Goal: Information Seeking & Learning: Check status

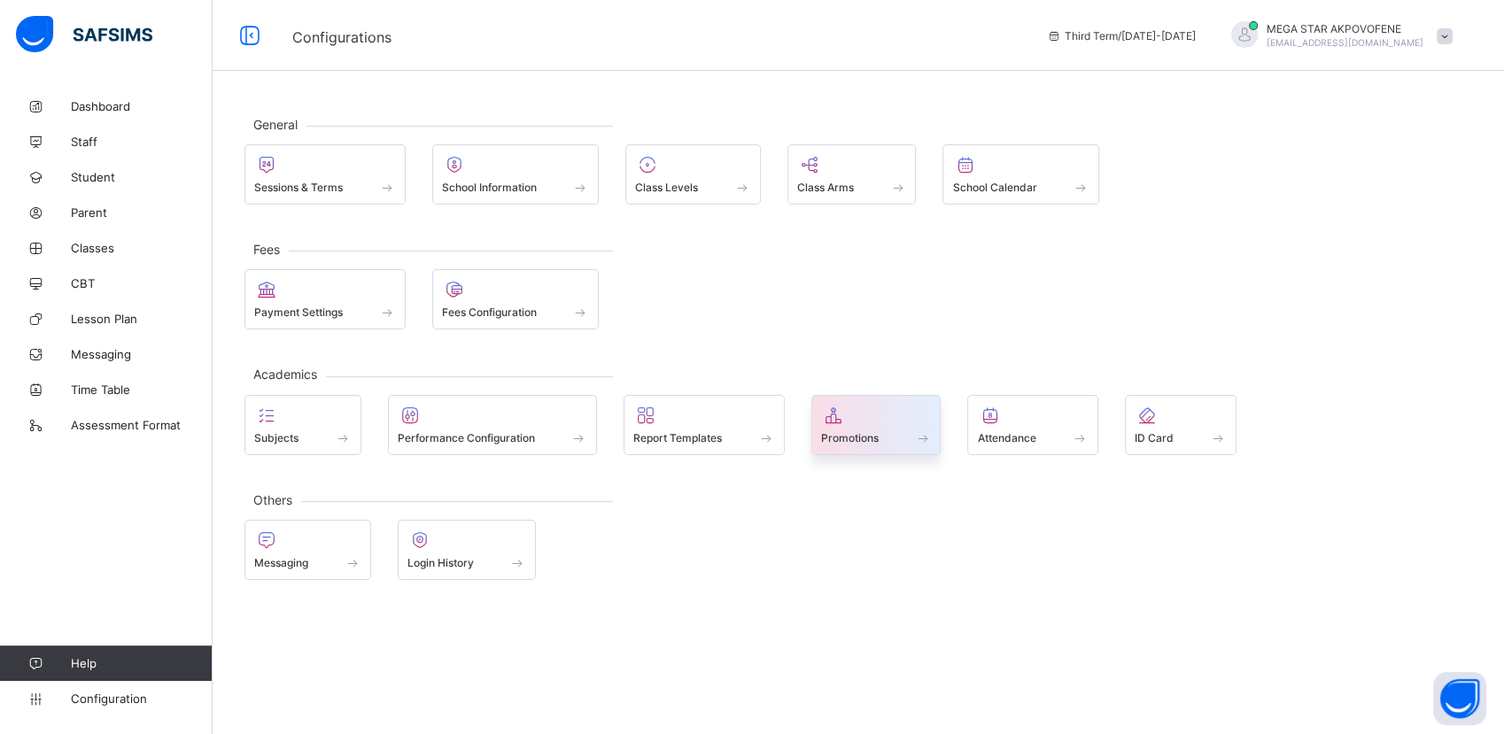
click at [879, 421] on div at bounding box center [876, 415] width 111 height 21
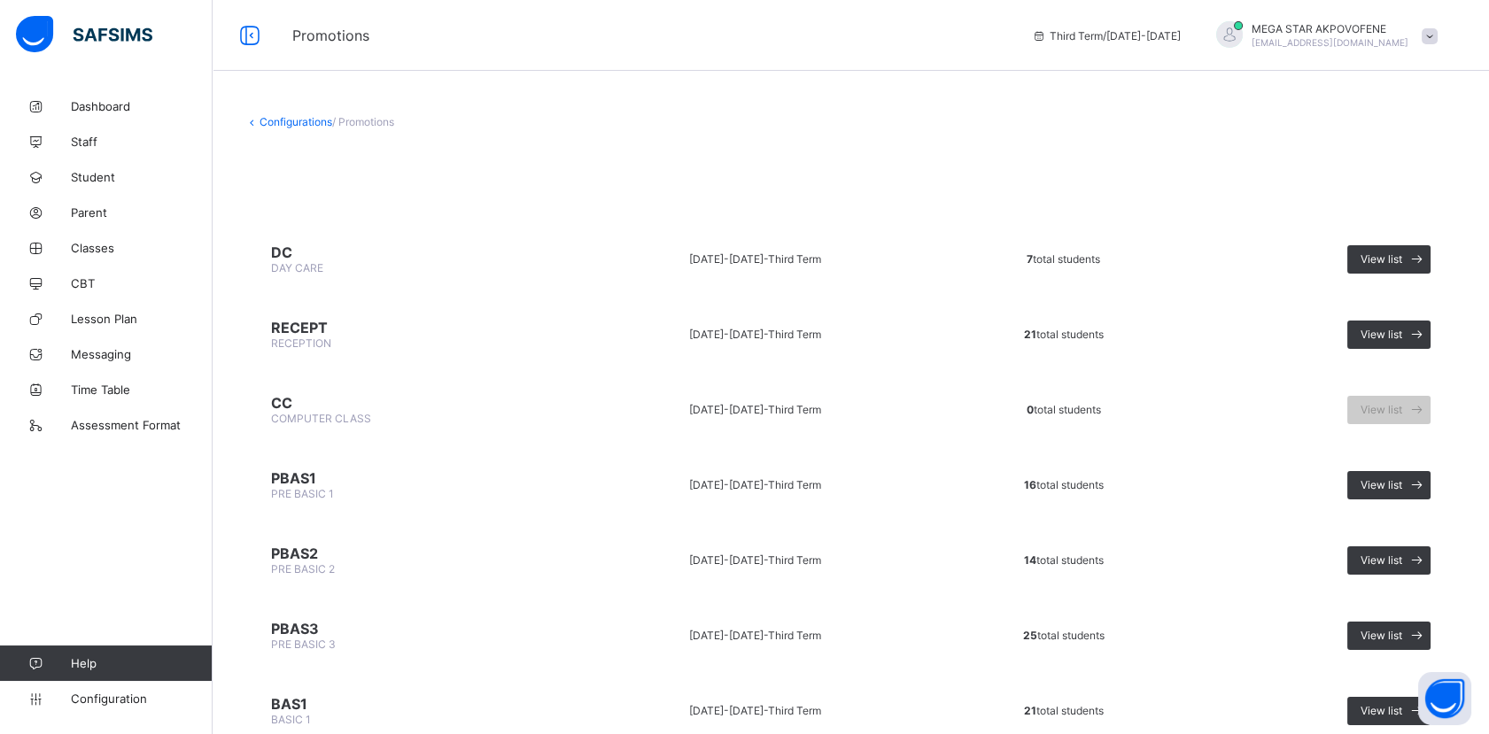
click at [1437, 36] on span at bounding box center [1429, 36] width 16 height 16
click at [1387, 204] on span "Logout" at bounding box center [1379, 204] width 117 height 20
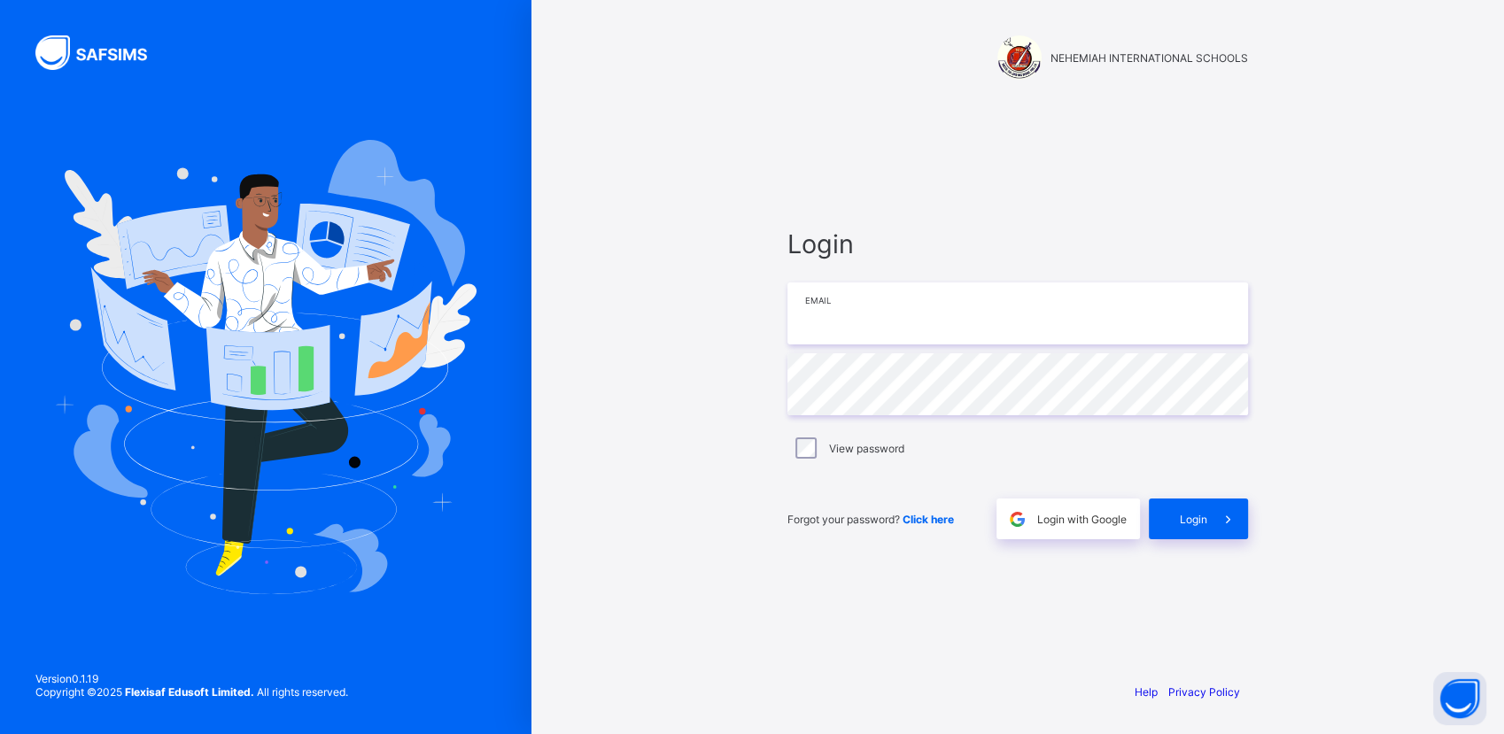
type input "**********"
click at [1196, 516] on span "Login" at bounding box center [1193, 519] width 27 height 13
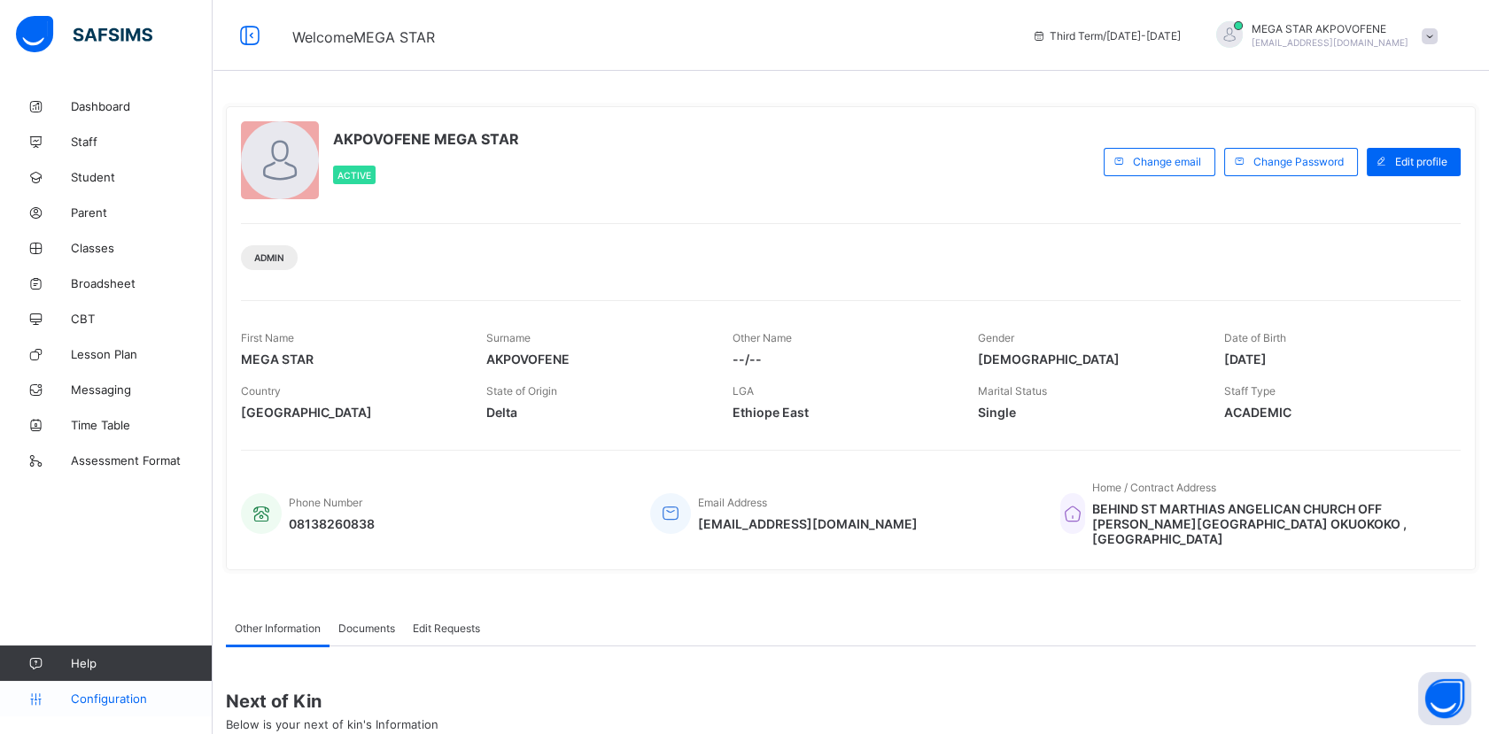
click at [111, 698] on span "Configuration" at bounding box center [141, 699] width 141 height 14
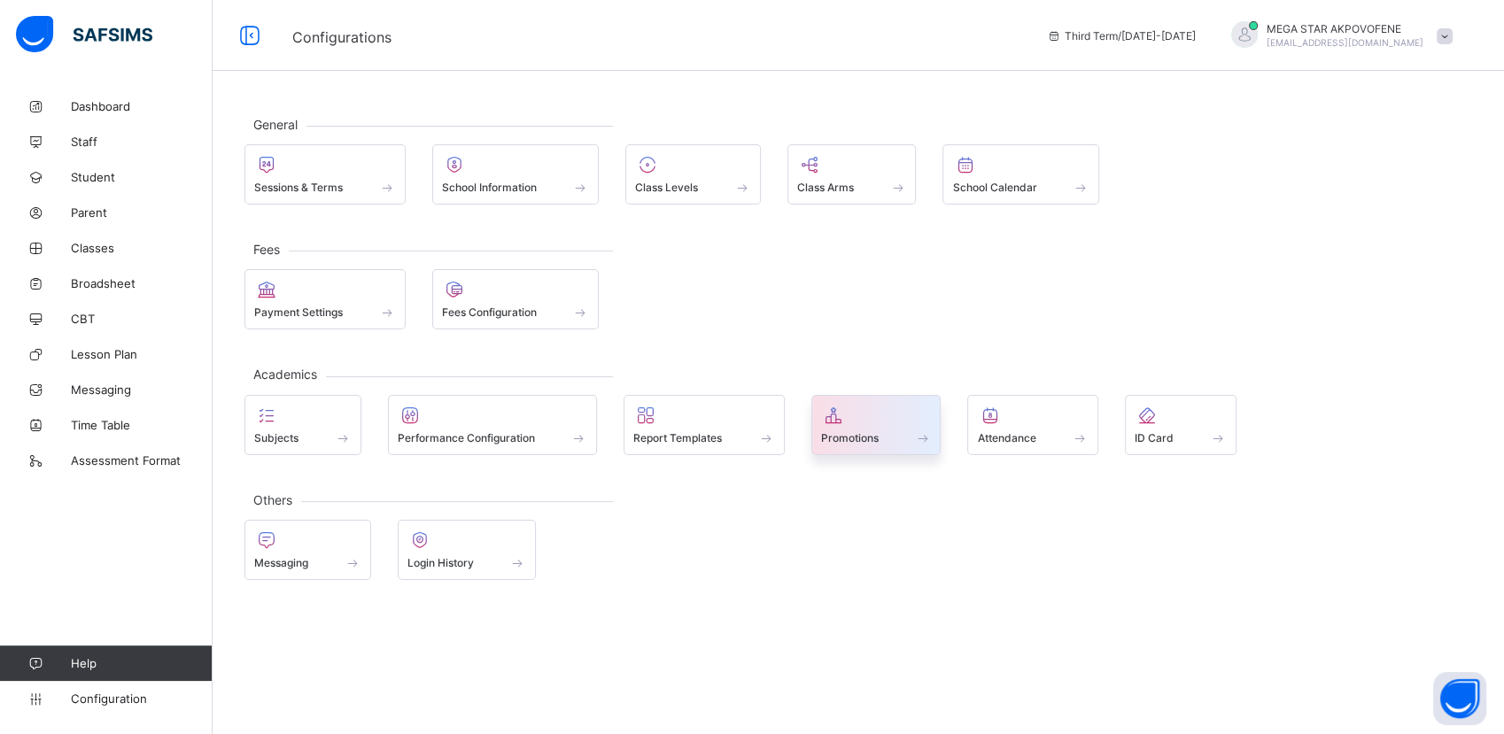
click at [884, 433] on div "Promotions" at bounding box center [876, 437] width 111 height 15
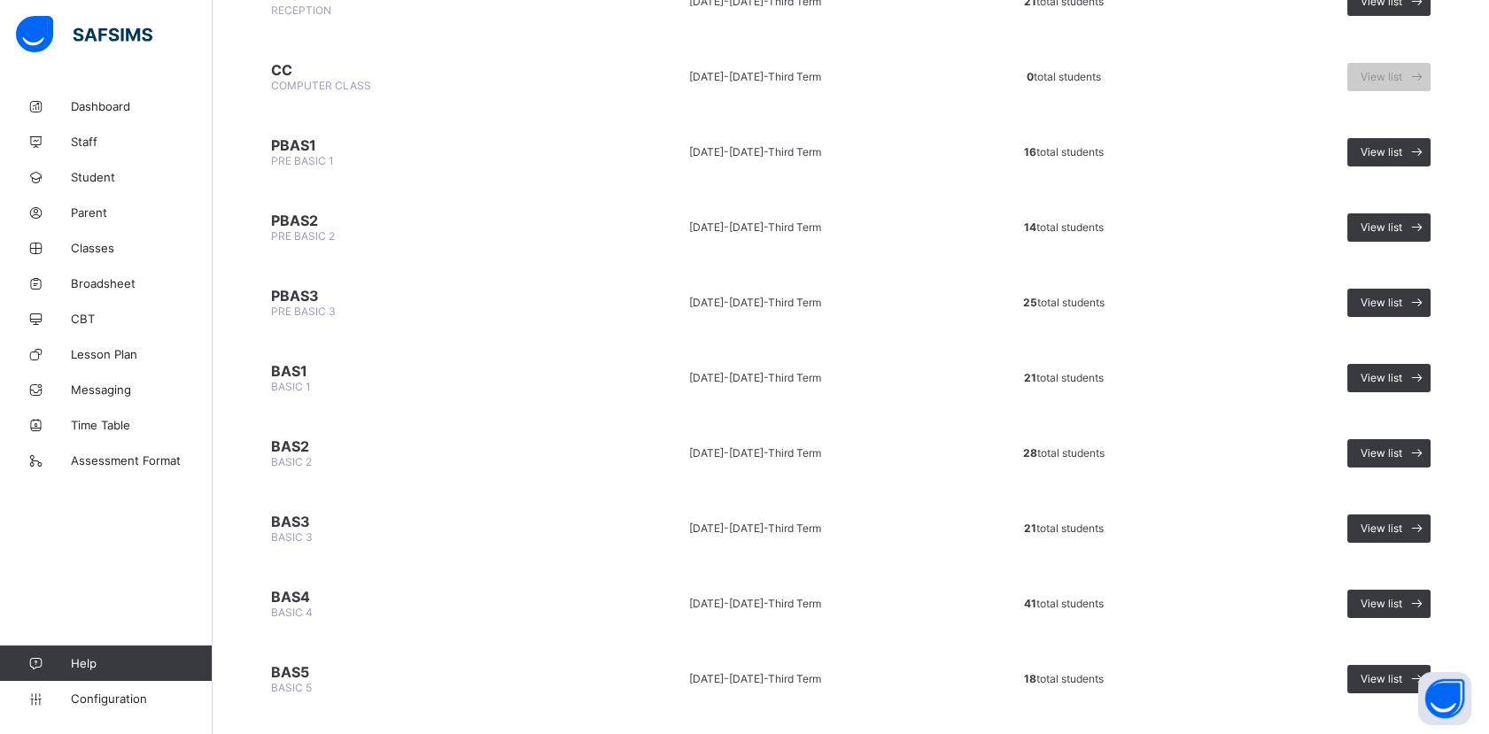
scroll to position [861, 0]
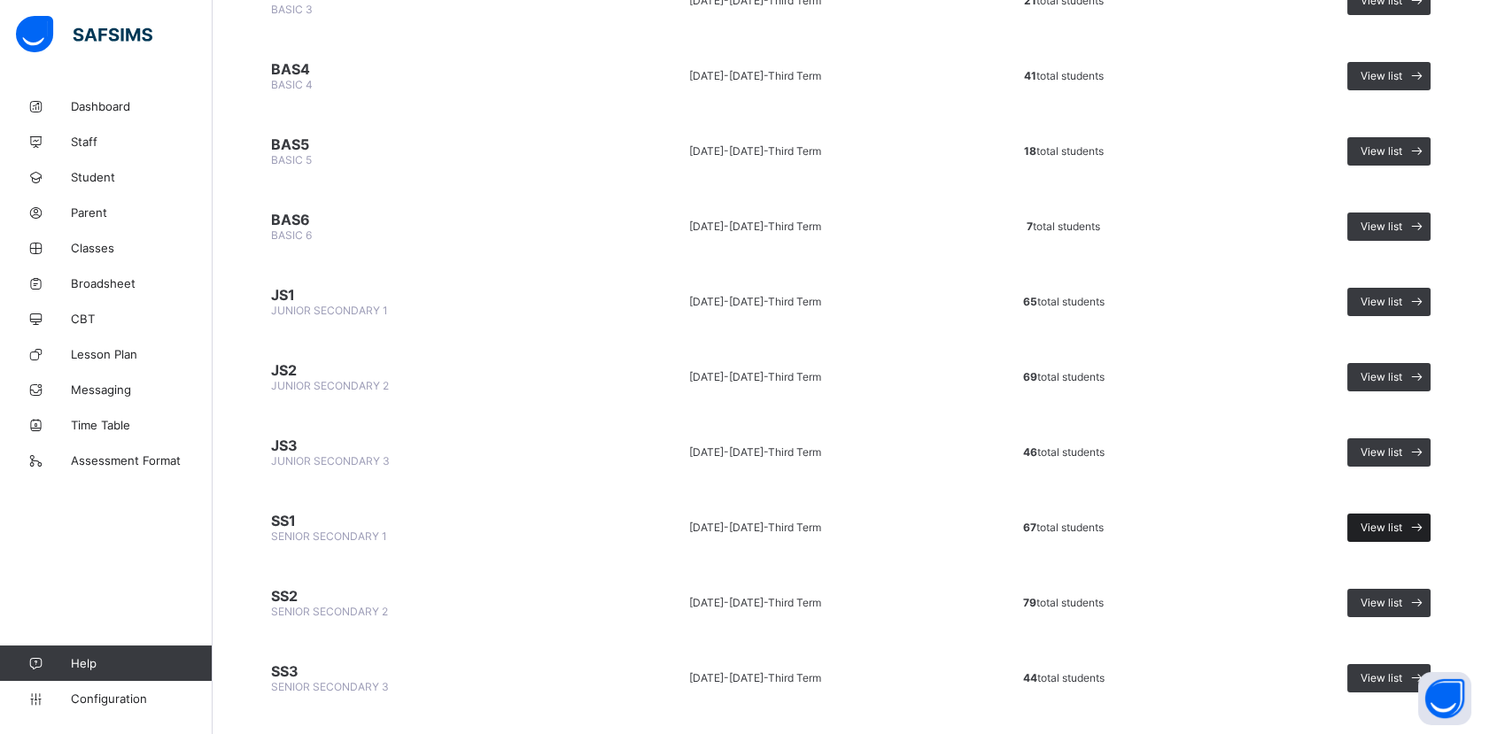
click at [1389, 521] on span "View list" at bounding box center [1381, 527] width 42 height 13
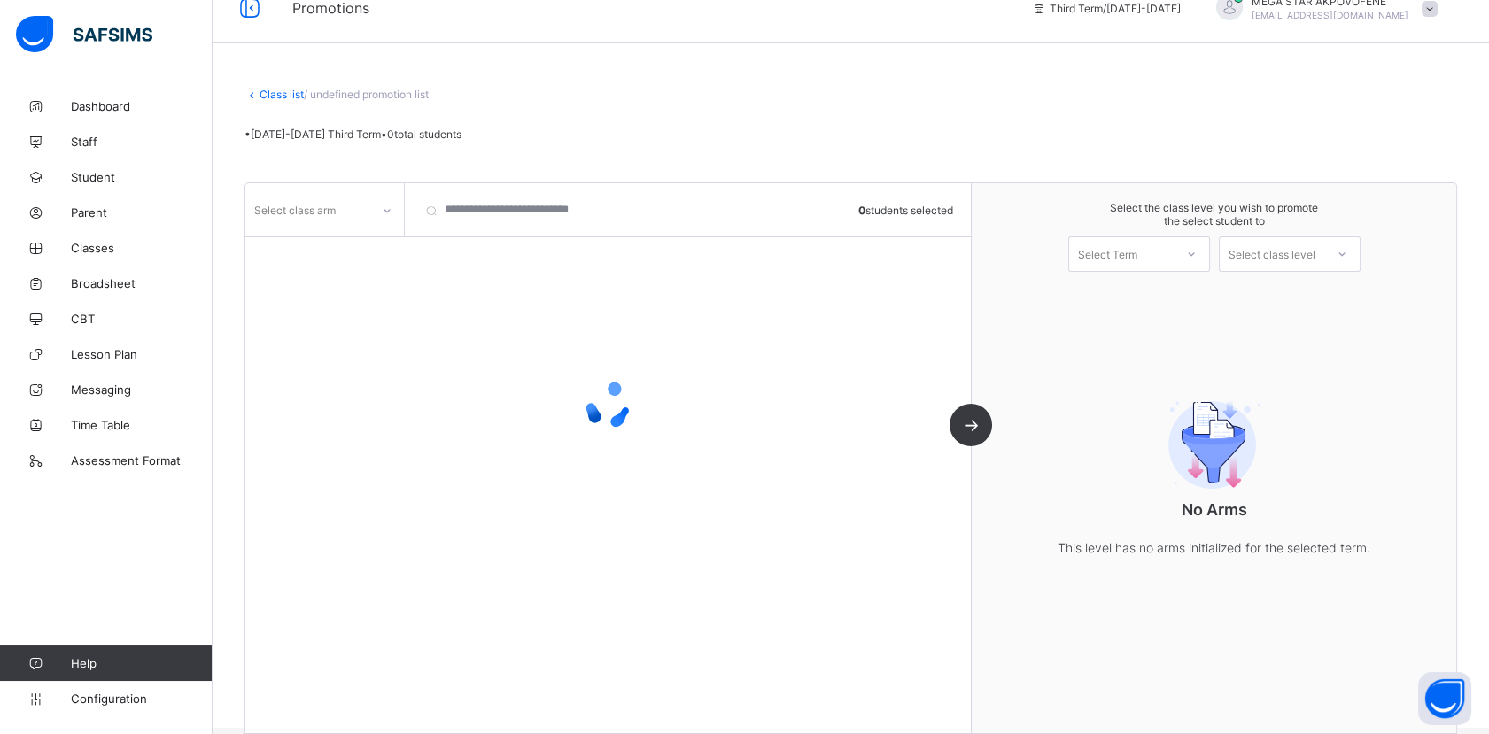
scroll to position [49, 0]
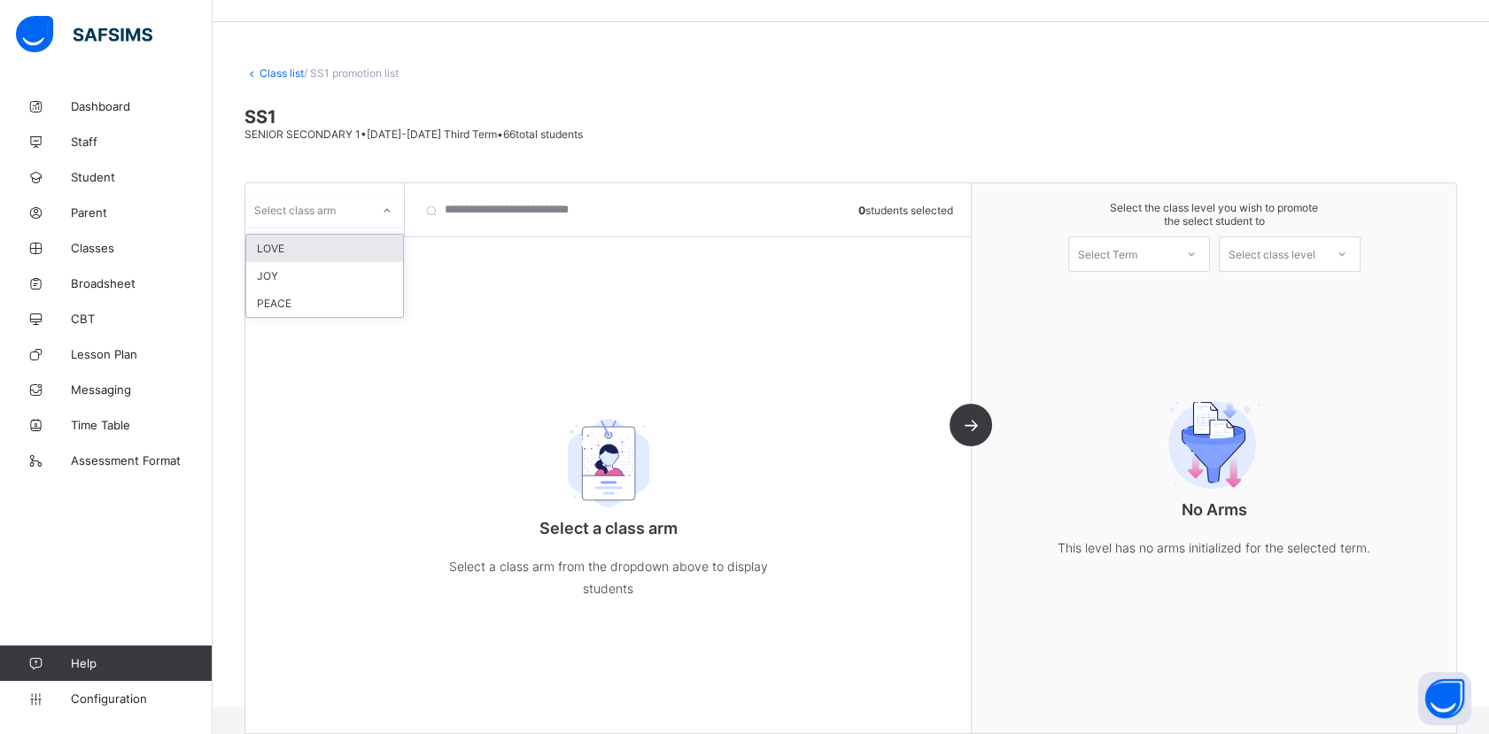
click at [383, 214] on icon at bounding box center [387, 211] width 11 height 18
click at [353, 251] on div "LOVE" at bounding box center [324, 248] width 157 height 27
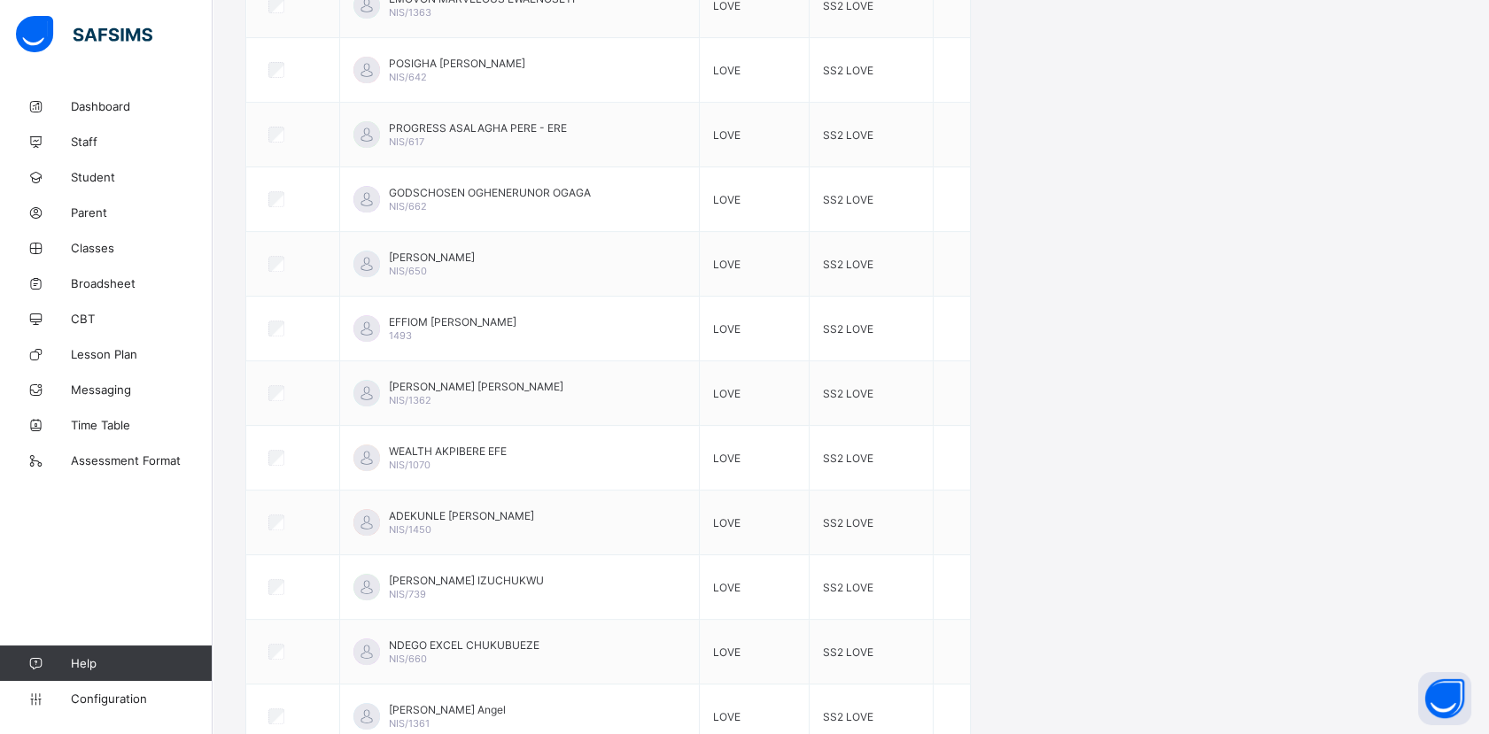
scroll to position [438, 0]
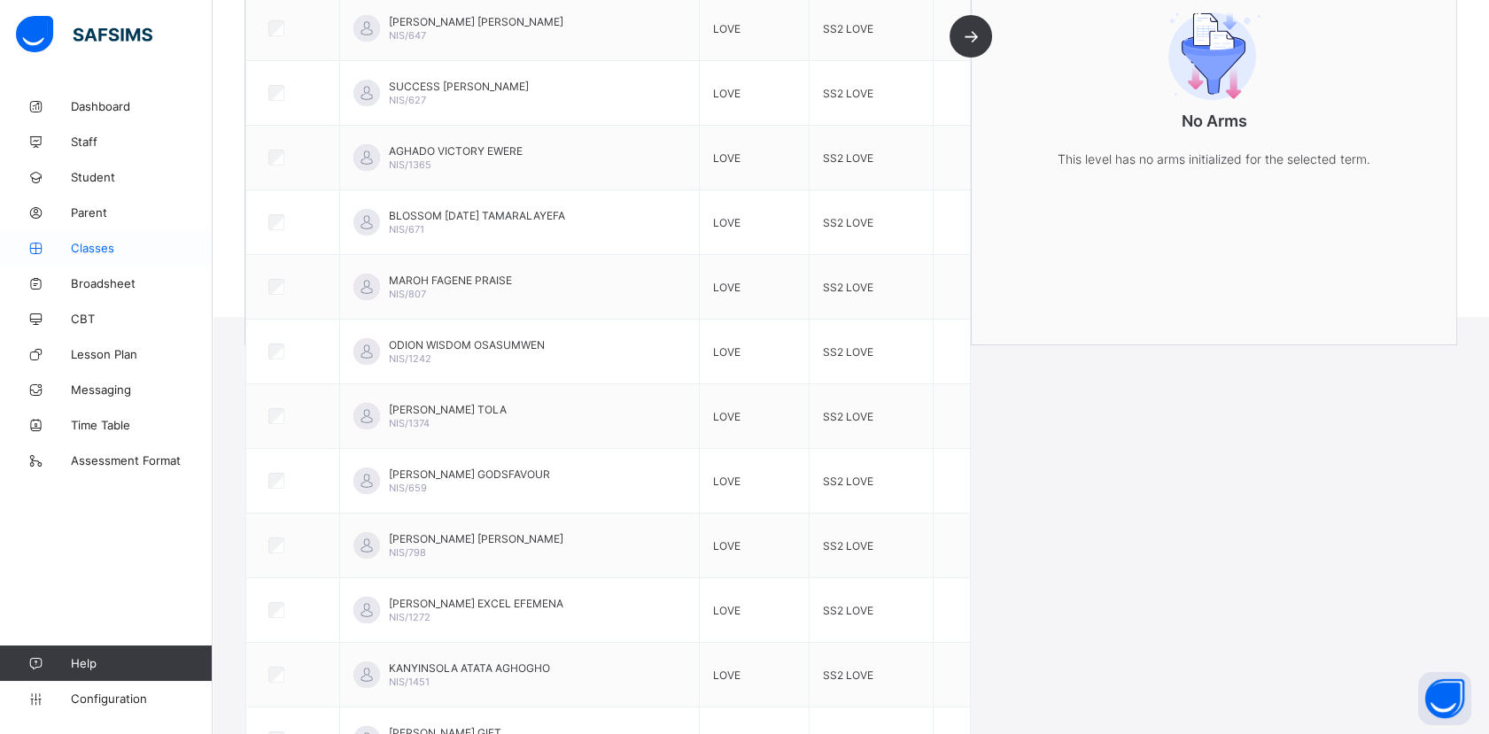
click at [91, 252] on span "Classes" at bounding box center [142, 248] width 142 height 14
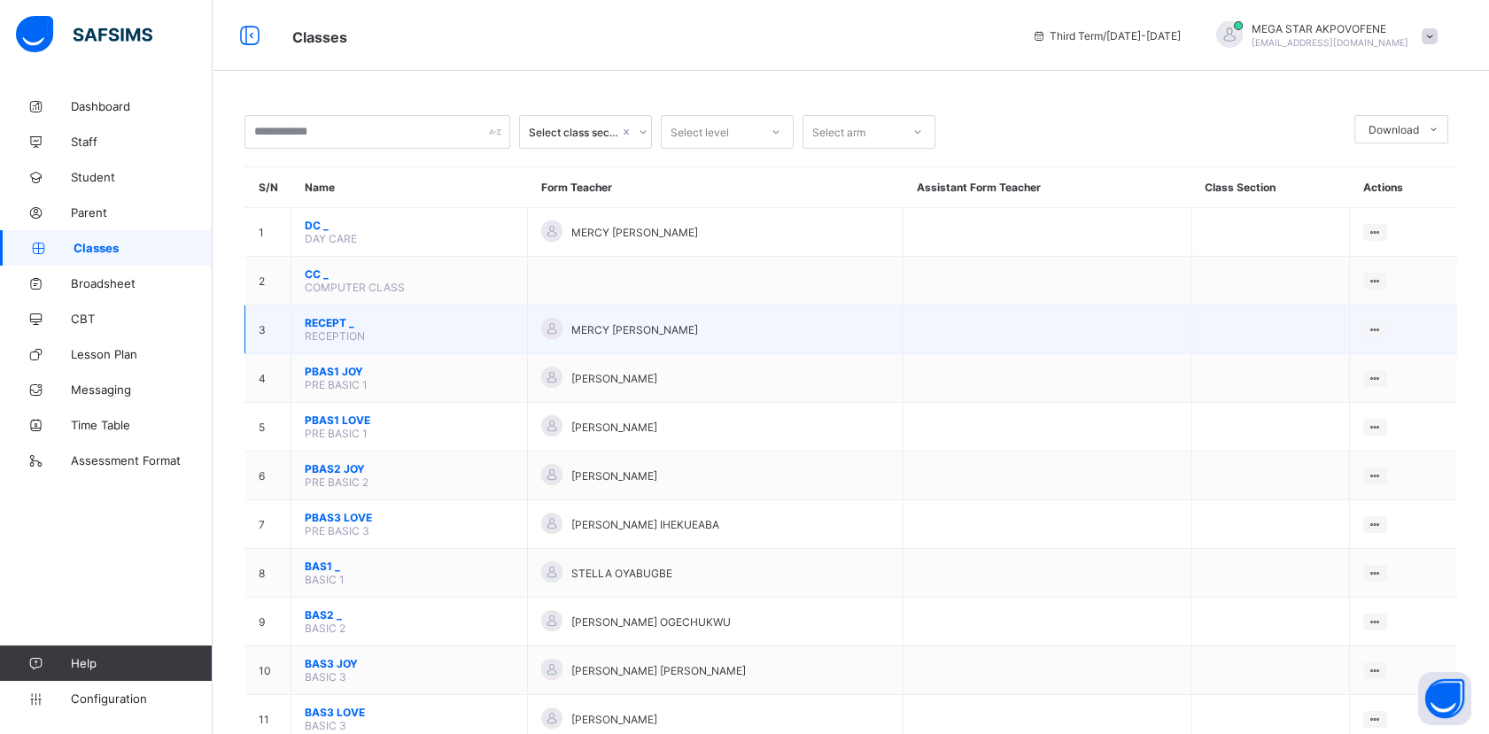
click at [335, 322] on span "RECEPT _" at bounding box center [409, 322] width 209 height 13
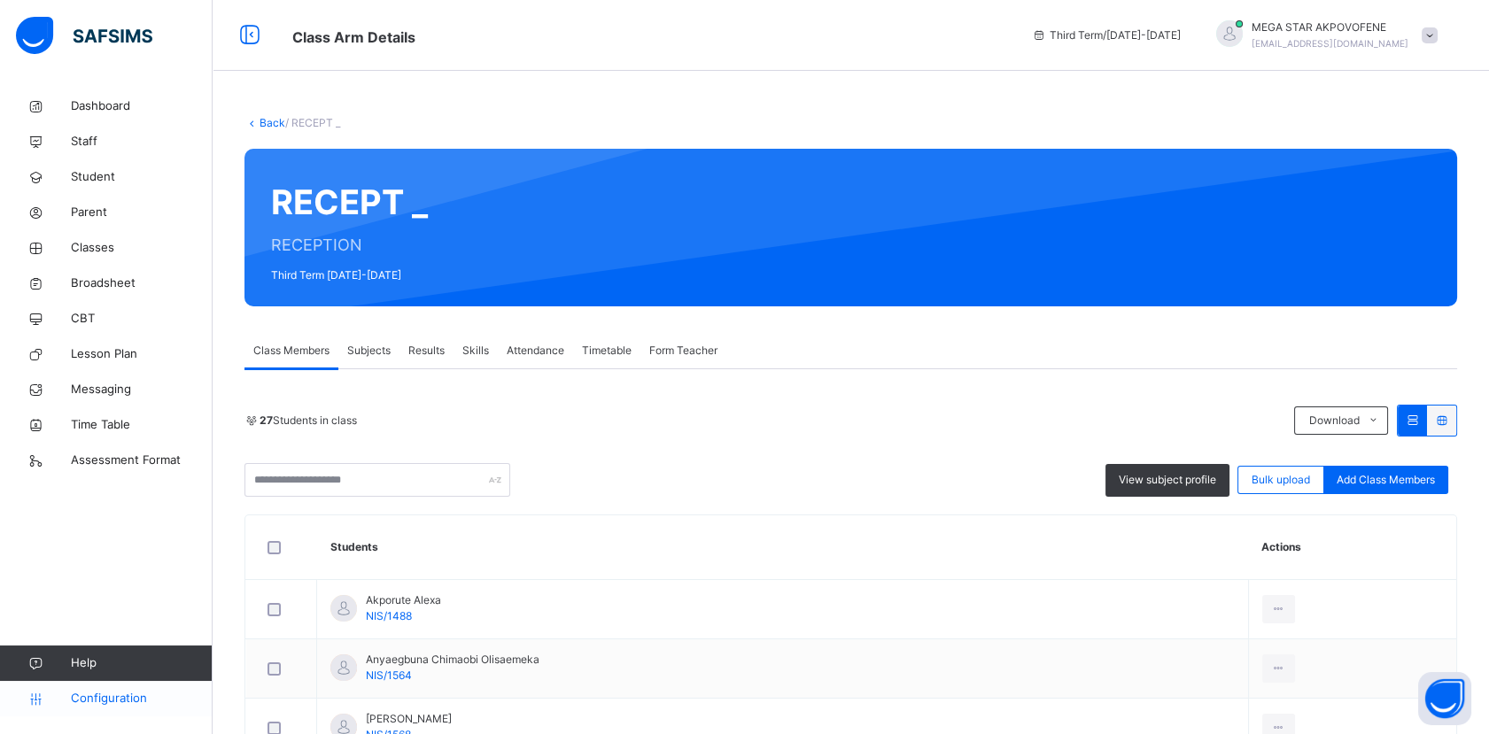
click at [113, 700] on span "Configuration" at bounding box center [141, 699] width 141 height 18
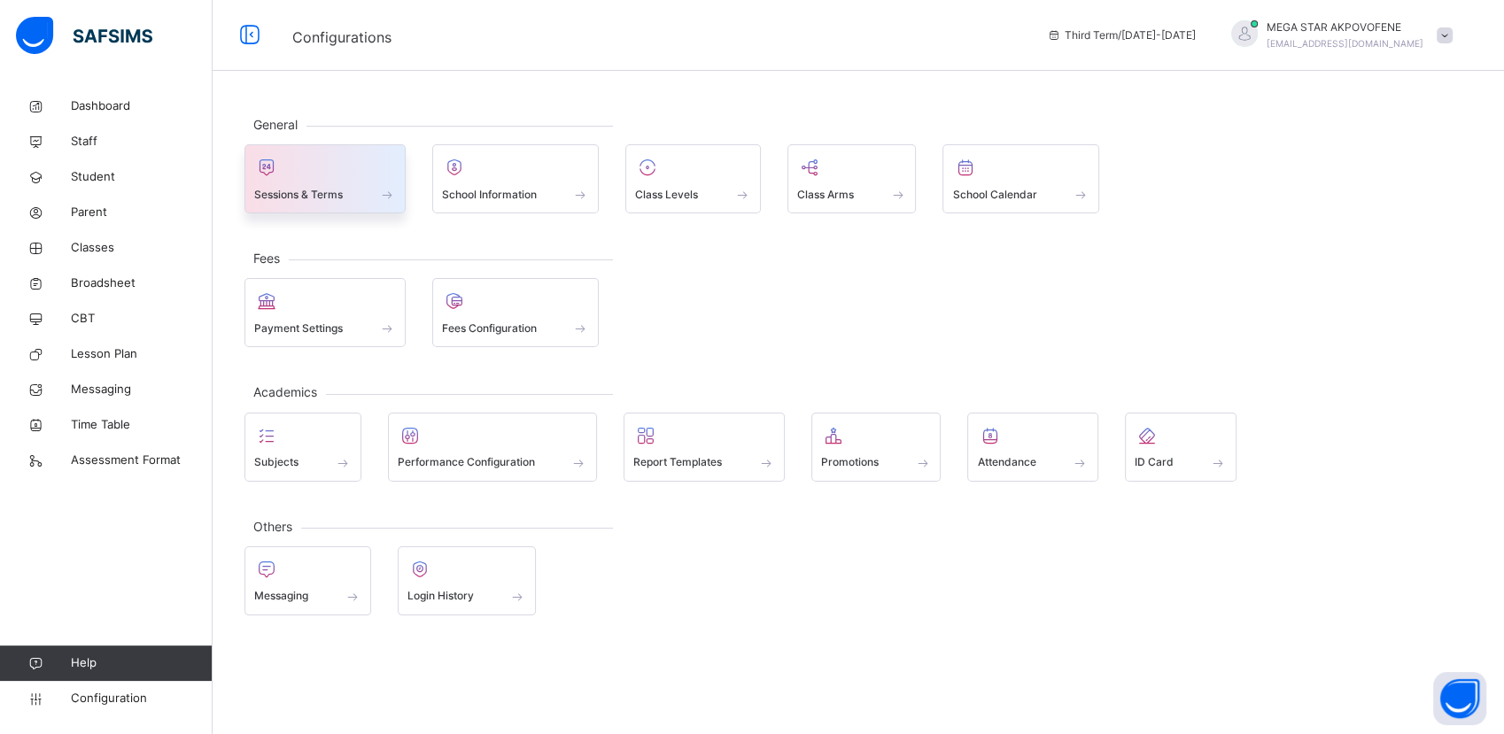
click at [375, 192] on div "Sessions & Terms" at bounding box center [325, 194] width 142 height 19
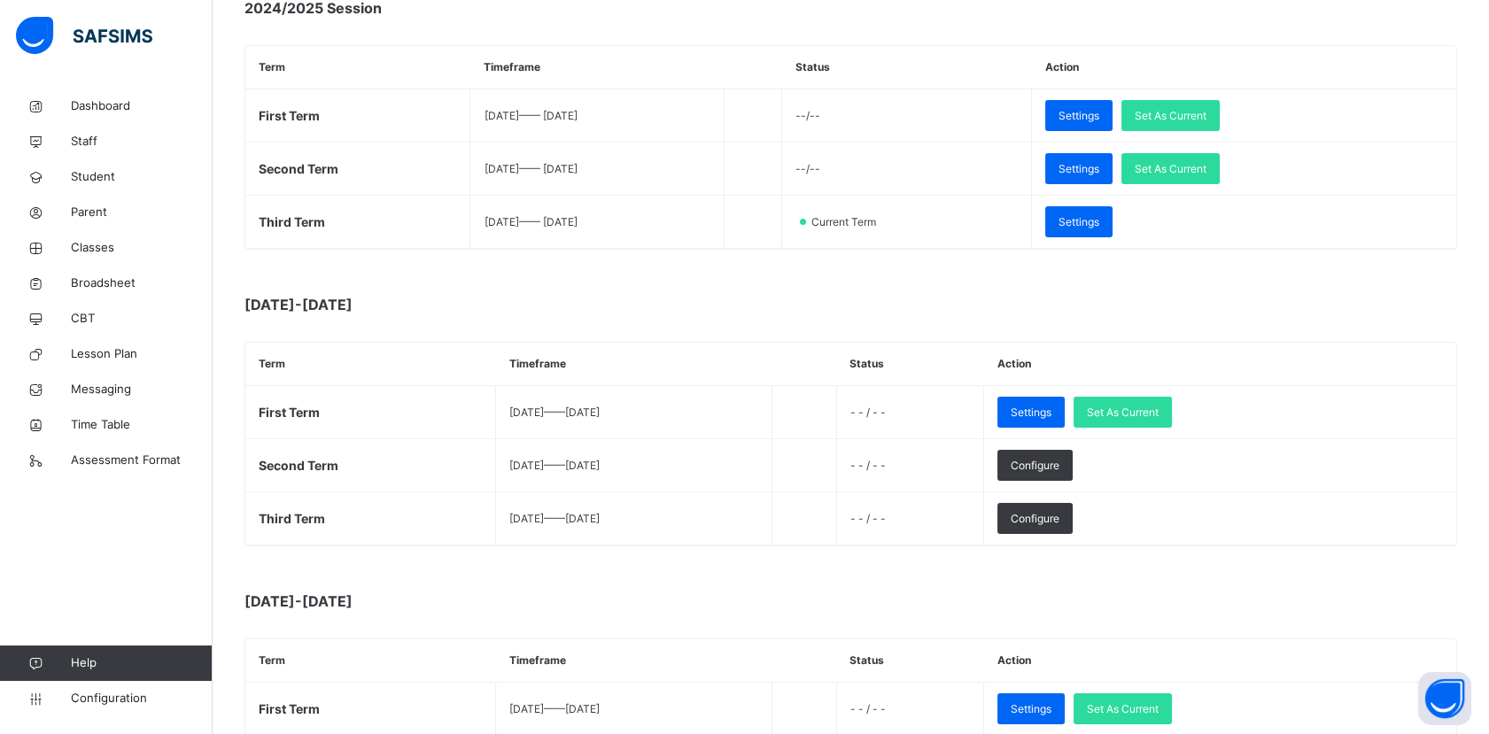
scroll to position [290, 0]
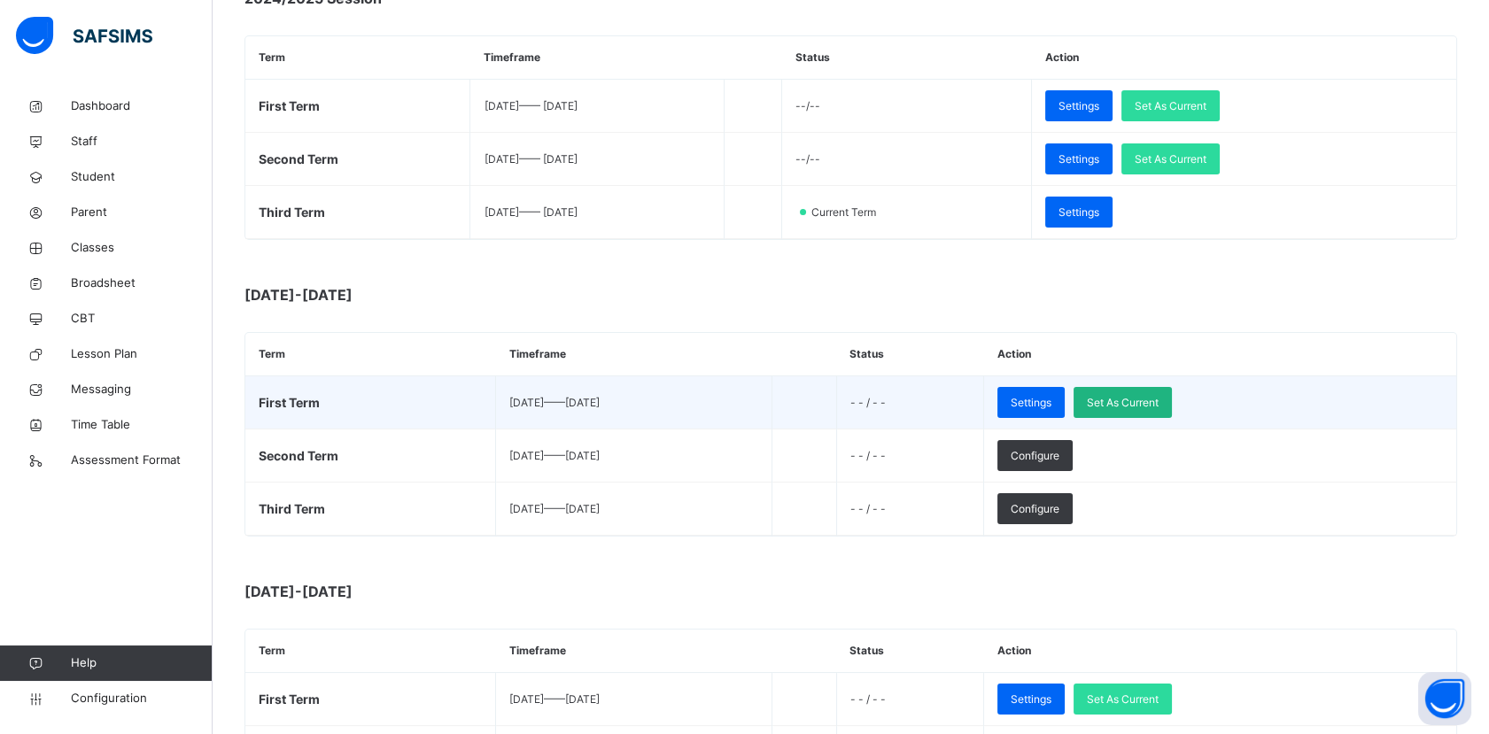
click at [1158, 406] on span "Set As Current" at bounding box center [1123, 403] width 72 height 16
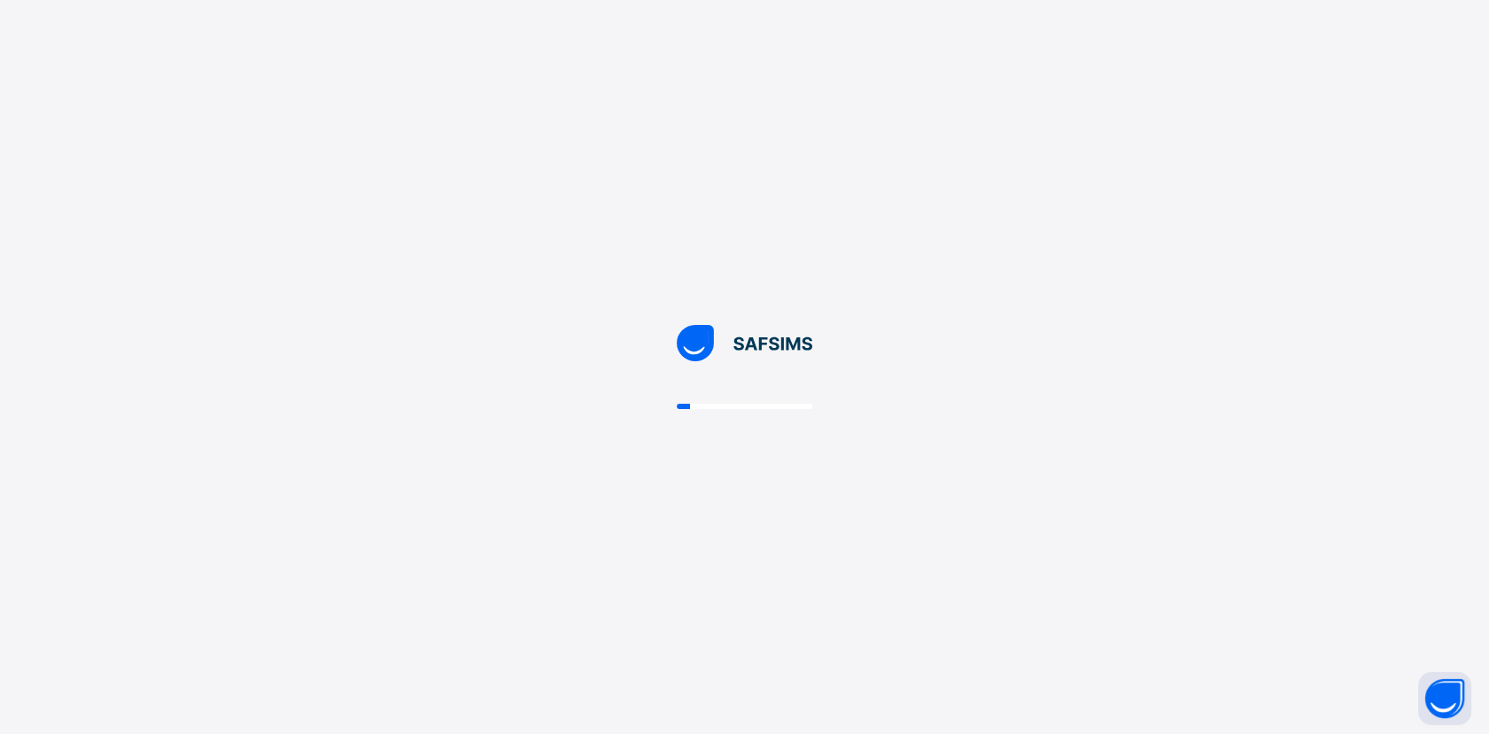
scroll to position [0, 0]
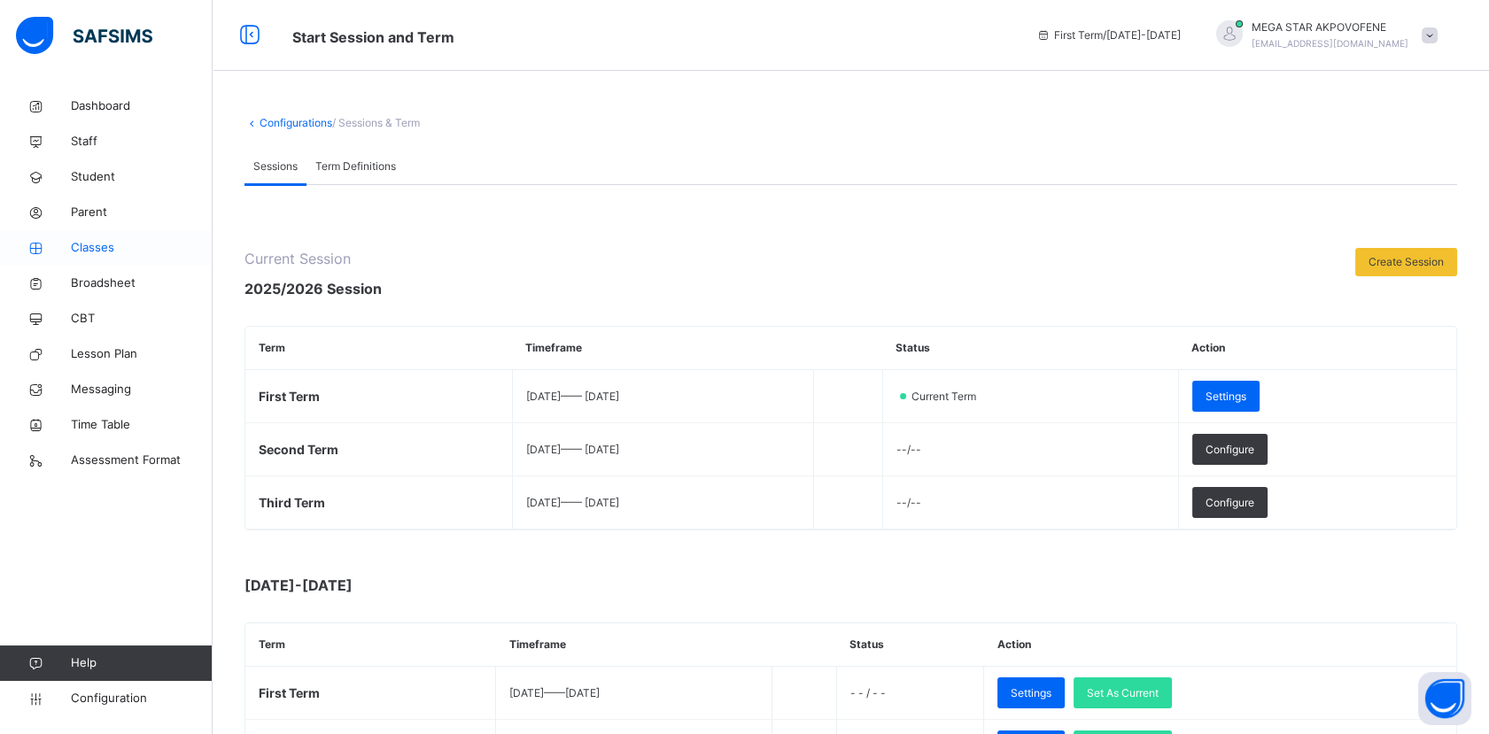
click at [93, 255] on span "Classes" at bounding box center [142, 248] width 142 height 18
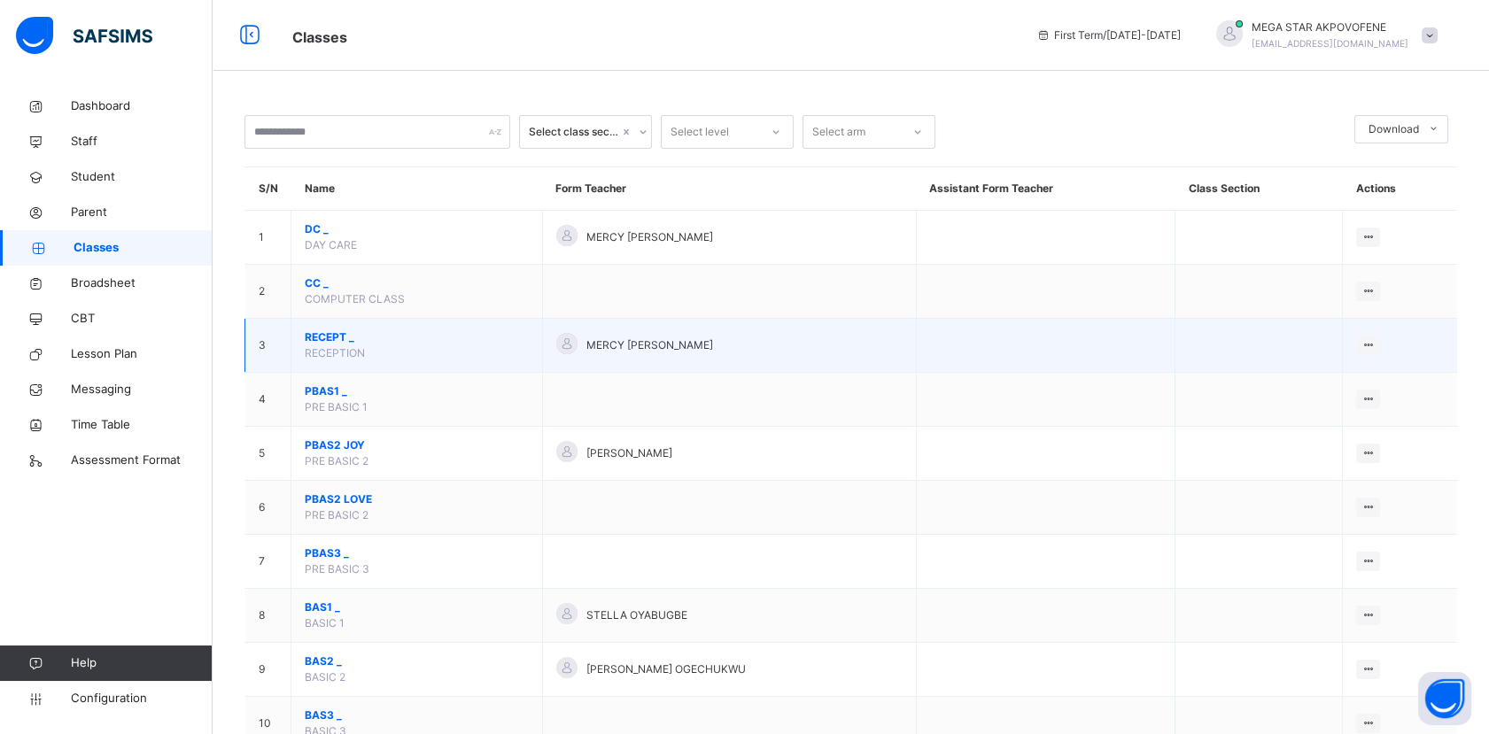
click at [339, 335] on span "RECEPT _" at bounding box center [417, 337] width 224 height 16
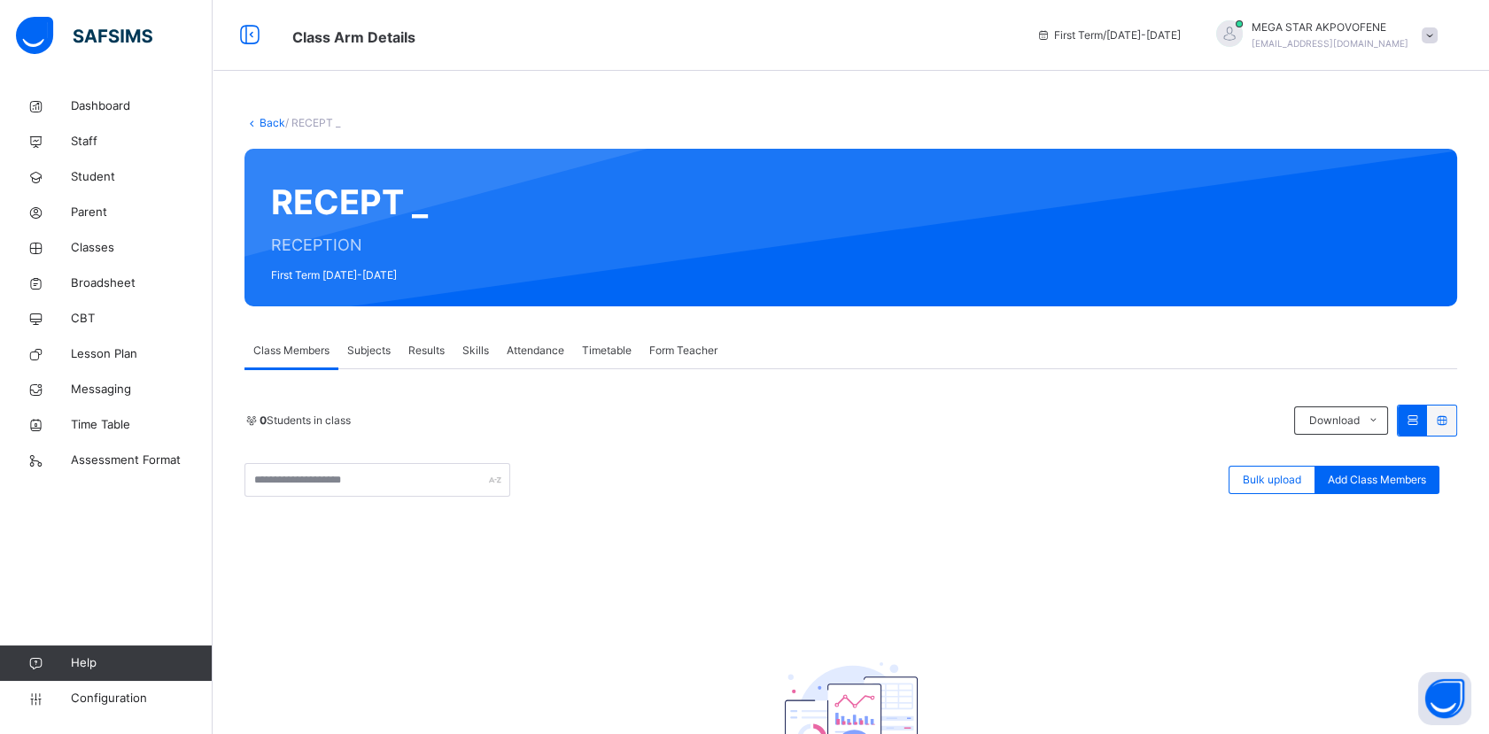
click at [259, 120] on link "Back" at bounding box center [272, 122] width 26 height 13
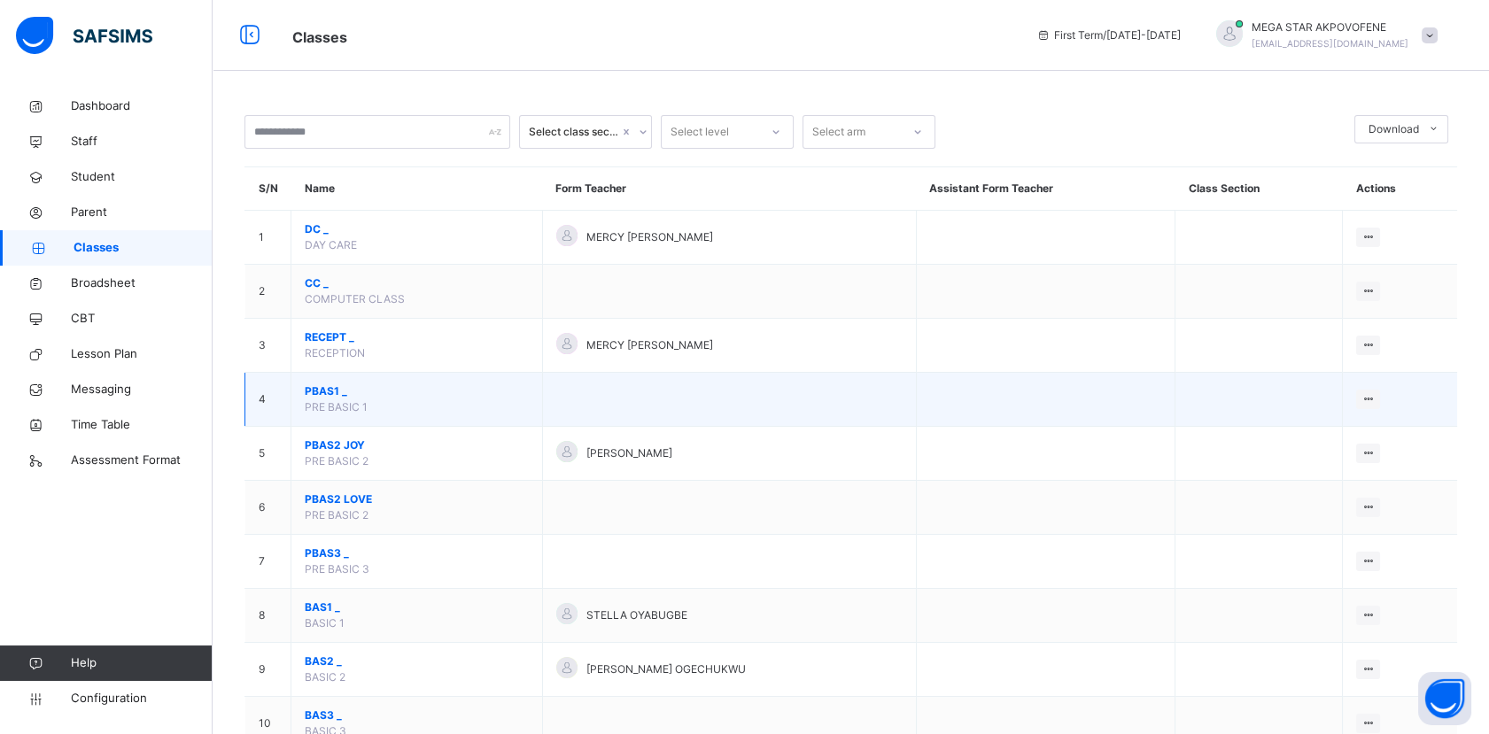
click at [324, 395] on span "PBAS1 _" at bounding box center [417, 391] width 224 height 16
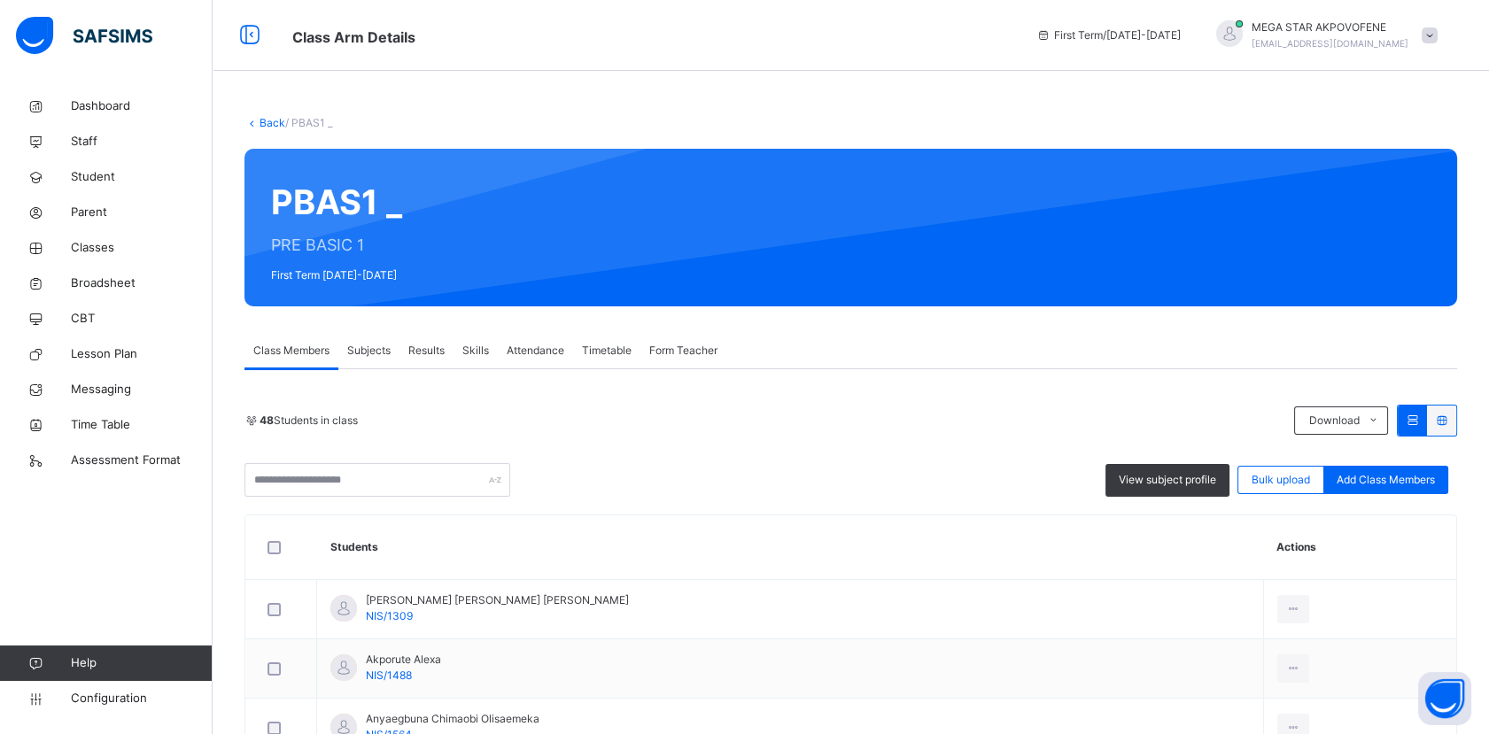
click at [268, 128] on link "Back" at bounding box center [272, 122] width 26 height 13
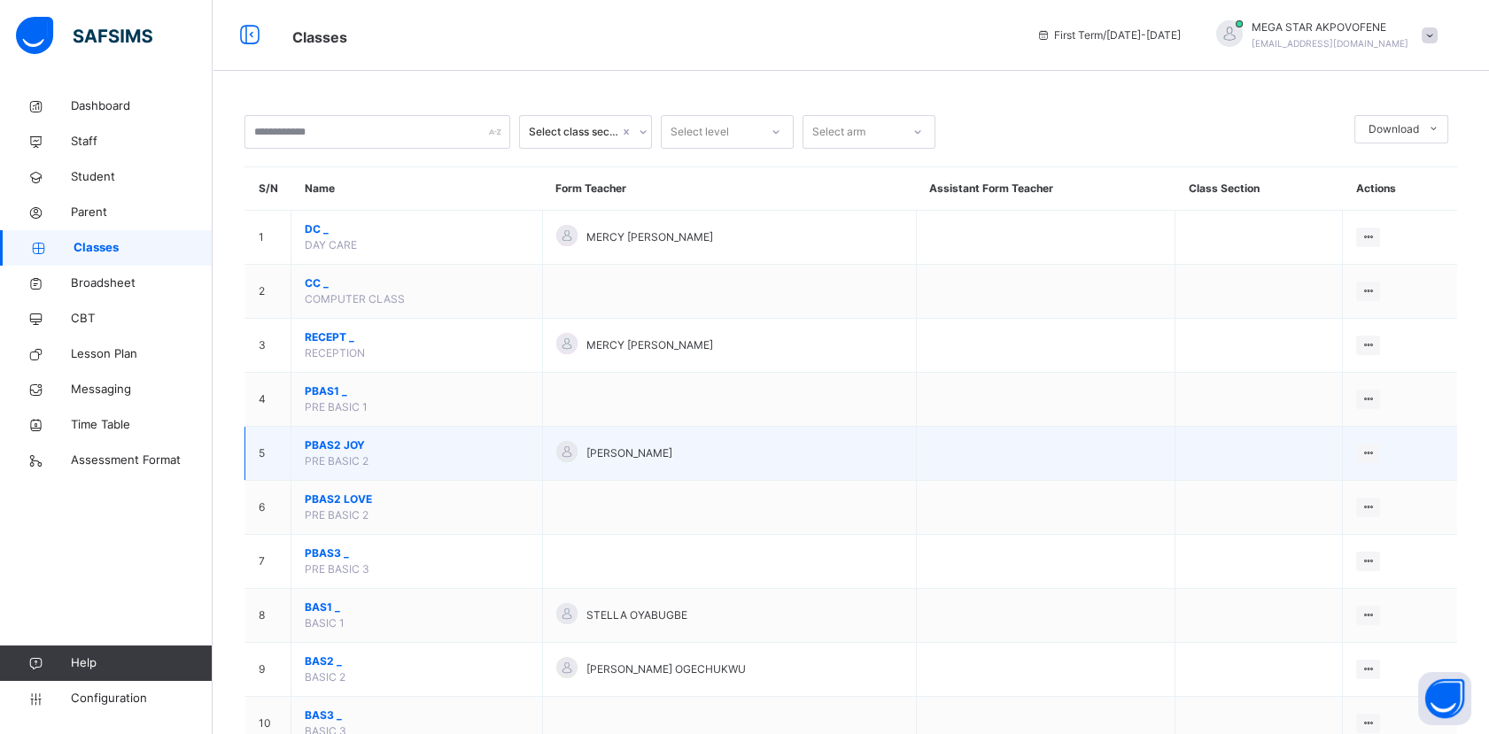
click at [336, 449] on span "PBAS2 JOY" at bounding box center [417, 445] width 224 height 16
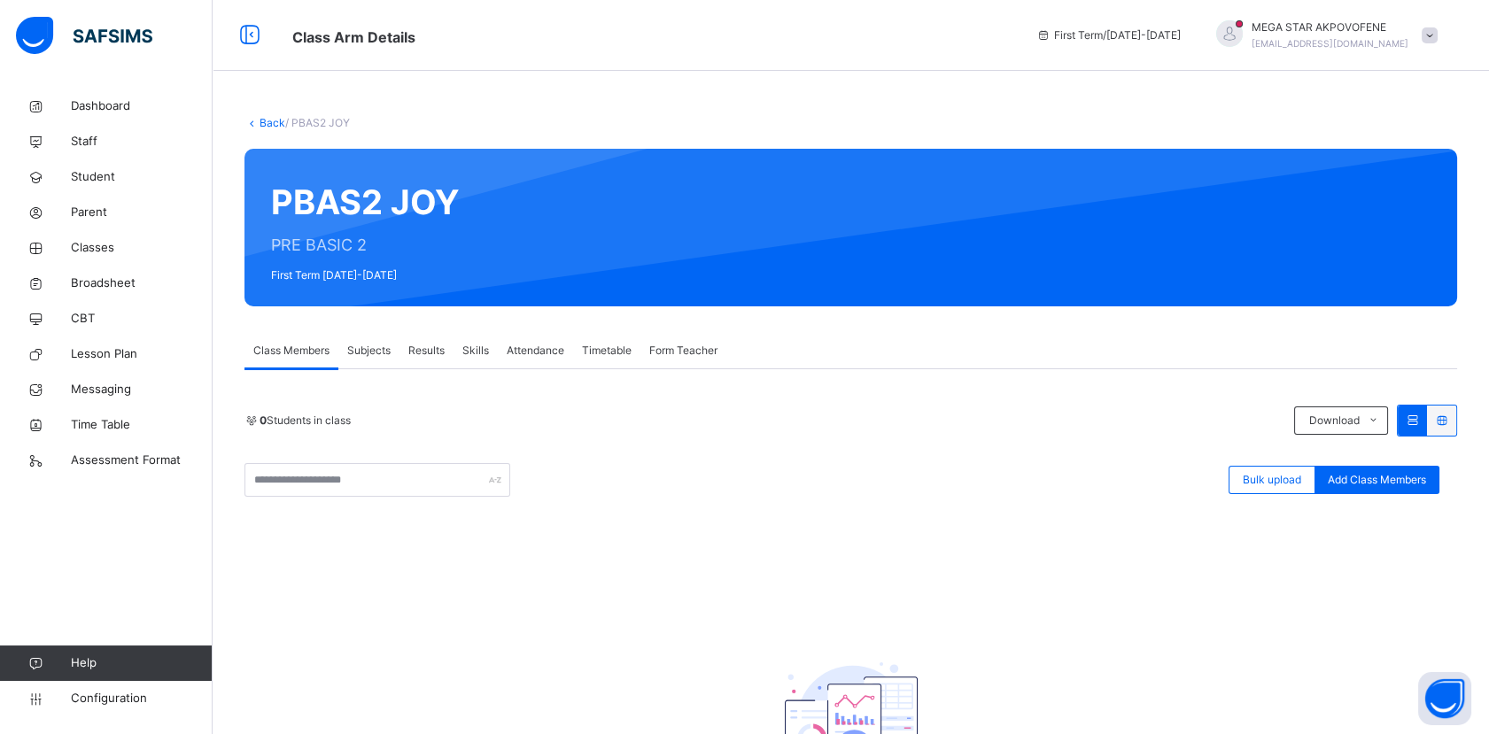
click at [267, 117] on link "Back" at bounding box center [272, 122] width 26 height 13
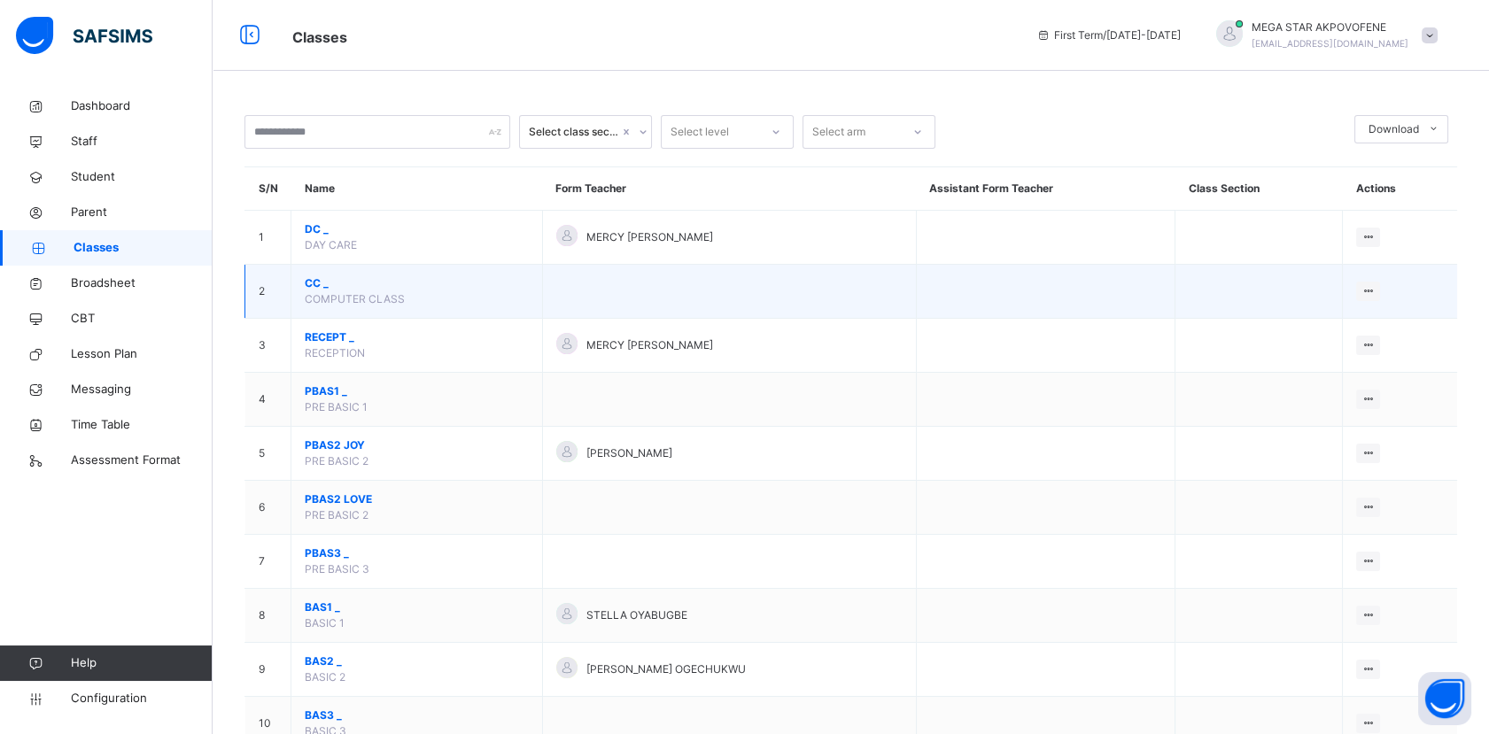
click at [1128, 308] on td at bounding box center [1045, 292] width 259 height 54
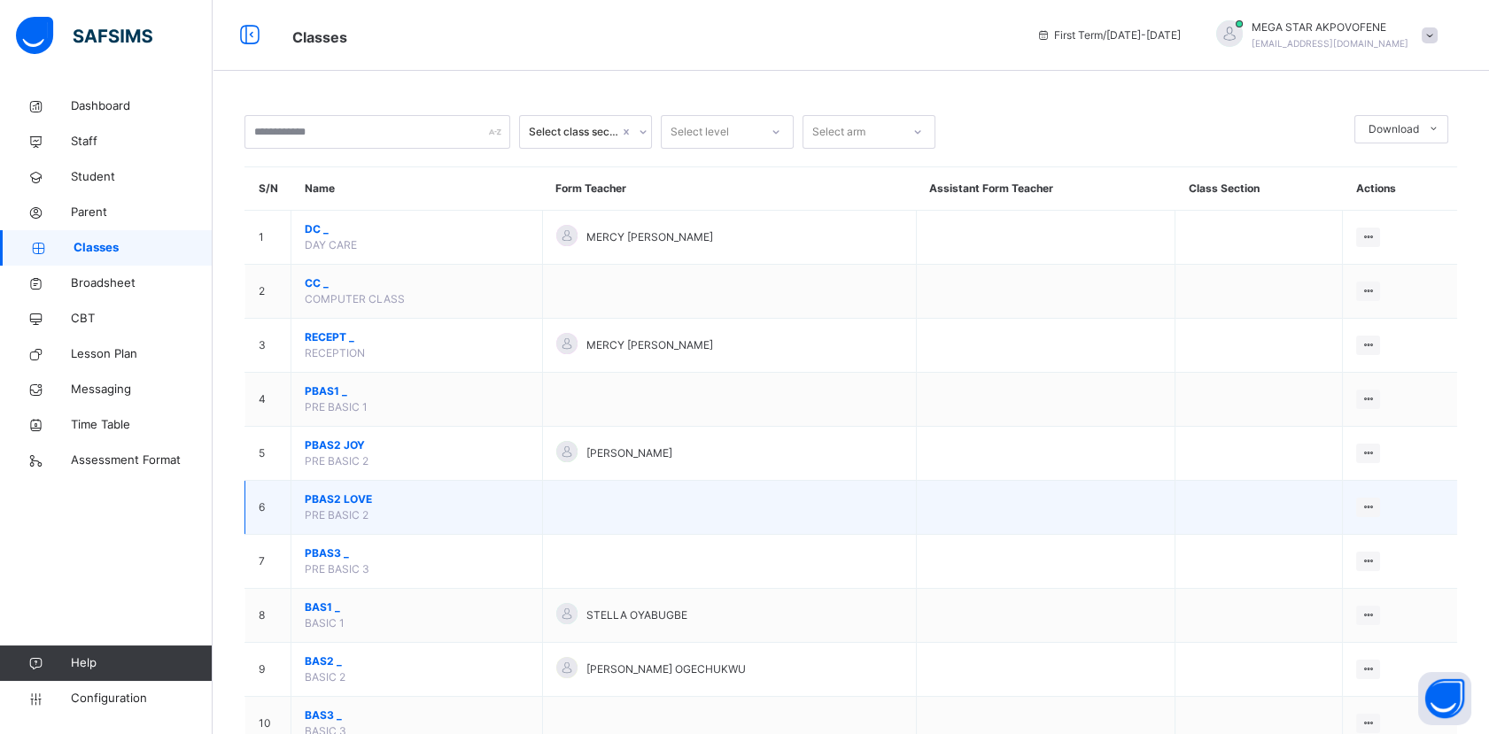
click at [344, 497] on span "PBAS2 LOVE" at bounding box center [417, 499] width 224 height 16
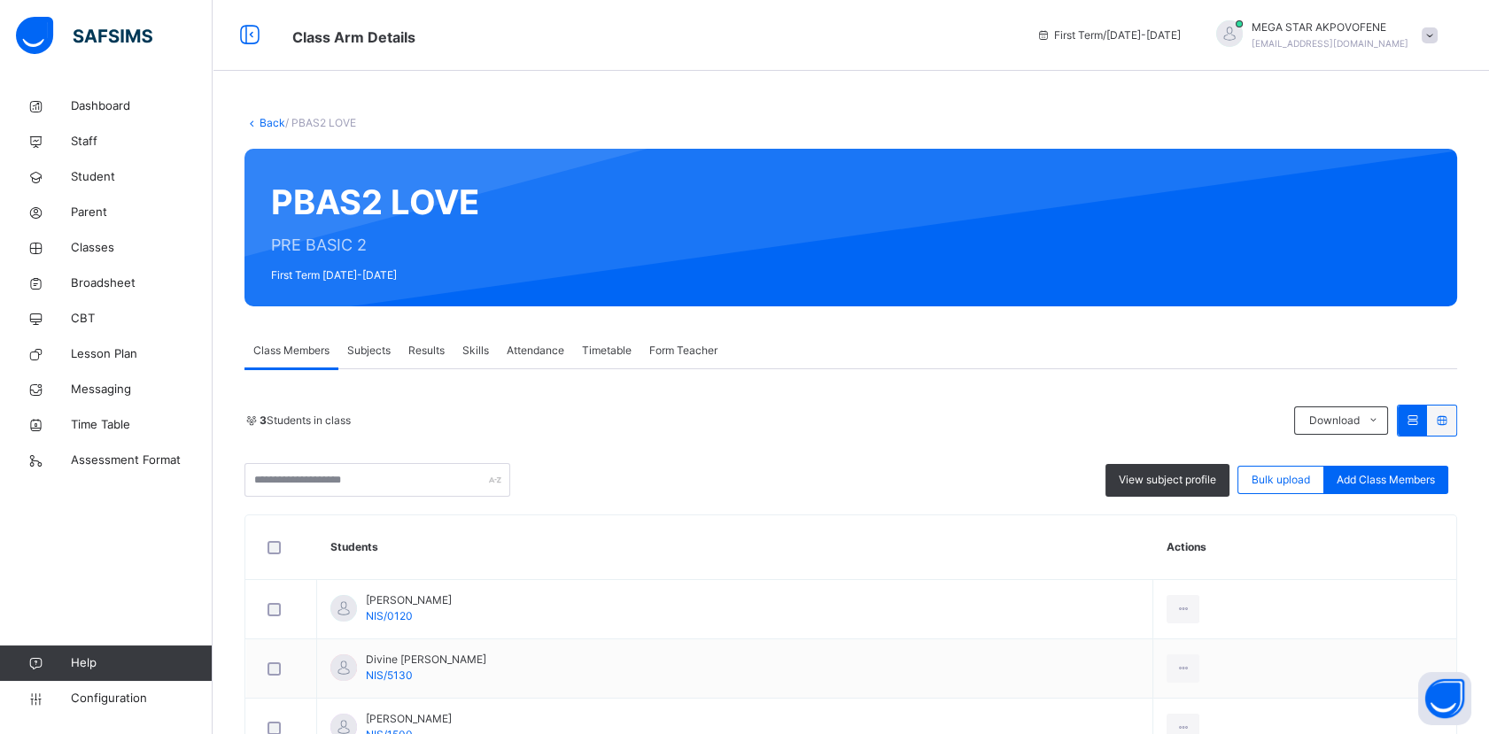
click at [268, 124] on link "Back" at bounding box center [272, 122] width 26 height 13
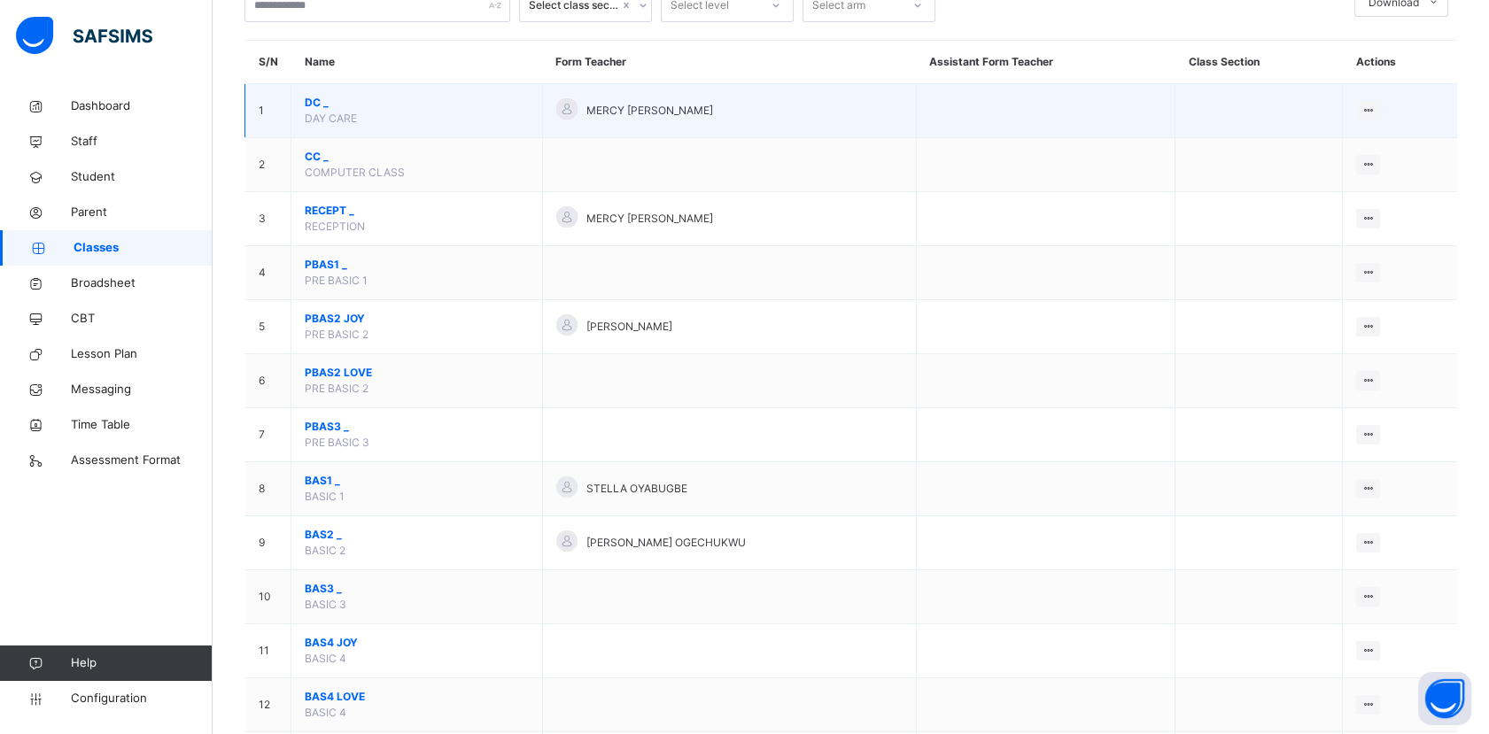
scroll to position [163, 0]
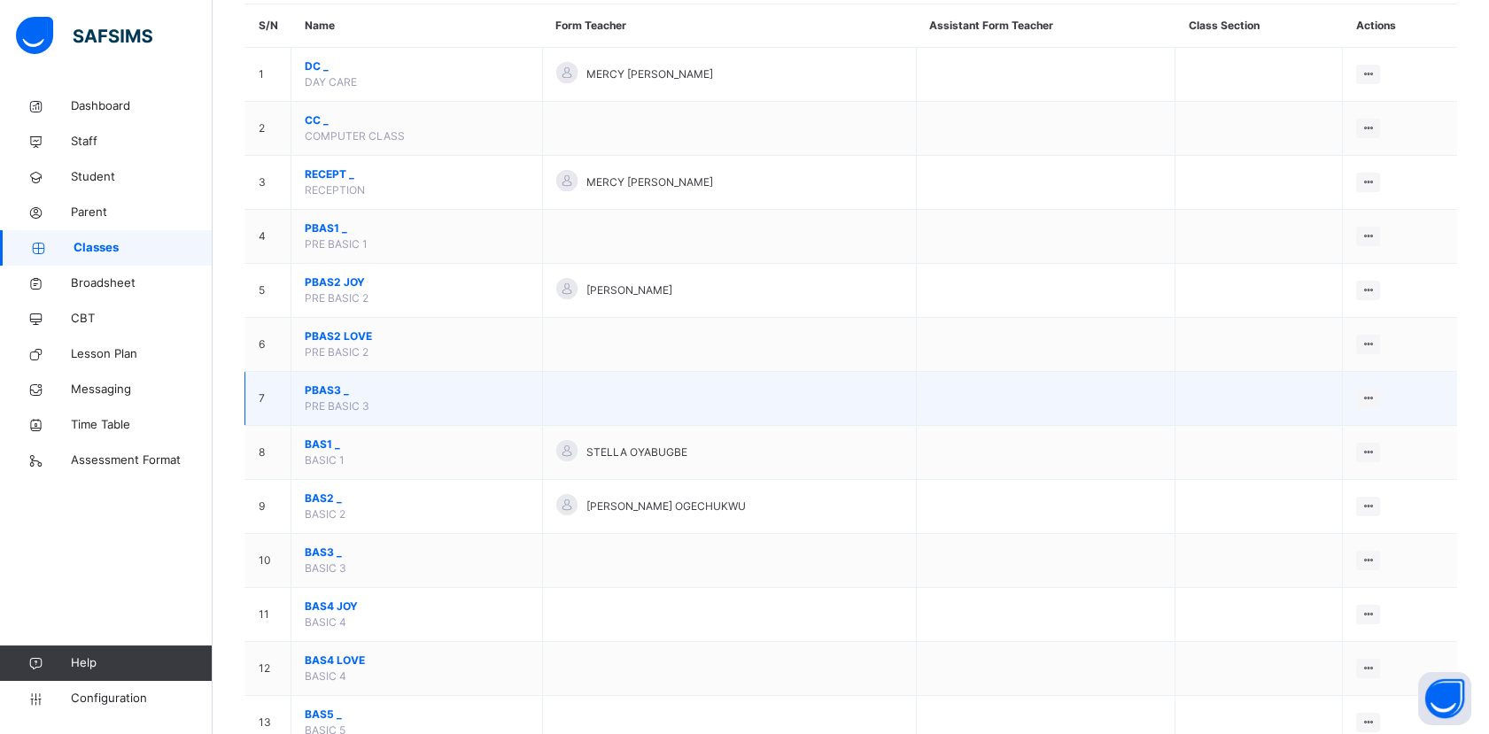
click at [331, 392] on span "PBAS3 _" at bounding box center [417, 391] width 224 height 16
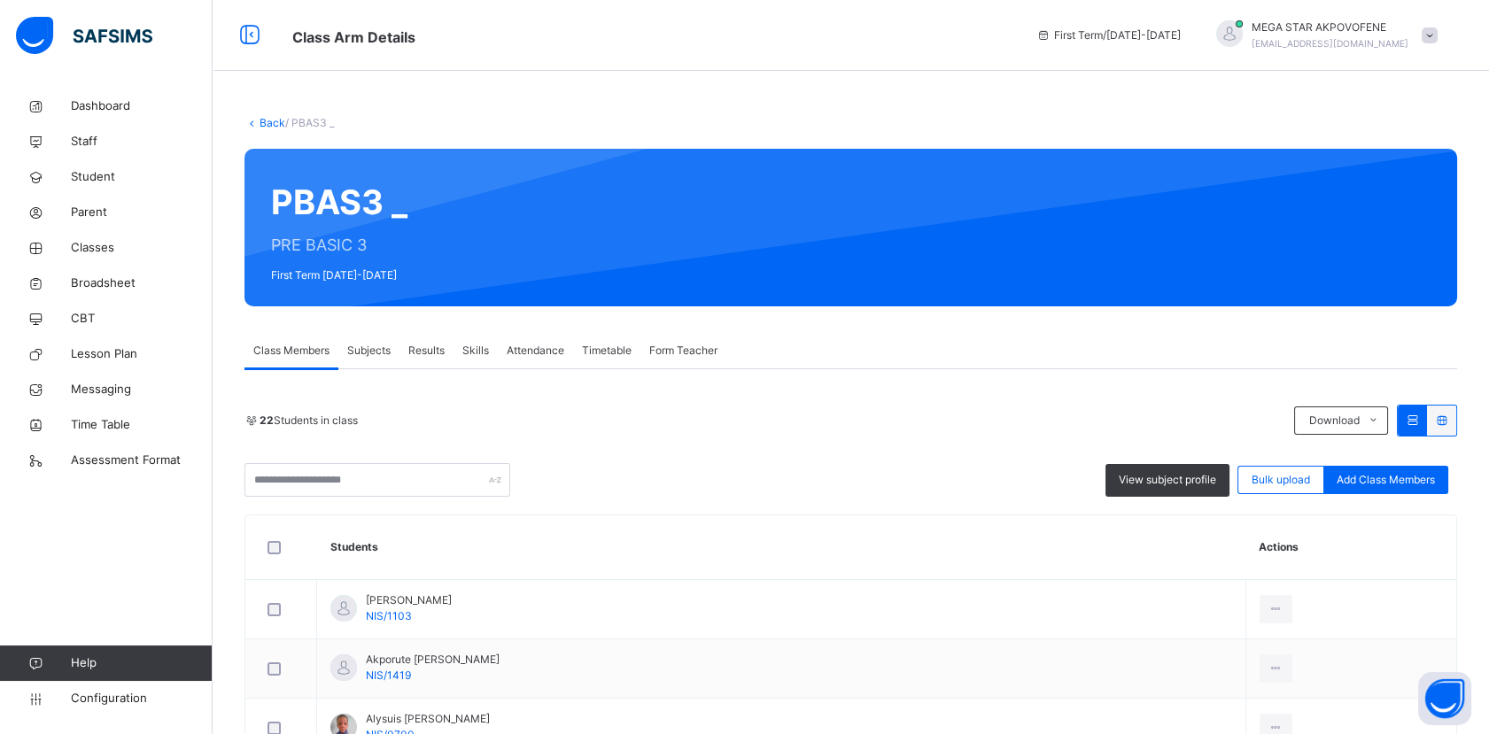
click at [276, 123] on link "Back" at bounding box center [272, 122] width 26 height 13
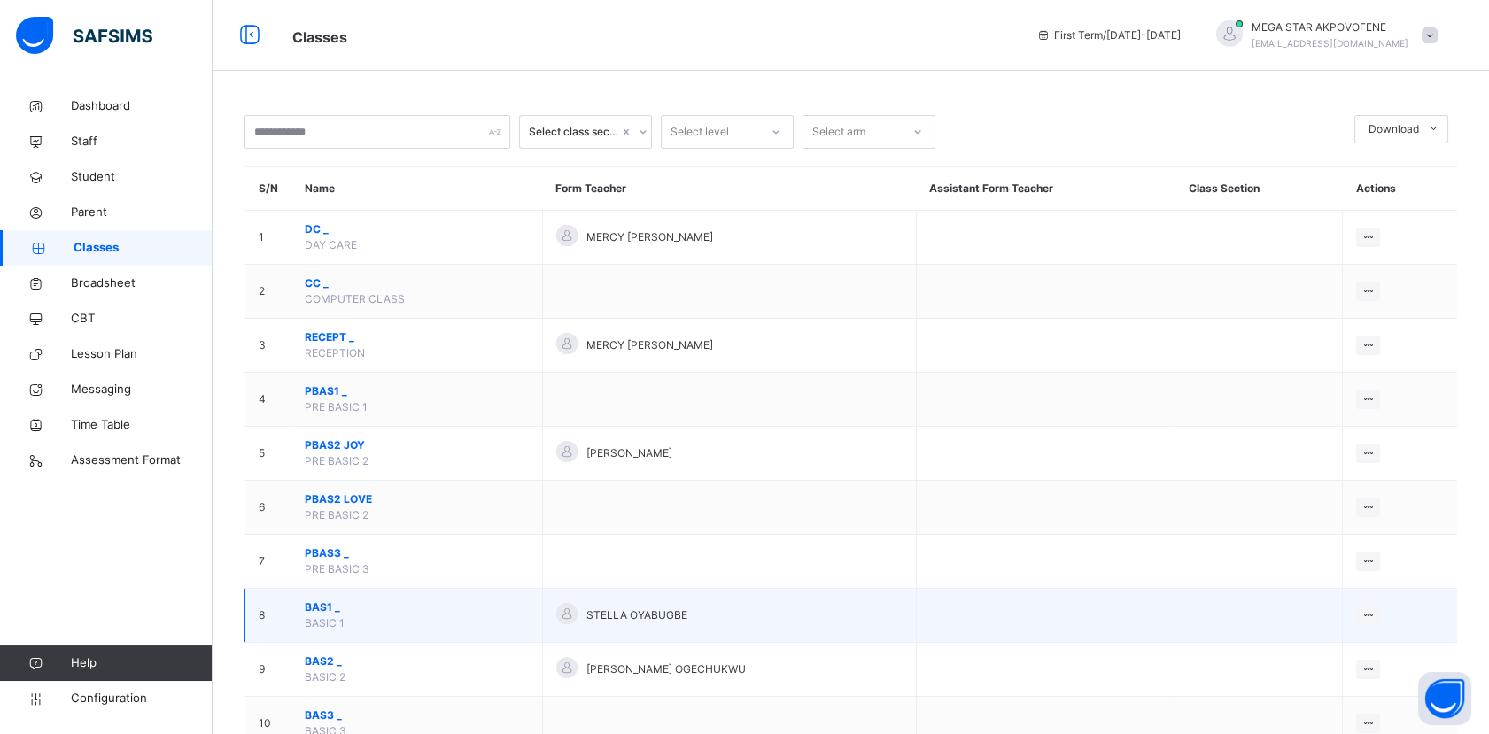
click at [320, 610] on span "BAS1 _" at bounding box center [417, 608] width 224 height 16
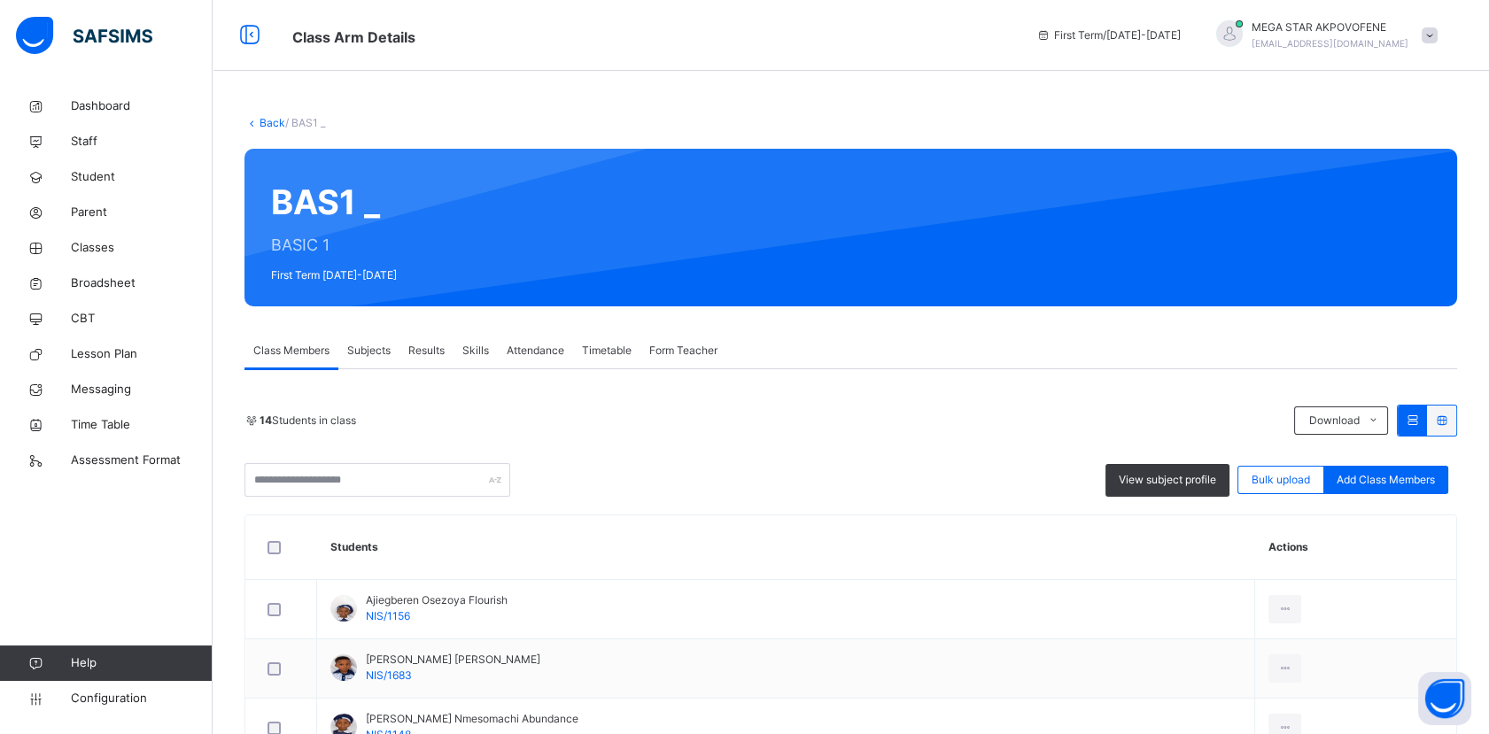
click at [262, 122] on link "Back" at bounding box center [272, 122] width 26 height 13
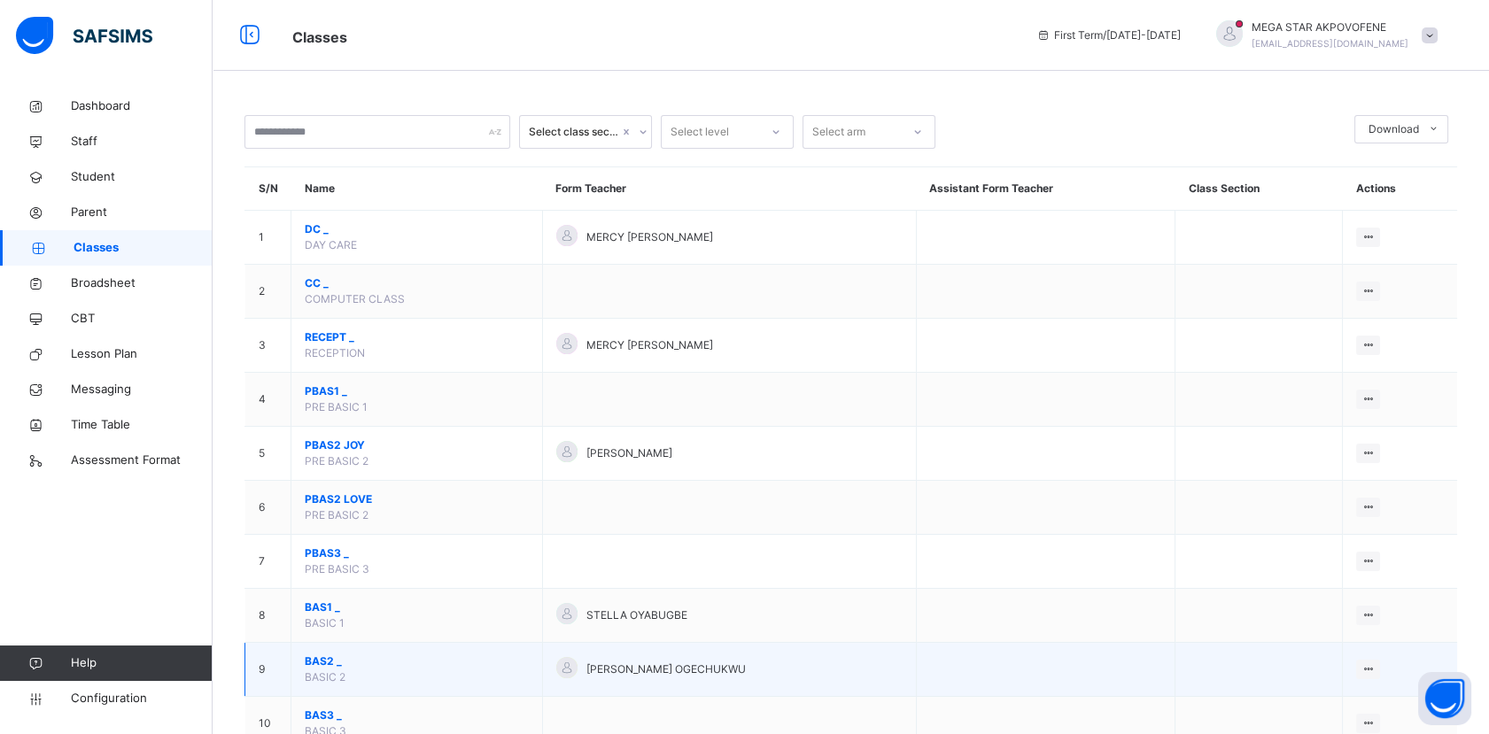
click at [319, 662] on span "BAS2 _" at bounding box center [417, 662] width 224 height 16
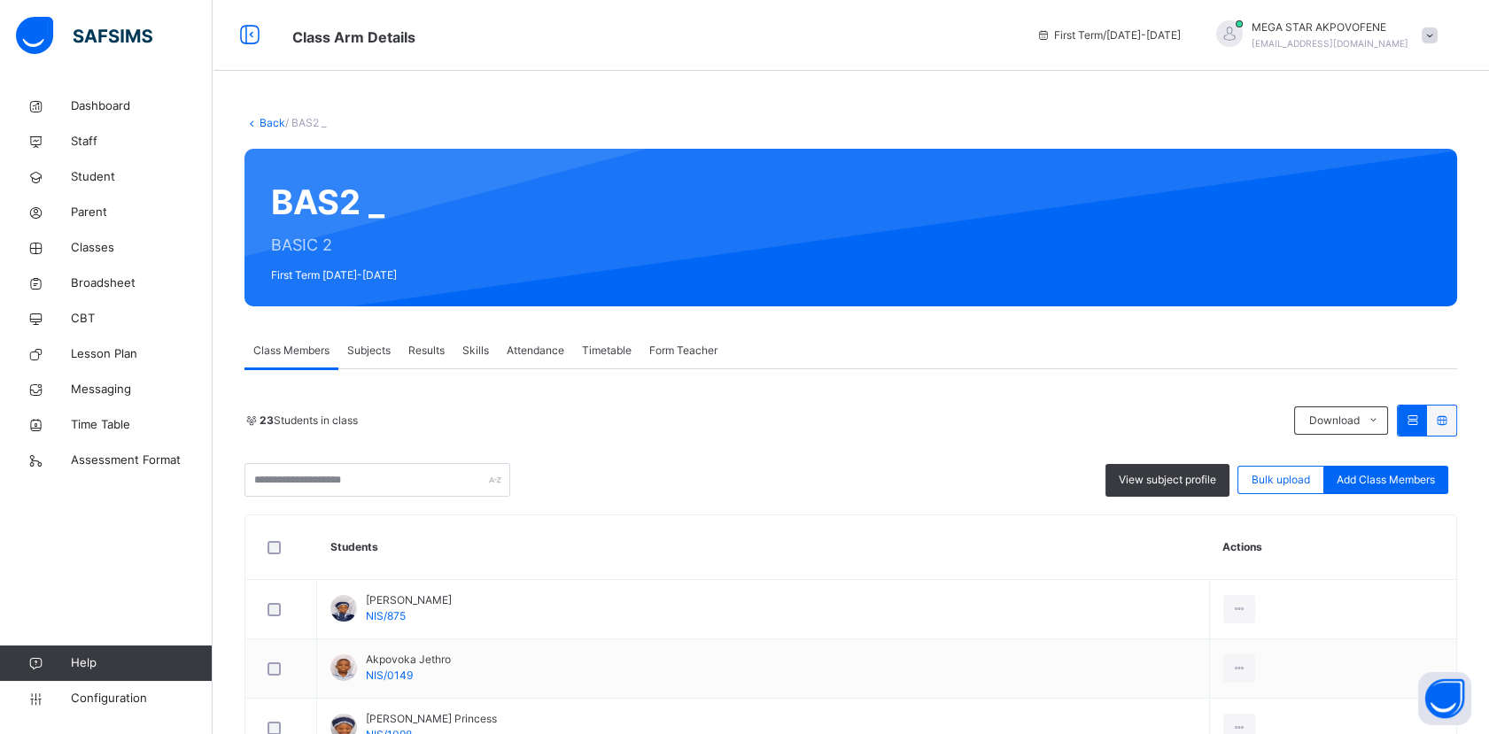
click at [267, 125] on link "Back" at bounding box center [272, 122] width 26 height 13
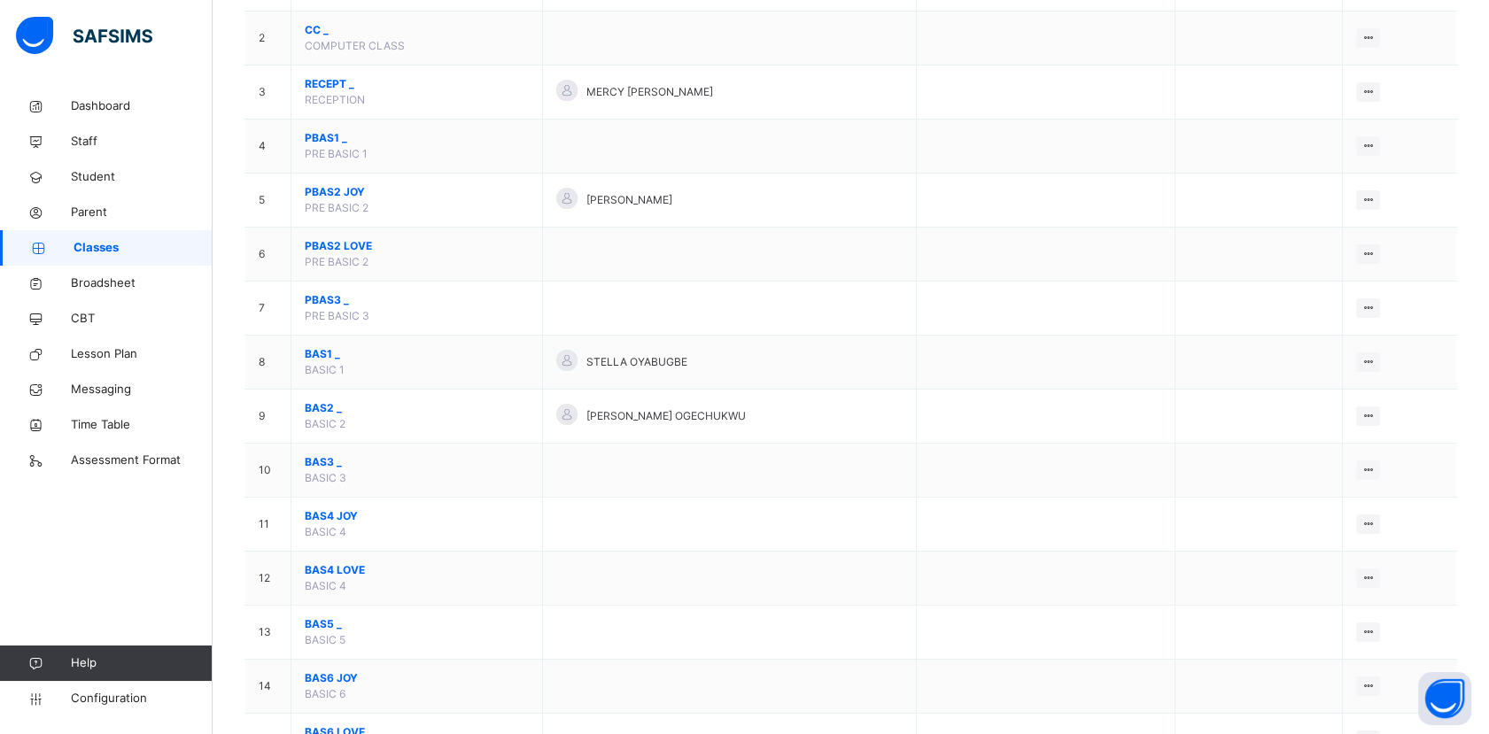
scroll to position [255, 0]
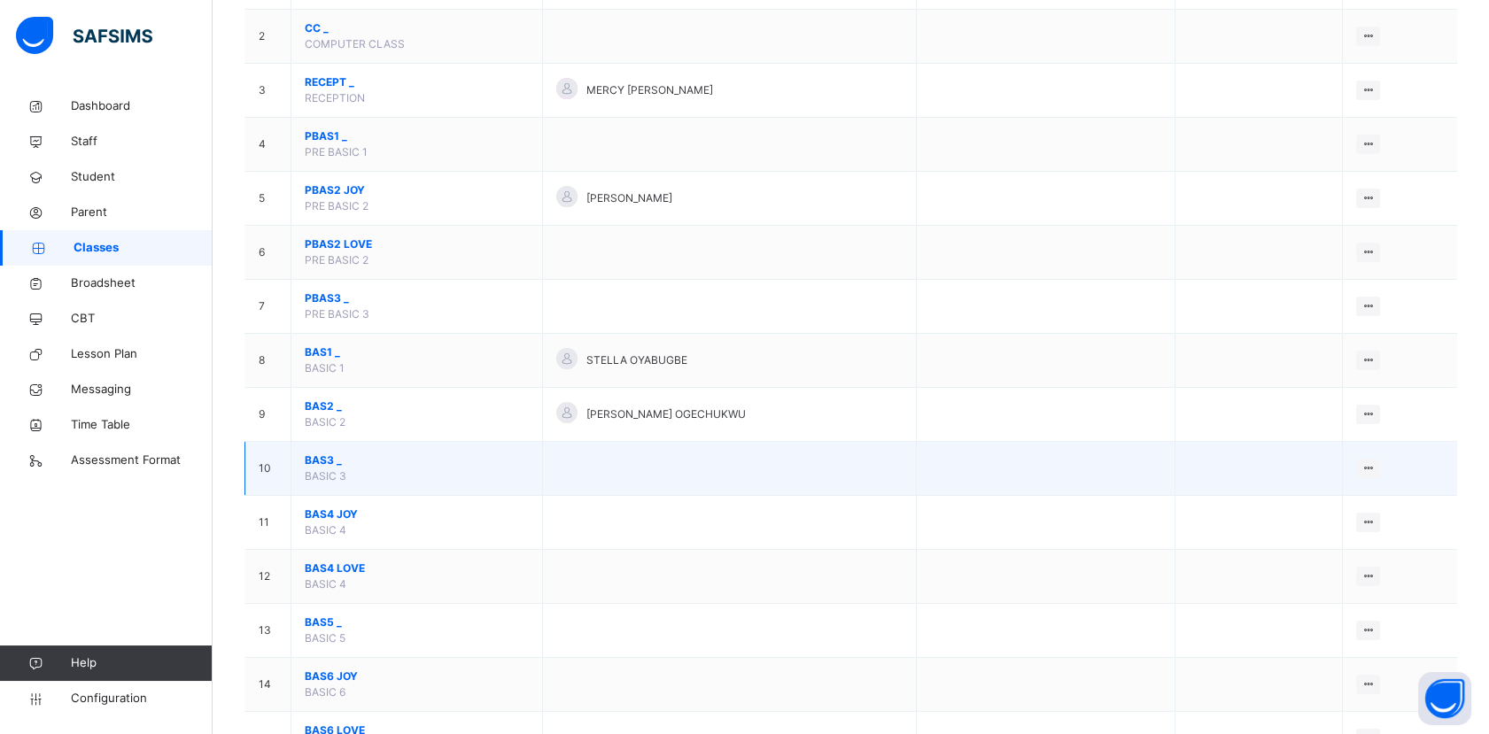
click at [326, 461] on span "BAS3 _" at bounding box center [417, 461] width 224 height 16
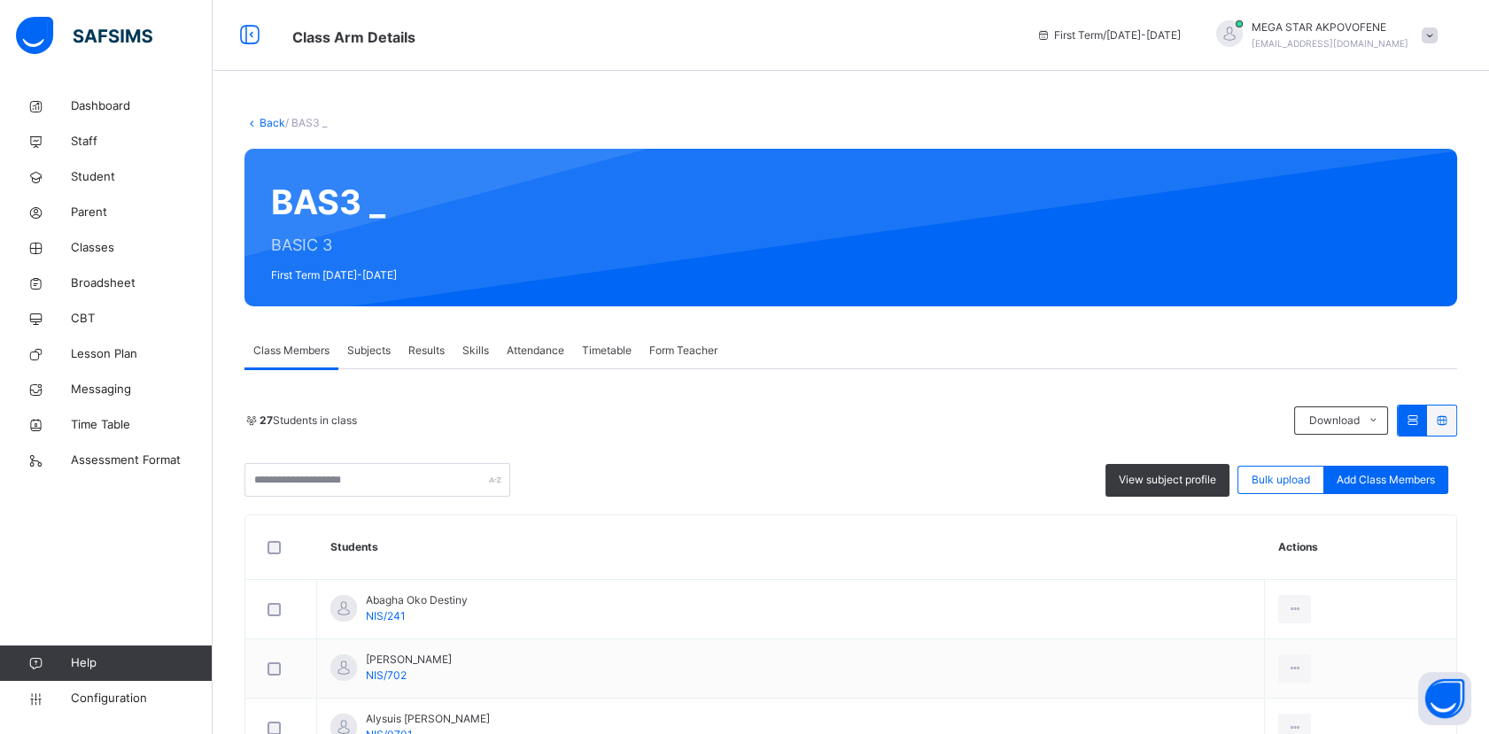
click at [267, 123] on link "Back" at bounding box center [272, 122] width 26 height 13
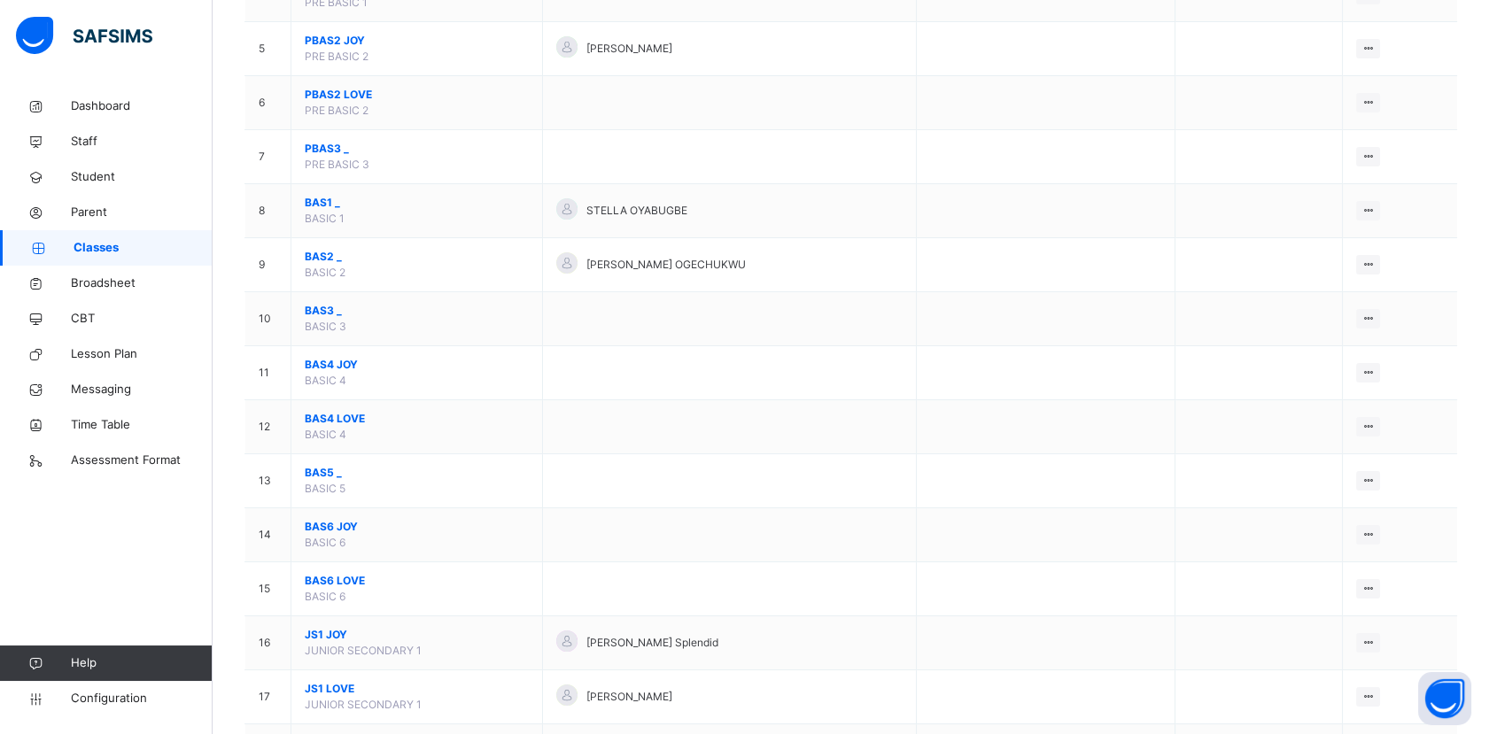
scroll to position [411, 0]
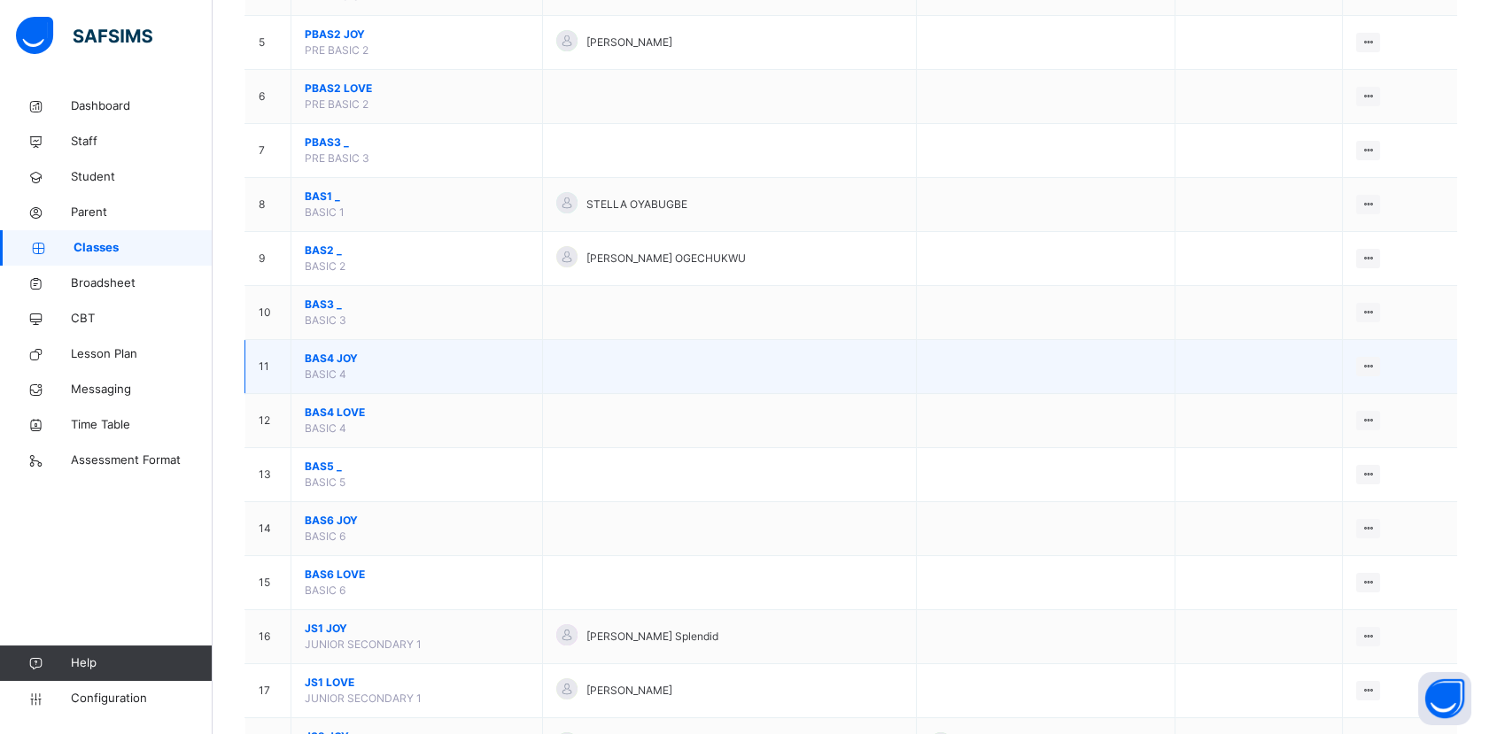
click at [347, 360] on span "BAS4 JOY" at bounding box center [417, 359] width 224 height 16
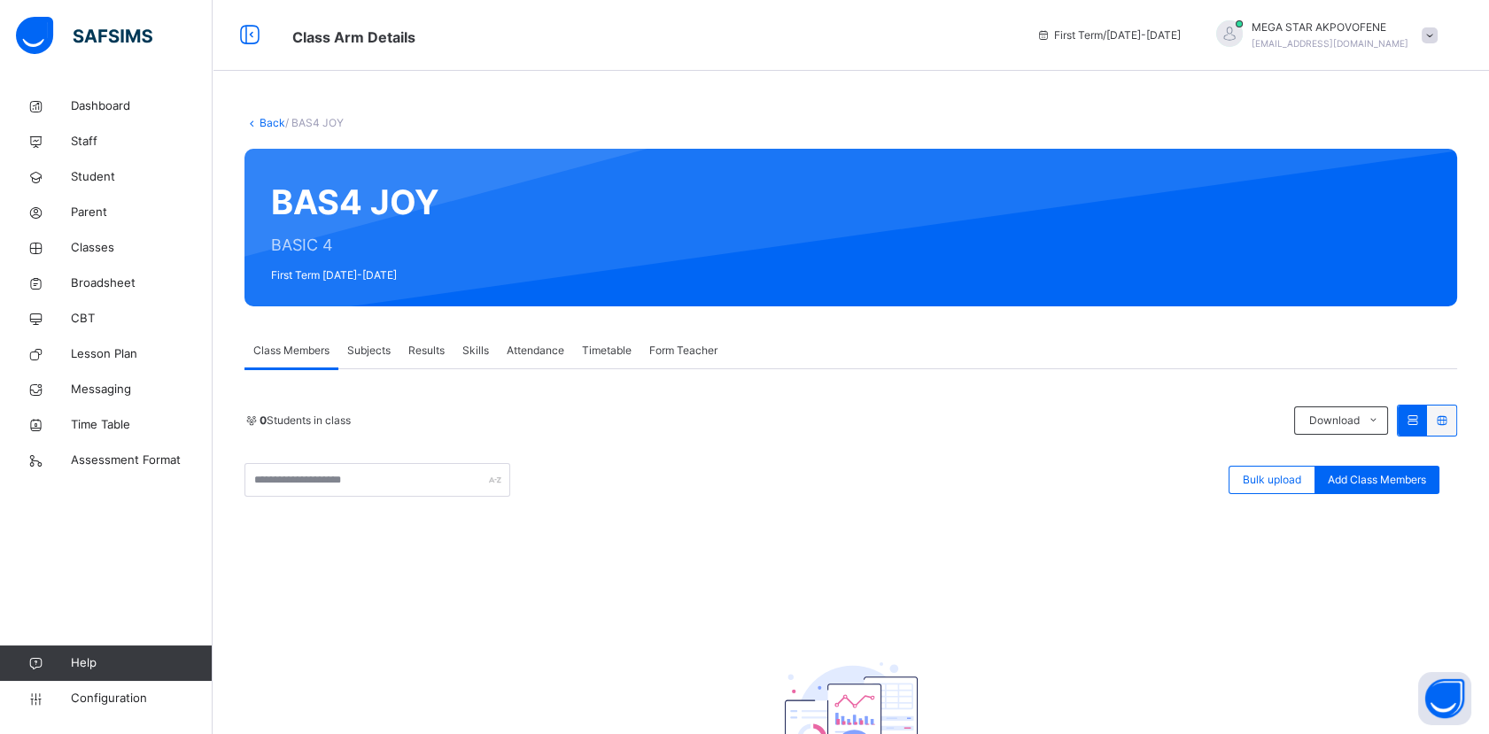
click at [266, 122] on link "Back" at bounding box center [272, 122] width 26 height 13
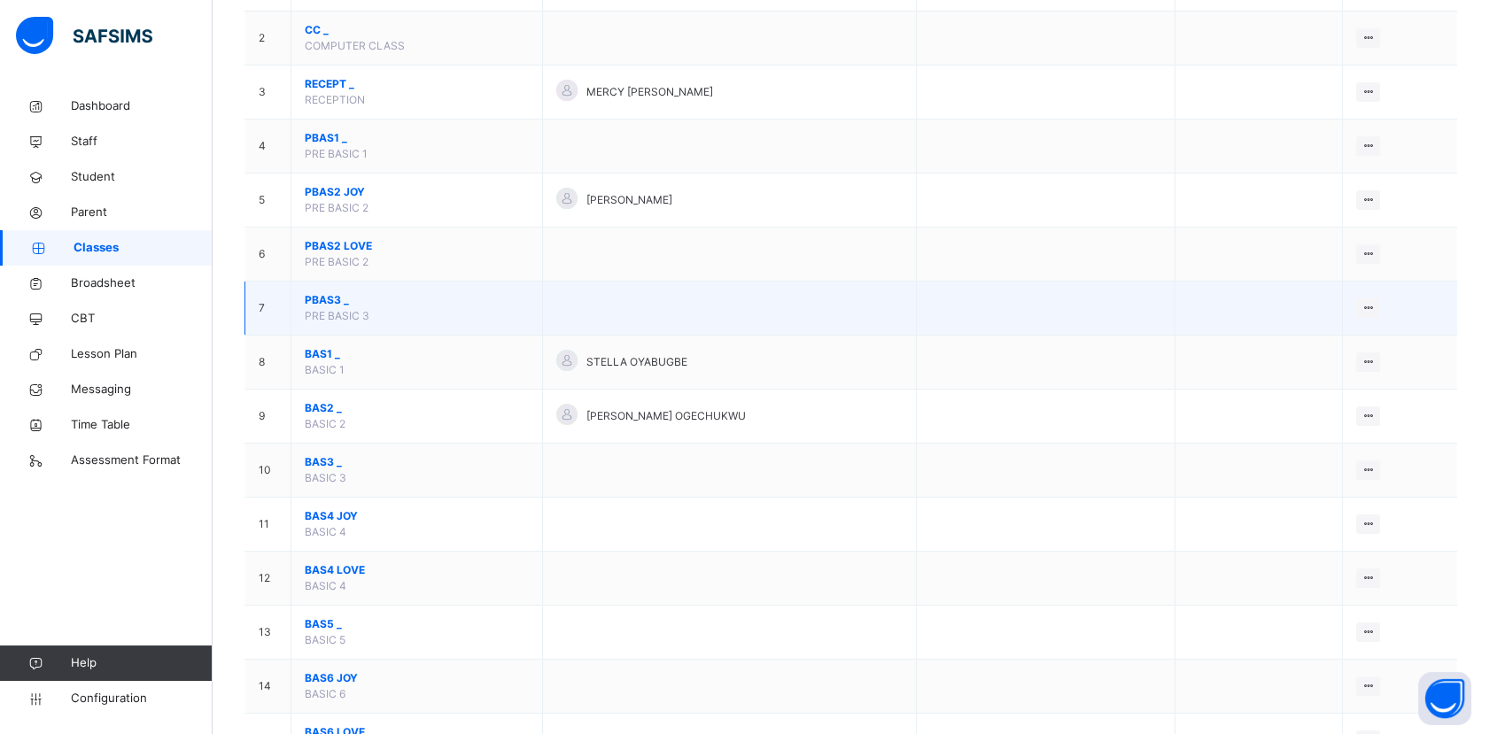
scroll to position [256, 0]
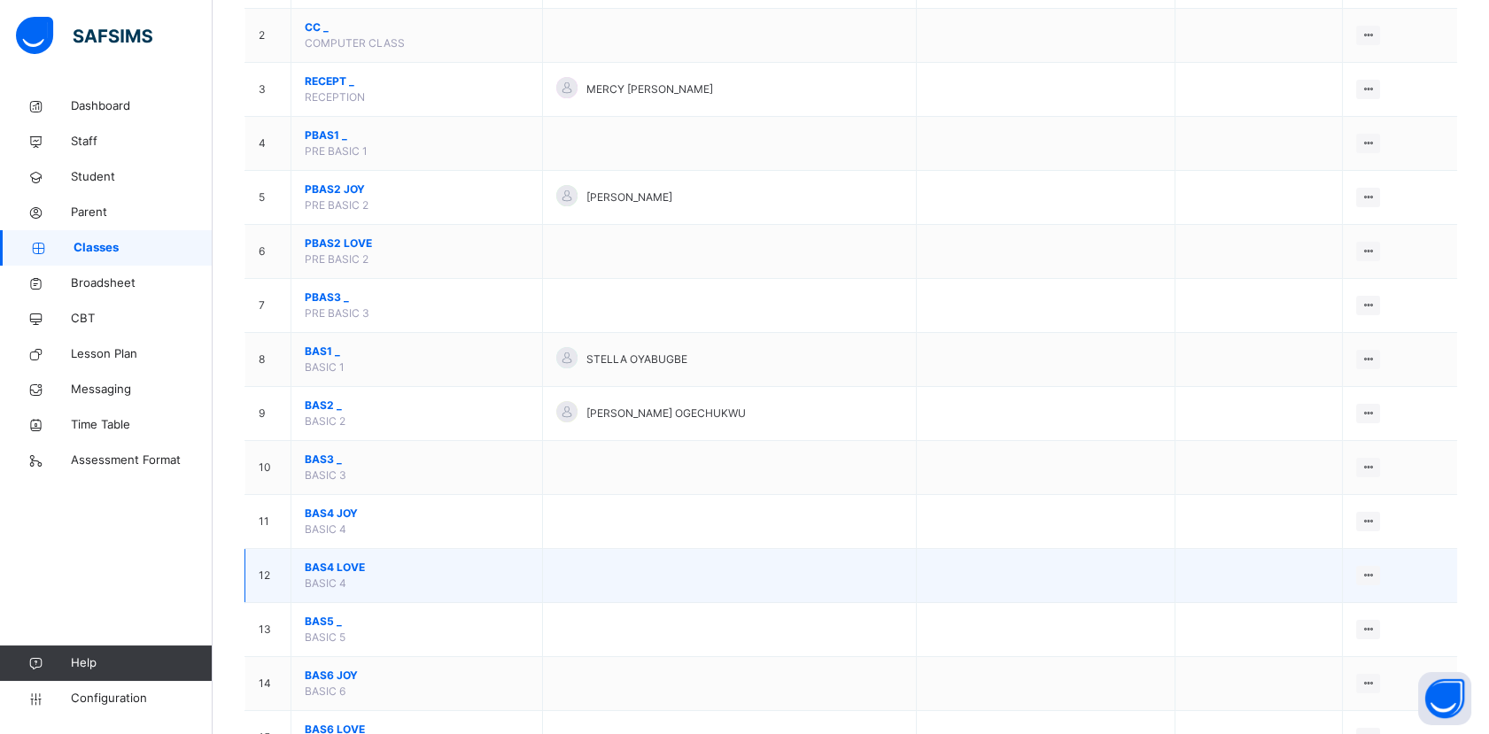
click at [345, 565] on span "BAS4 LOVE" at bounding box center [417, 568] width 224 height 16
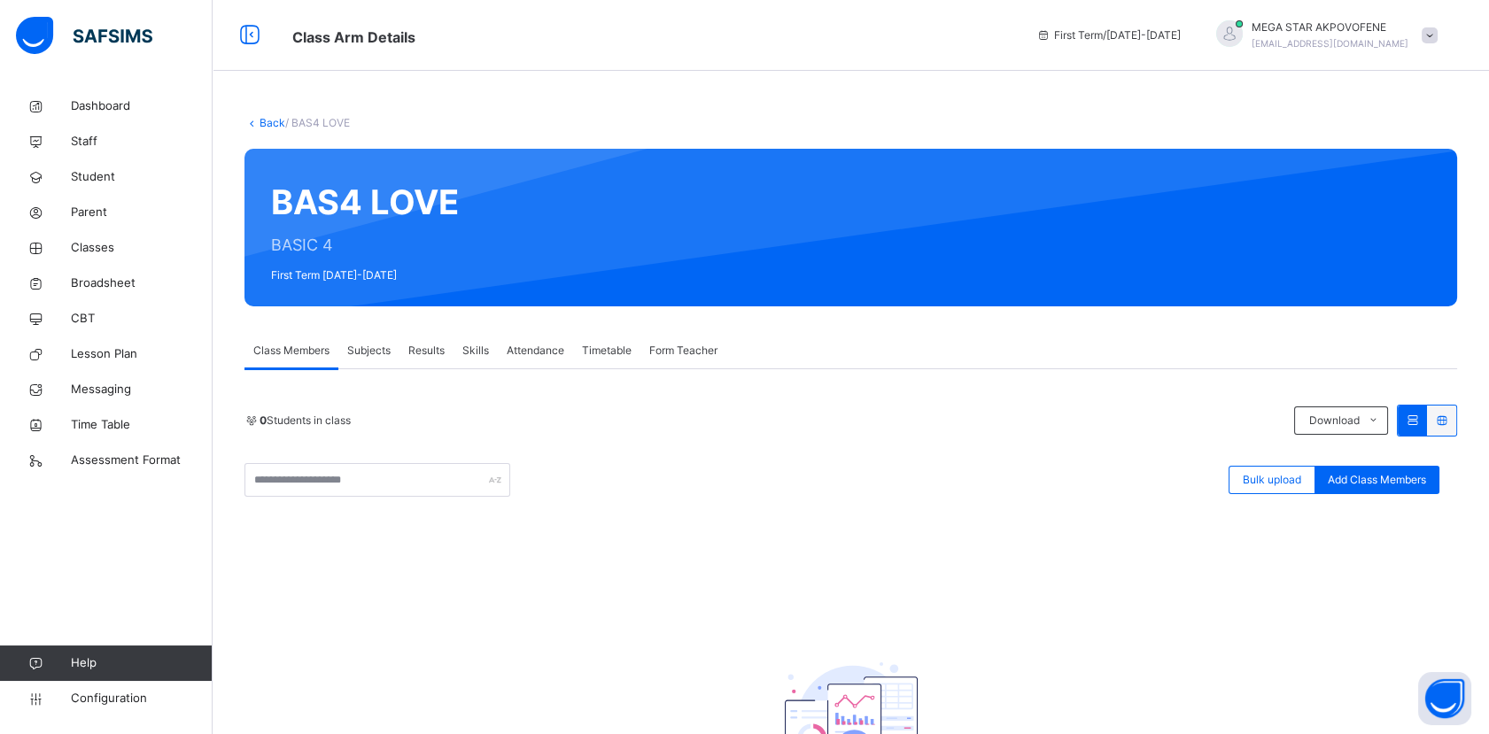
click at [267, 122] on link "Back" at bounding box center [272, 122] width 26 height 13
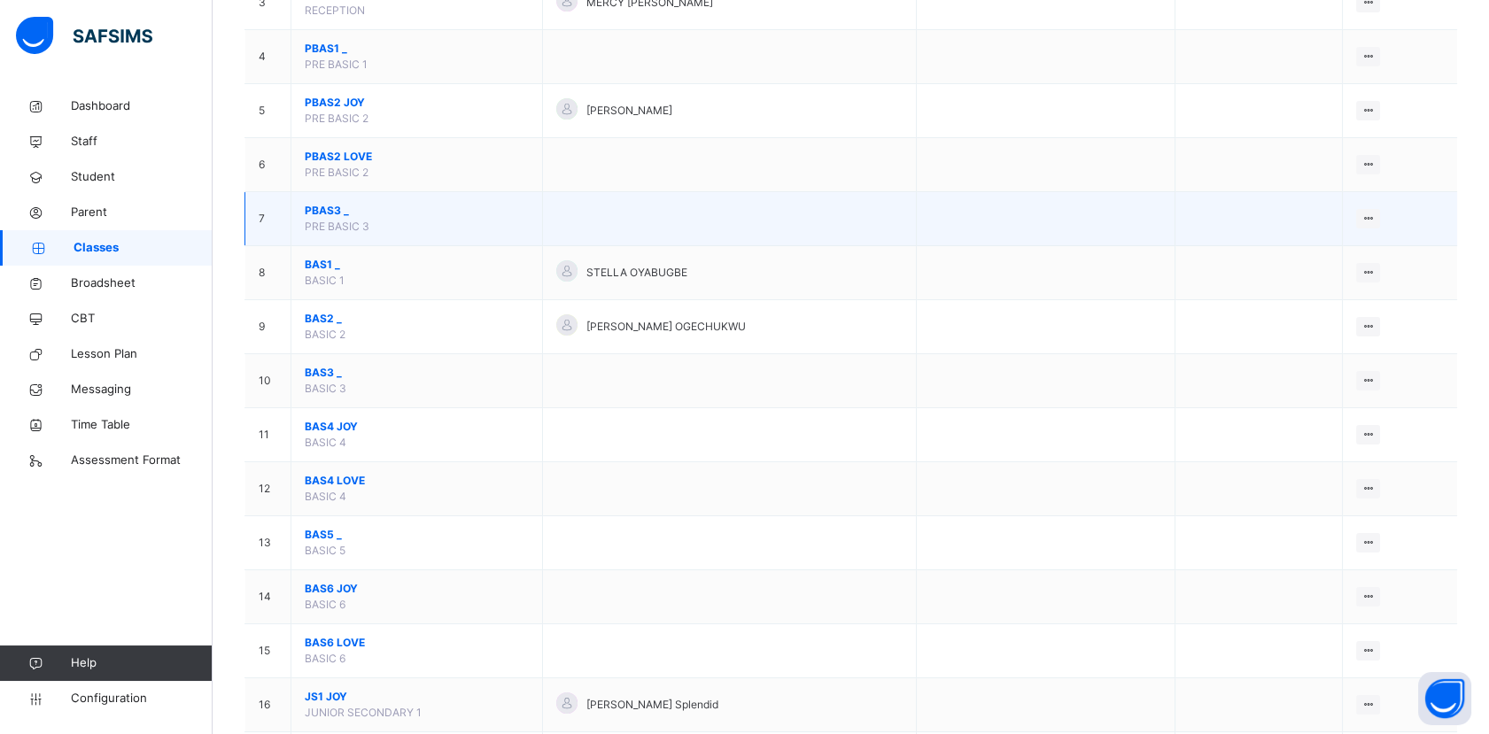
scroll to position [350, 0]
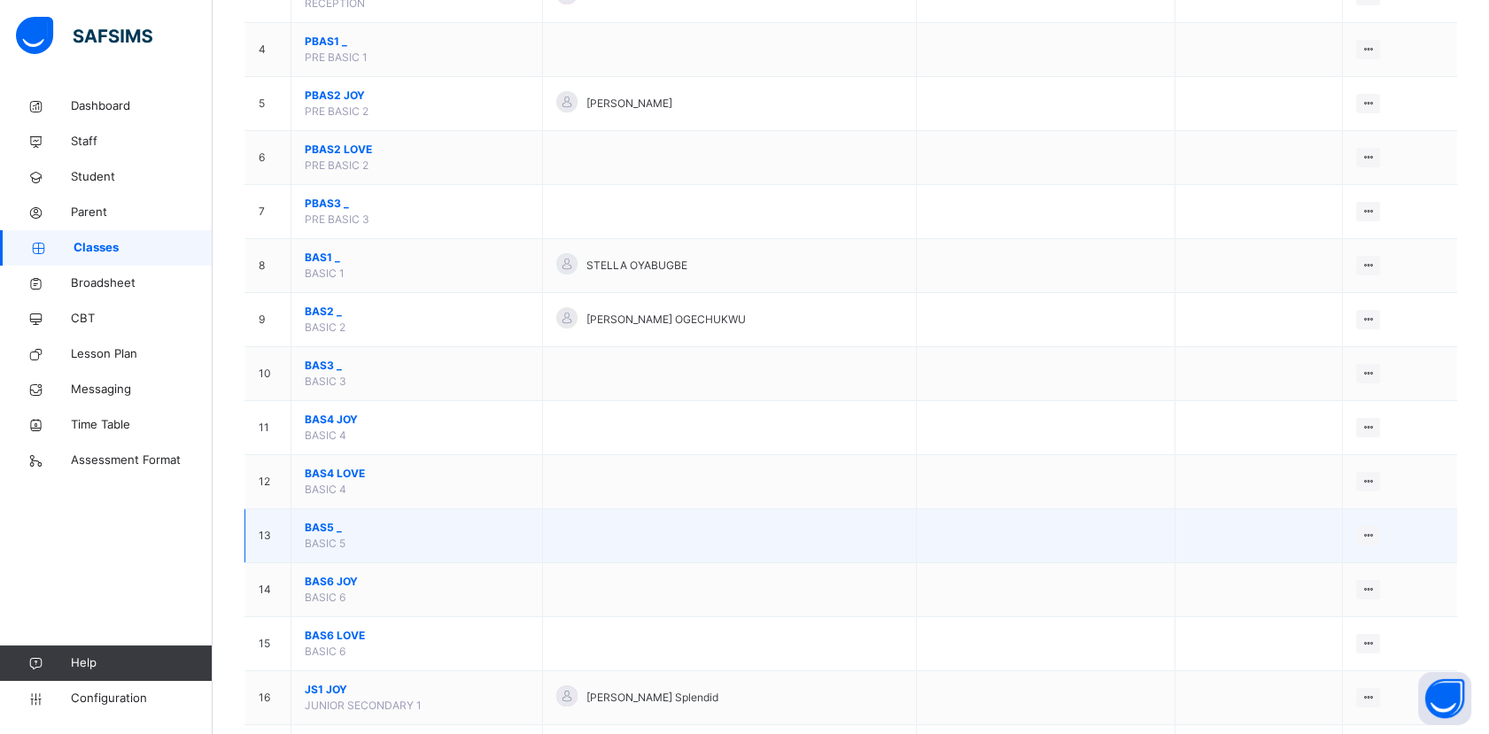
click at [337, 525] on span "BAS5 _" at bounding box center [417, 528] width 224 height 16
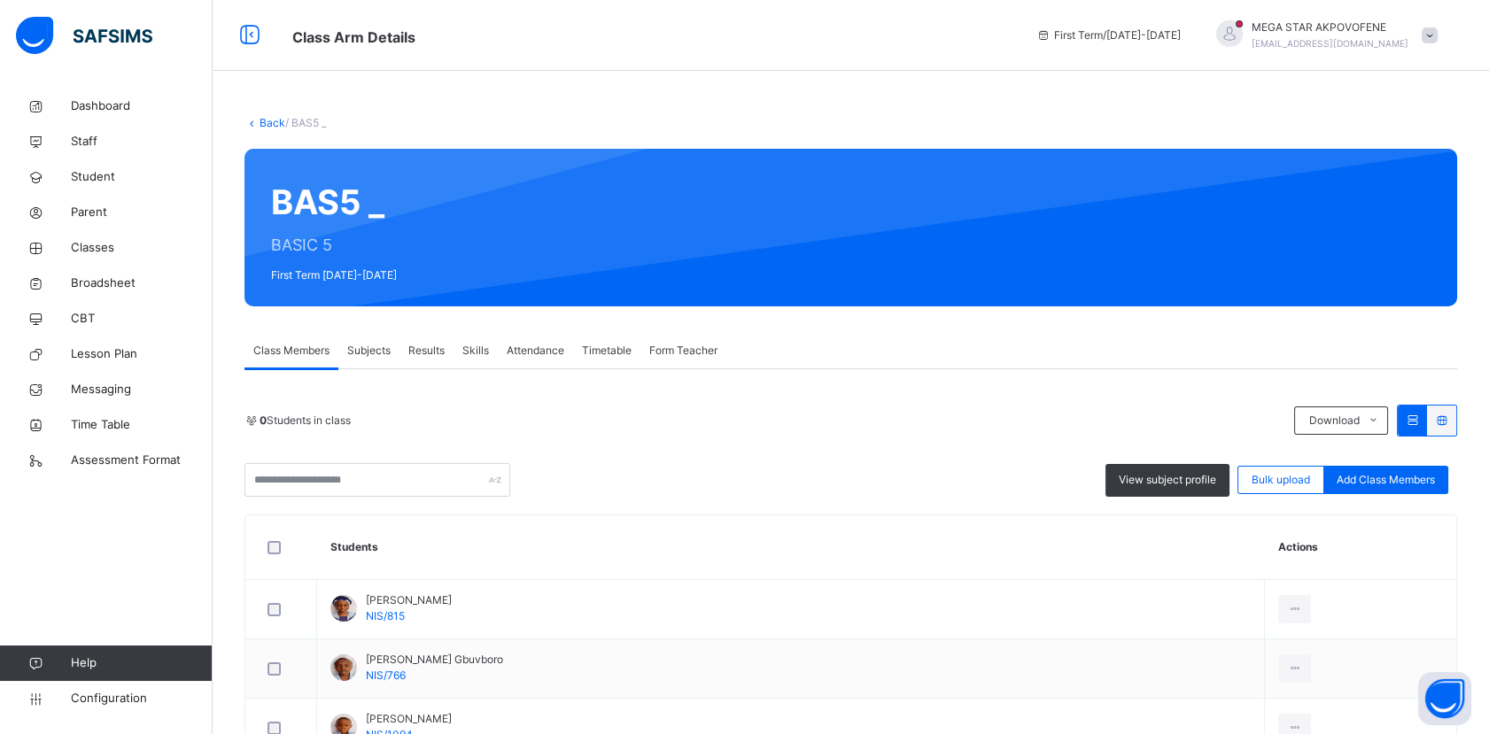
click at [446, 429] on div "0 Students in class Download Pdf Report Excel Report" at bounding box center [850, 421] width 1212 height 32
click at [375, 350] on span "Subjects" at bounding box center [368, 351] width 43 height 16
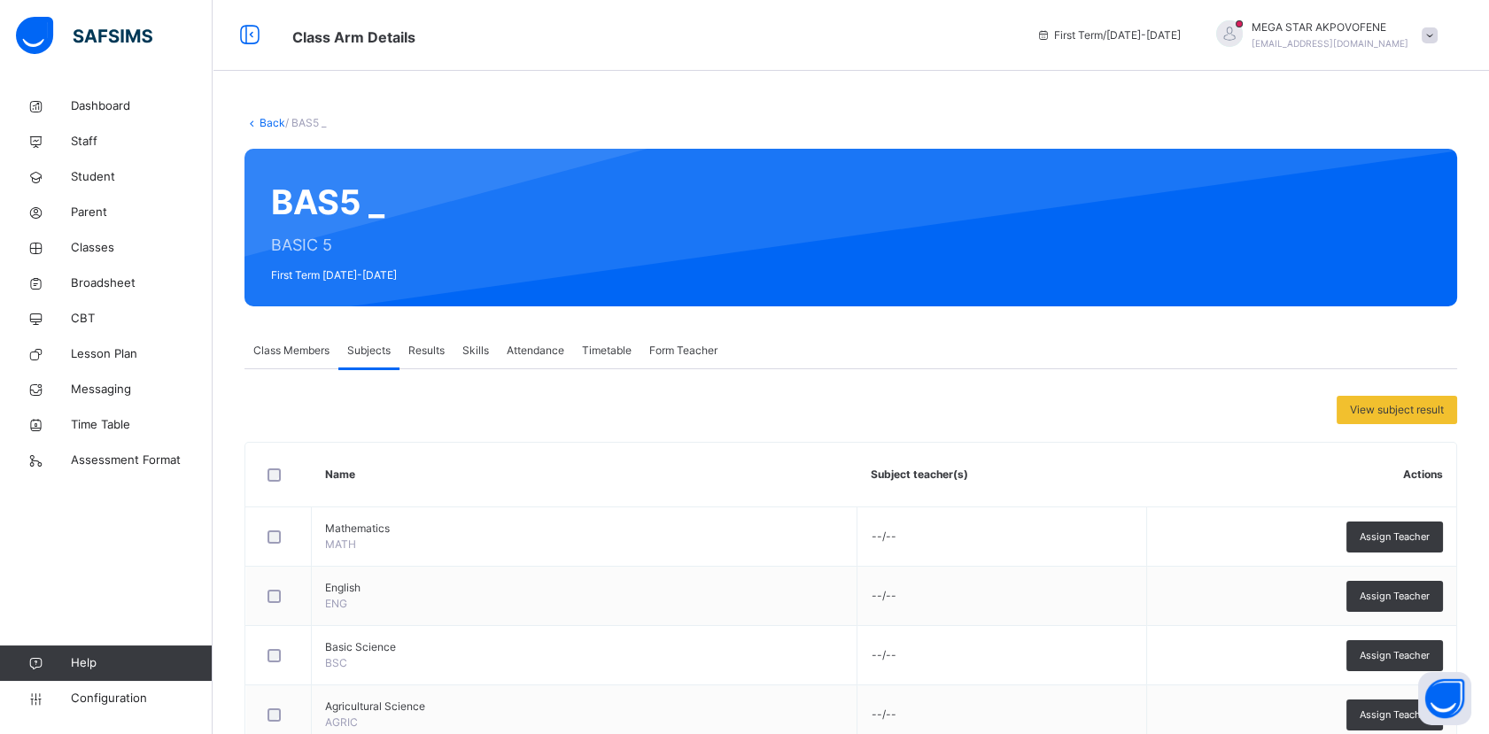
click at [308, 358] on span "Class Members" at bounding box center [291, 351] width 76 height 16
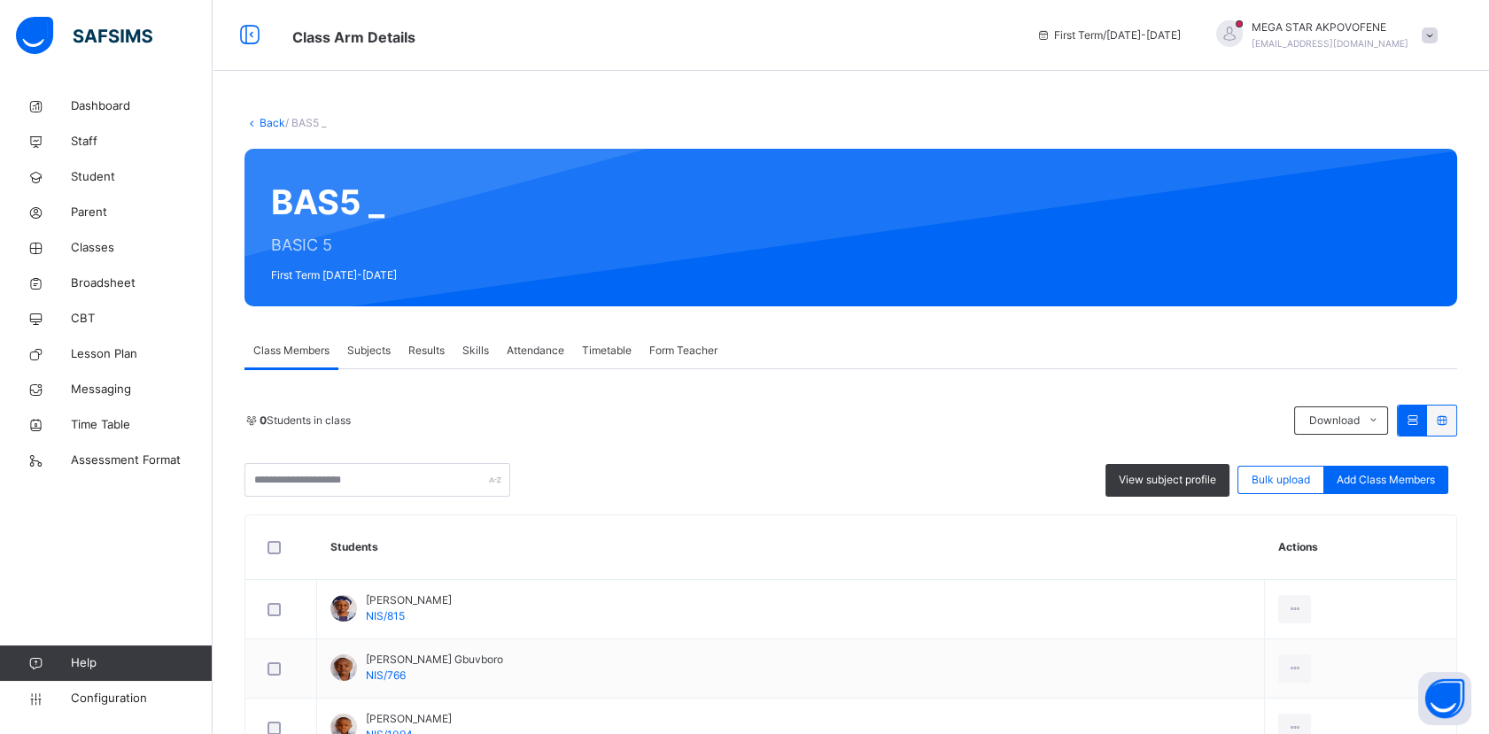
click at [716, 354] on span "Form Teacher" at bounding box center [683, 351] width 68 height 16
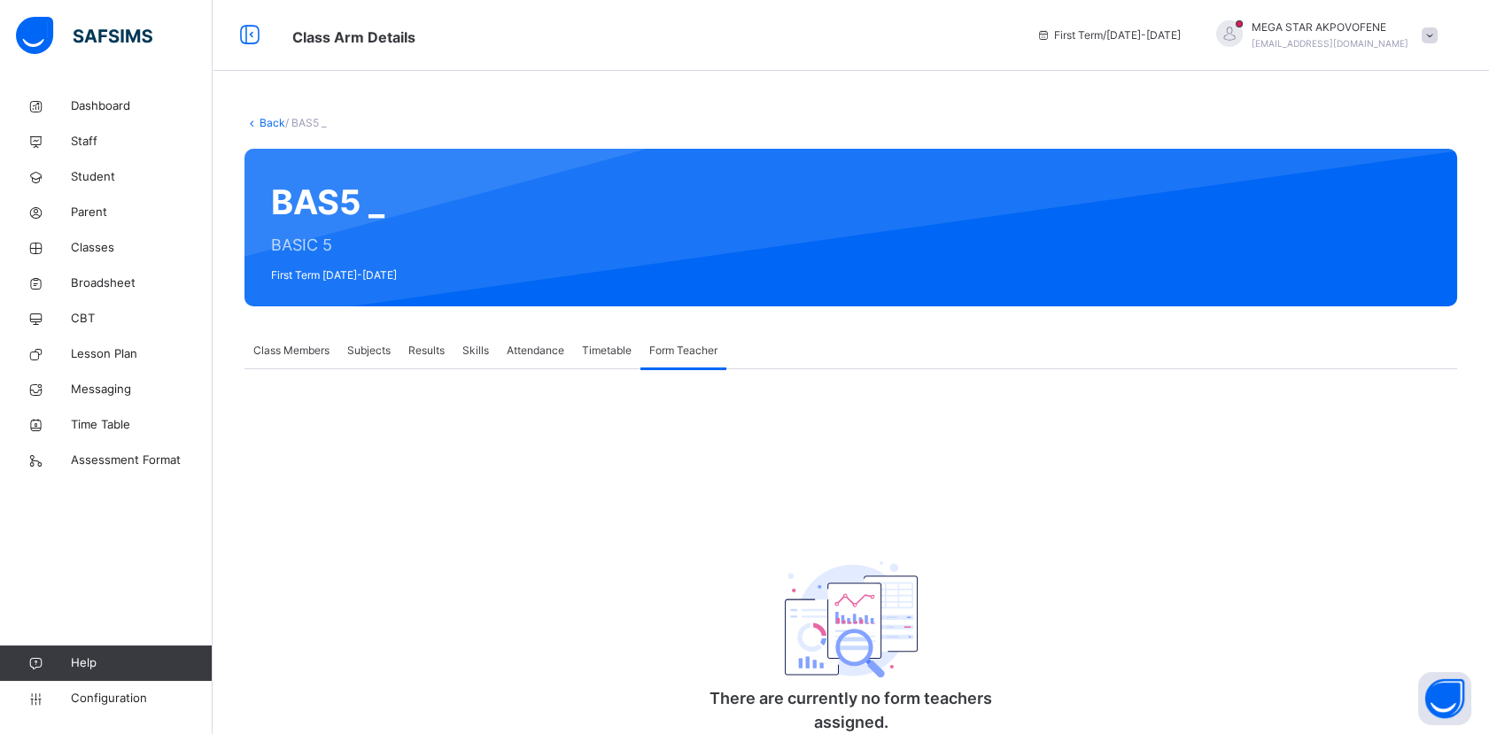
click at [294, 358] on span "Class Members" at bounding box center [291, 351] width 76 height 16
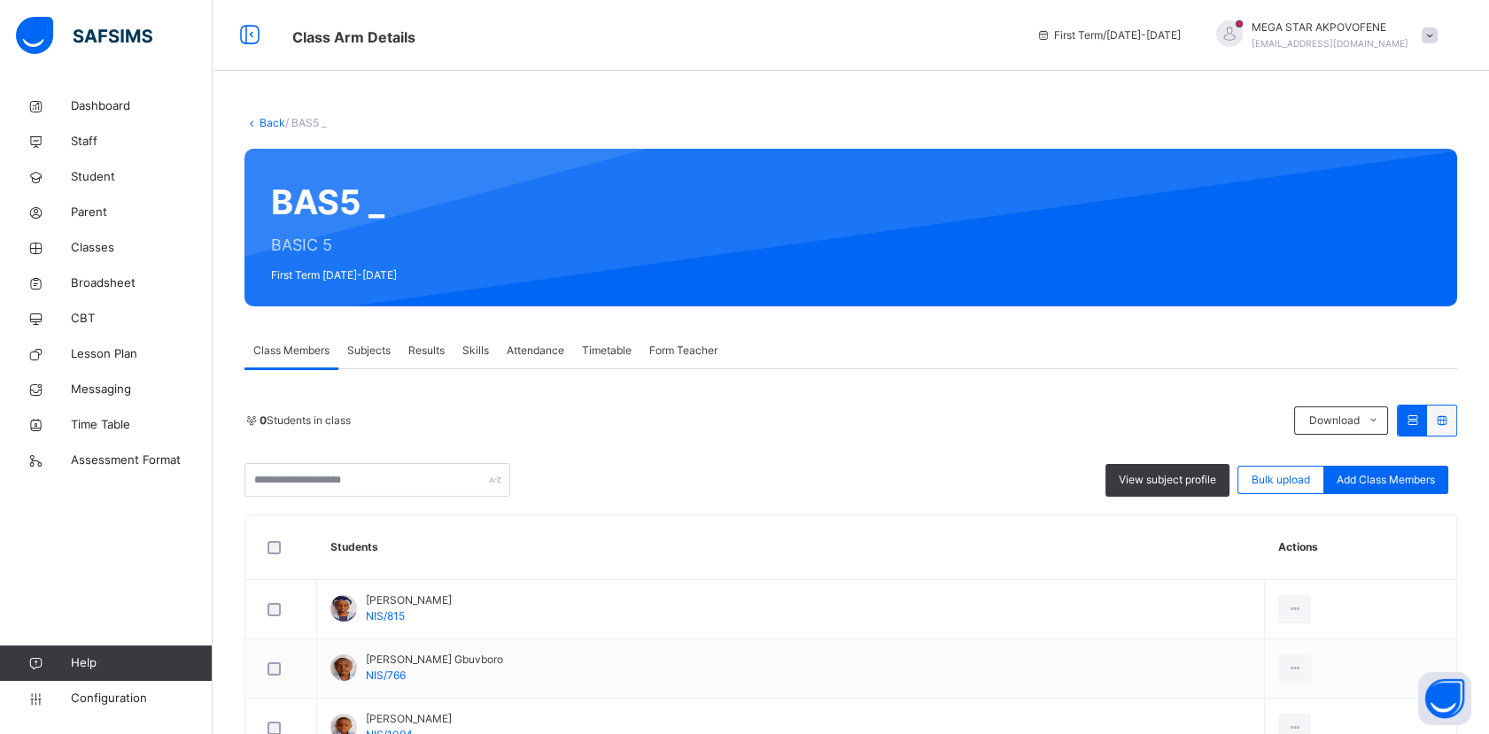
click at [276, 122] on link "Back" at bounding box center [272, 122] width 26 height 13
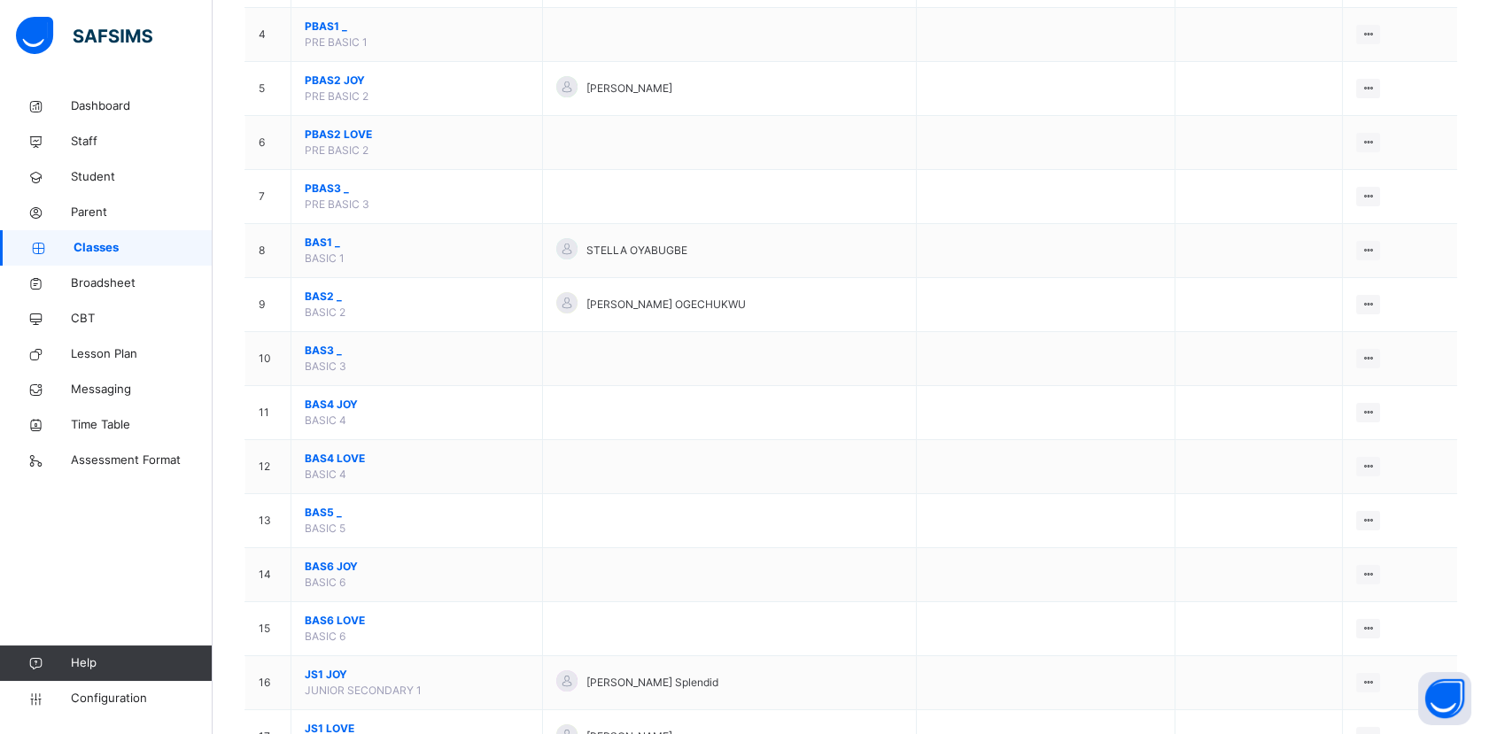
scroll to position [383, 0]
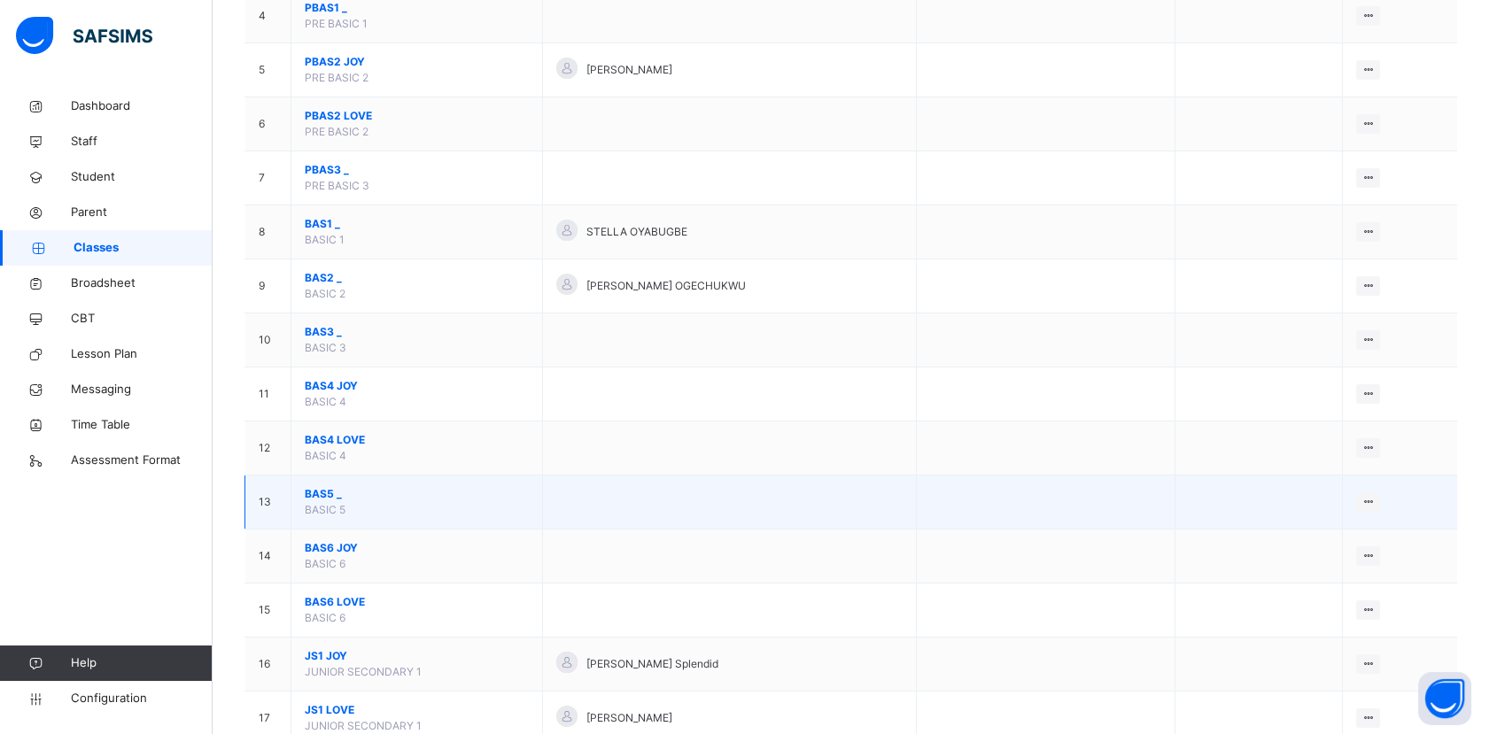
click at [333, 491] on span "BAS5 _" at bounding box center [417, 494] width 224 height 16
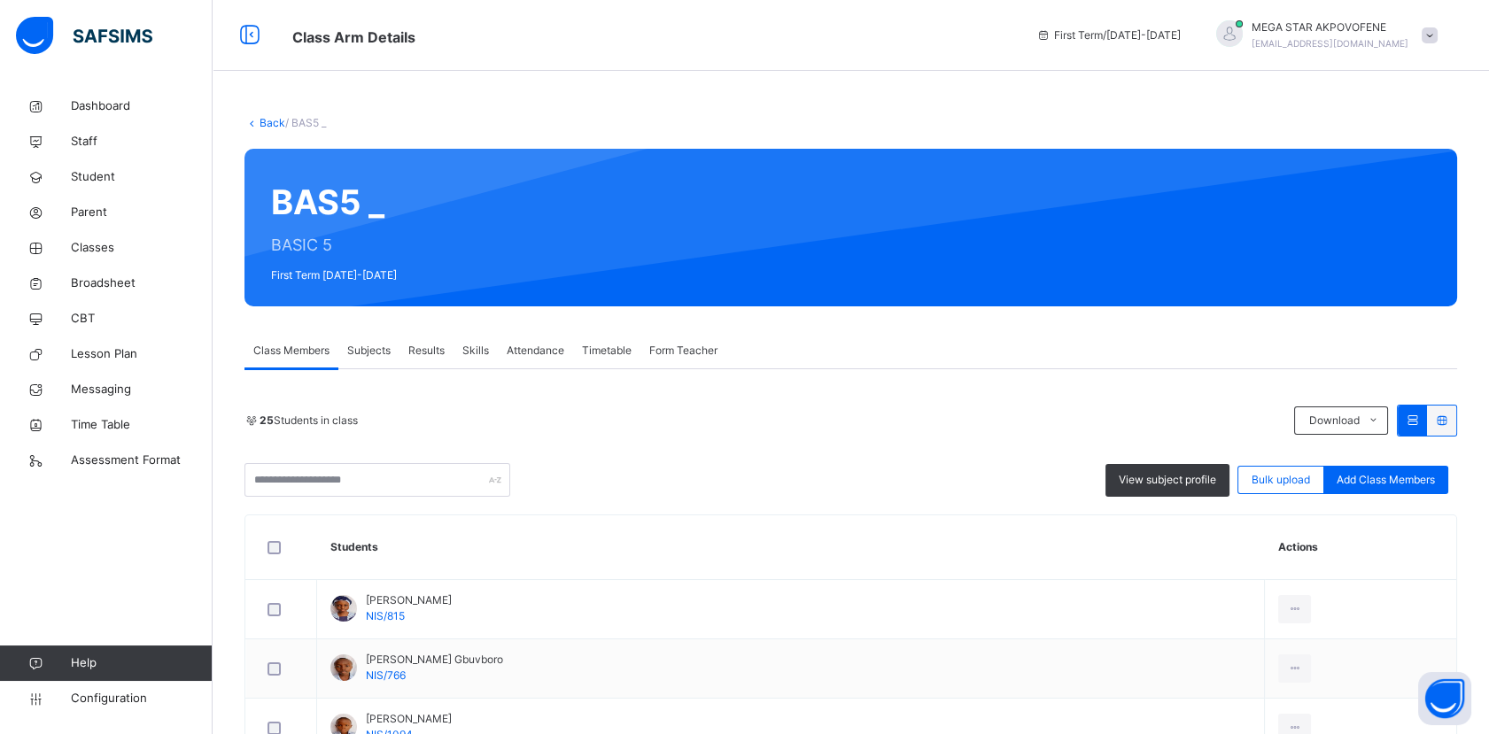
click at [280, 120] on link "Back" at bounding box center [272, 122] width 26 height 13
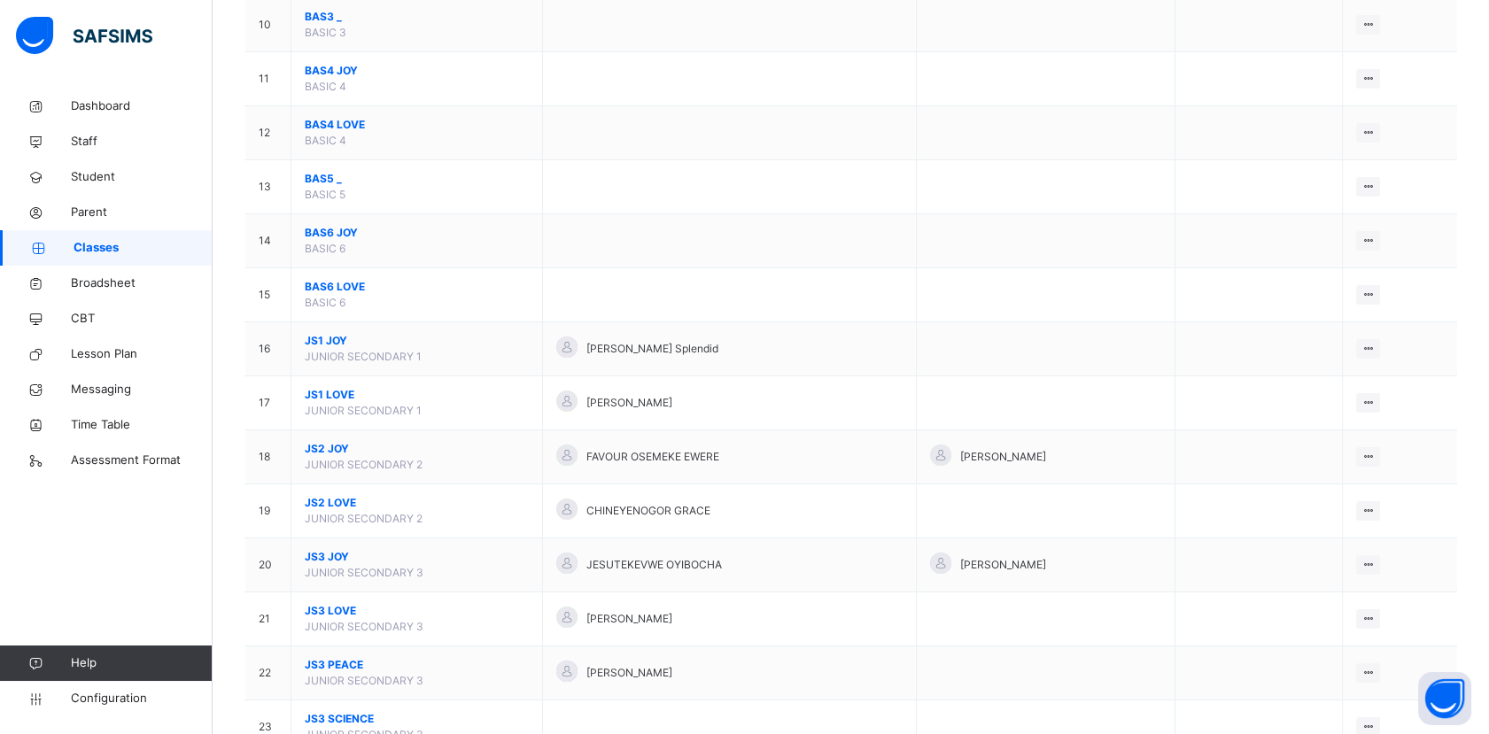
scroll to position [753, 0]
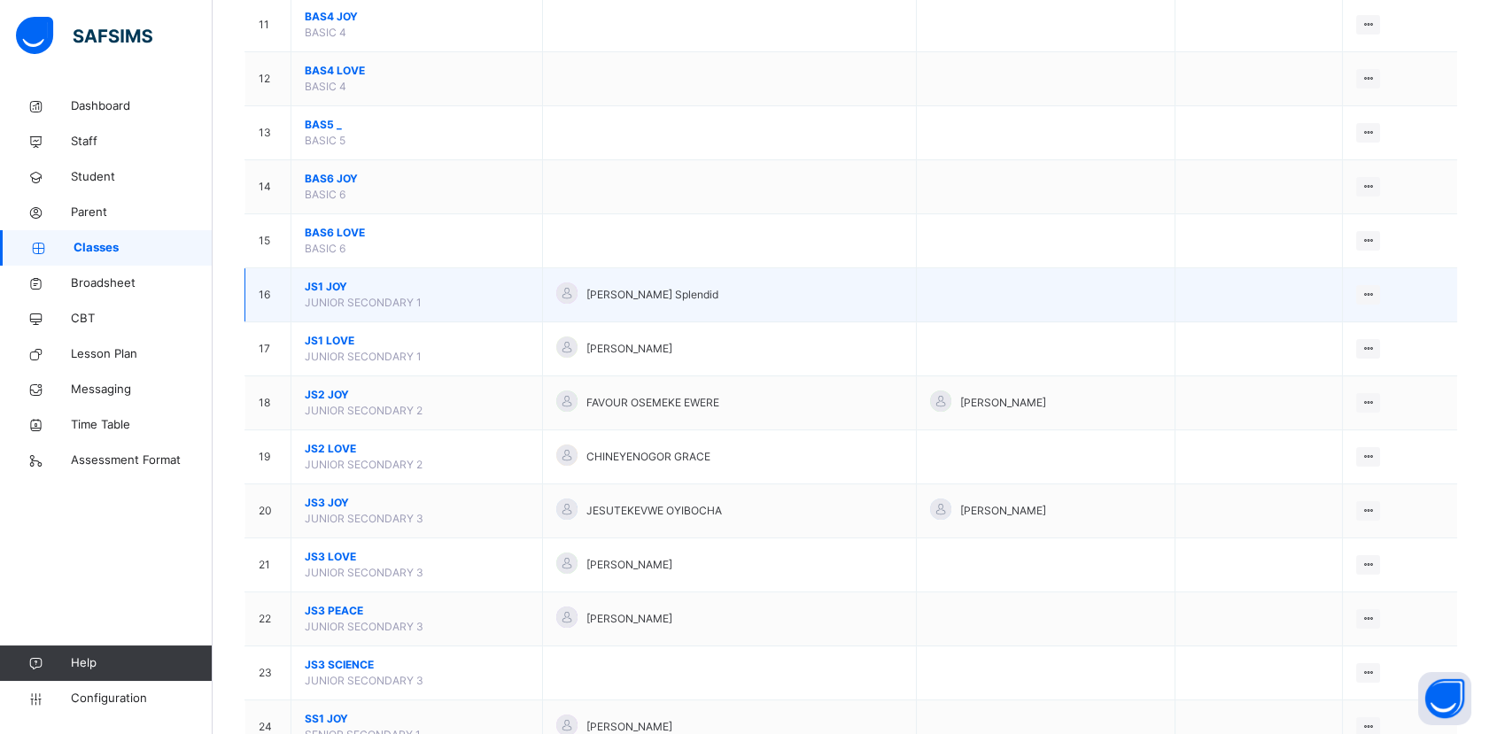
click at [330, 279] on span "JS1 JOY" at bounding box center [417, 287] width 224 height 16
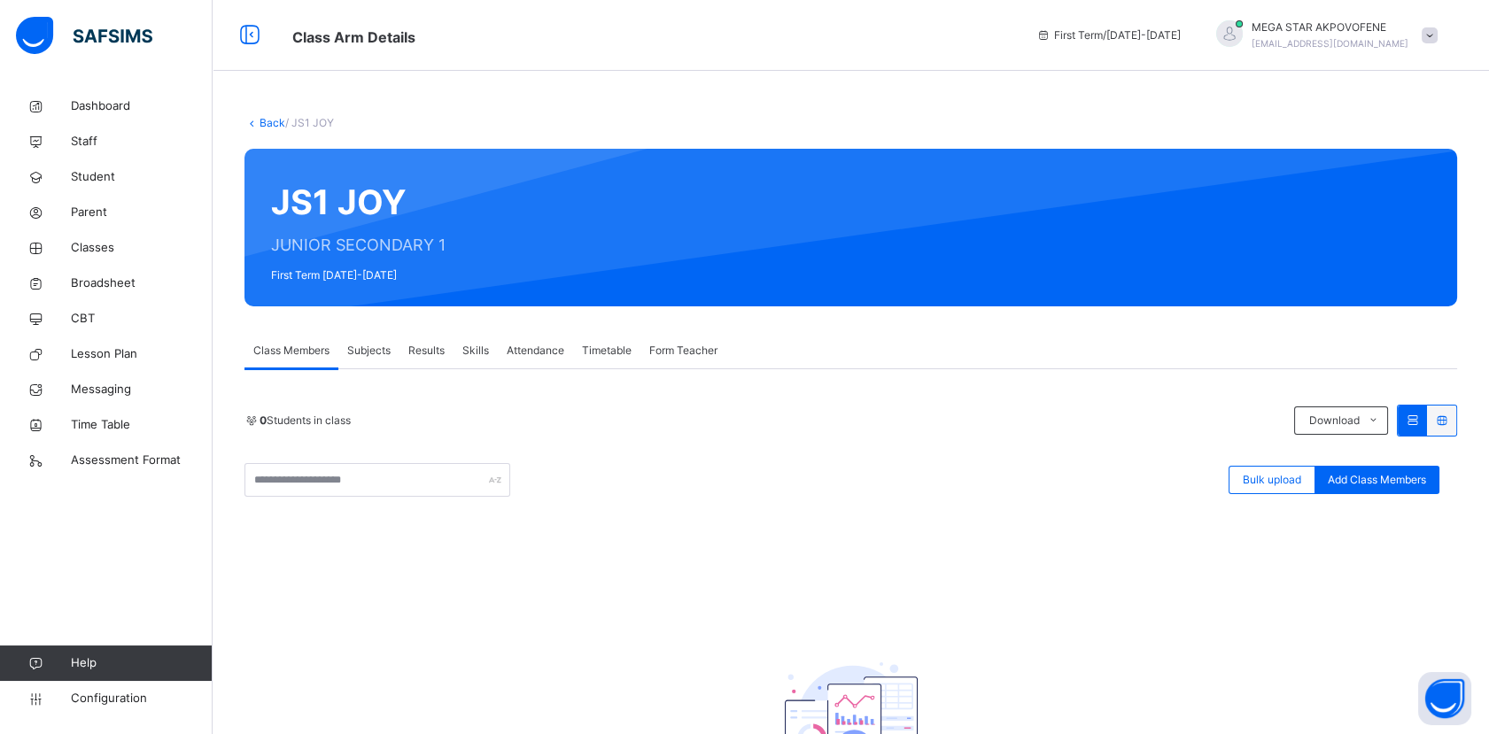
click at [265, 124] on link "Back" at bounding box center [272, 122] width 26 height 13
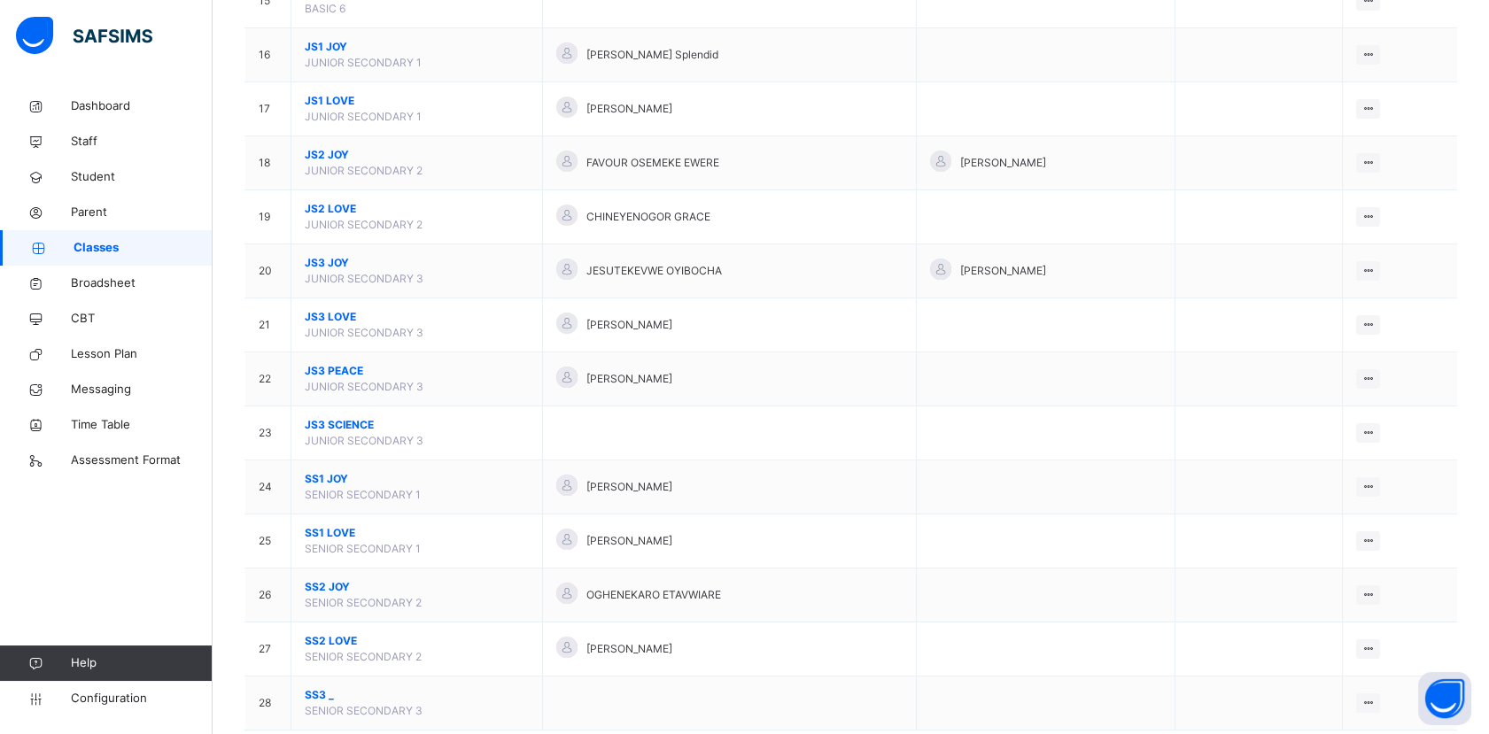
scroll to position [1030, 0]
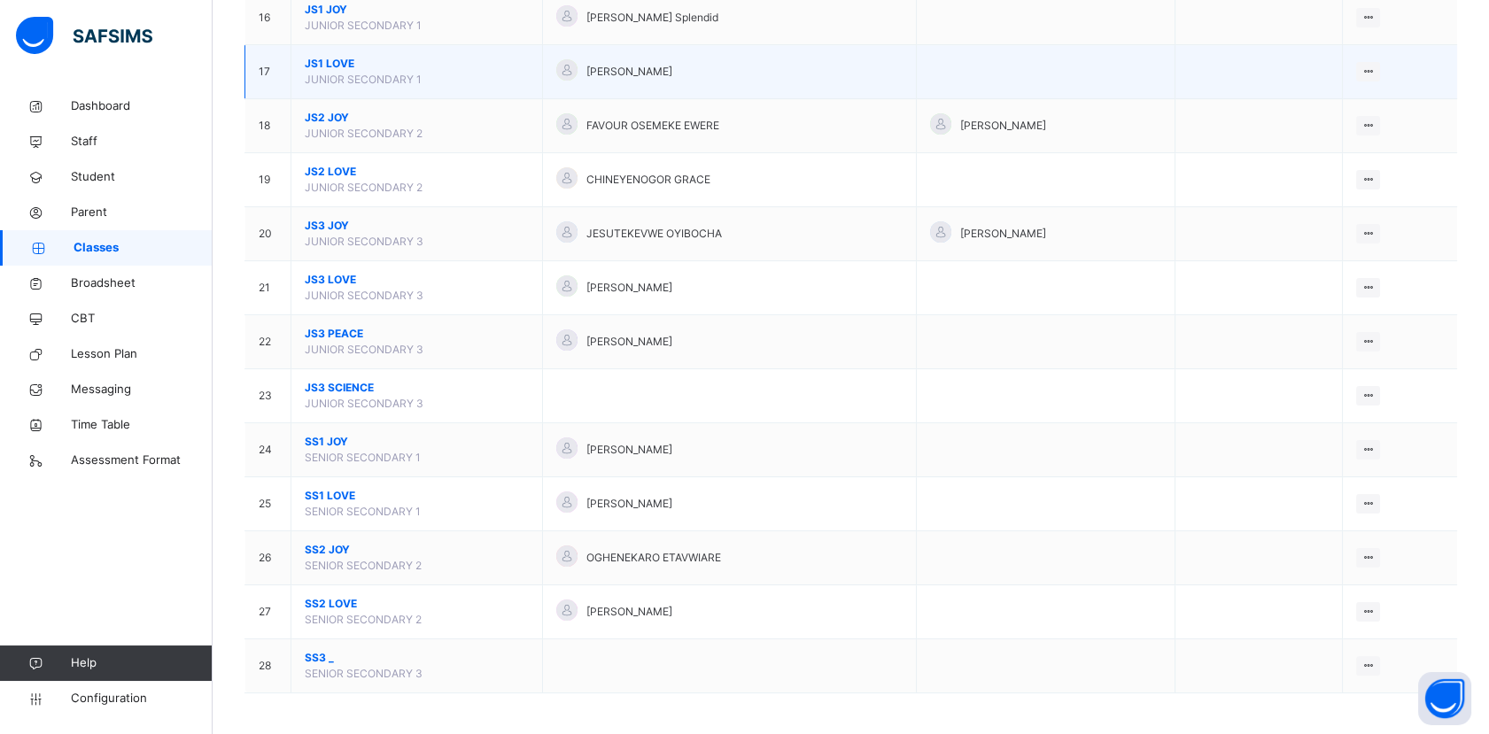
click at [334, 60] on span "JS1 LOVE" at bounding box center [417, 64] width 224 height 16
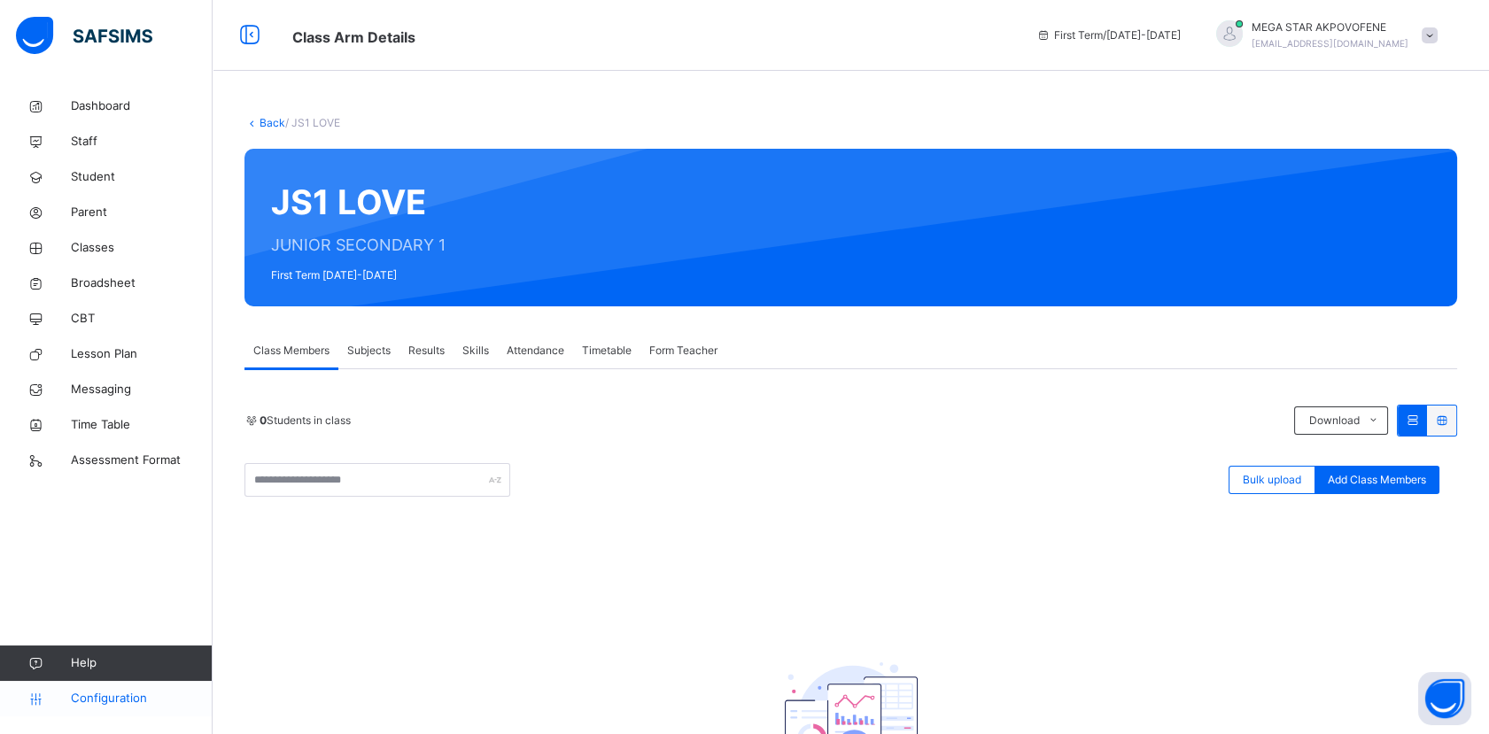
click at [92, 695] on span "Configuration" at bounding box center [141, 699] width 141 height 18
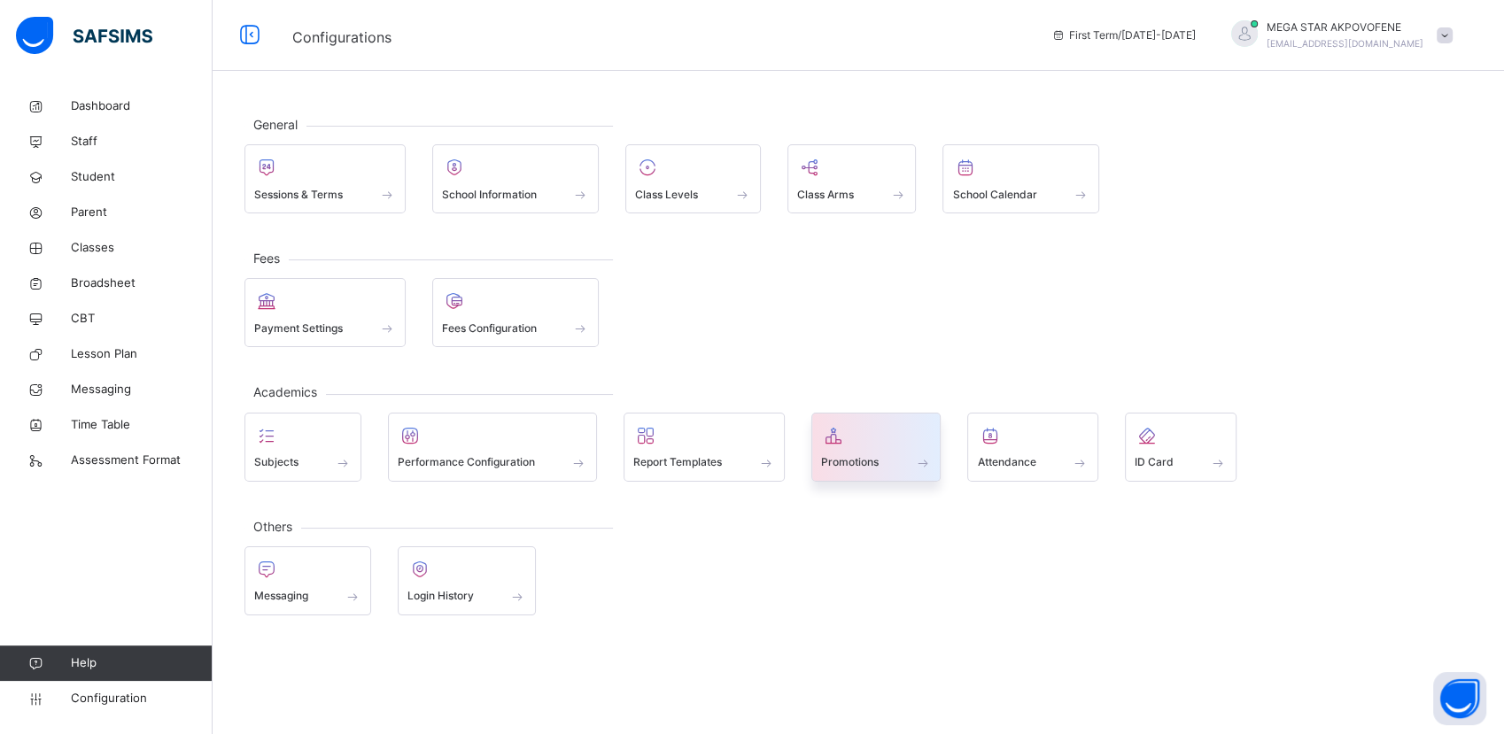
click at [833, 463] on span "Promotions" at bounding box center [850, 462] width 58 height 16
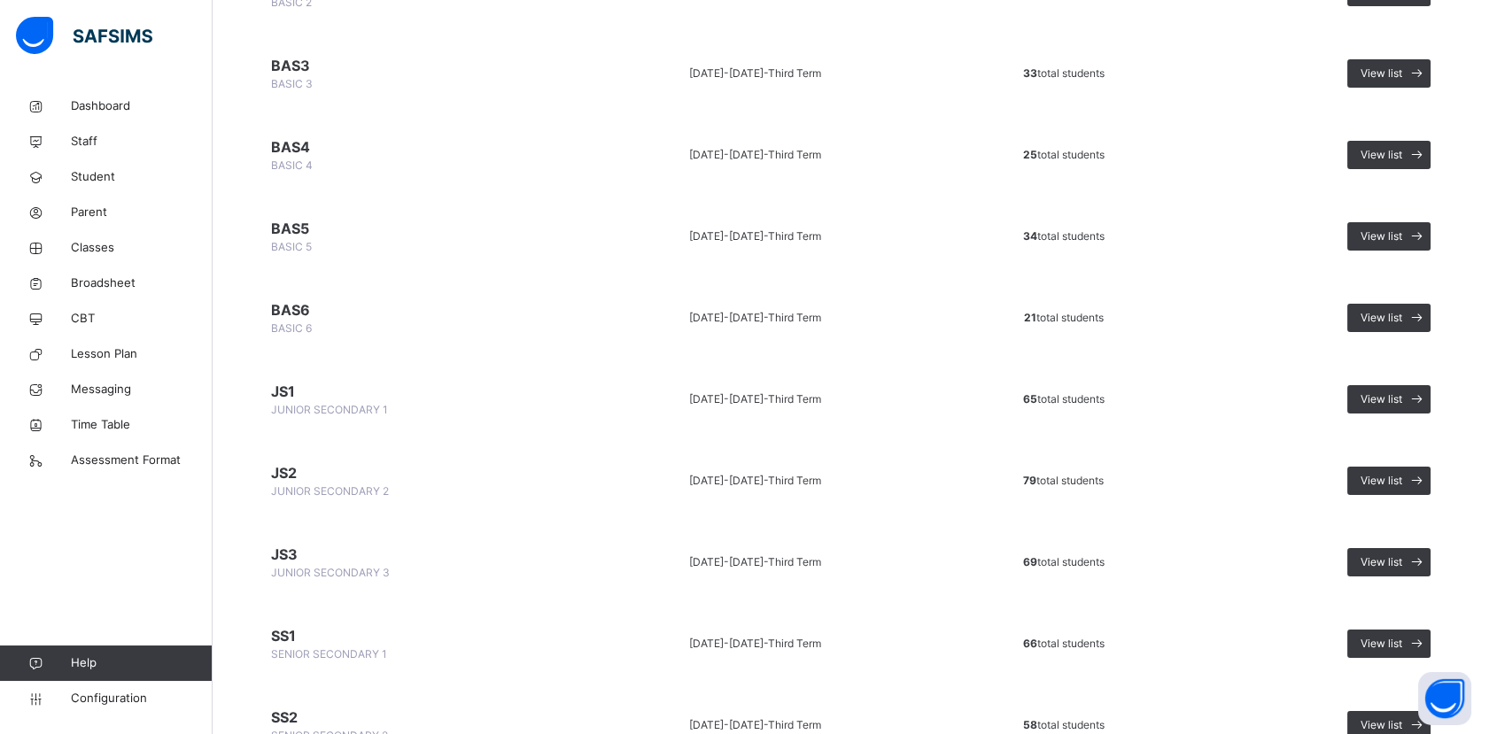
scroll to position [847, 0]
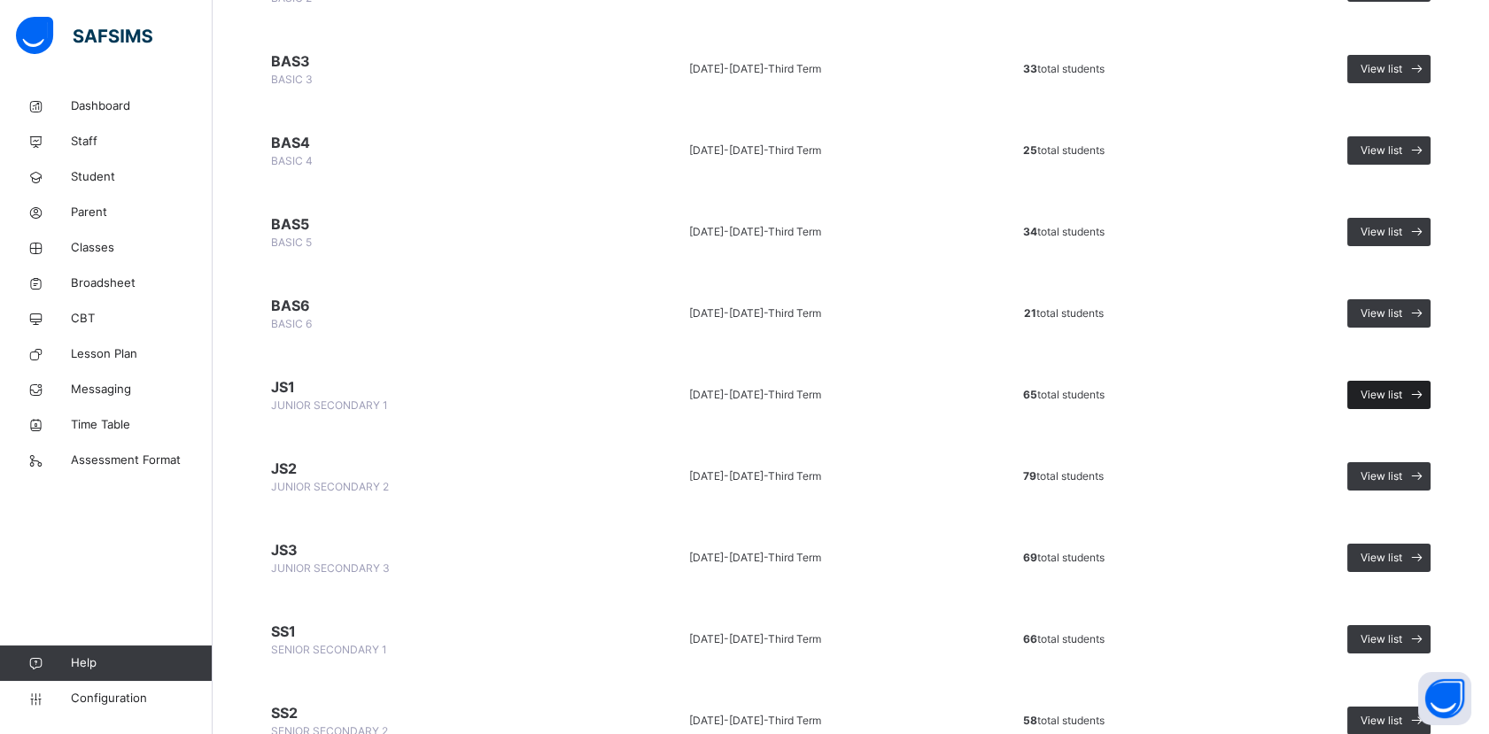
click at [1394, 395] on span "View list" at bounding box center [1381, 395] width 42 height 16
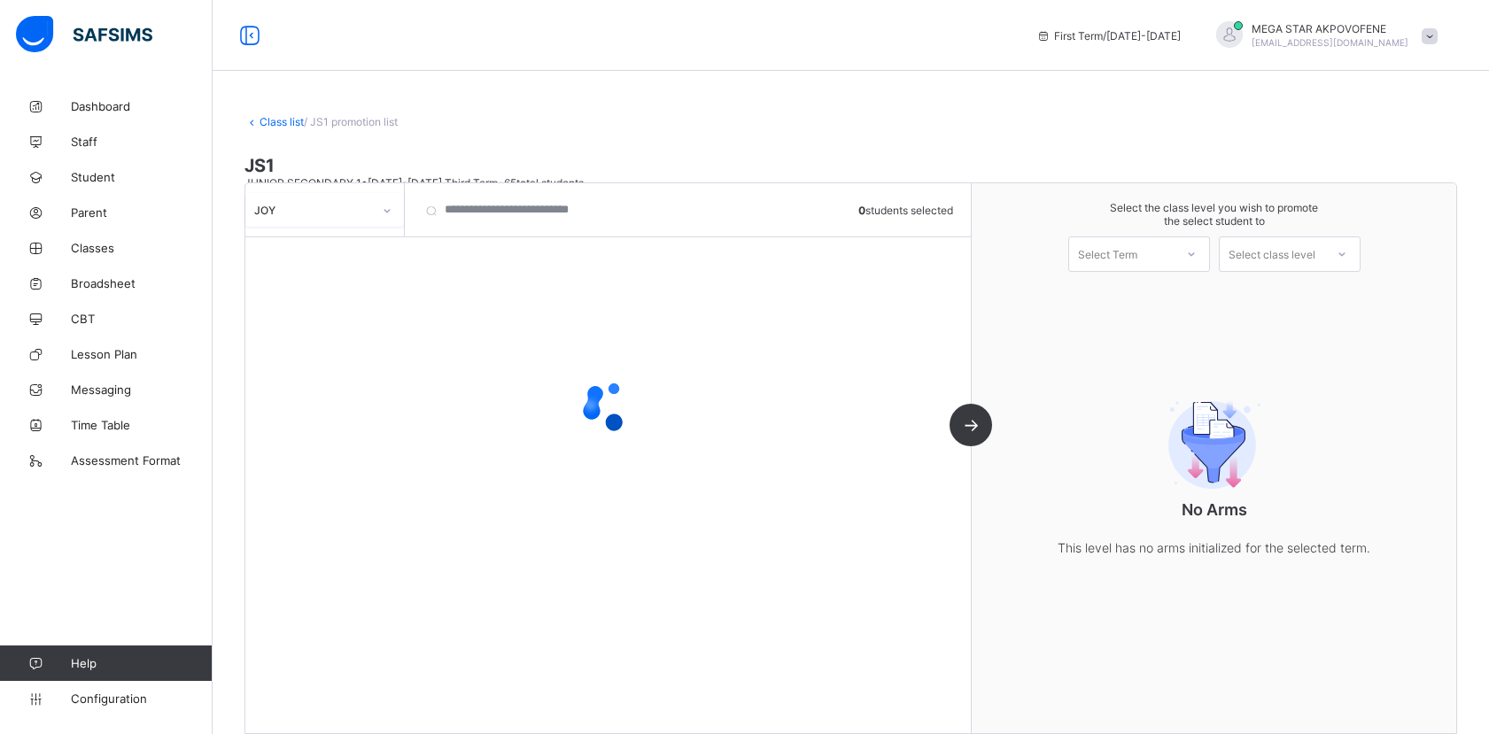
scroll to position [34, 0]
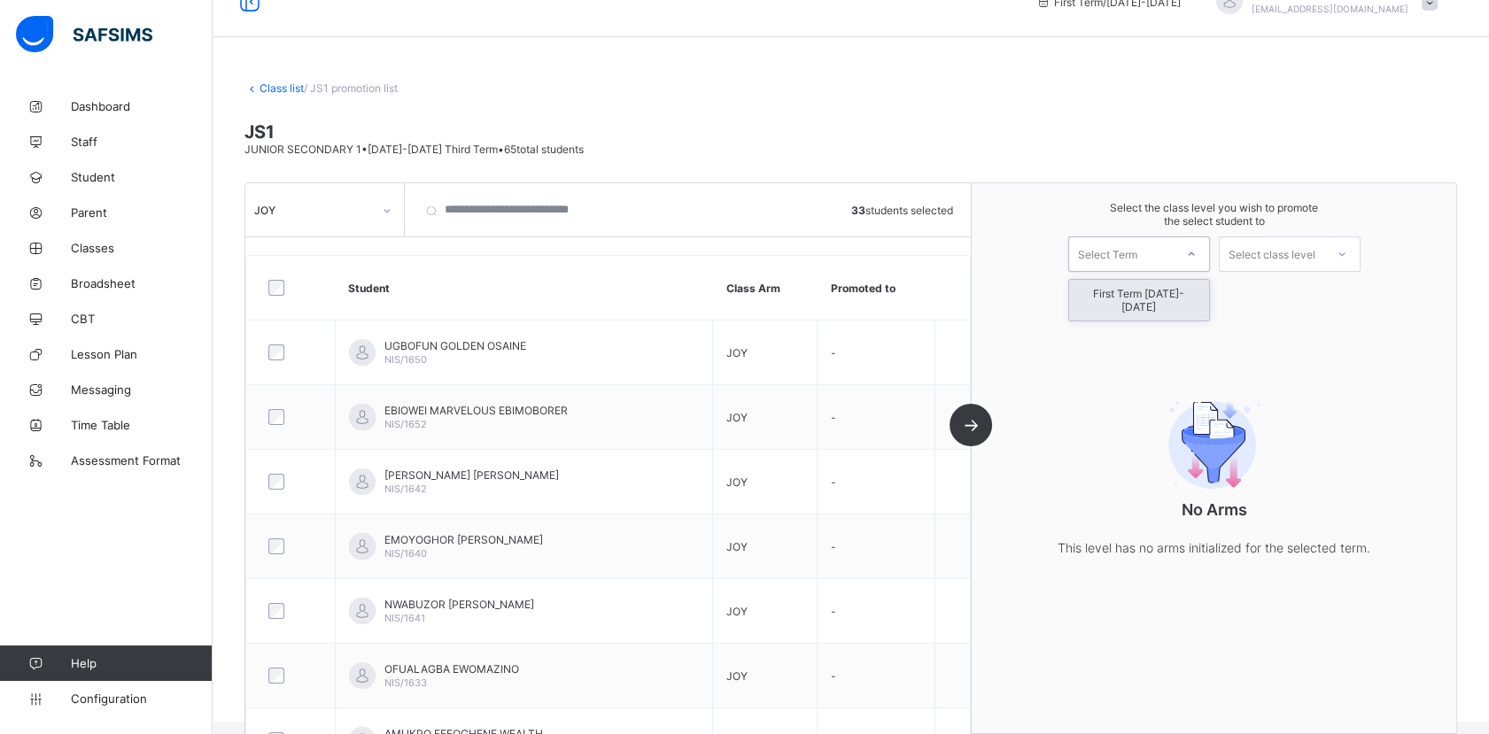
click at [1196, 248] on icon at bounding box center [1191, 254] width 11 height 18
click at [1164, 289] on div "First Term [DATE]-[DATE]" at bounding box center [1139, 300] width 140 height 41
click at [1107, 467] on div "No Arms This level has no arms initialized for the selected term." at bounding box center [1214, 473] width 354 height 243
click at [1324, 261] on div "Select class level" at bounding box center [1271, 254] width 104 height 25
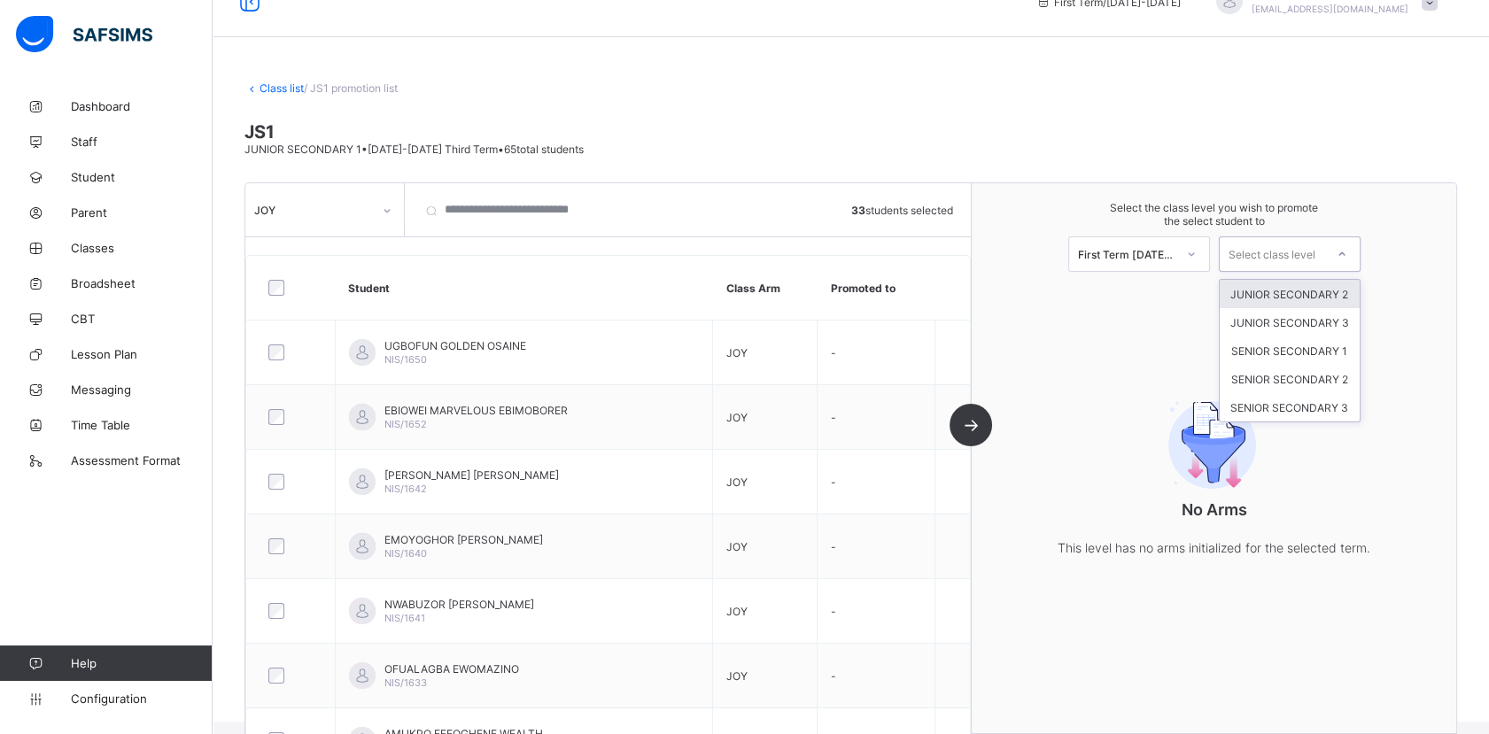
click at [1324, 294] on div "JUNIOR SECONDARY 2" at bounding box center [1289, 294] width 140 height 28
click at [1324, 259] on div "JUNIOR SECONDARY 2" at bounding box center [1276, 253] width 97 height 13
click at [1327, 293] on div "JUNIOR SECONDARY 2" at bounding box center [1289, 294] width 140 height 28
click at [1186, 259] on div at bounding box center [1191, 254] width 32 height 30
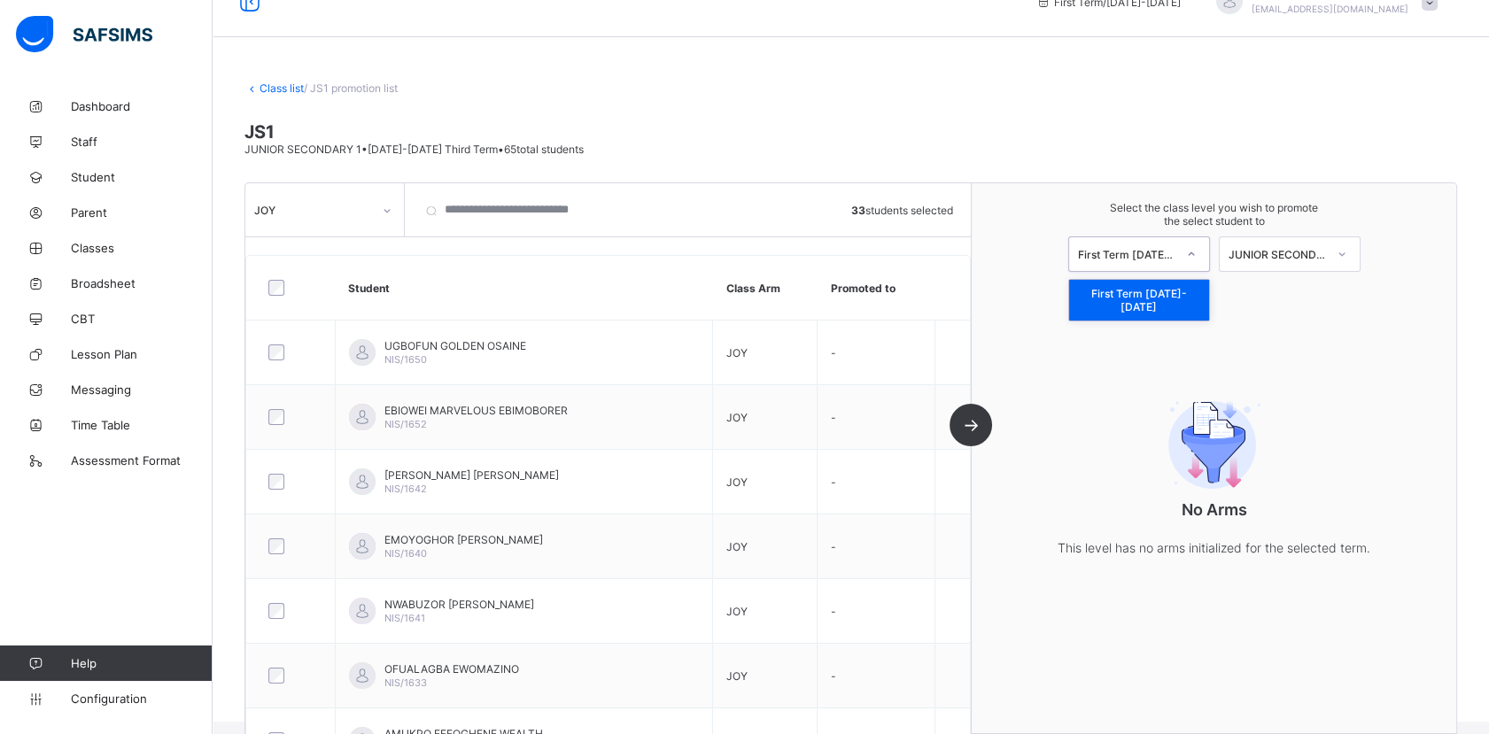
click at [1172, 288] on div "First Term [DATE]-[DATE]" at bounding box center [1139, 300] width 140 height 41
click at [1296, 254] on div "JUNIOR SECONDARY 2" at bounding box center [1276, 253] width 97 height 13
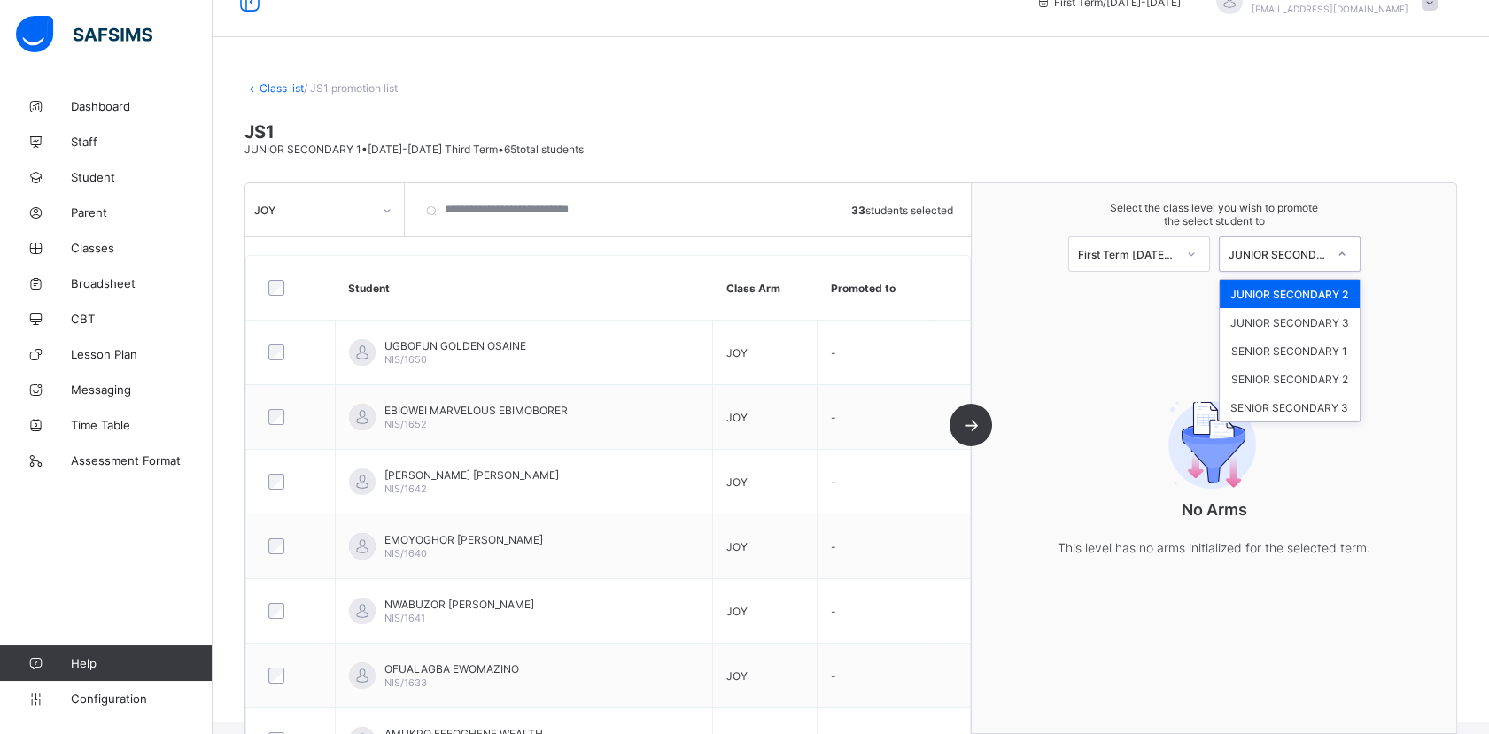
click at [1296, 292] on div "JUNIOR SECONDARY 2" at bounding box center [1289, 294] width 140 height 28
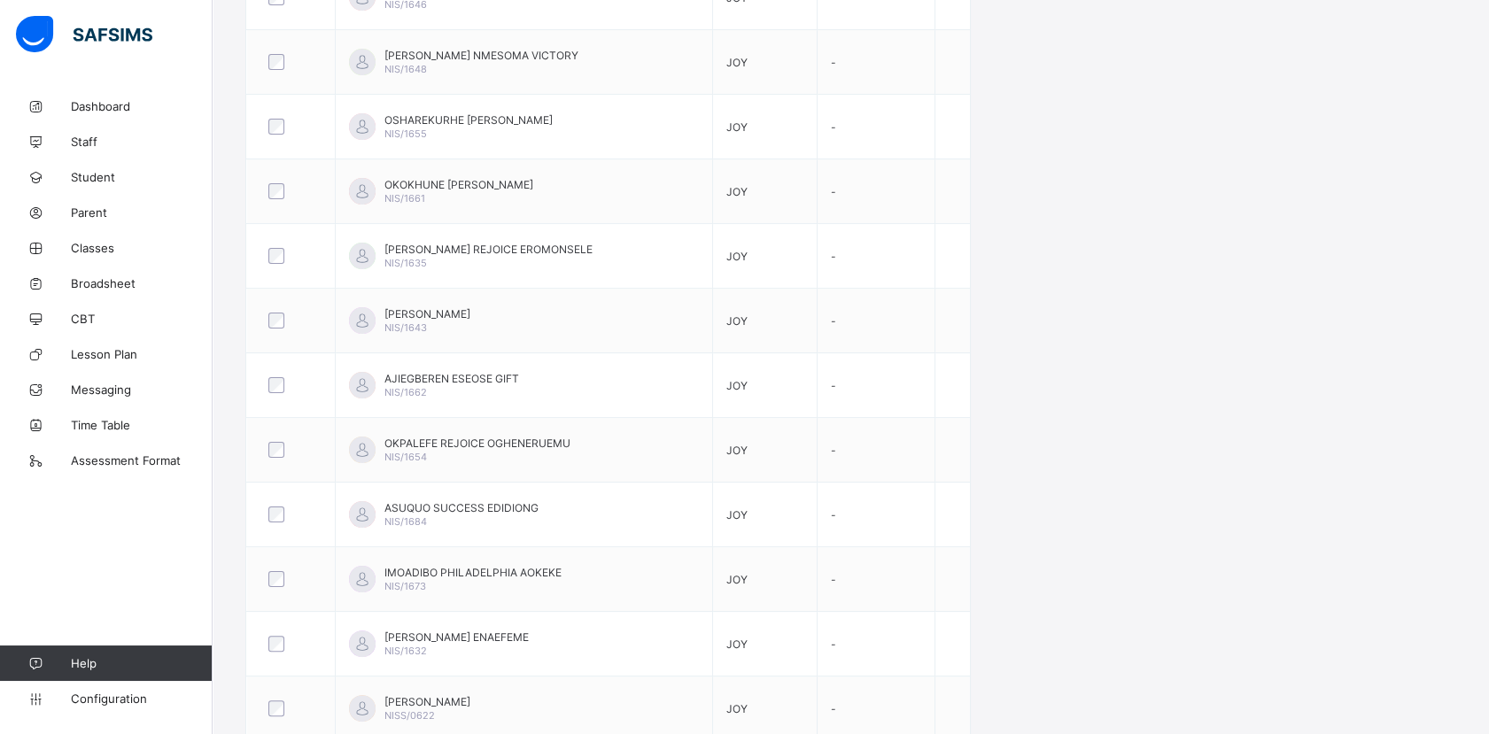
scroll to position [1041, 0]
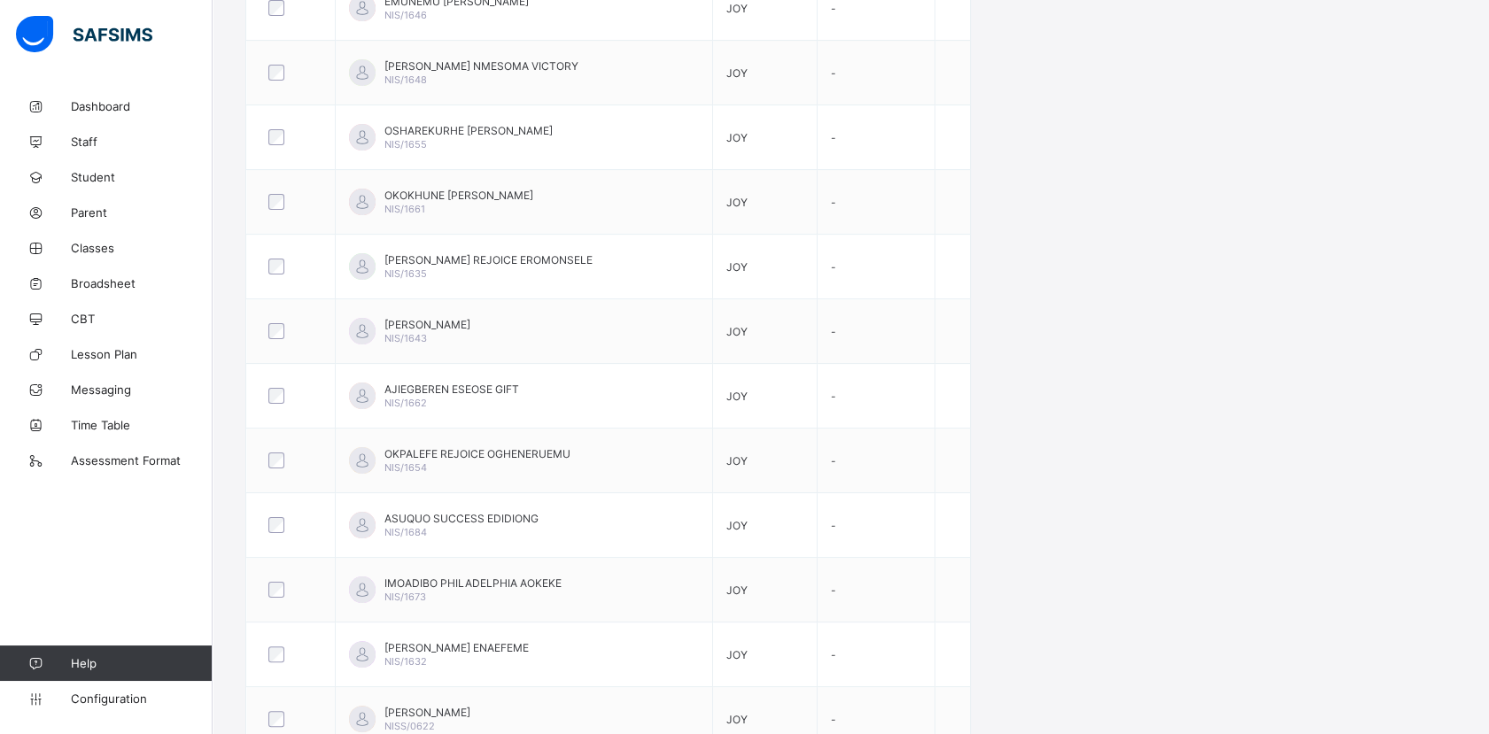
drag, startPoint x: 1483, startPoint y: 478, endPoint x: 1495, endPoint y: 405, distance: 74.4
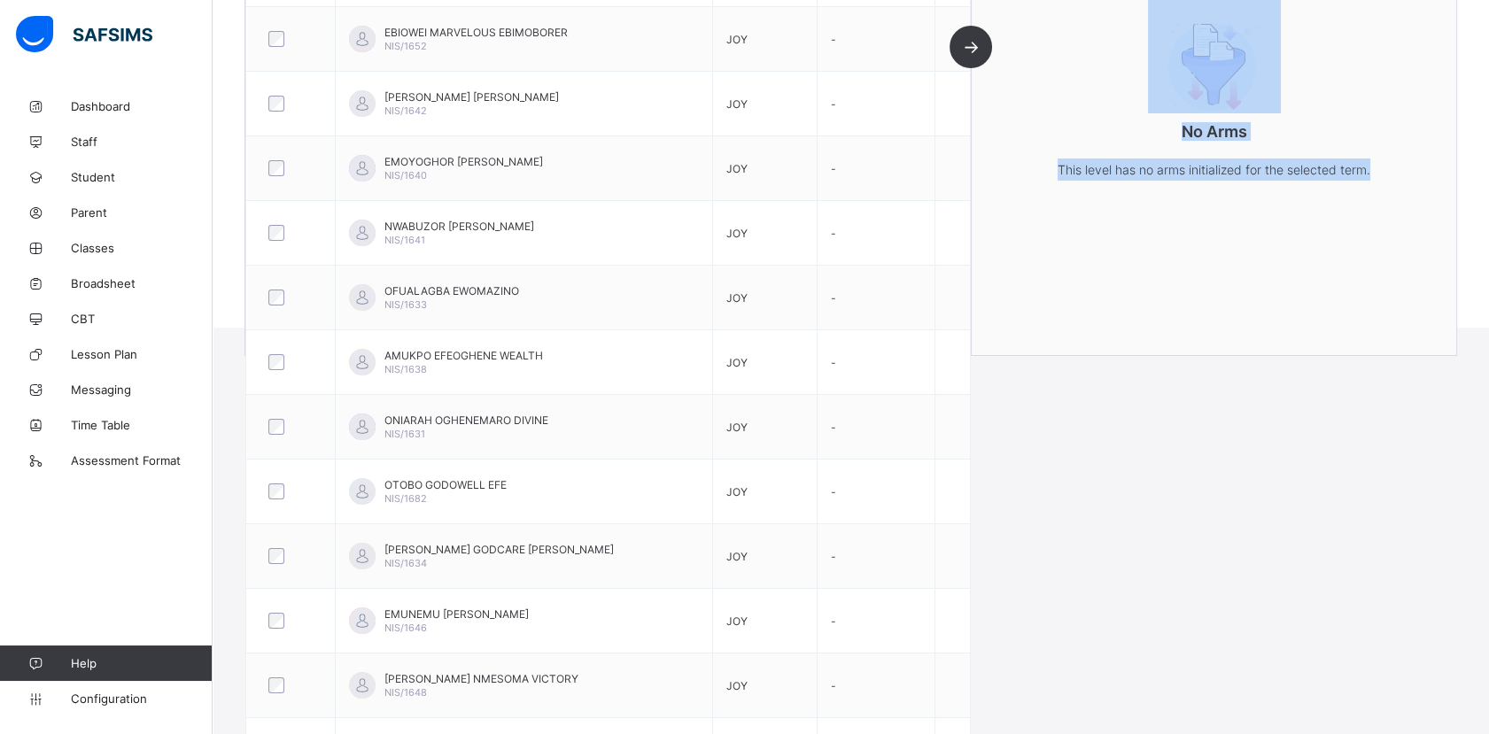
scroll to position [0, 0]
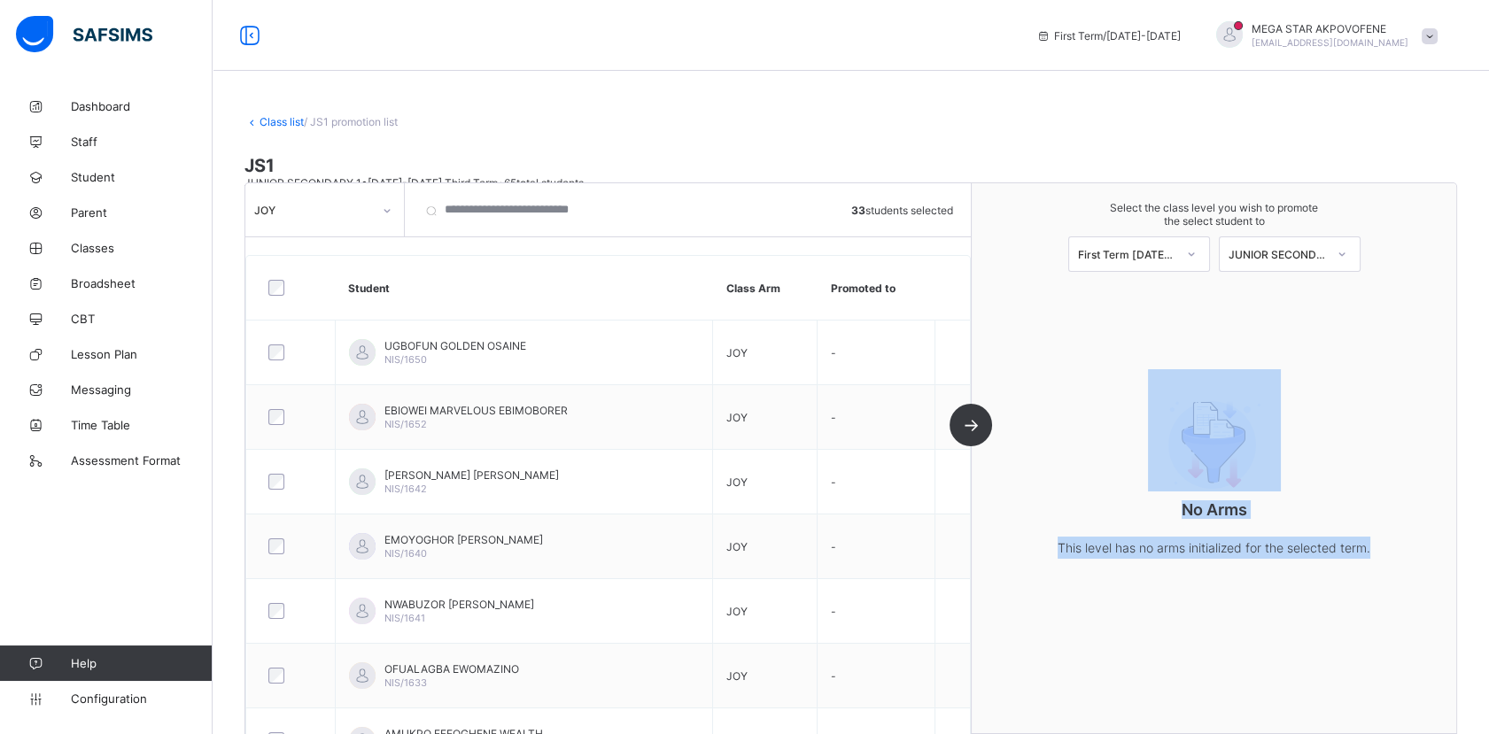
click at [280, 121] on link "Class list" at bounding box center [281, 121] width 44 height 13
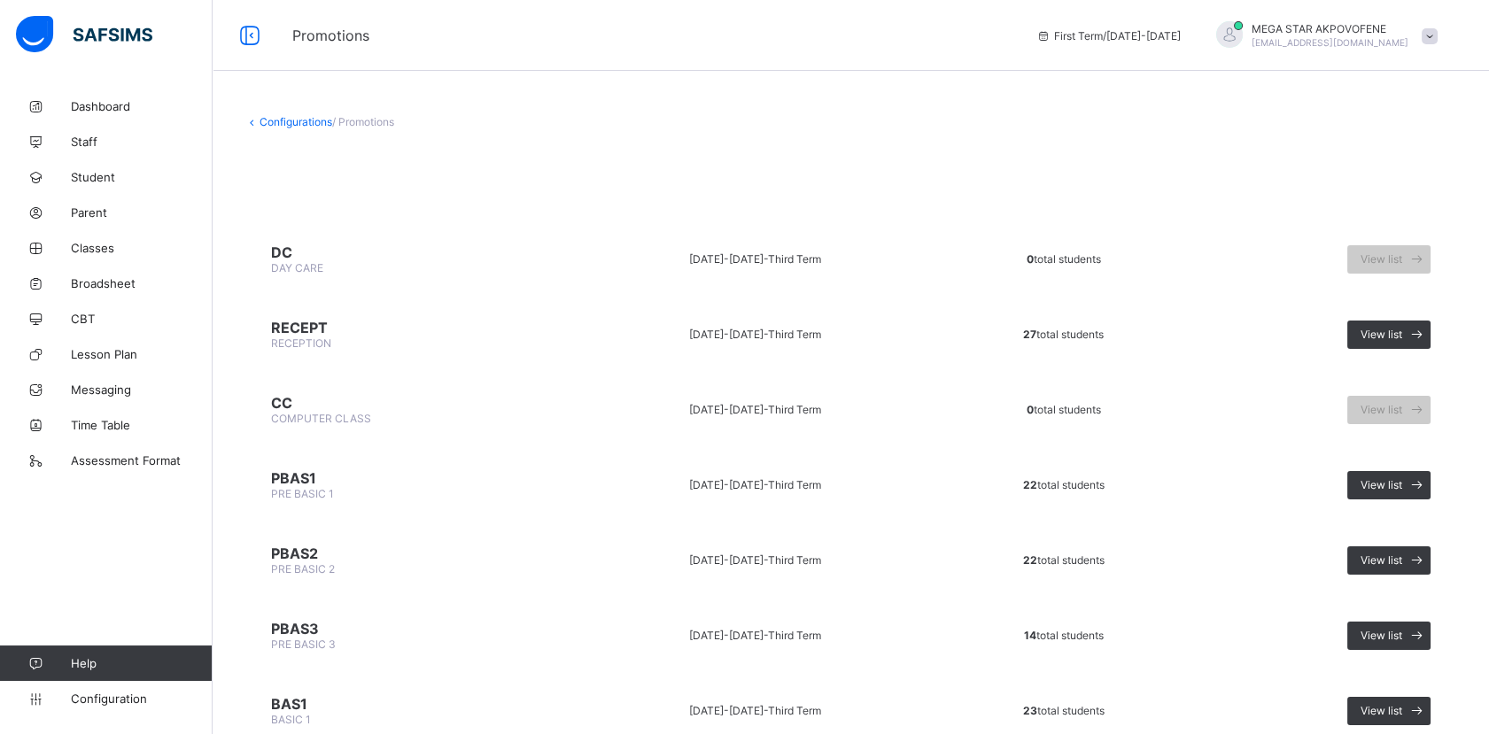
click at [591, 385] on td "2024-2025 - Third Term" at bounding box center [755, 409] width 358 height 66
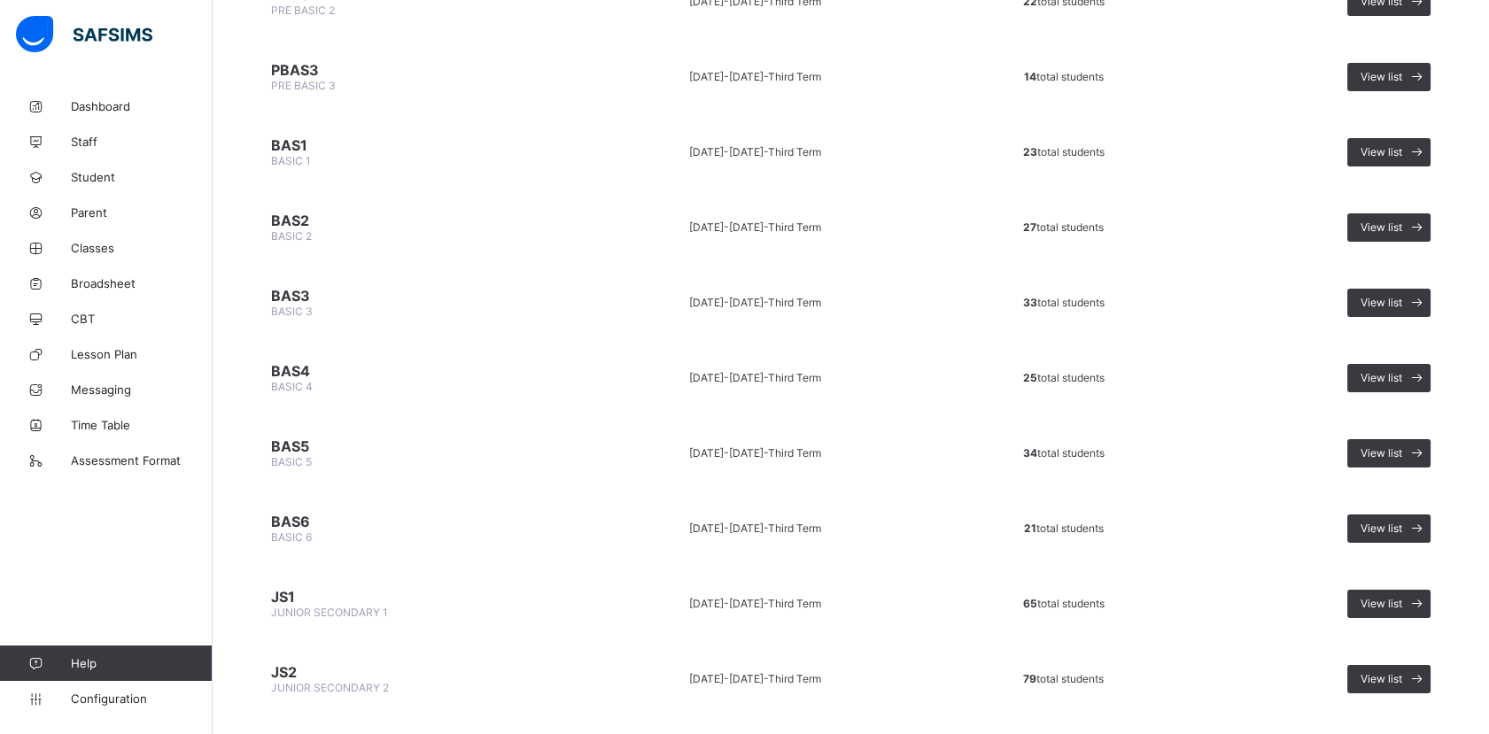
scroll to position [567, 0]
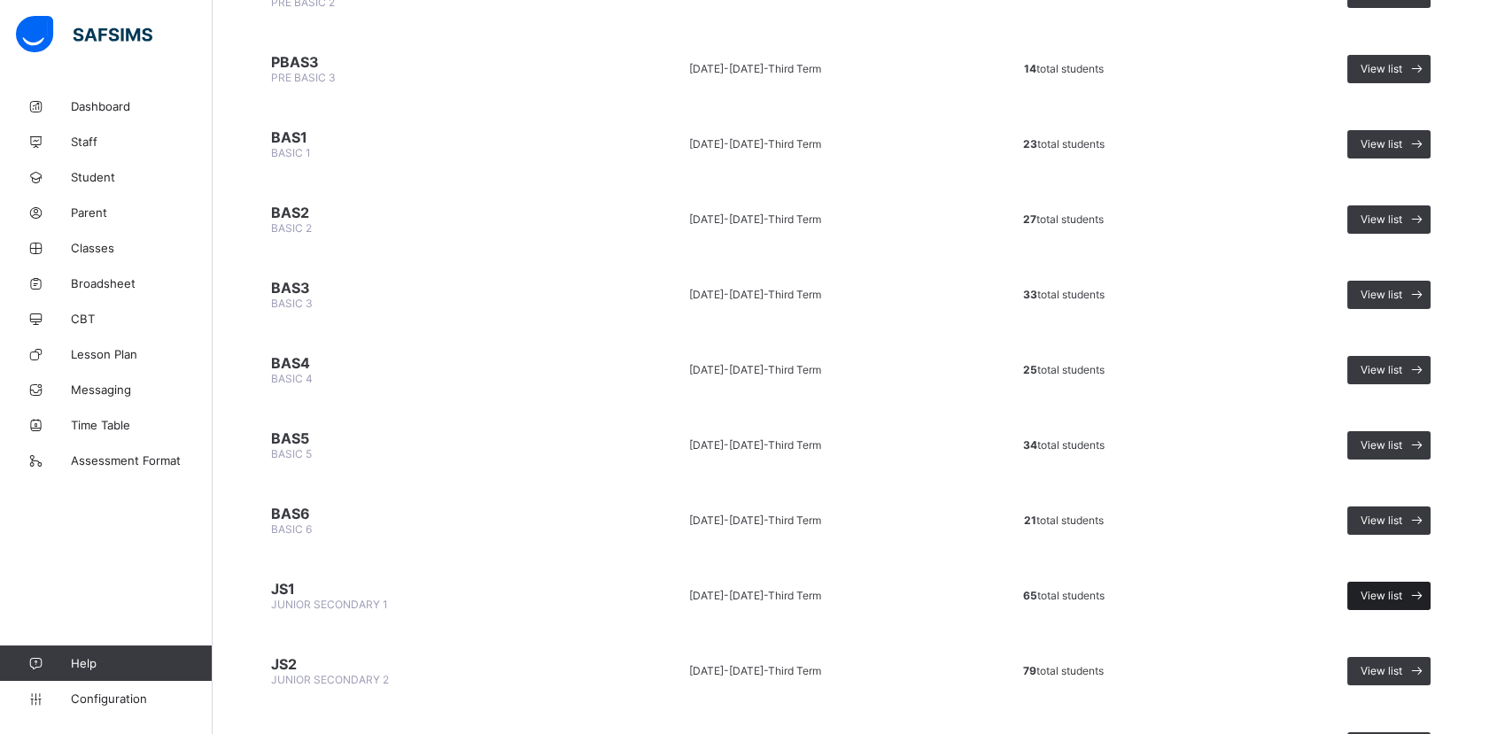
click at [1373, 582] on div "View list" at bounding box center [1388, 596] width 83 height 28
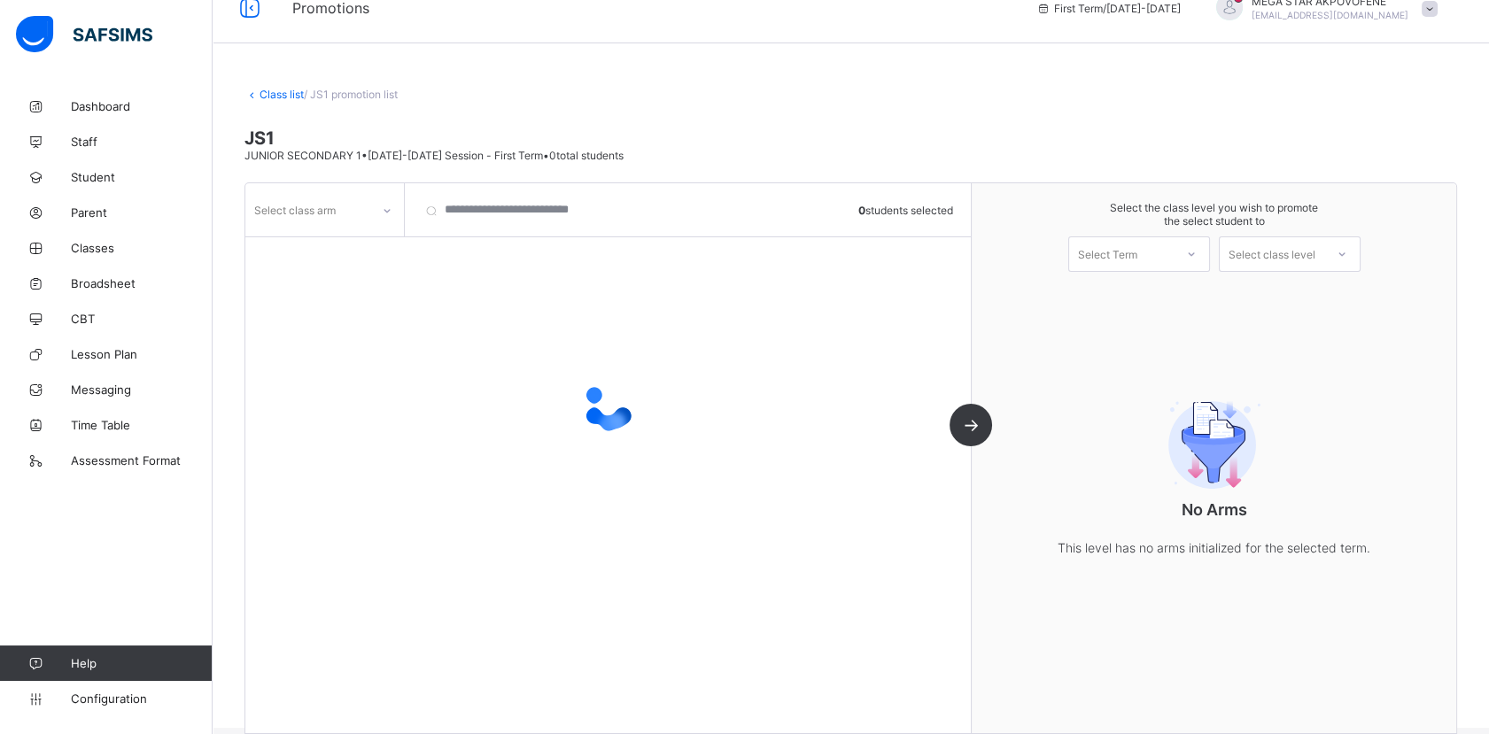
scroll to position [49, 0]
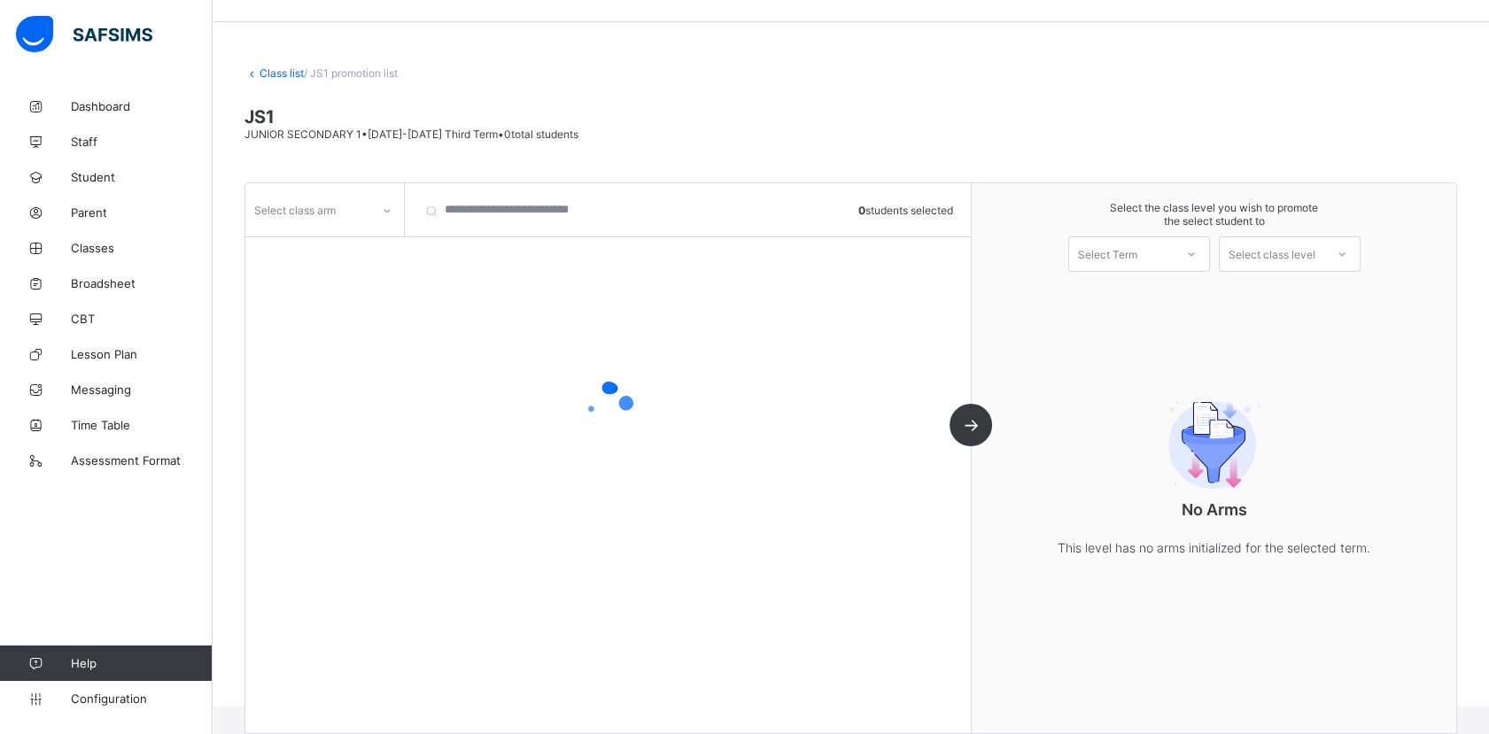
click at [383, 206] on icon at bounding box center [387, 211] width 11 height 18
click at [317, 244] on div "JOY" at bounding box center [324, 248] width 157 height 27
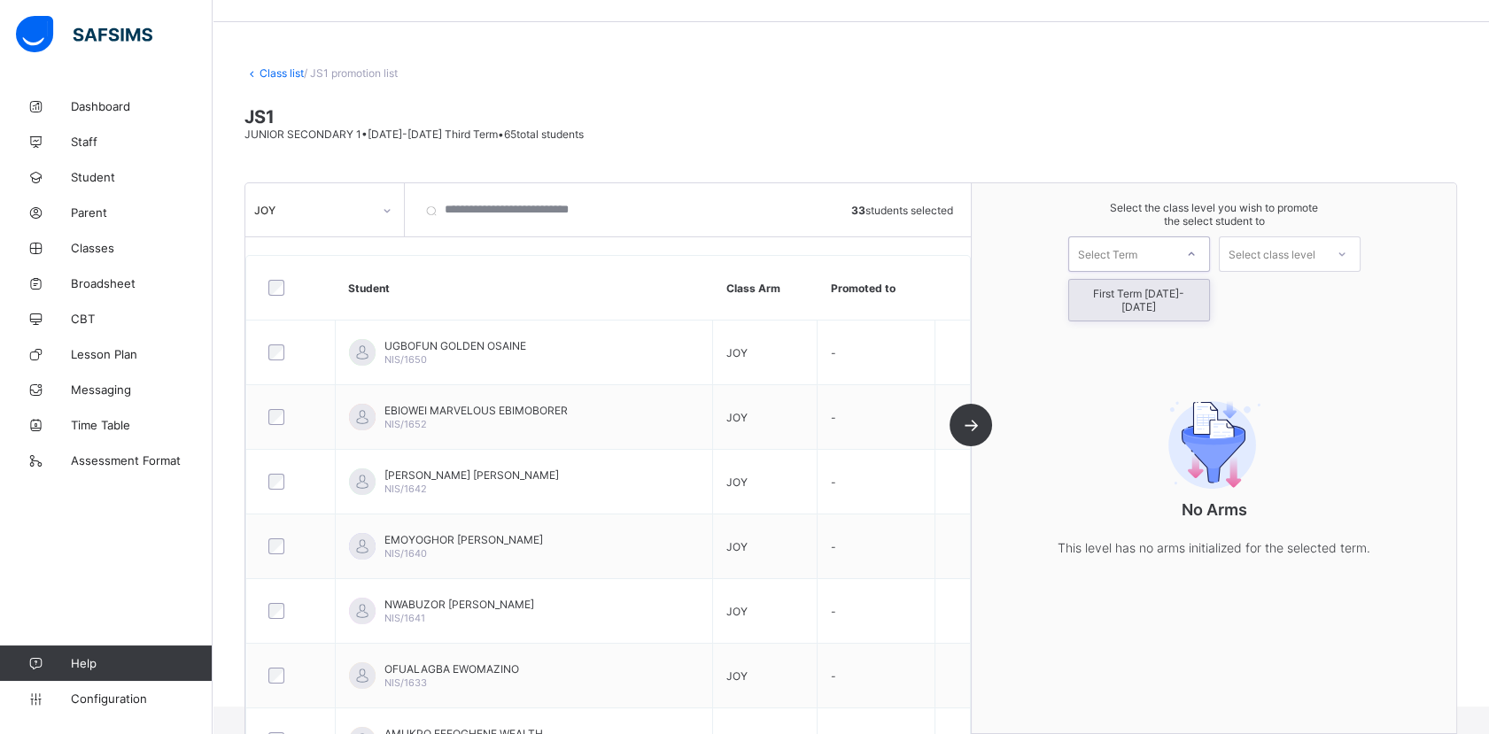
click at [1196, 255] on icon at bounding box center [1191, 254] width 11 height 18
click at [1131, 290] on div "First Term 2025-2026" at bounding box center [1139, 300] width 140 height 41
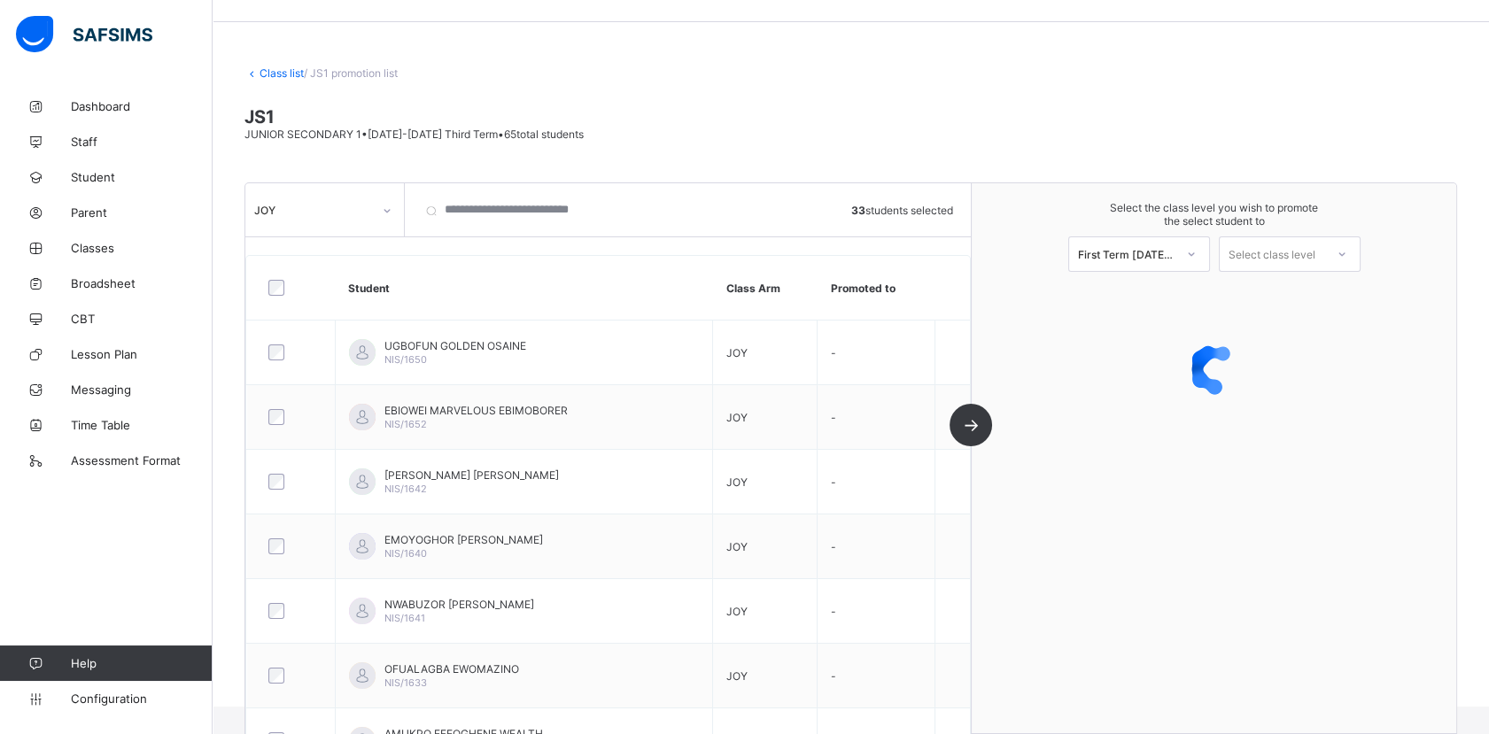
drag, startPoint x: 1131, startPoint y: 290, endPoint x: 1077, endPoint y: 306, distance: 56.1
click at [1077, 306] on div at bounding box center [1213, 369] width 484 height 159
click at [1347, 253] on icon at bounding box center [1341, 254] width 11 height 18
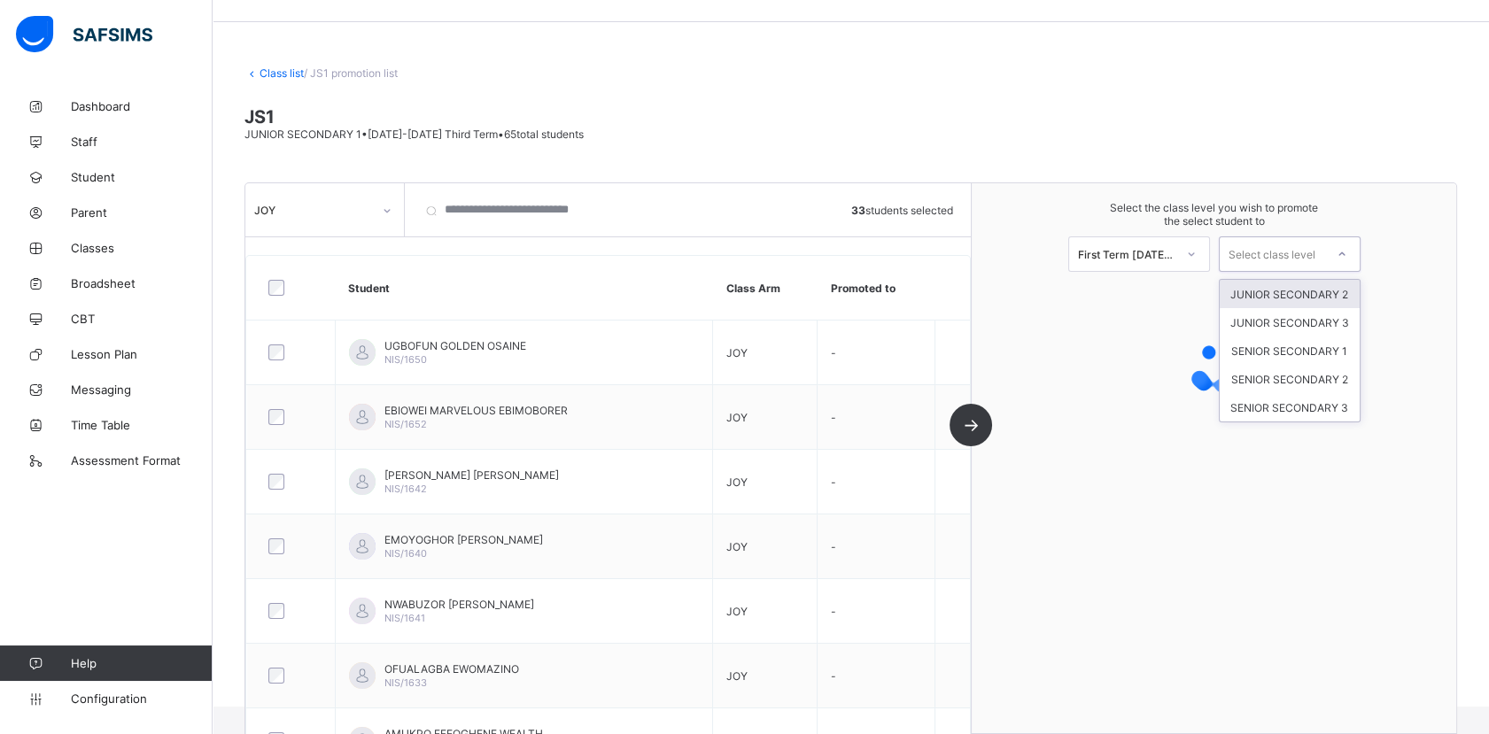
click at [1304, 298] on div "JUNIOR SECONDARY 2" at bounding box center [1289, 294] width 140 height 28
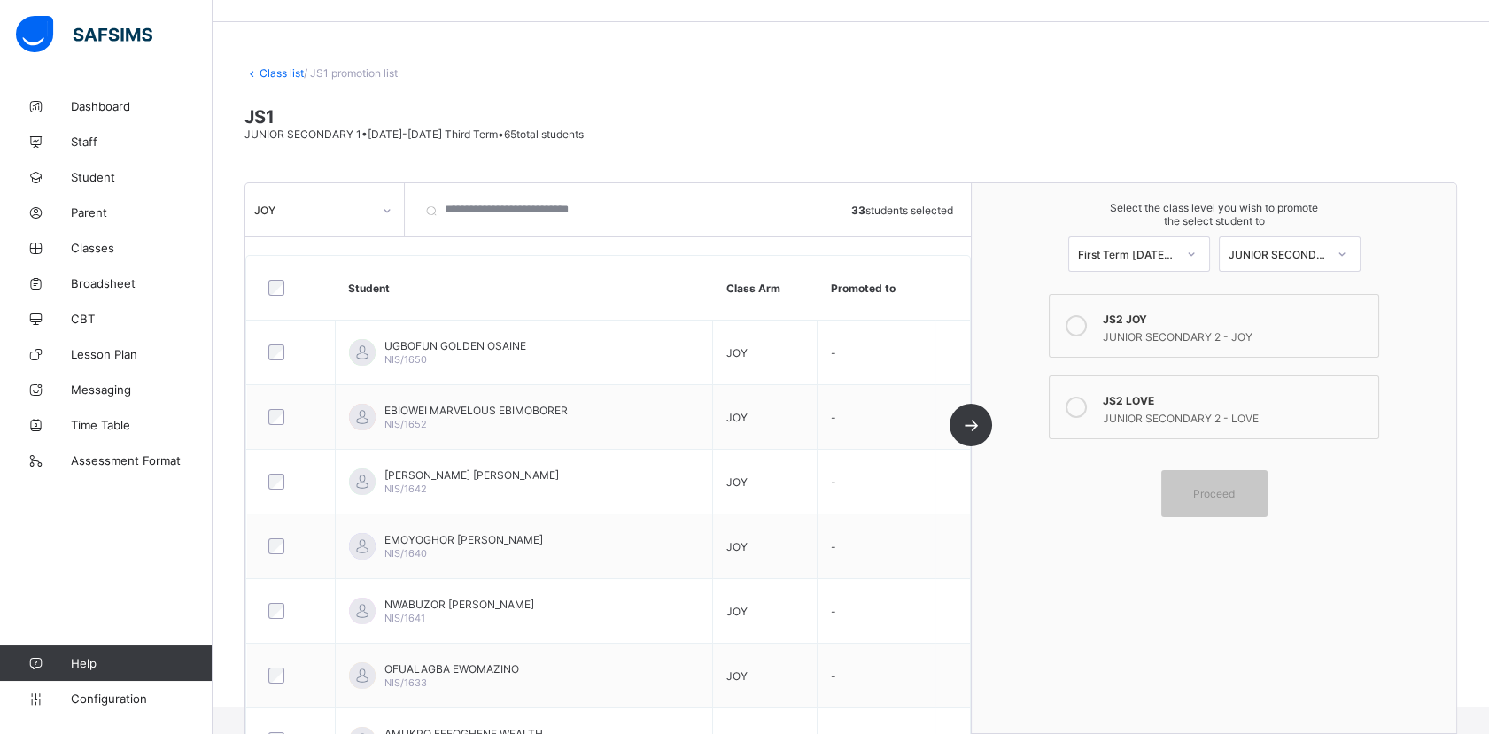
click at [1085, 325] on icon at bounding box center [1075, 325] width 21 height 21
click at [1226, 499] on div "Proceed" at bounding box center [1214, 493] width 106 height 47
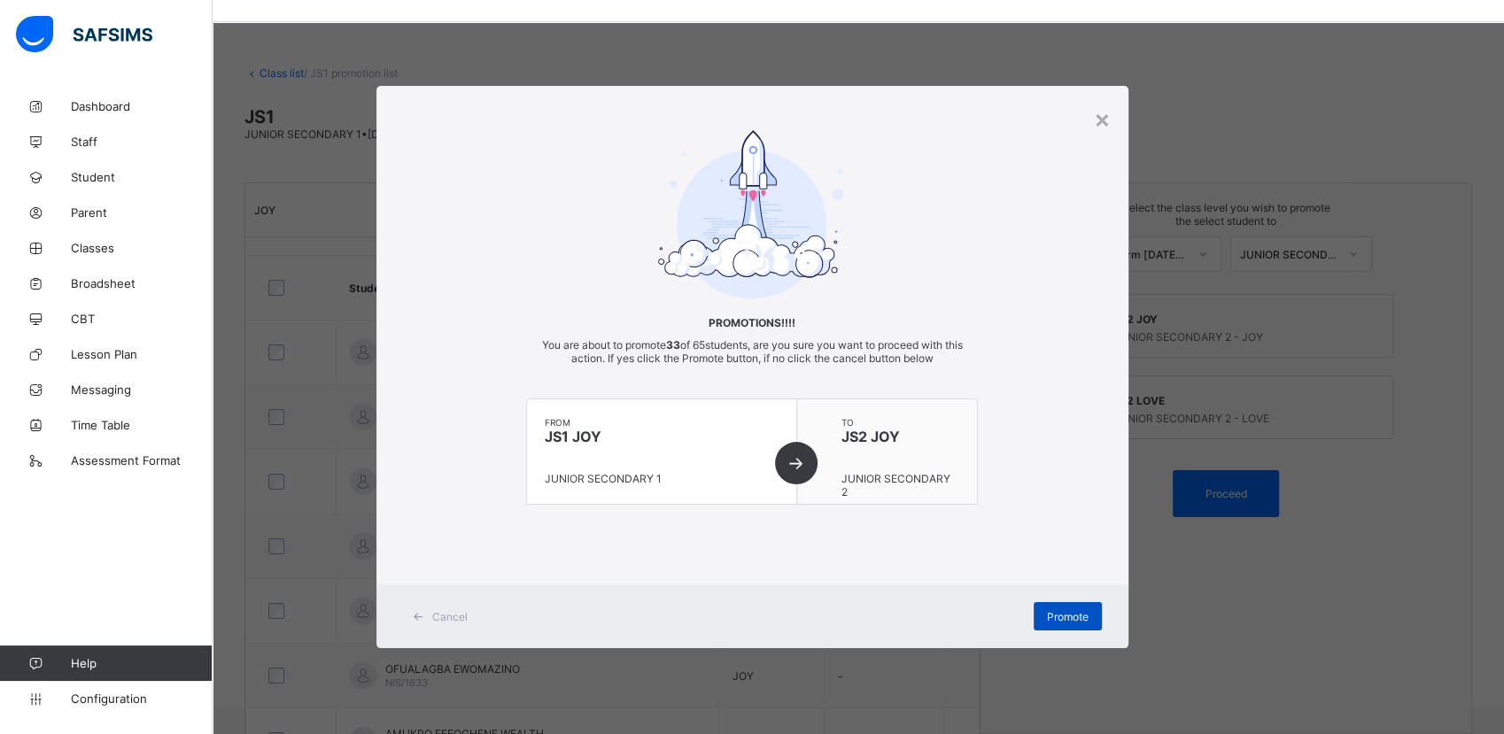
click at [1071, 610] on span "Promote" at bounding box center [1068, 616] width 42 height 13
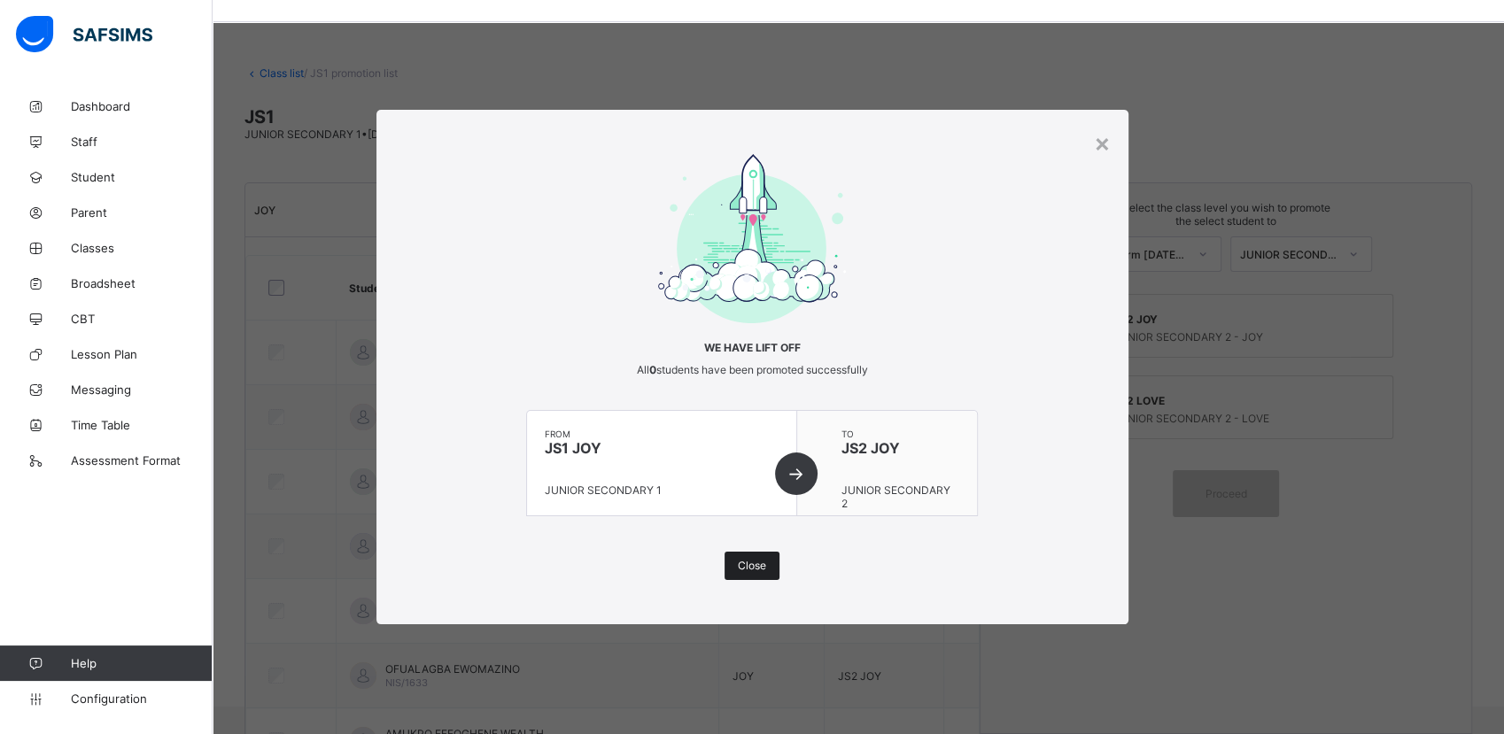
click at [754, 563] on span "Close" at bounding box center [752, 565] width 28 height 13
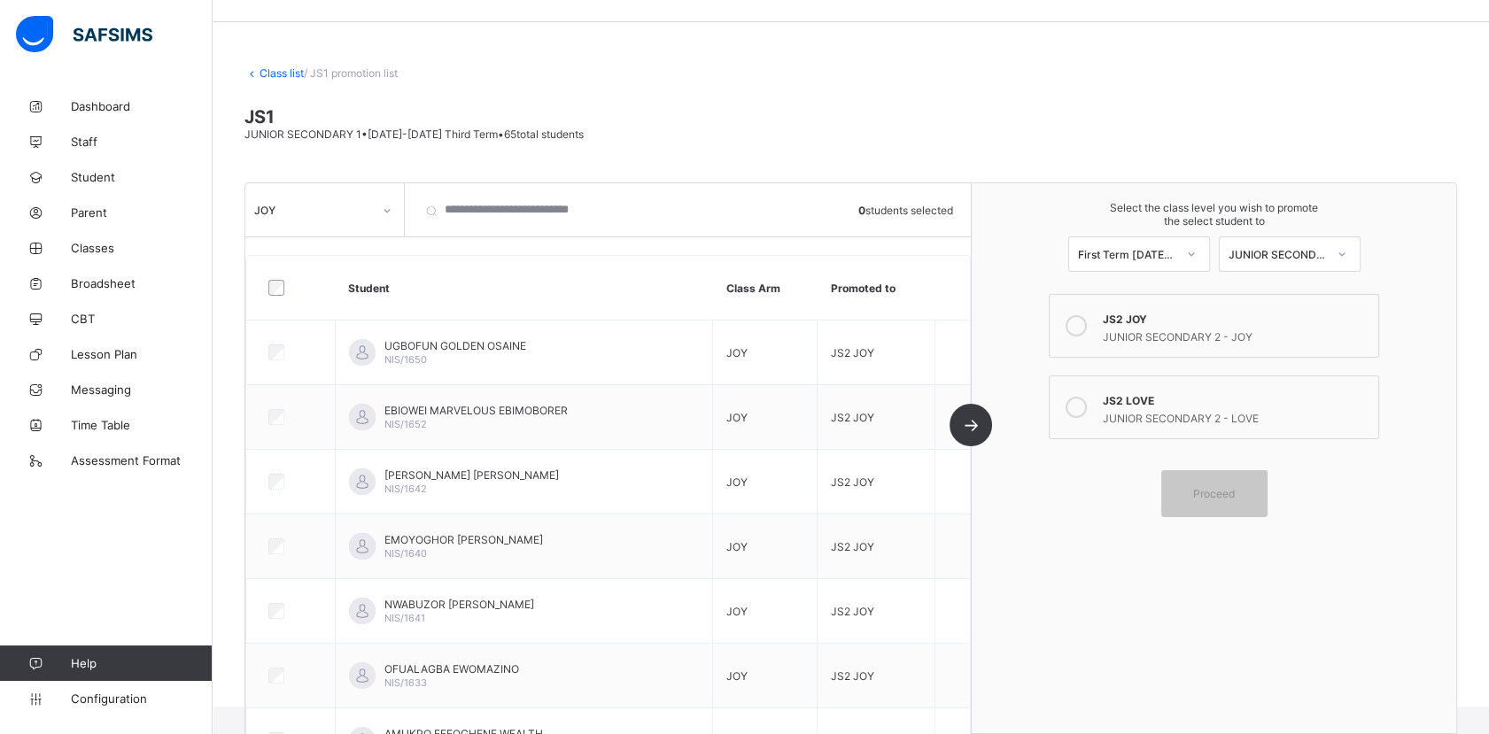
click at [383, 202] on div at bounding box center [387, 211] width 30 height 28
click at [346, 278] on div "LOVE" at bounding box center [324, 275] width 157 height 27
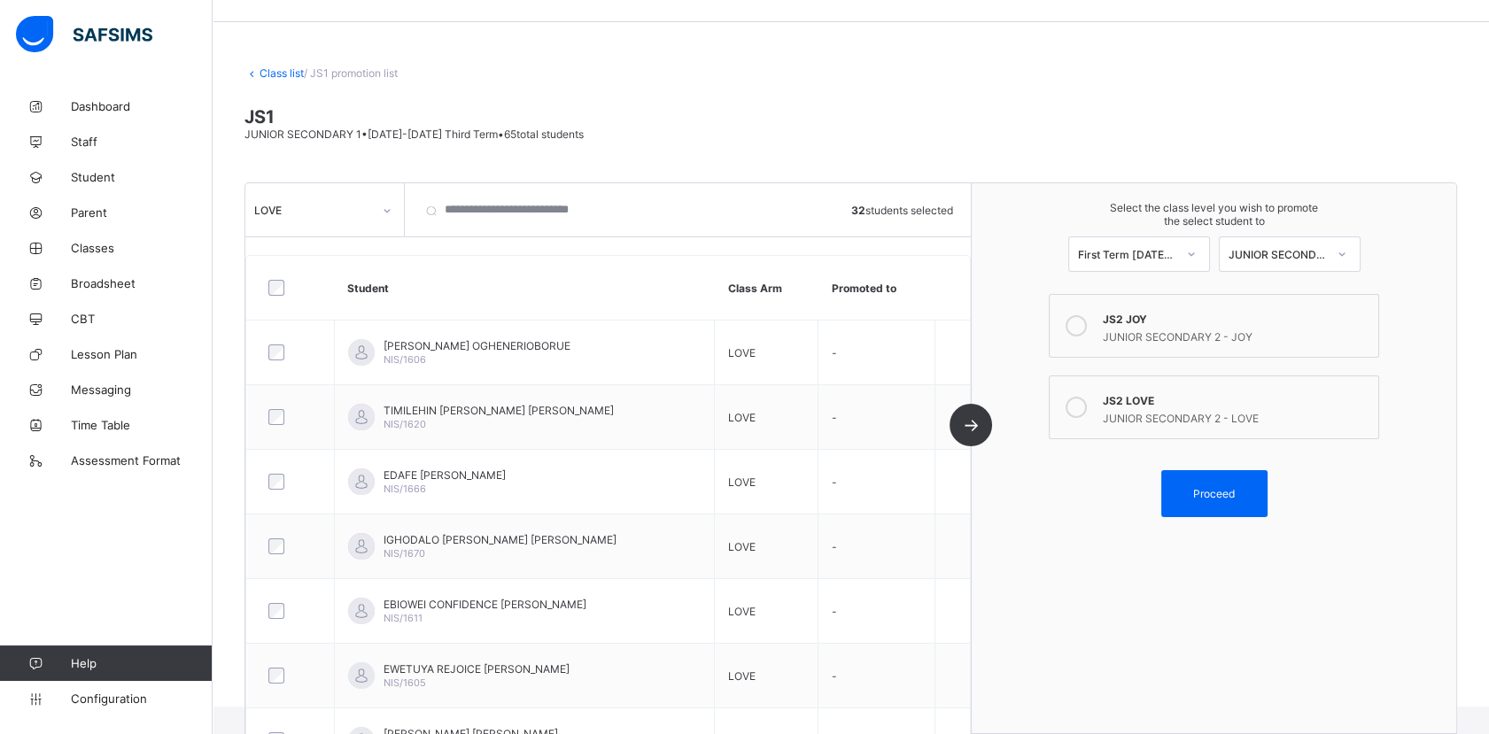
click at [1085, 406] on icon at bounding box center [1075, 407] width 21 height 21
click at [1234, 491] on span "Proceed" at bounding box center [1214, 493] width 42 height 13
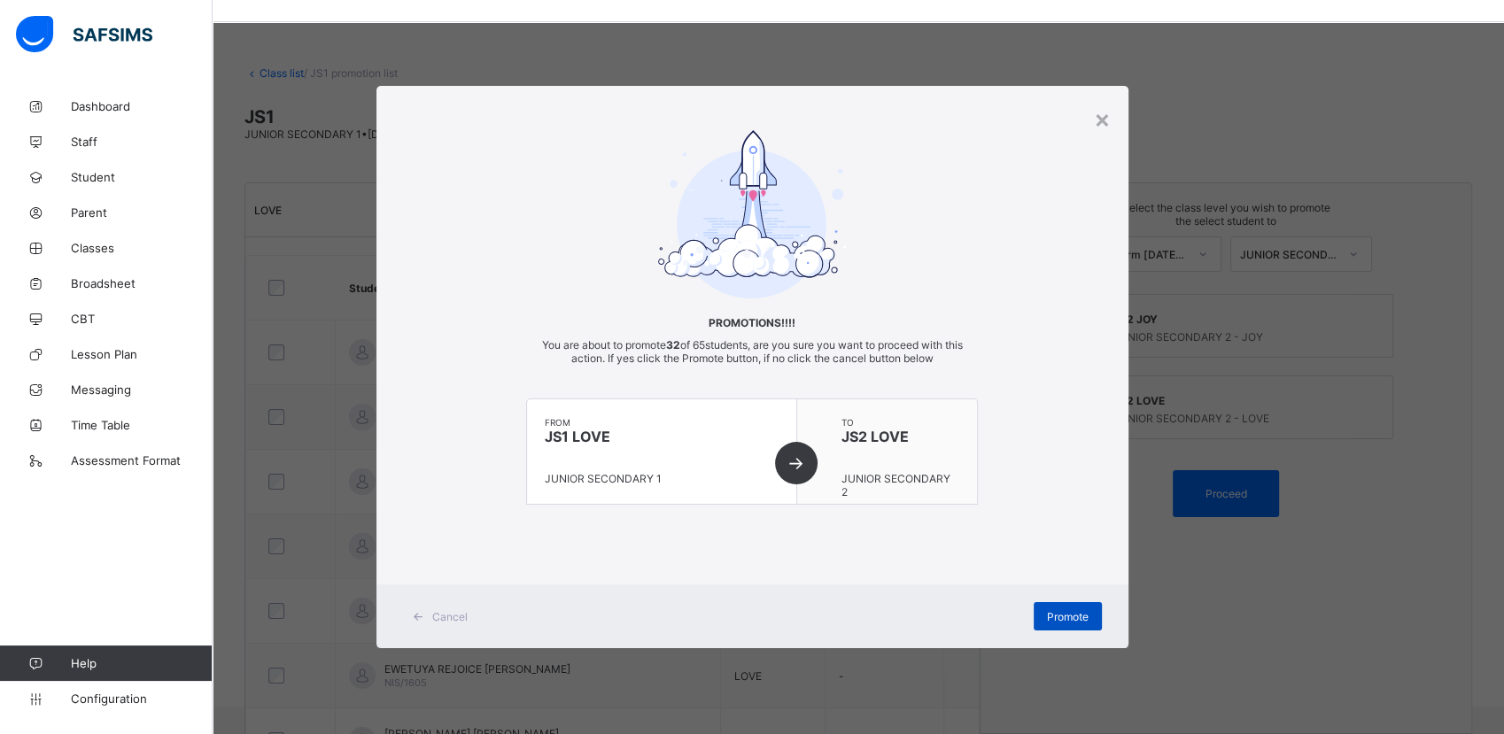
click at [1072, 612] on span "Promote" at bounding box center [1068, 616] width 42 height 13
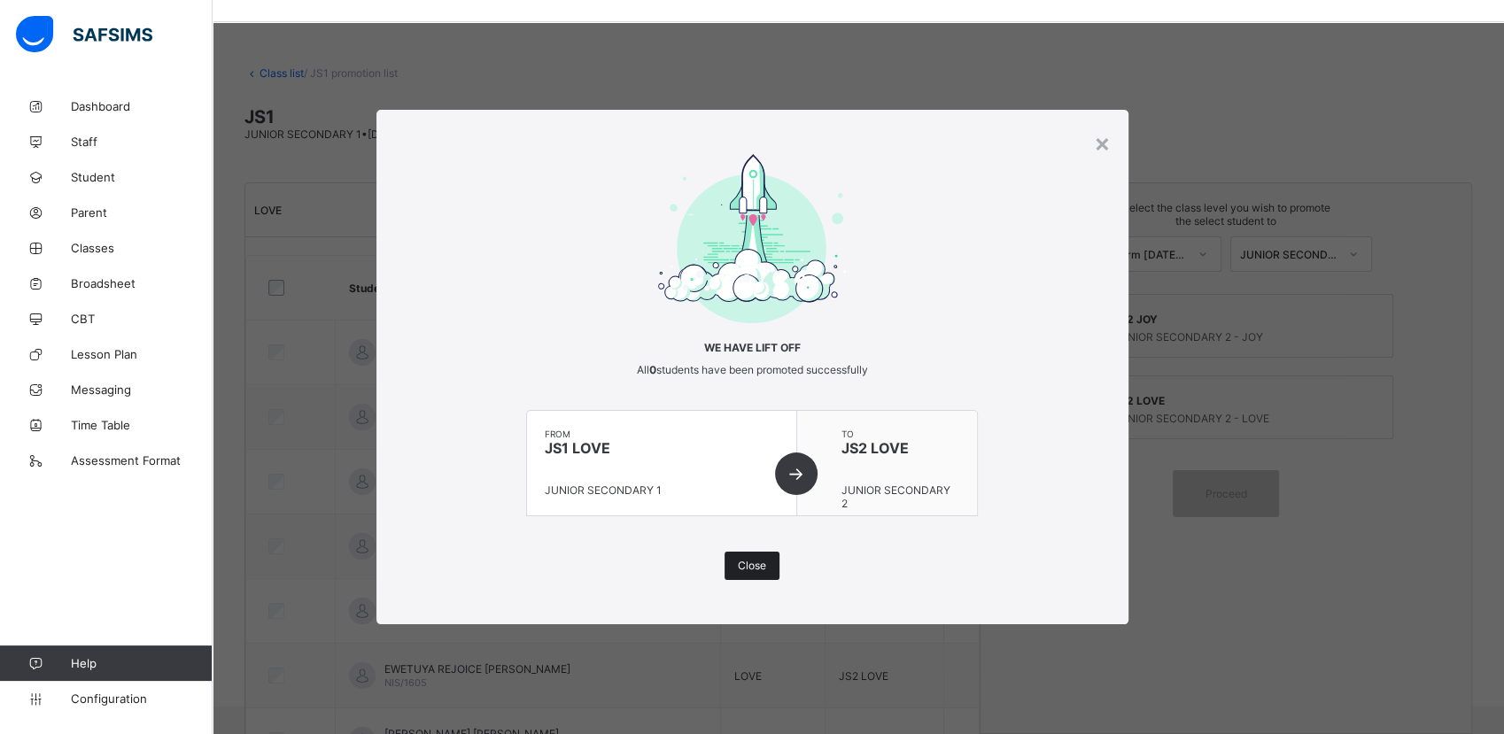
click at [745, 567] on span "Close" at bounding box center [752, 565] width 28 height 13
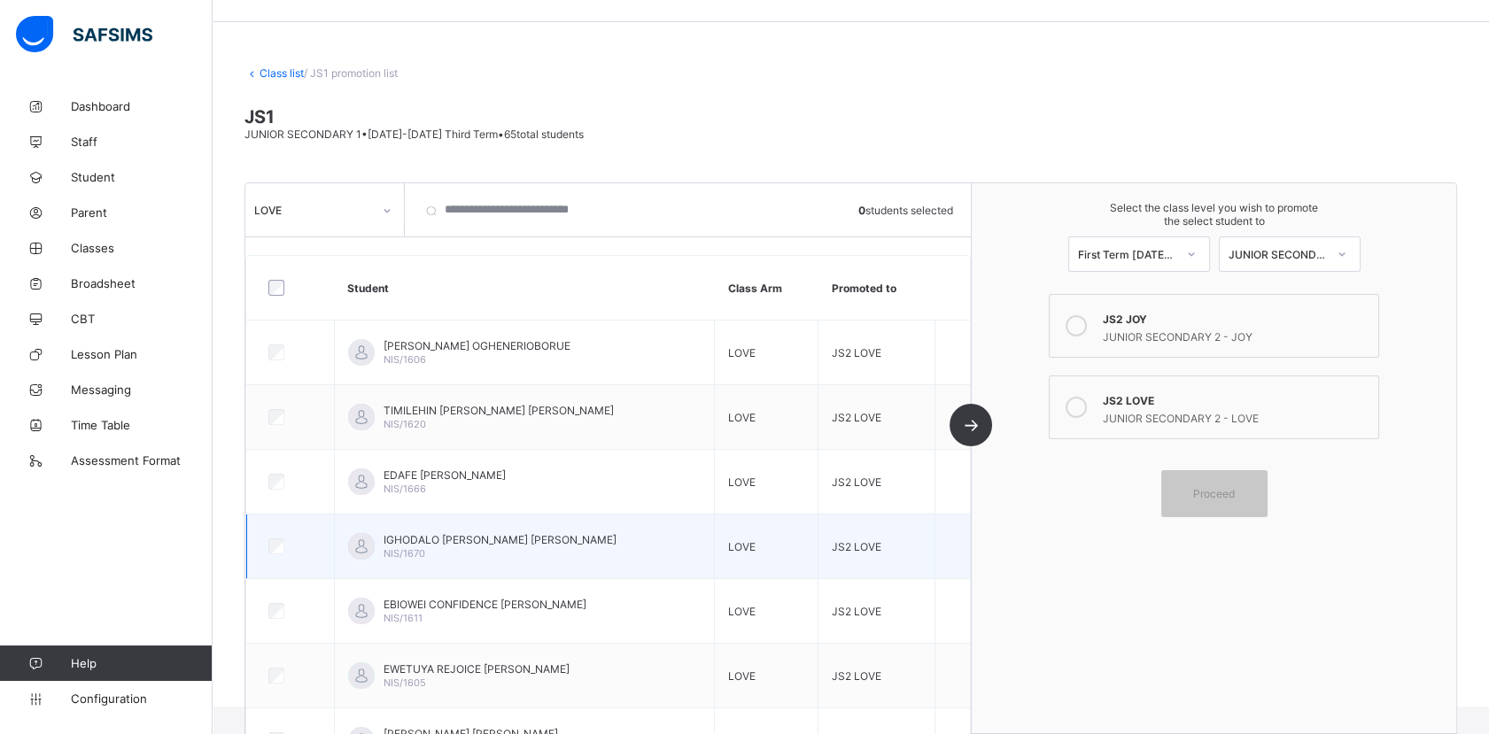
click at [335, 514] on td "IGHODALO TITILOLA MIRABEL EMMANUELLA NIS/1670" at bounding box center [524, 546] width 380 height 65
click at [282, 73] on link "Class list" at bounding box center [281, 72] width 44 height 13
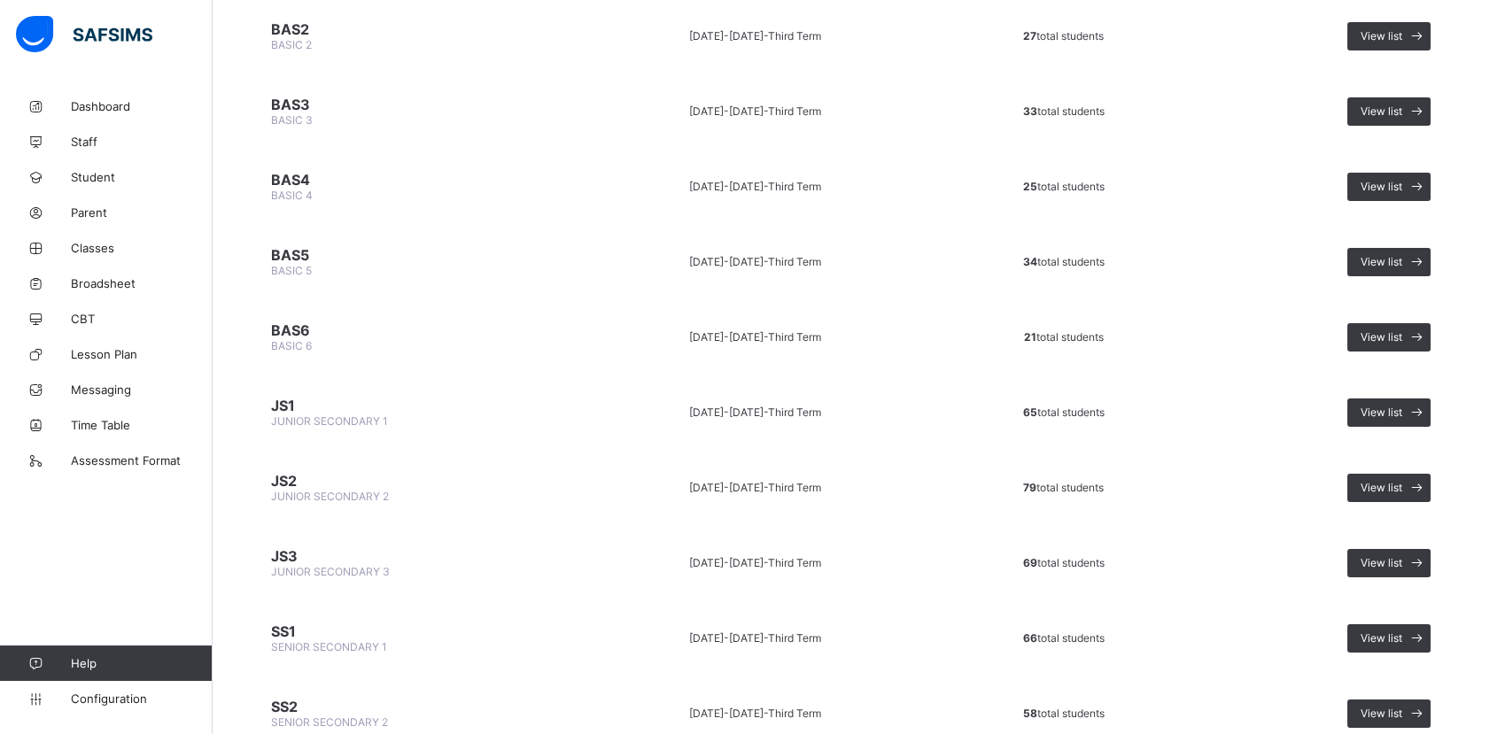
scroll to position [751, 0]
click at [1402, 329] on span "View list" at bounding box center [1381, 335] width 42 height 13
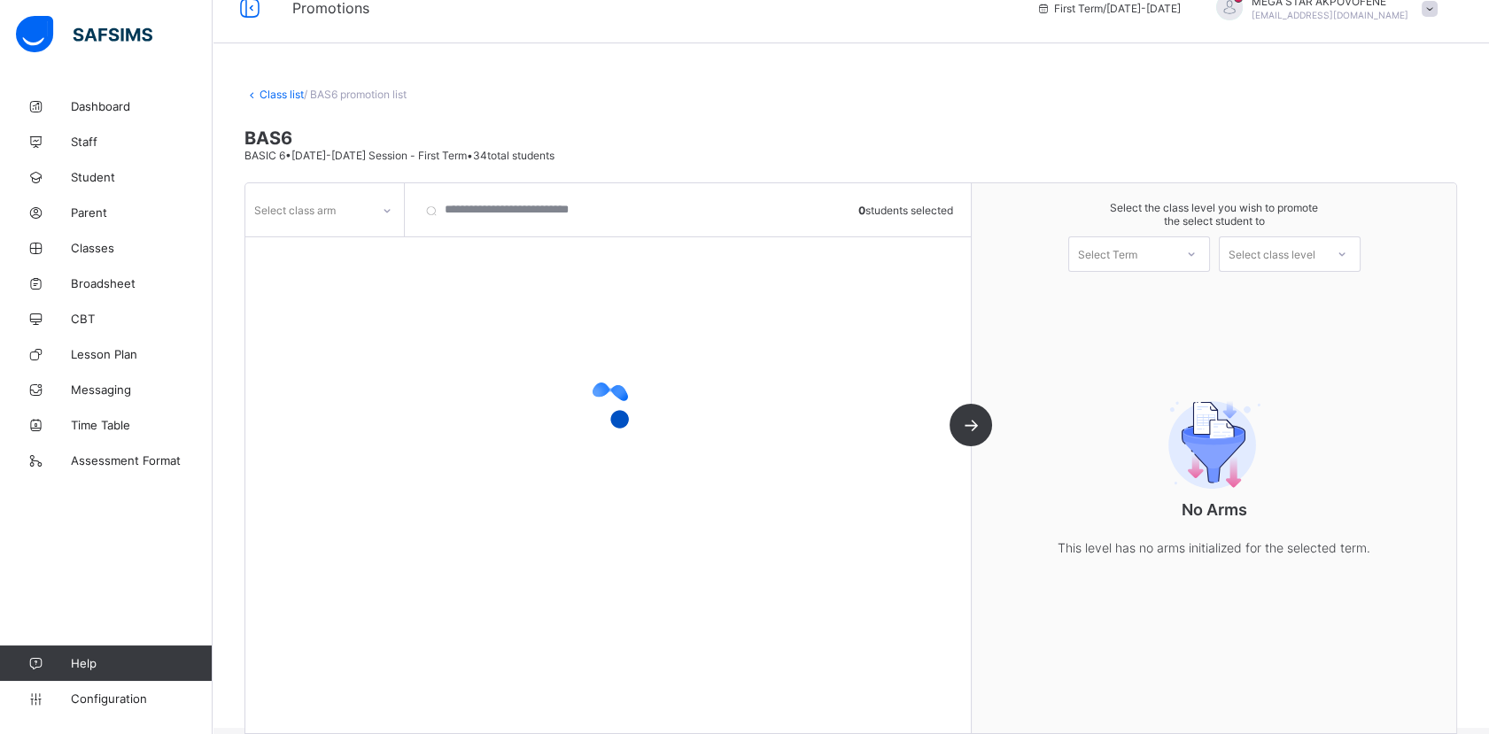
scroll to position [49, 0]
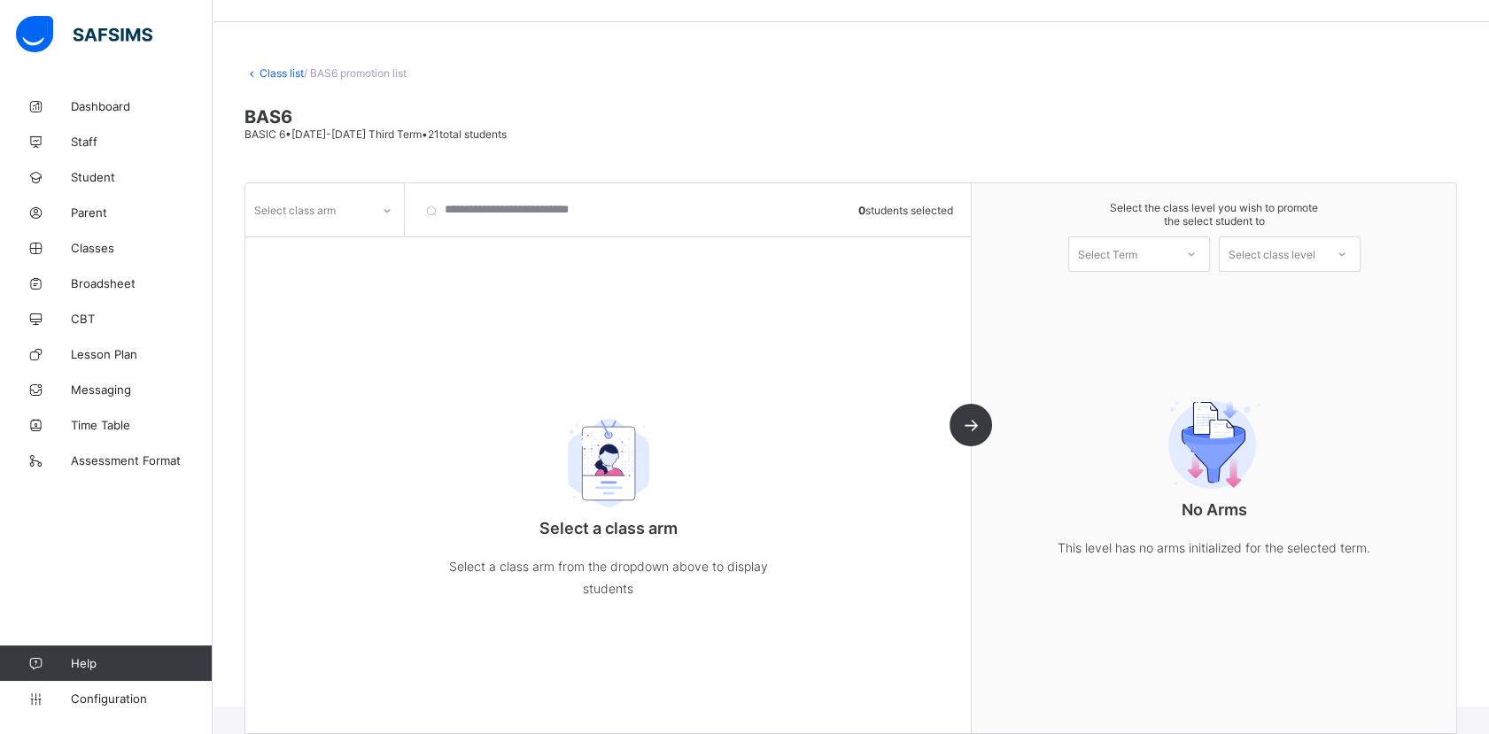
click at [368, 213] on div "Select class arm" at bounding box center [307, 209] width 125 height 25
click at [347, 255] on div "_" at bounding box center [324, 248] width 157 height 27
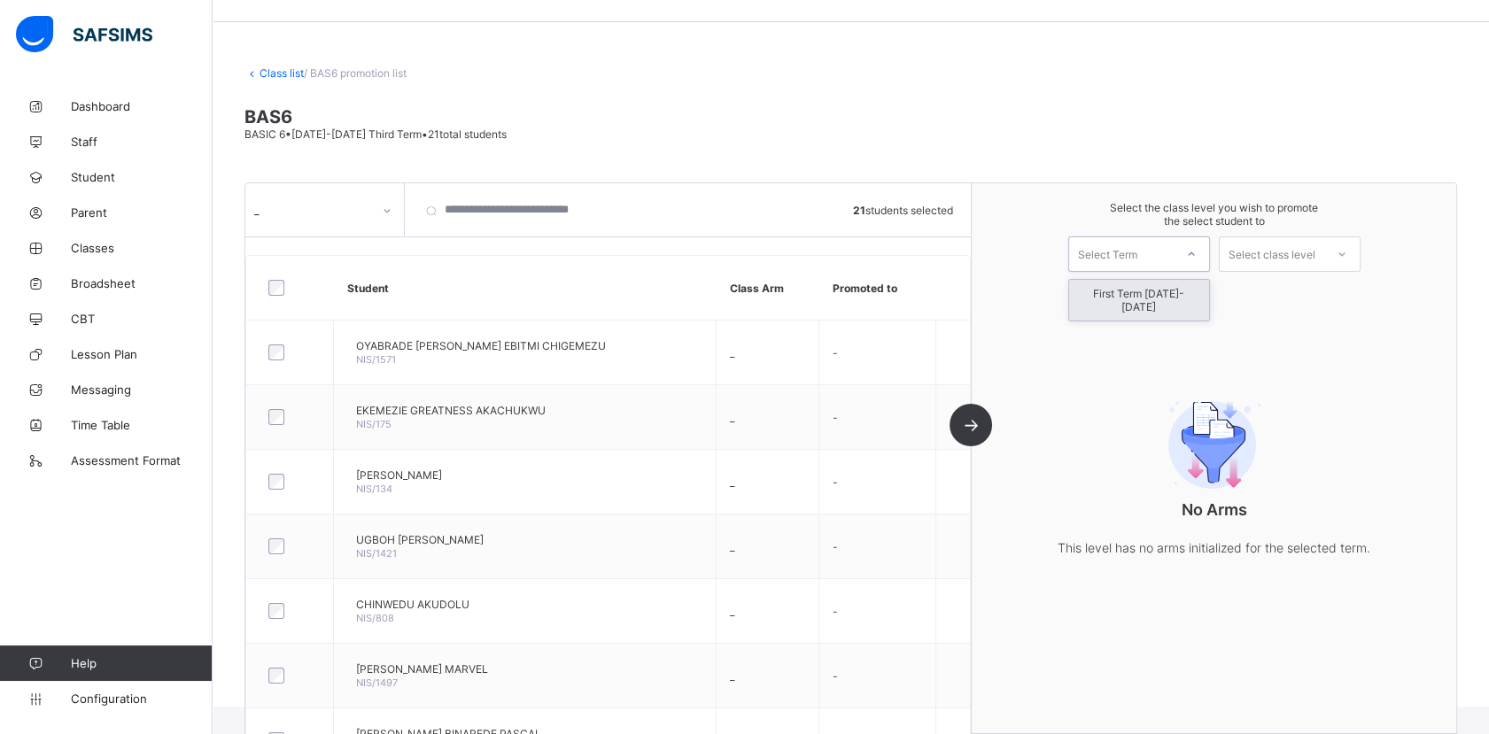
click at [1137, 248] on div "Select Term" at bounding box center [1107, 253] width 59 height 35
click at [1147, 293] on div "First Term 2025-2026" at bounding box center [1139, 300] width 140 height 41
click at [1266, 255] on div "Select class level" at bounding box center [1271, 253] width 87 height 35
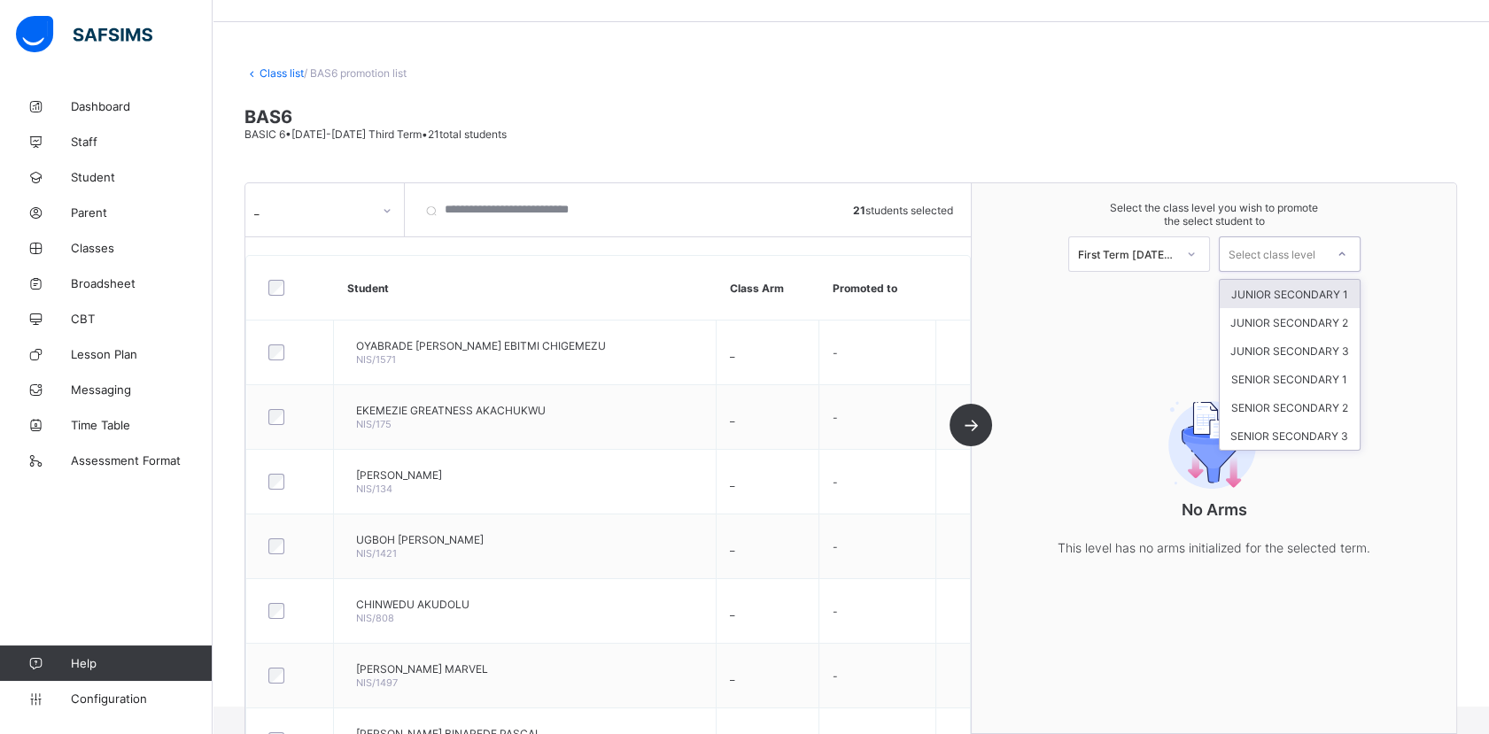
click at [1287, 296] on div "JUNIOR SECONDARY 1" at bounding box center [1289, 294] width 140 height 28
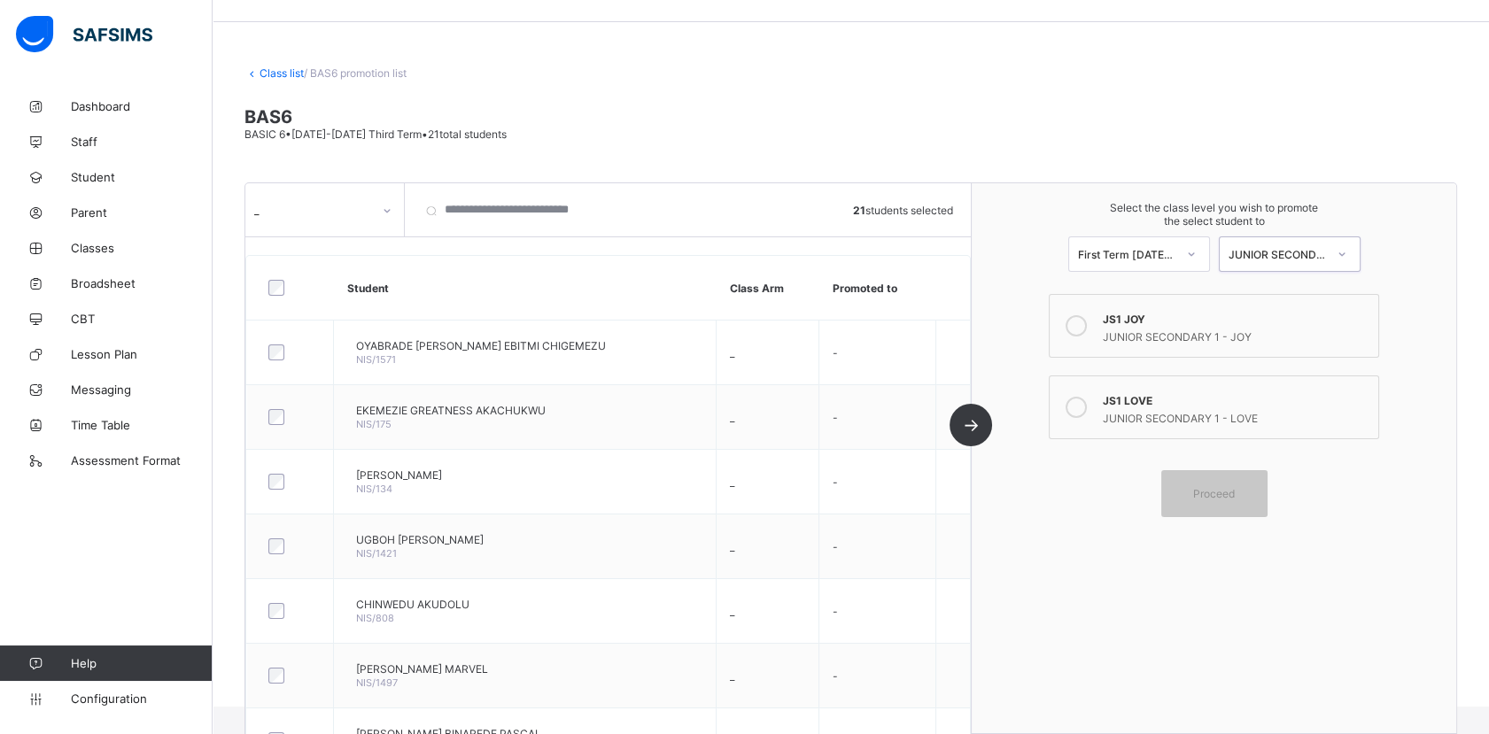
click at [1086, 400] on icon at bounding box center [1075, 407] width 21 height 21
click at [1232, 492] on span "Proceed" at bounding box center [1214, 493] width 42 height 13
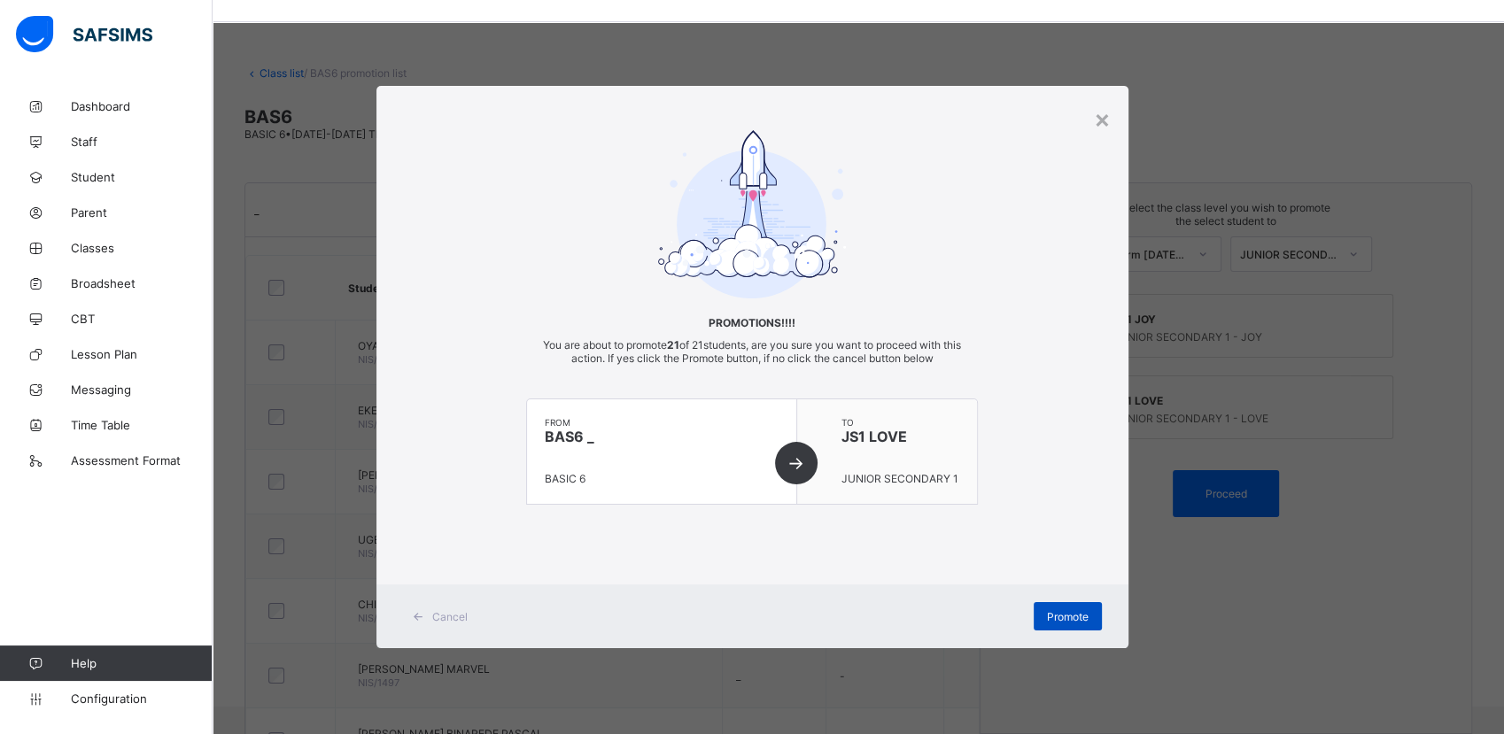
click at [1079, 615] on span "Promote" at bounding box center [1068, 616] width 42 height 13
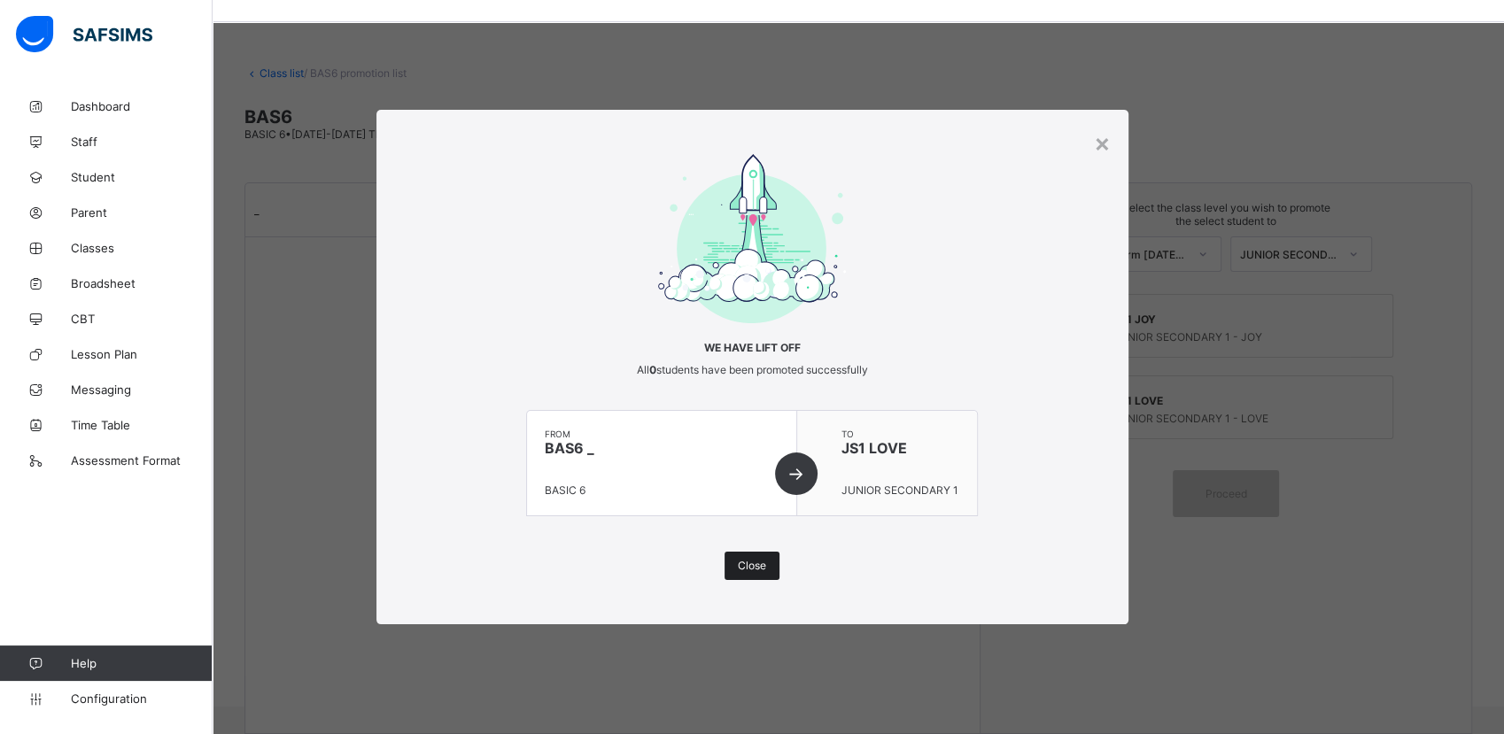
click at [752, 563] on span "Close" at bounding box center [752, 565] width 28 height 13
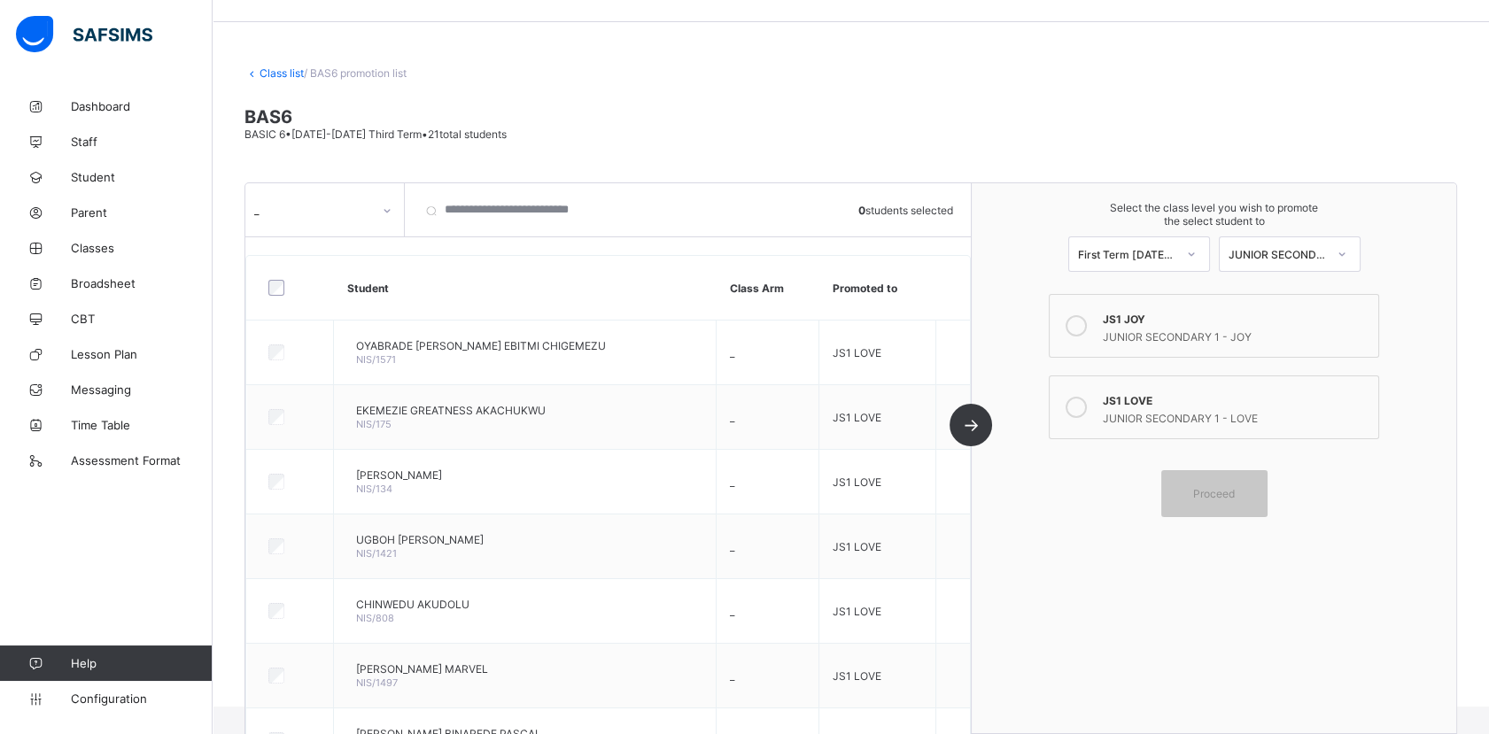
click at [276, 70] on link "Class list" at bounding box center [281, 72] width 44 height 13
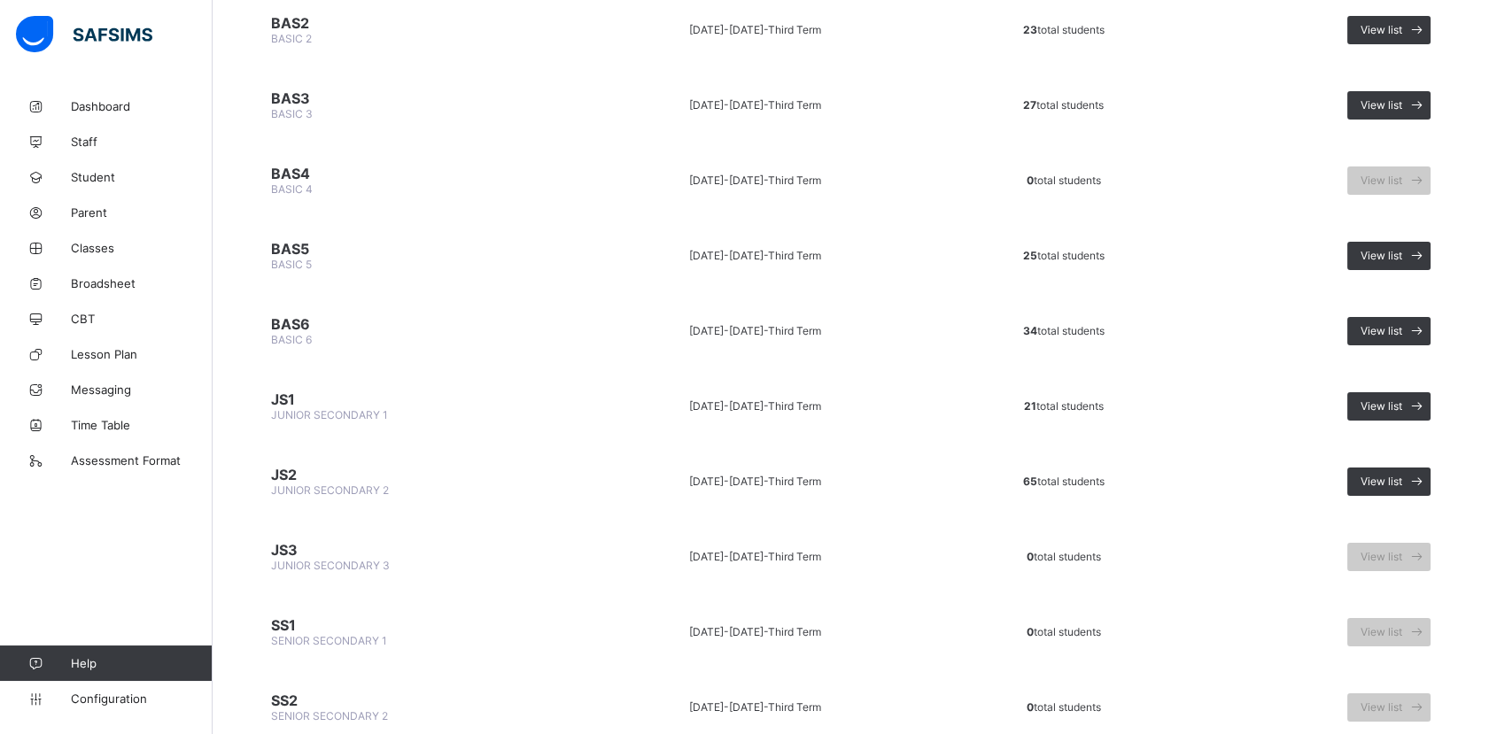
scroll to position [861, 0]
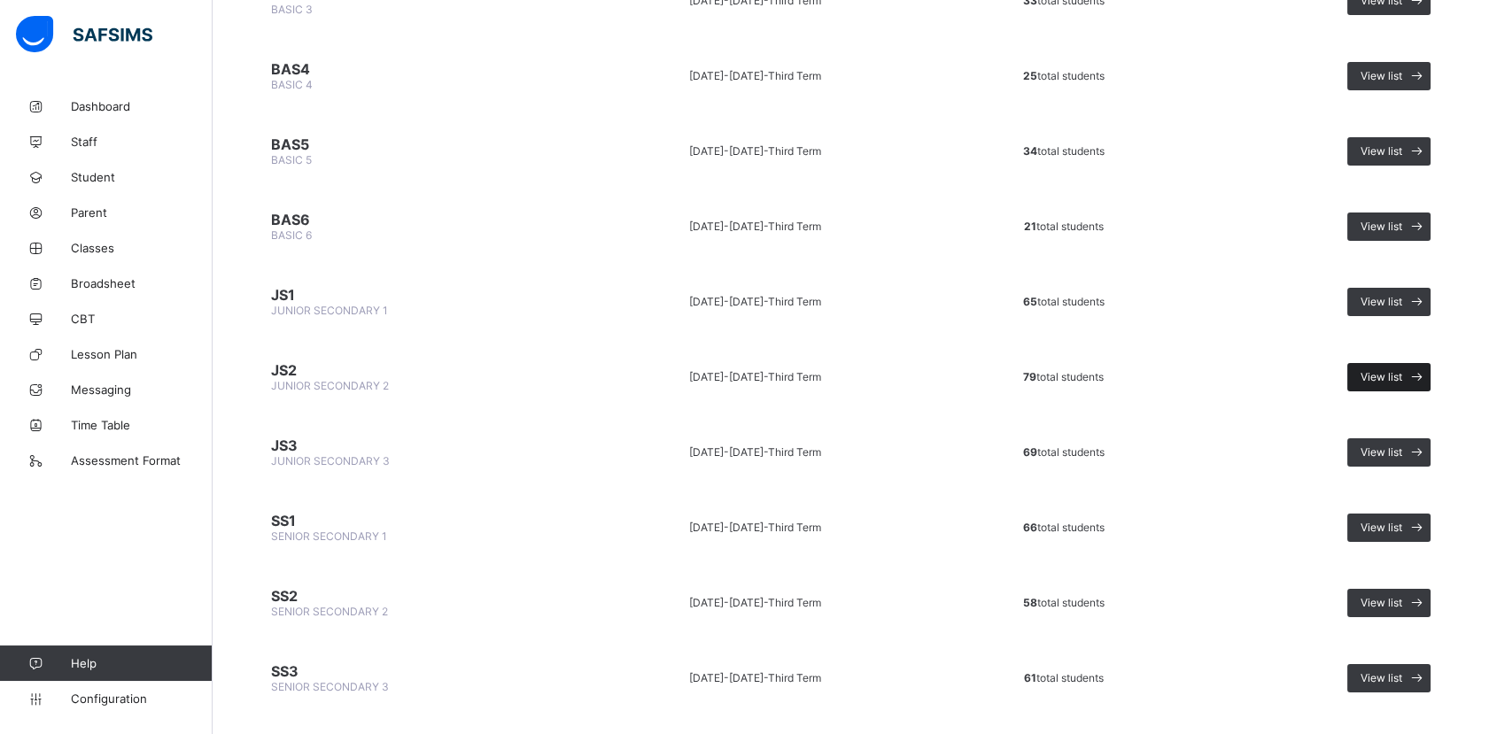
click at [1390, 370] on span "View list" at bounding box center [1381, 376] width 42 height 13
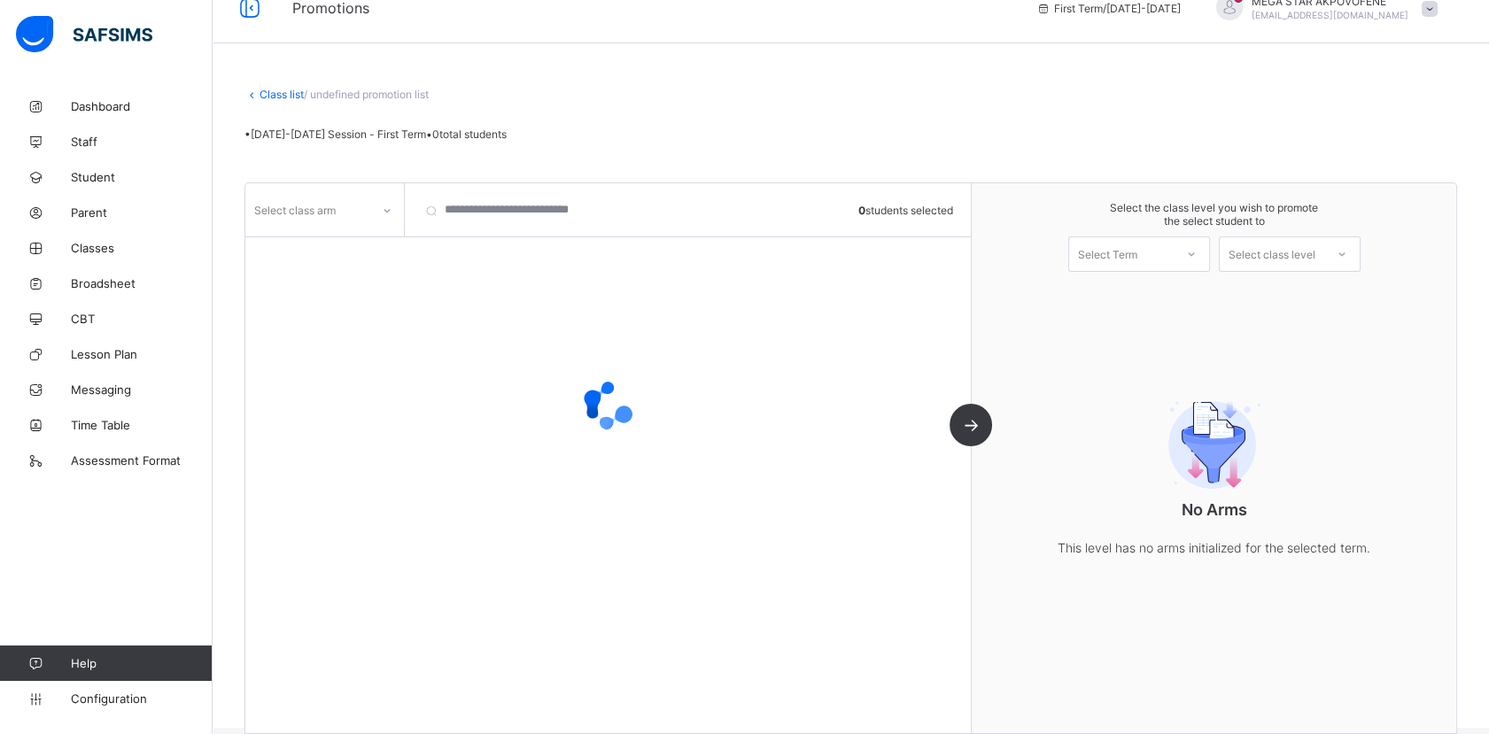
scroll to position [49, 0]
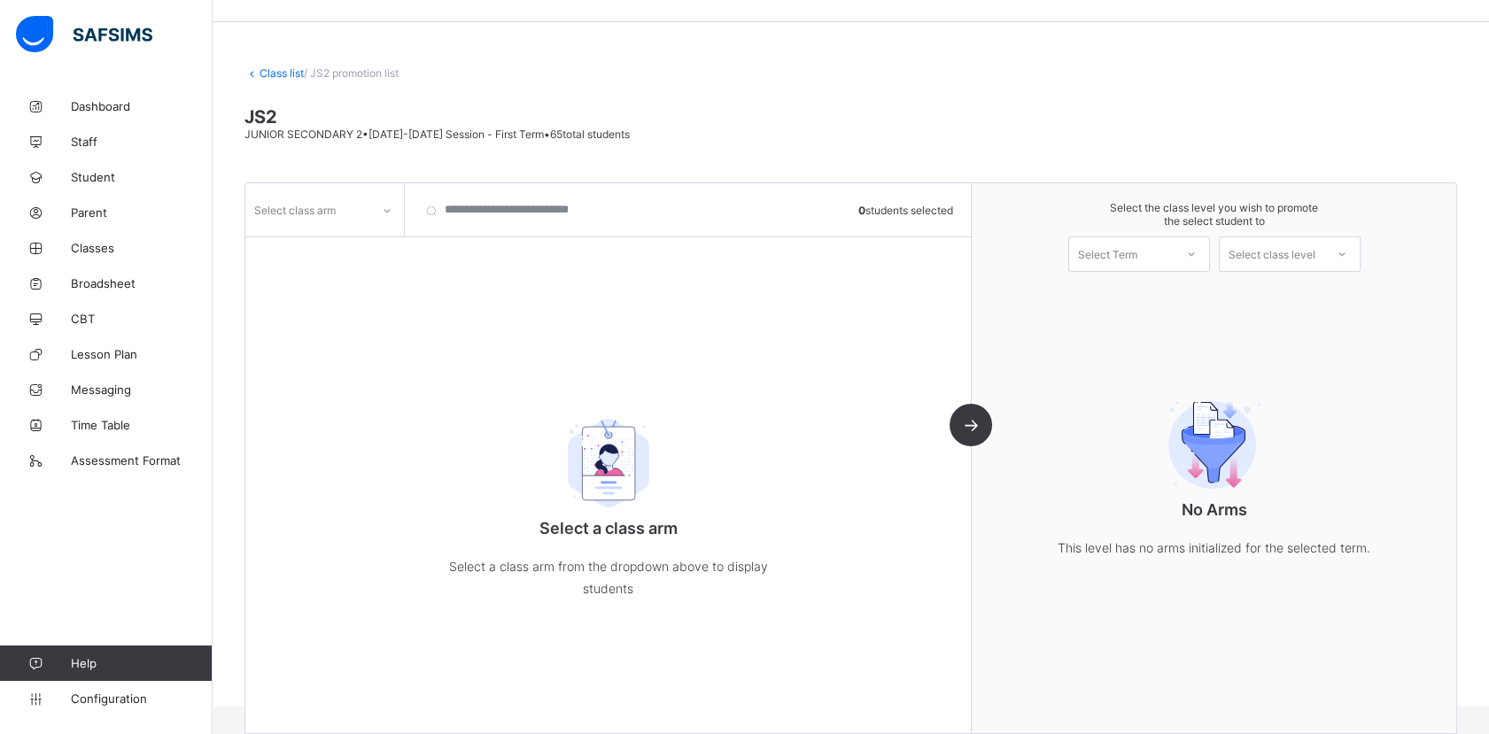
click at [387, 205] on icon at bounding box center [387, 211] width 11 height 18
click at [325, 251] on div "JOY" at bounding box center [324, 248] width 157 height 27
click at [387, 214] on icon at bounding box center [387, 211] width 11 height 18
click at [354, 256] on div "JOY" at bounding box center [324, 248] width 157 height 27
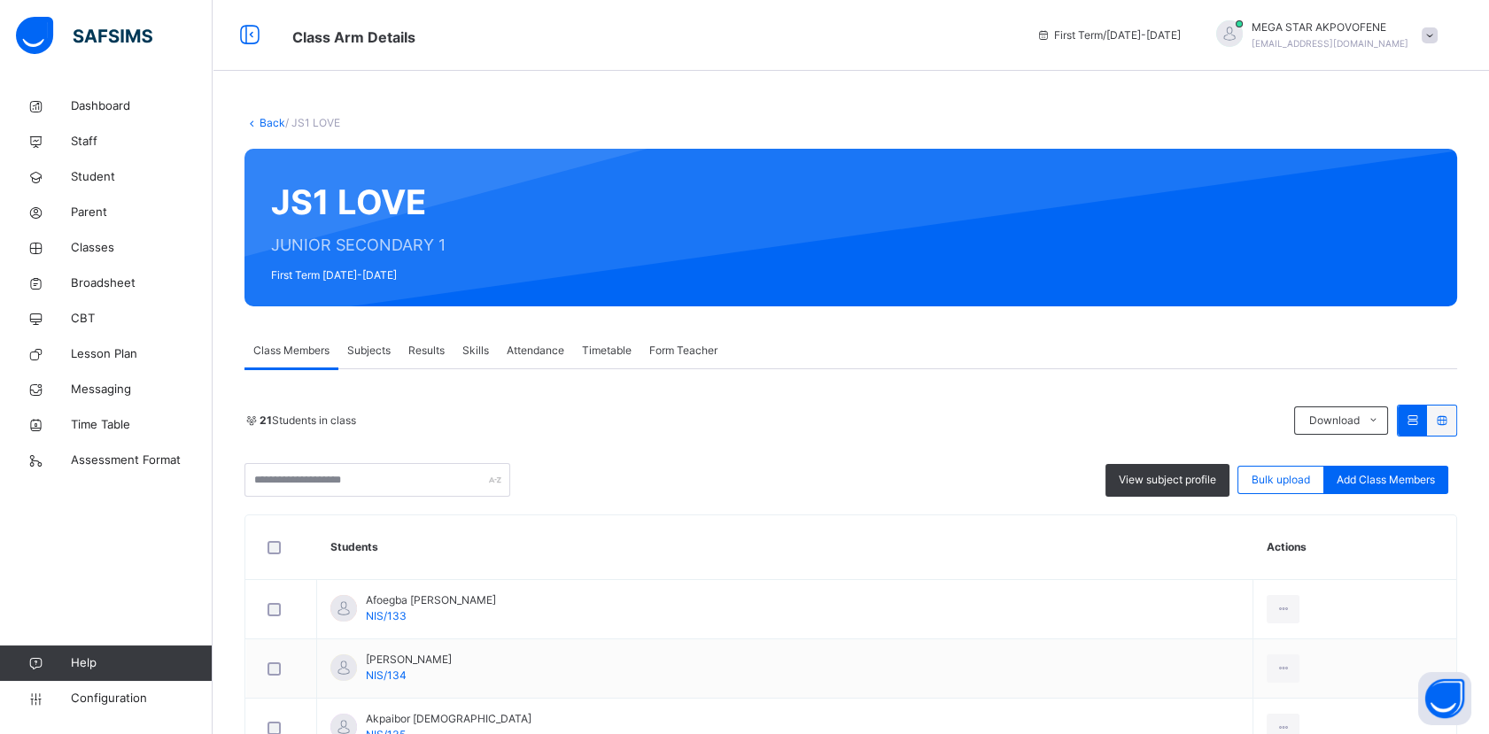
click at [267, 117] on link "Back" at bounding box center [272, 122] width 26 height 13
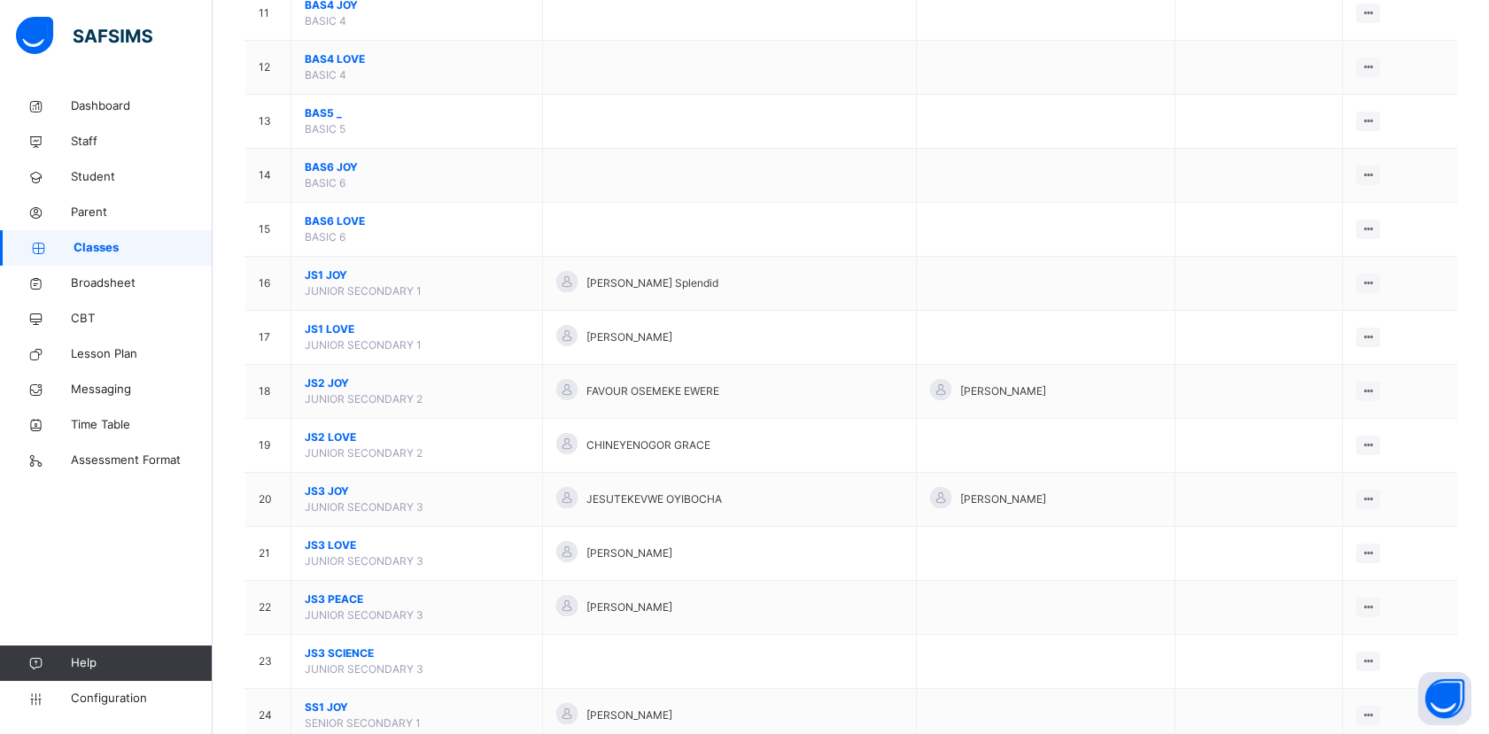
scroll to position [770, 0]
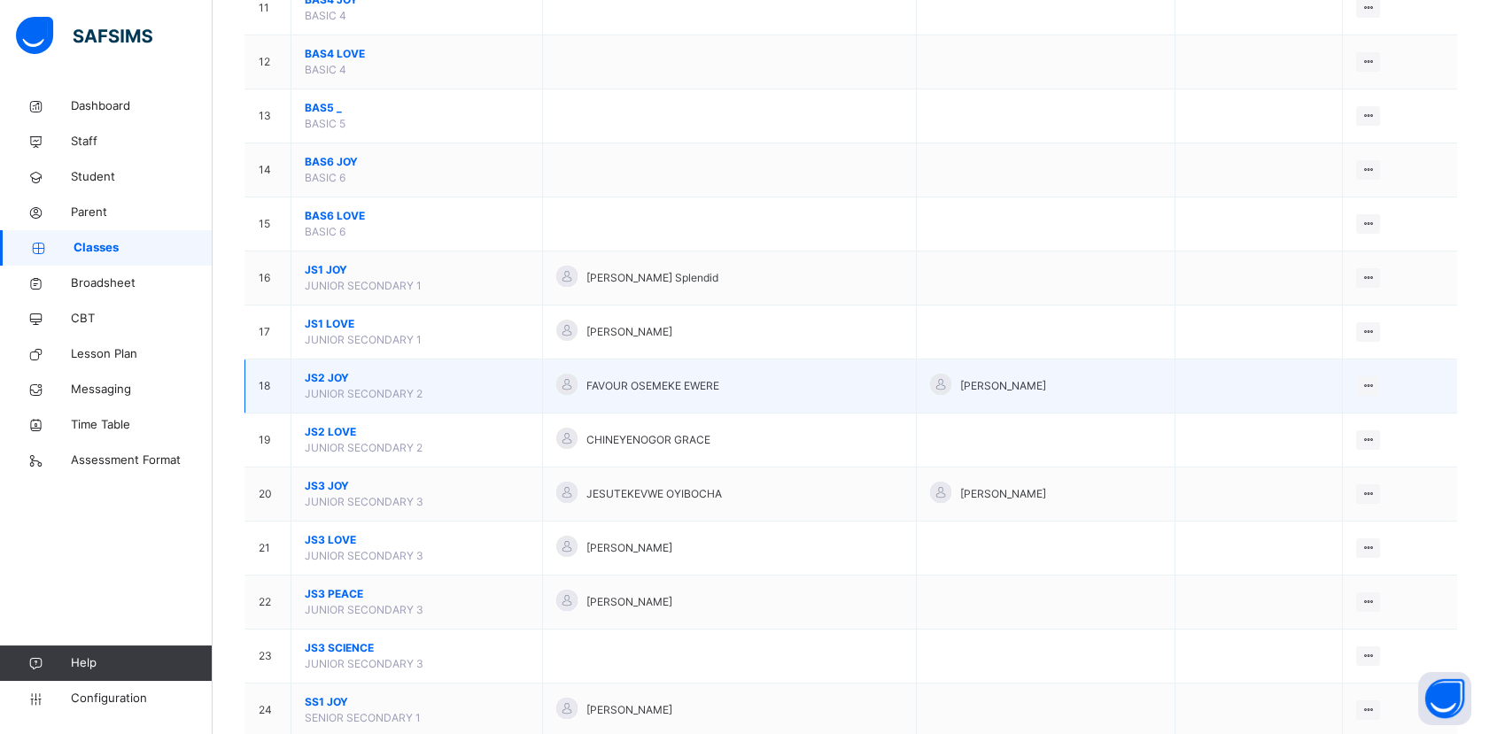
click at [329, 375] on span "JS2 JOY" at bounding box center [417, 378] width 224 height 16
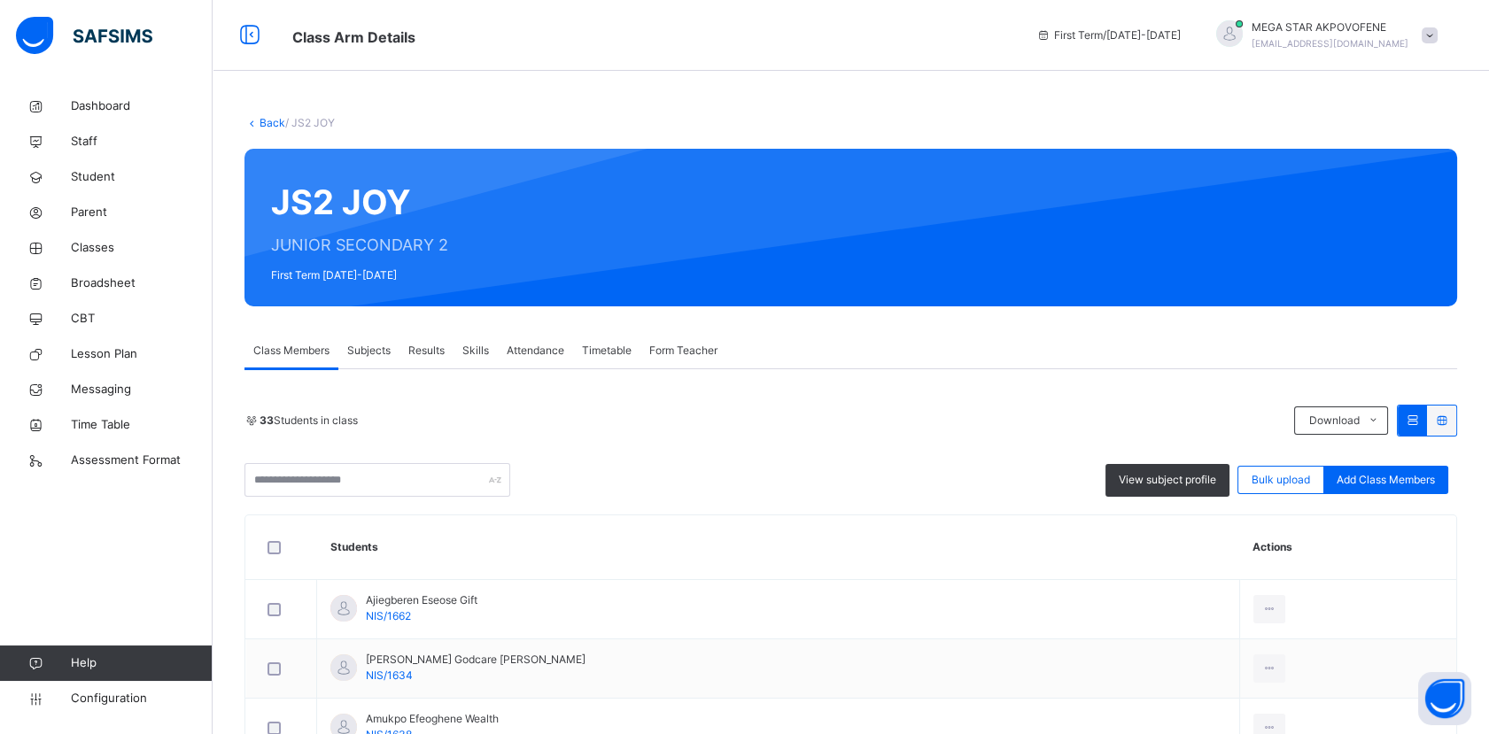
click at [264, 117] on link "Back" at bounding box center [272, 122] width 26 height 13
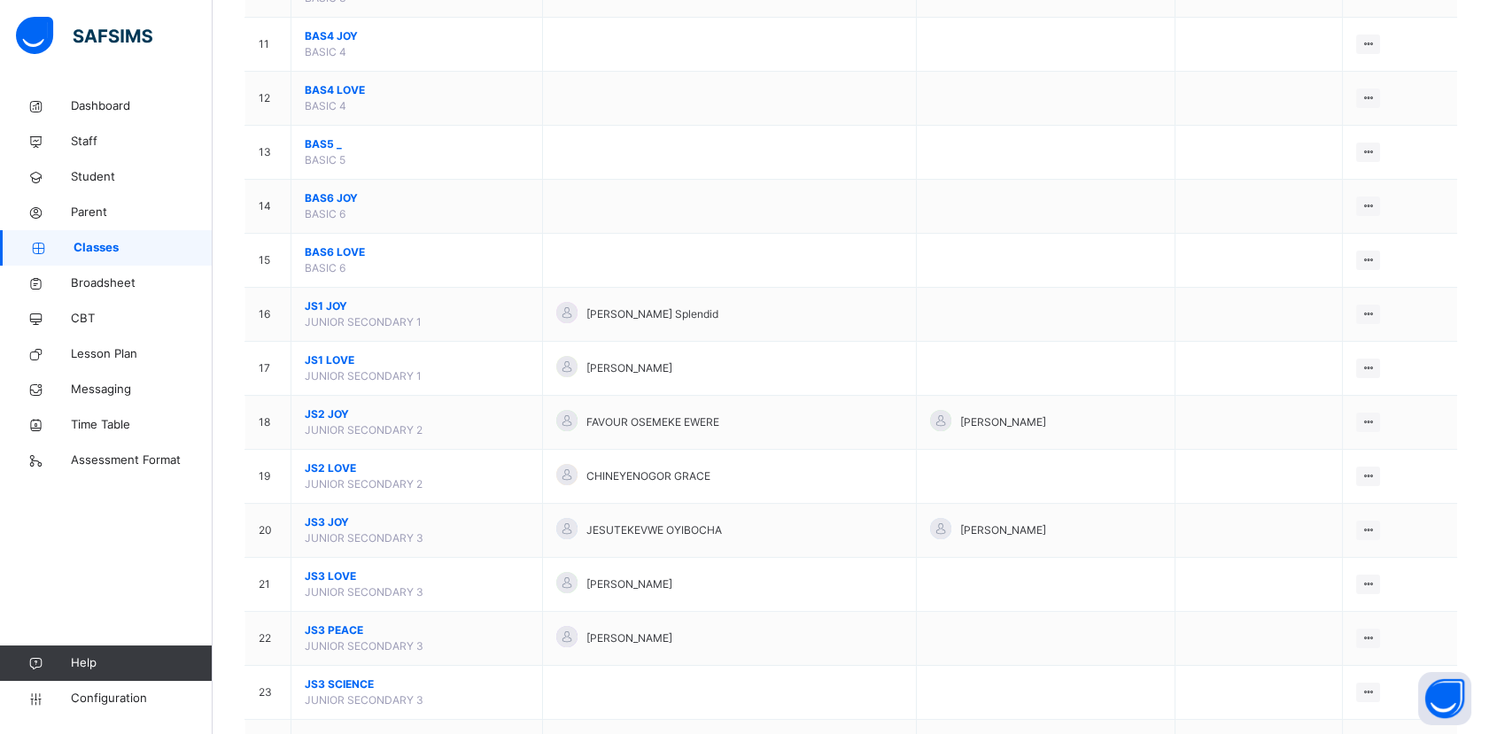
scroll to position [745, 0]
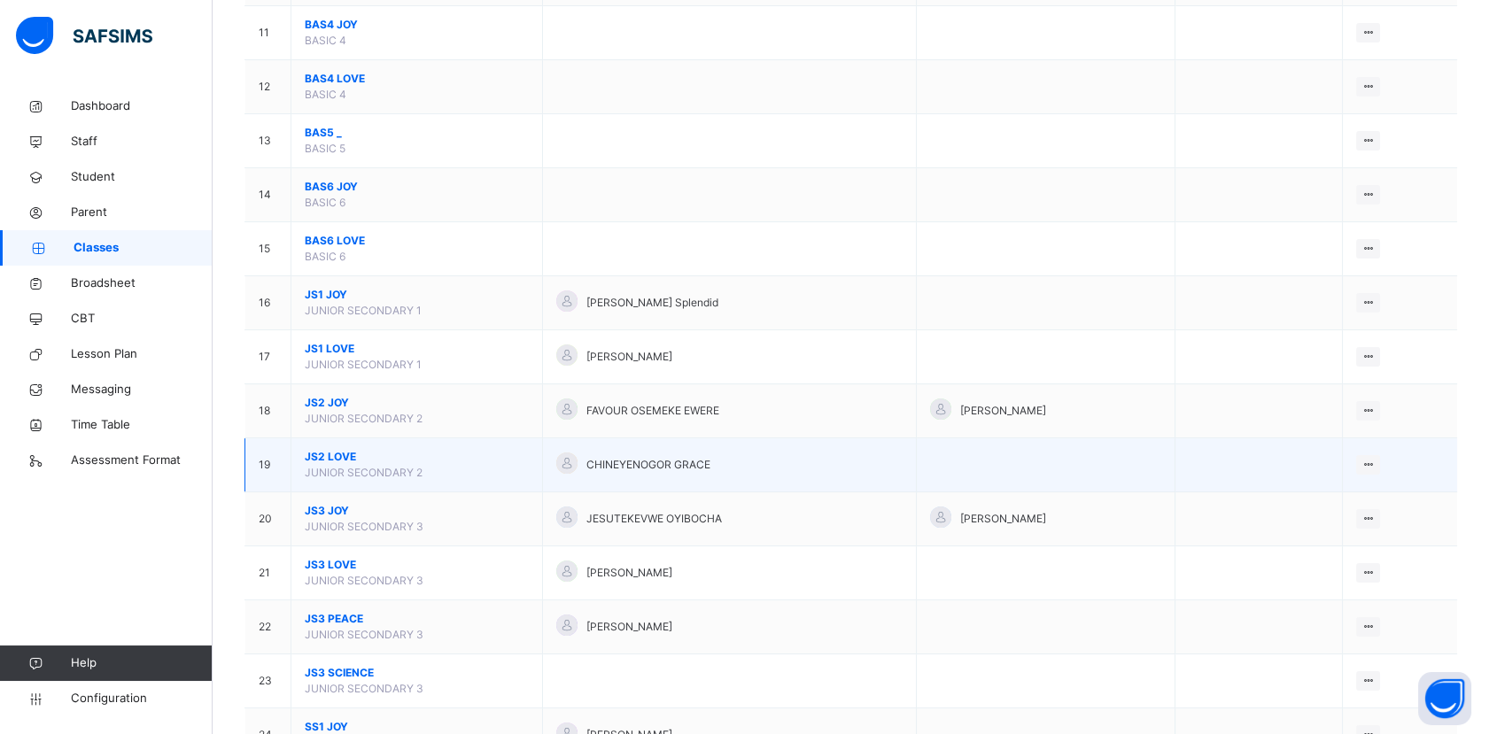
click at [331, 449] on span "JS2 LOVE" at bounding box center [417, 457] width 224 height 16
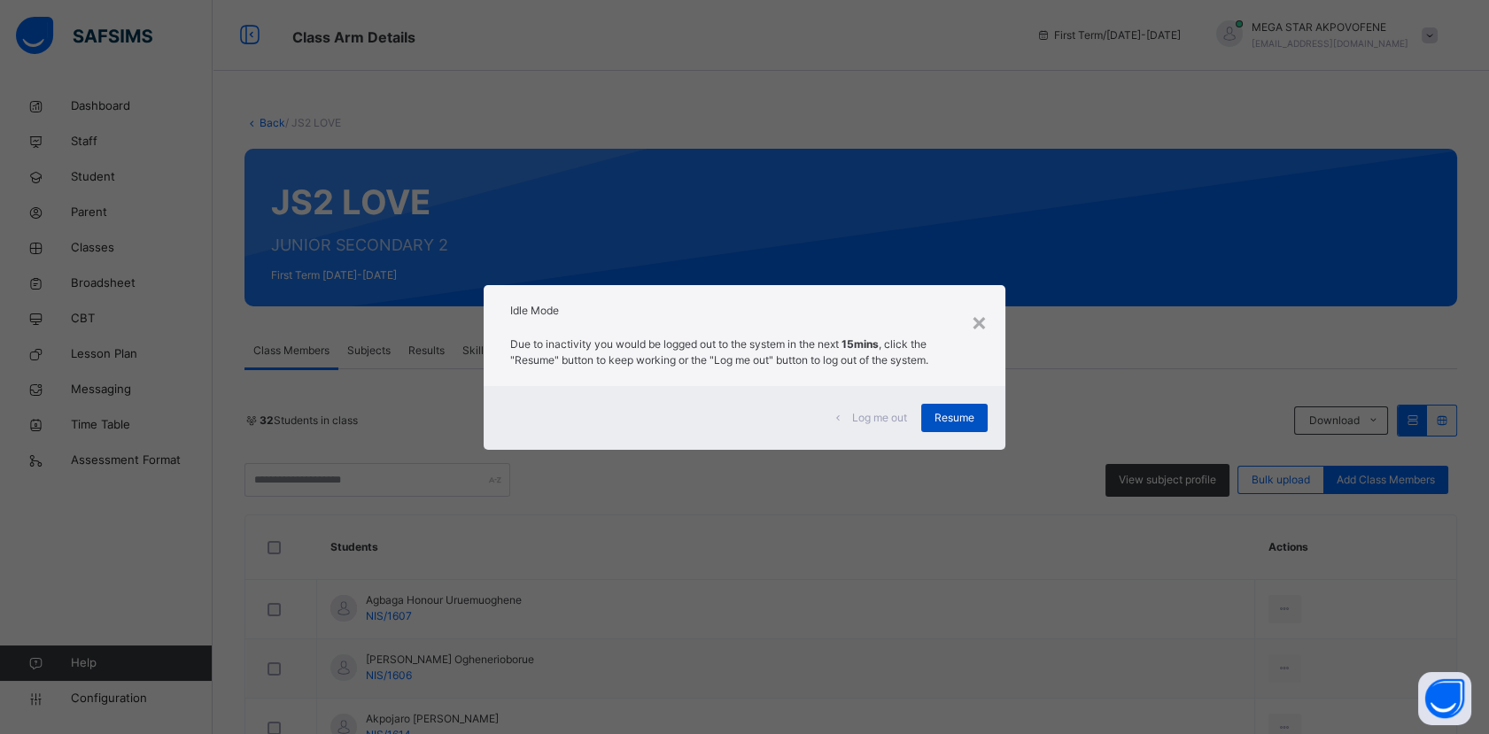
click at [951, 422] on span "Resume" at bounding box center [954, 418] width 40 height 16
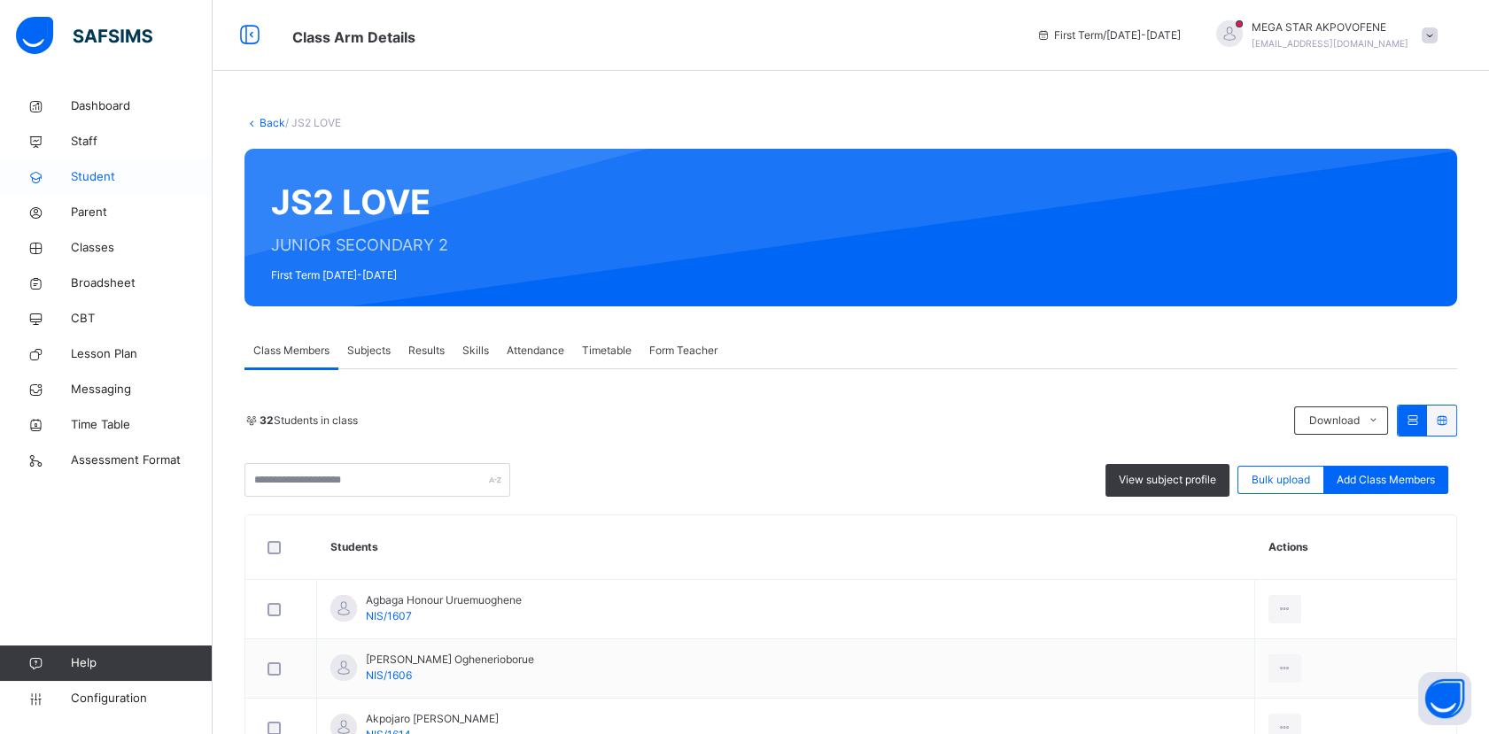
click at [85, 181] on span "Student" at bounding box center [142, 177] width 142 height 18
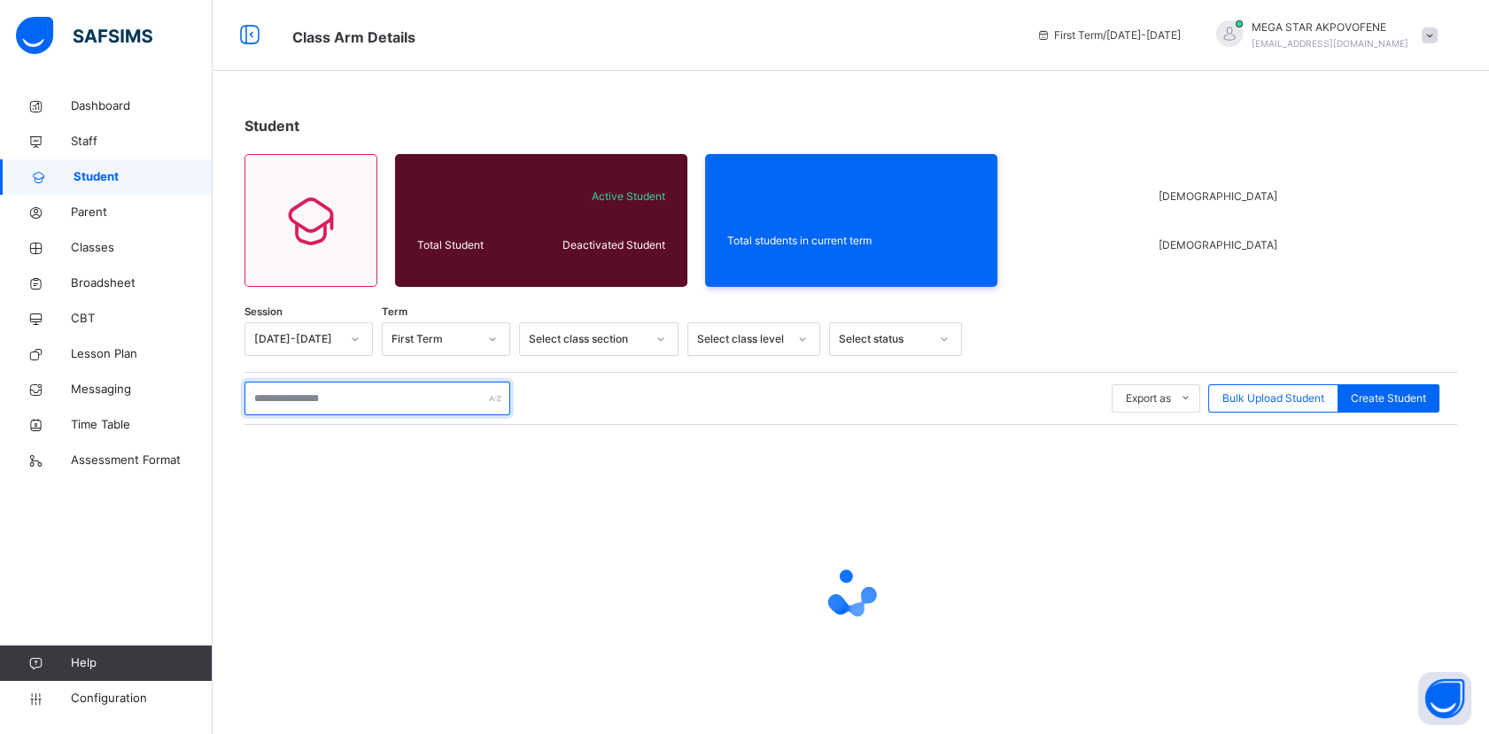
click at [398, 397] on input "text" at bounding box center [377, 399] width 266 height 34
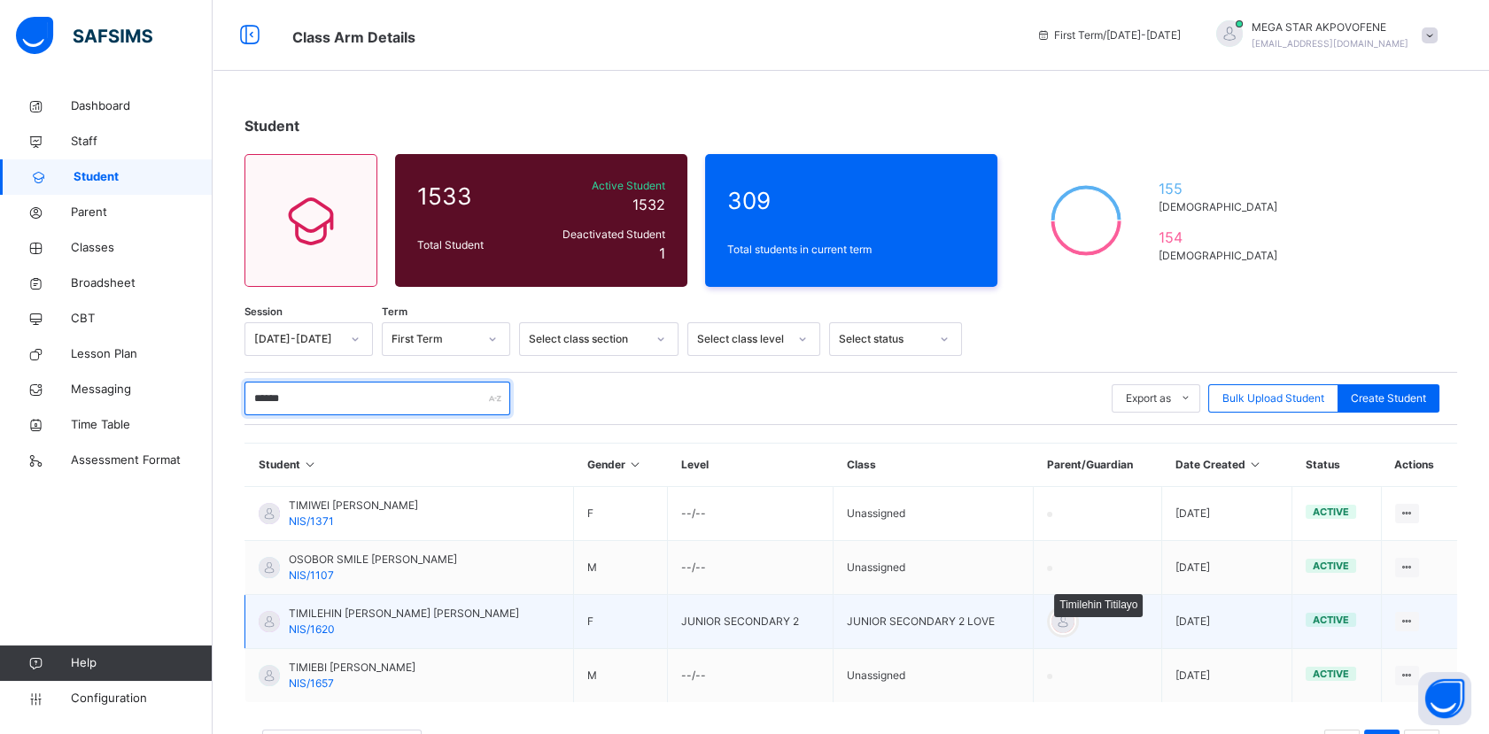
type input "******"
click at [1049, 623] on div at bounding box center [1062, 621] width 27 height 27
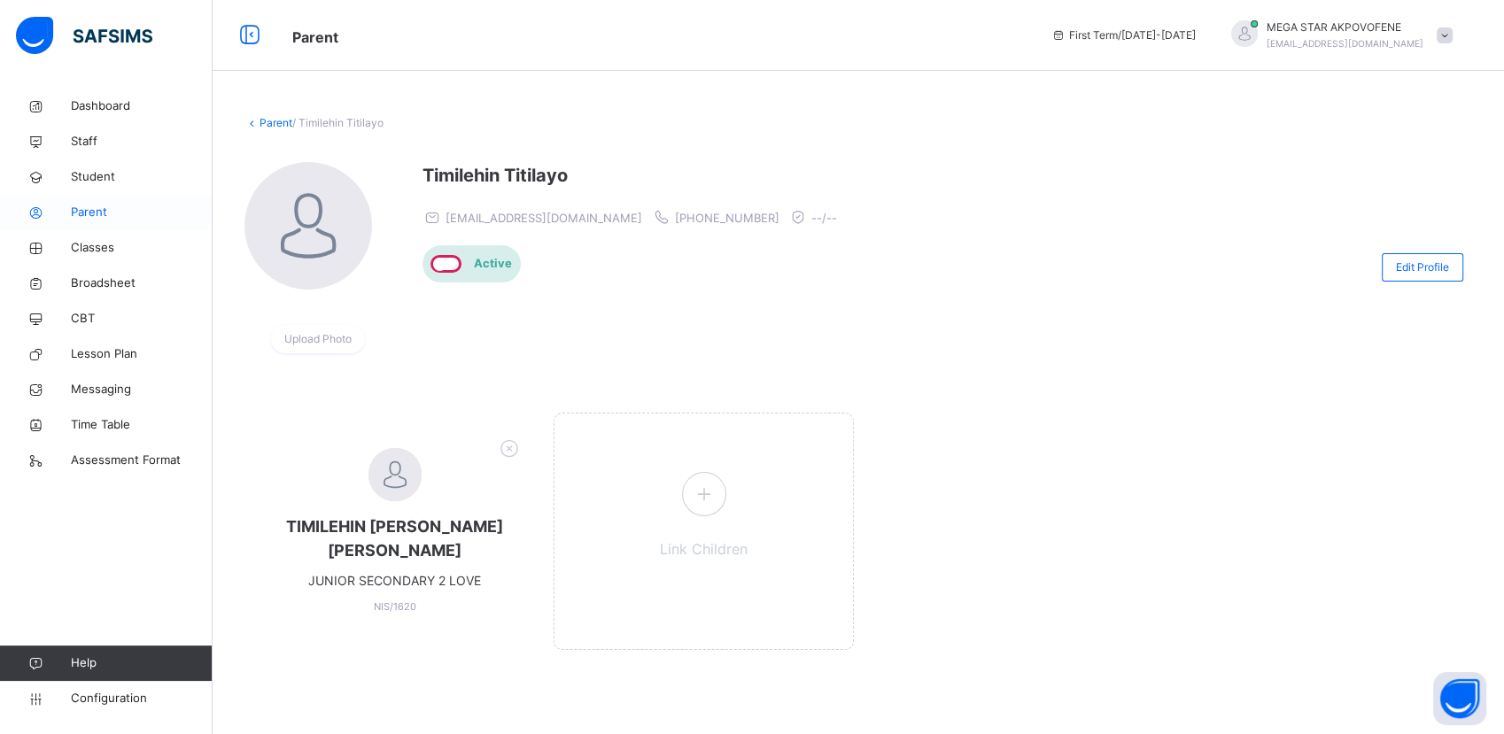
click at [92, 214] on span "Parent" at bounding box center [142, 213] width 142 height 18
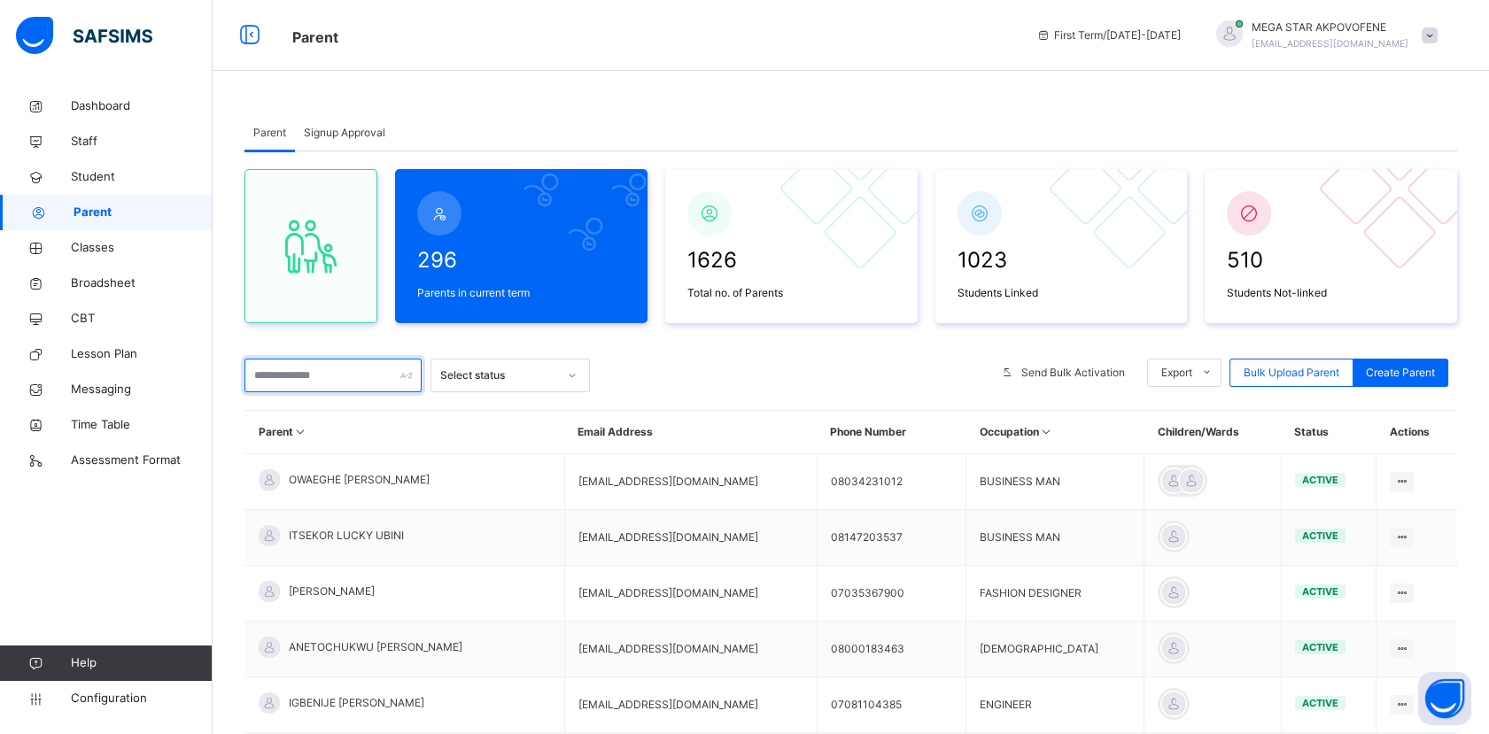
click at [314, 377] on input "text" at bounding box center [332, 376] width 177 height 34
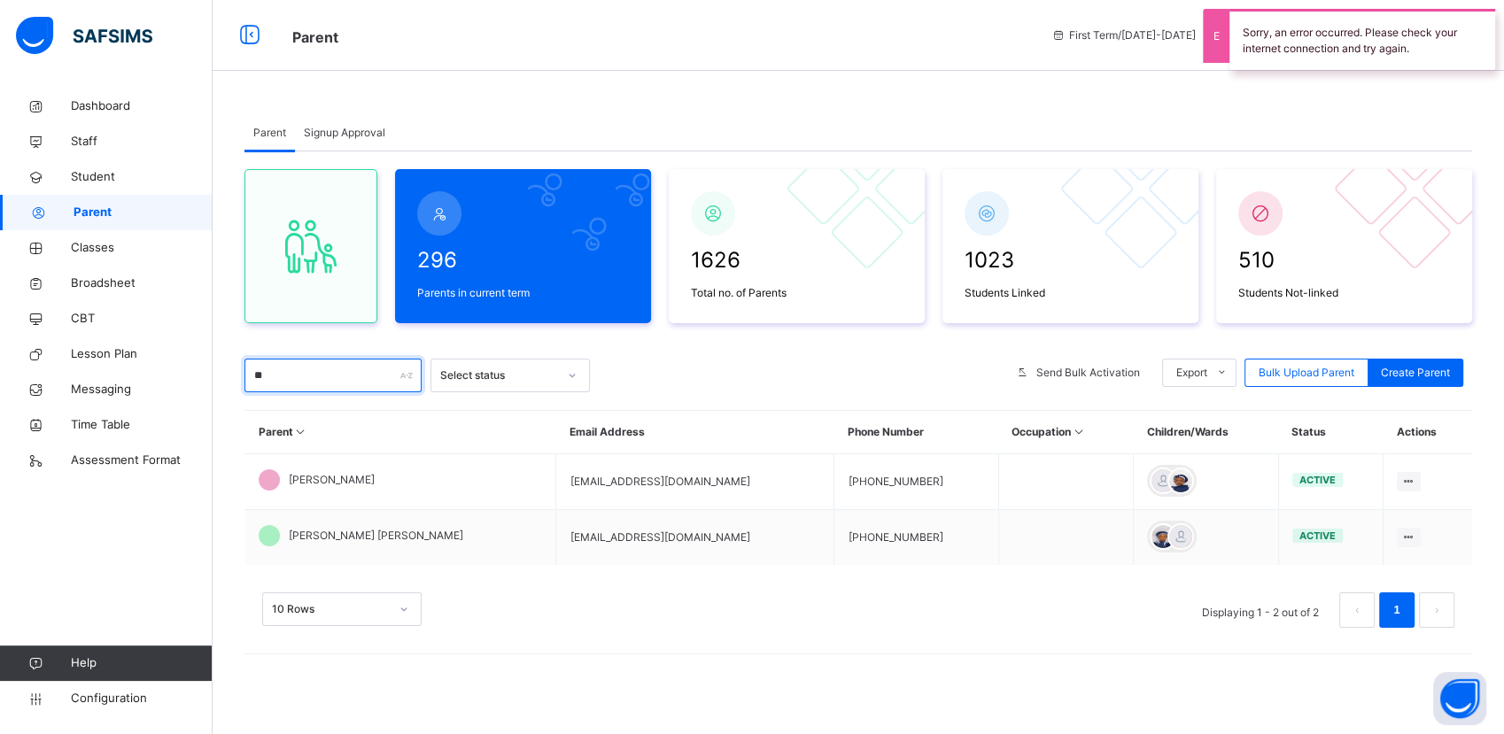
type input "*"
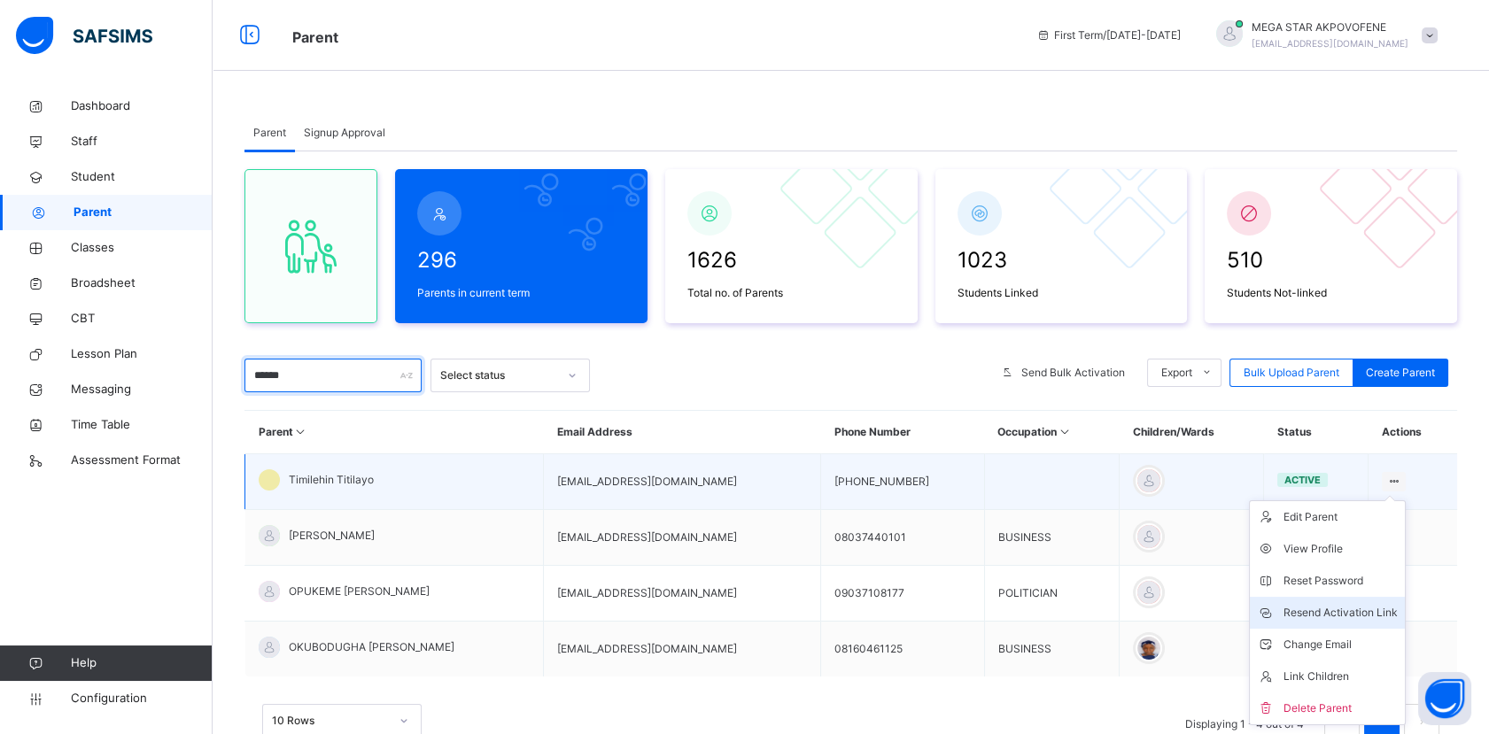
type input "******"
click at [1346, 606] on div "Resend Activation Link" at bounding box center [1340, 613] width 114 height 18
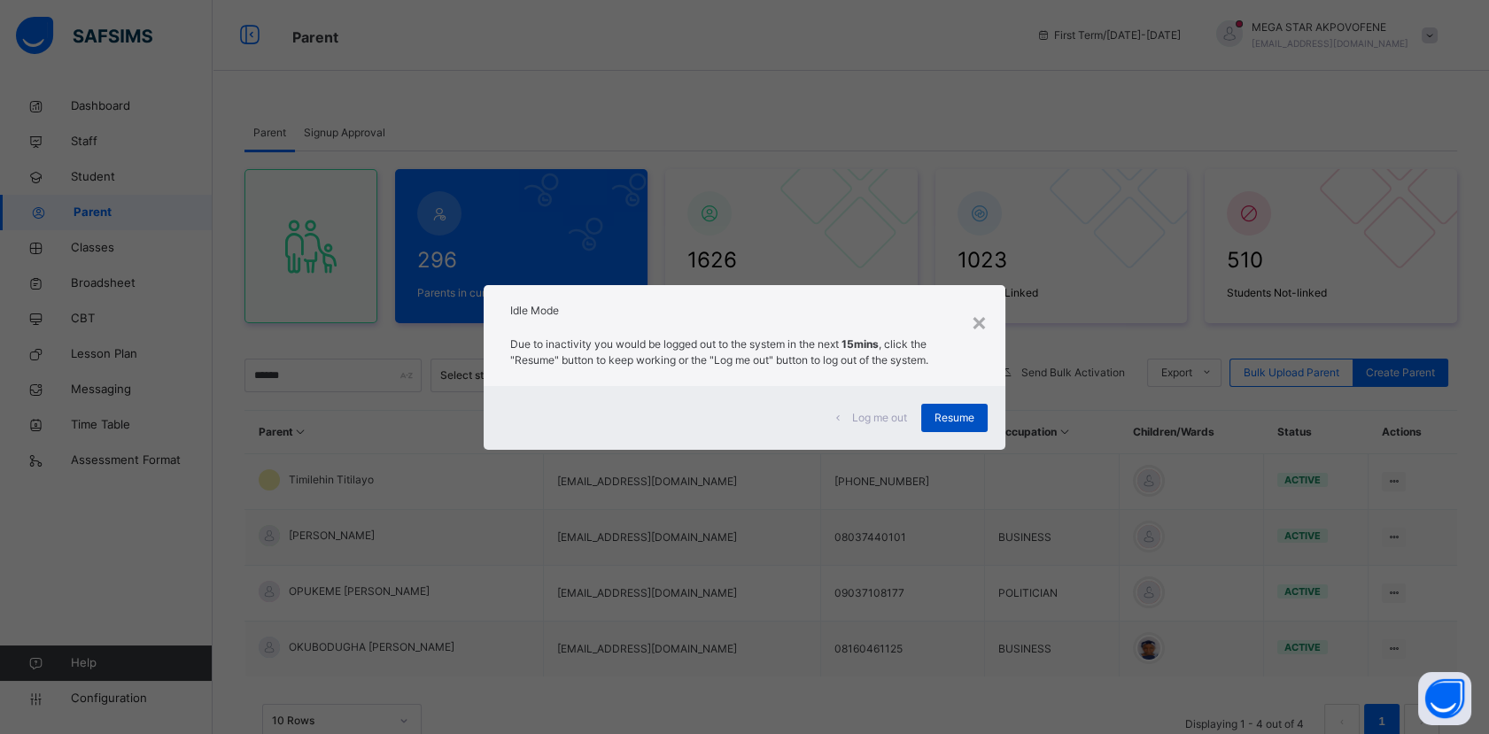
click at [942, 414] on span "Resume" at bounding box center [954, 418] width 40 height 16
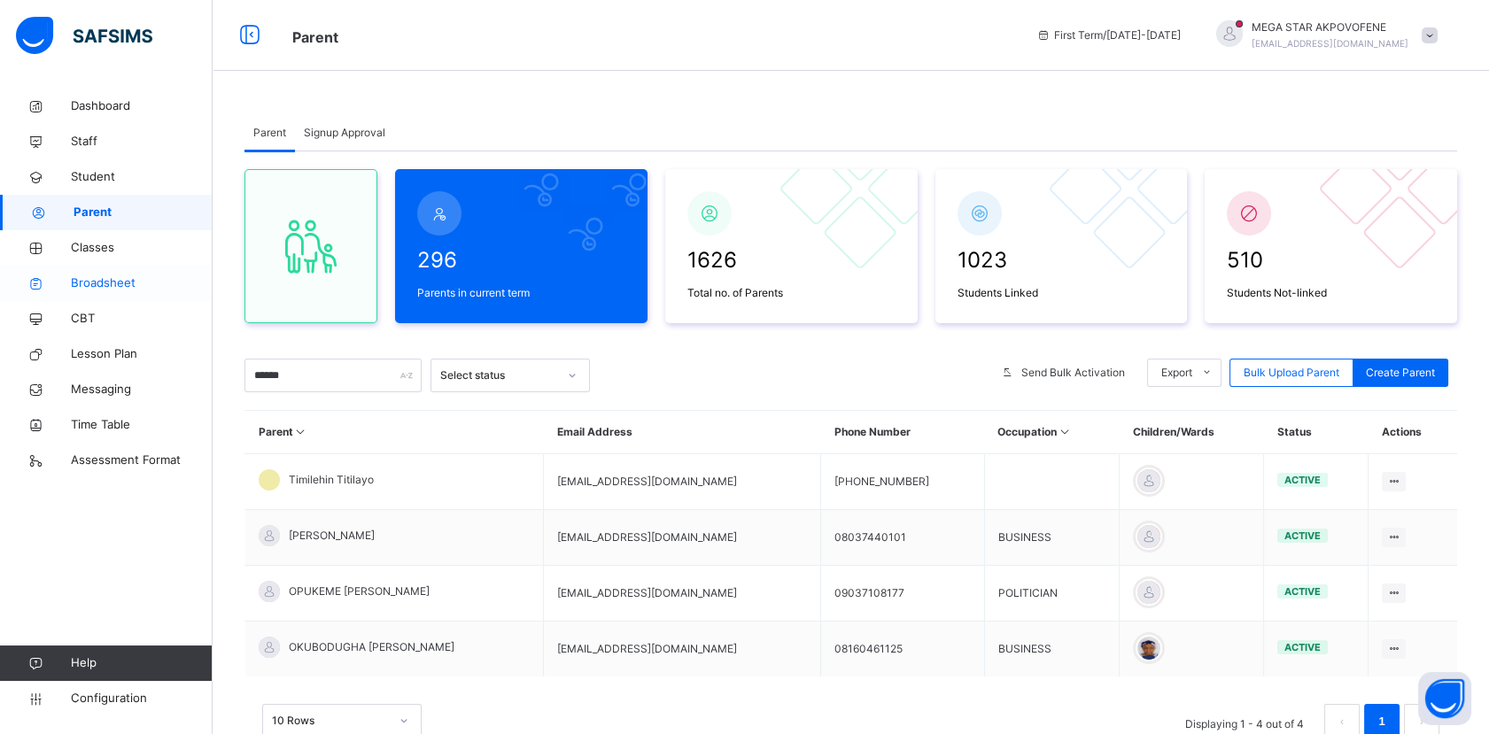
click at [118, 286] on span "Broadsheet" at bounding box center [142, 284] width 142 height 18
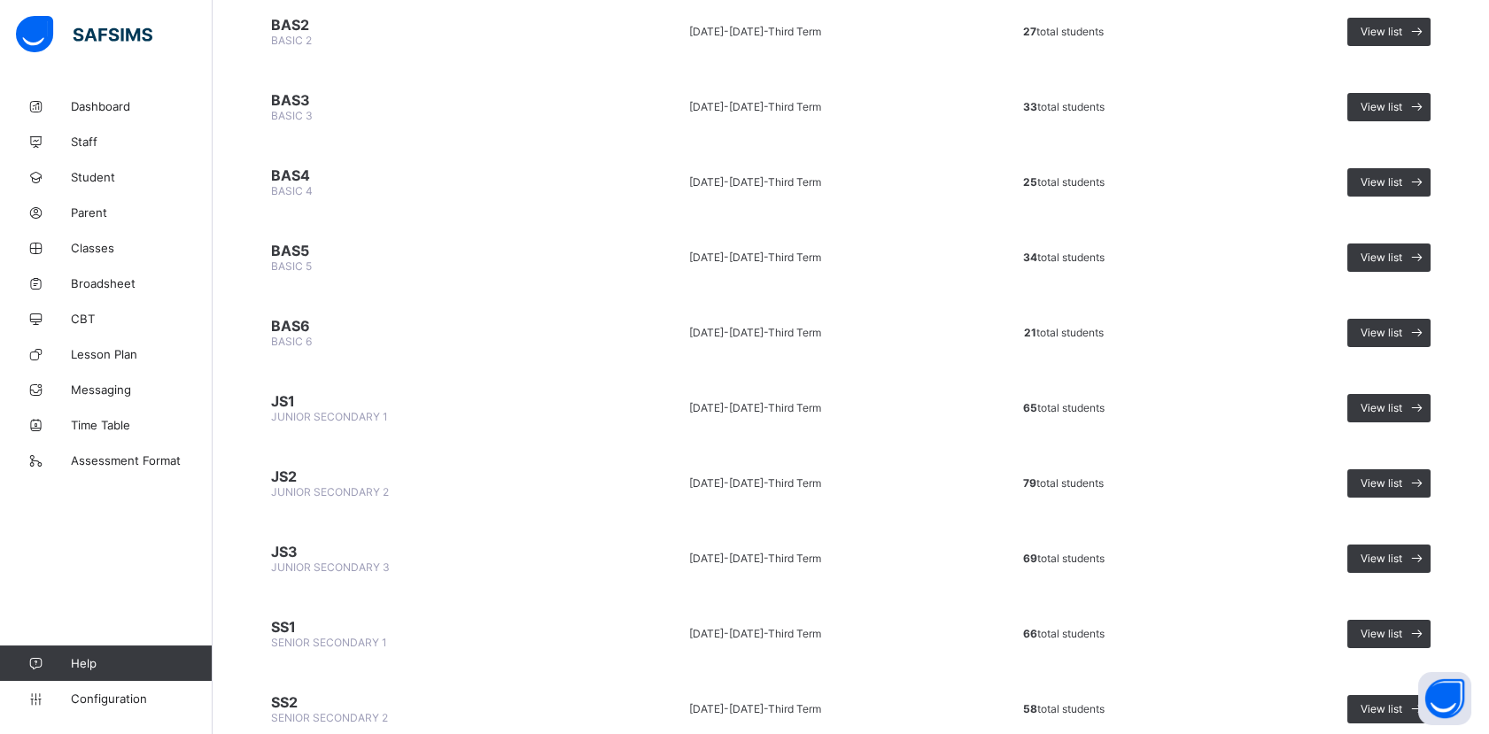
scroll to position [861, 0]
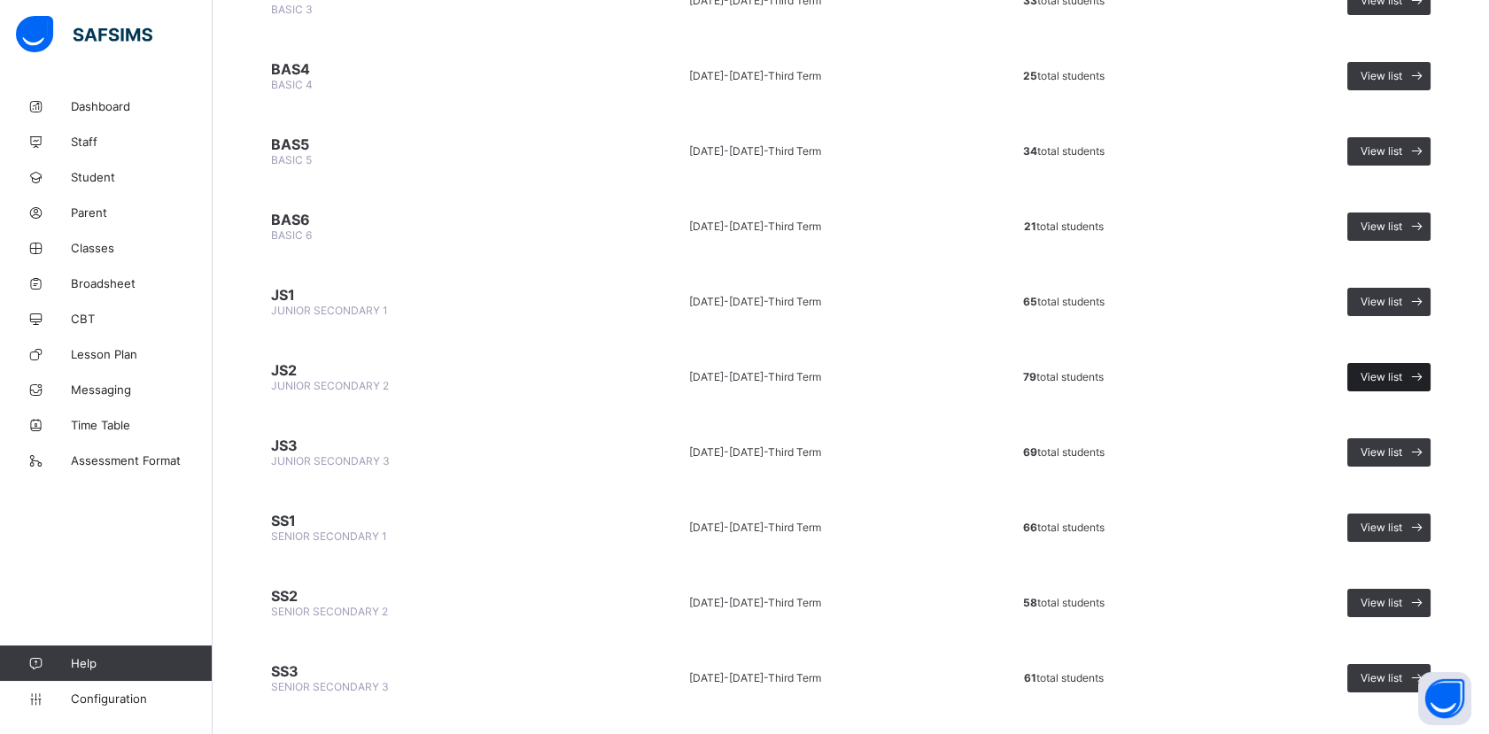
click at [1402, 370] on span "View list" at bounding box center [1381, 376] width 42 height 13
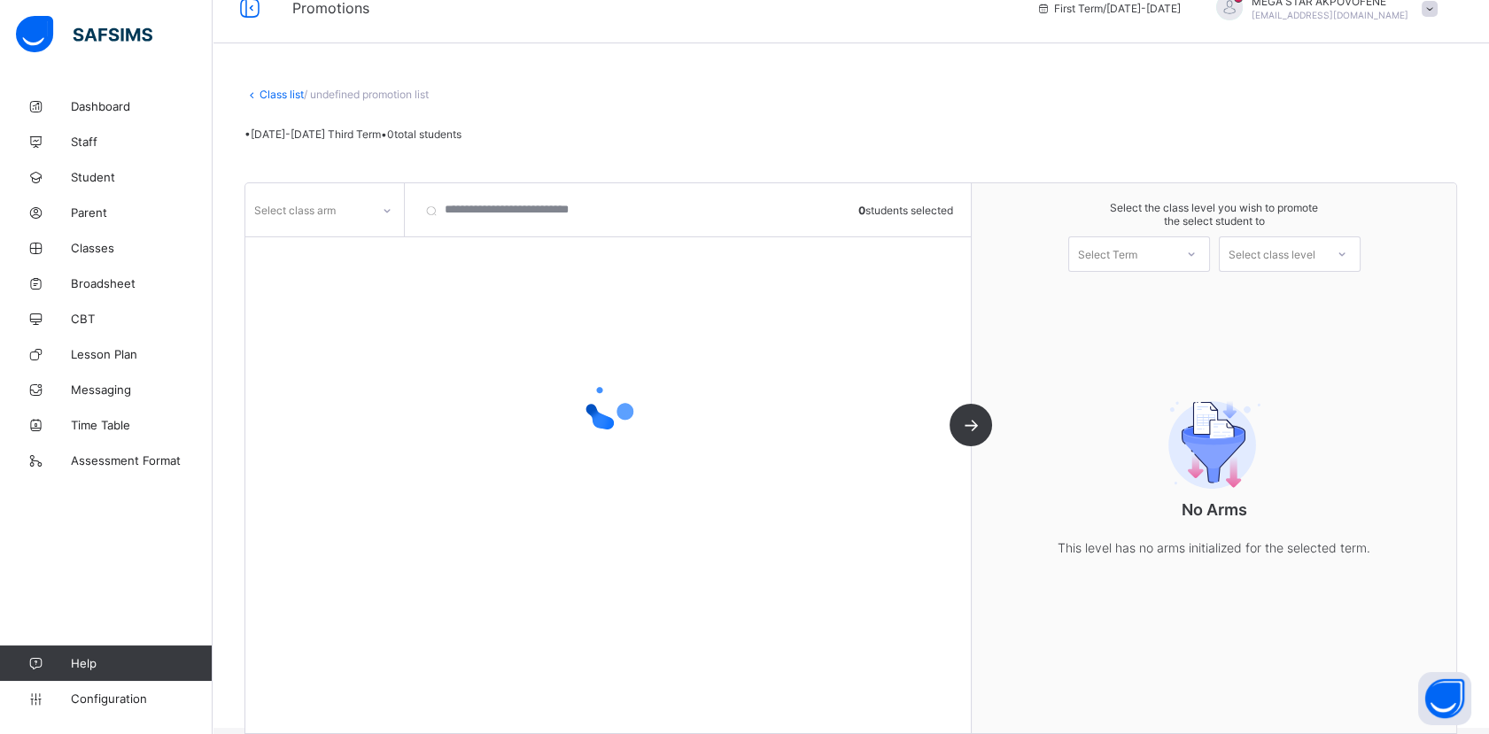
scroll to position [49, 0]
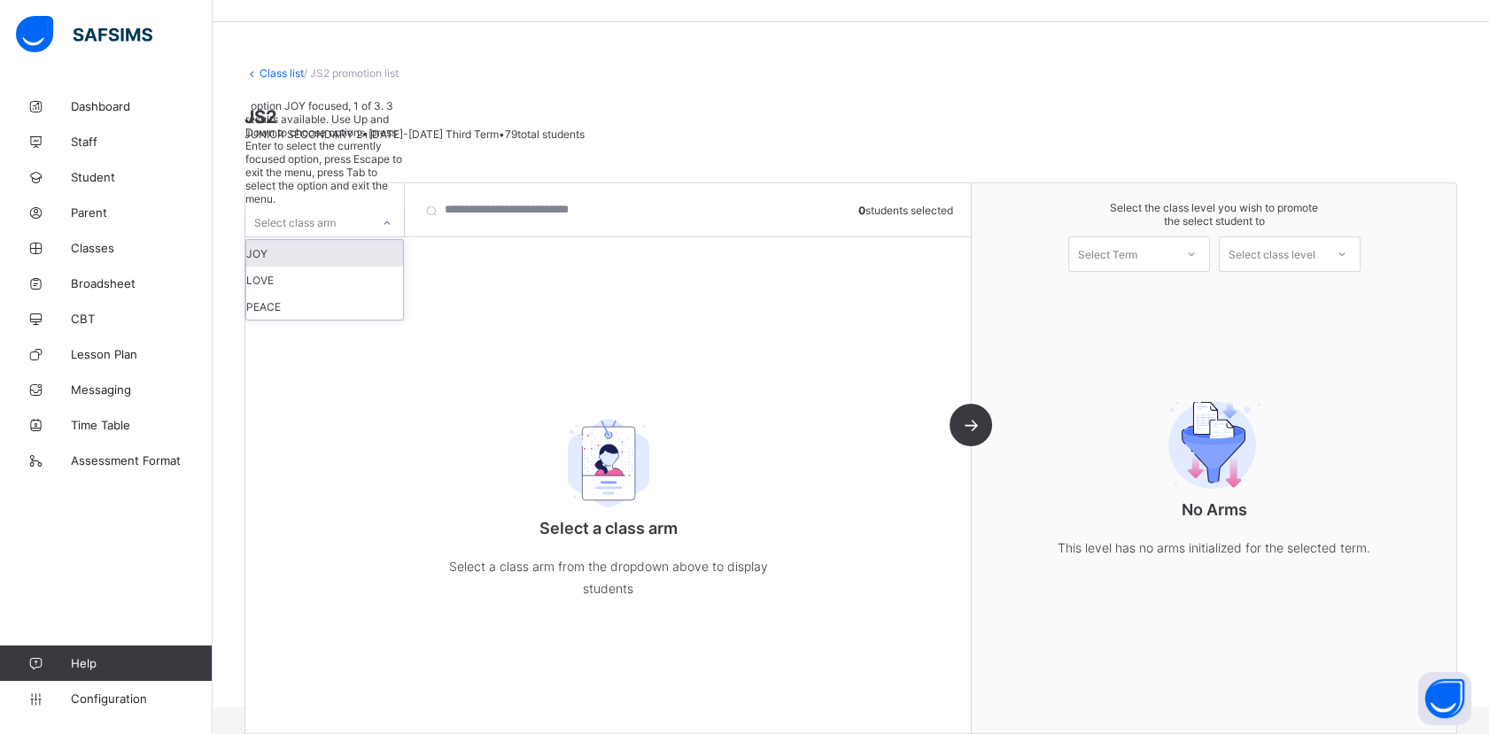
click at [391, 214] on icon at bounding box center [387, 223] width 11 height 18
click at [350, 249] on div "JOY" at bounding box center [324, 253] width 157 height 27
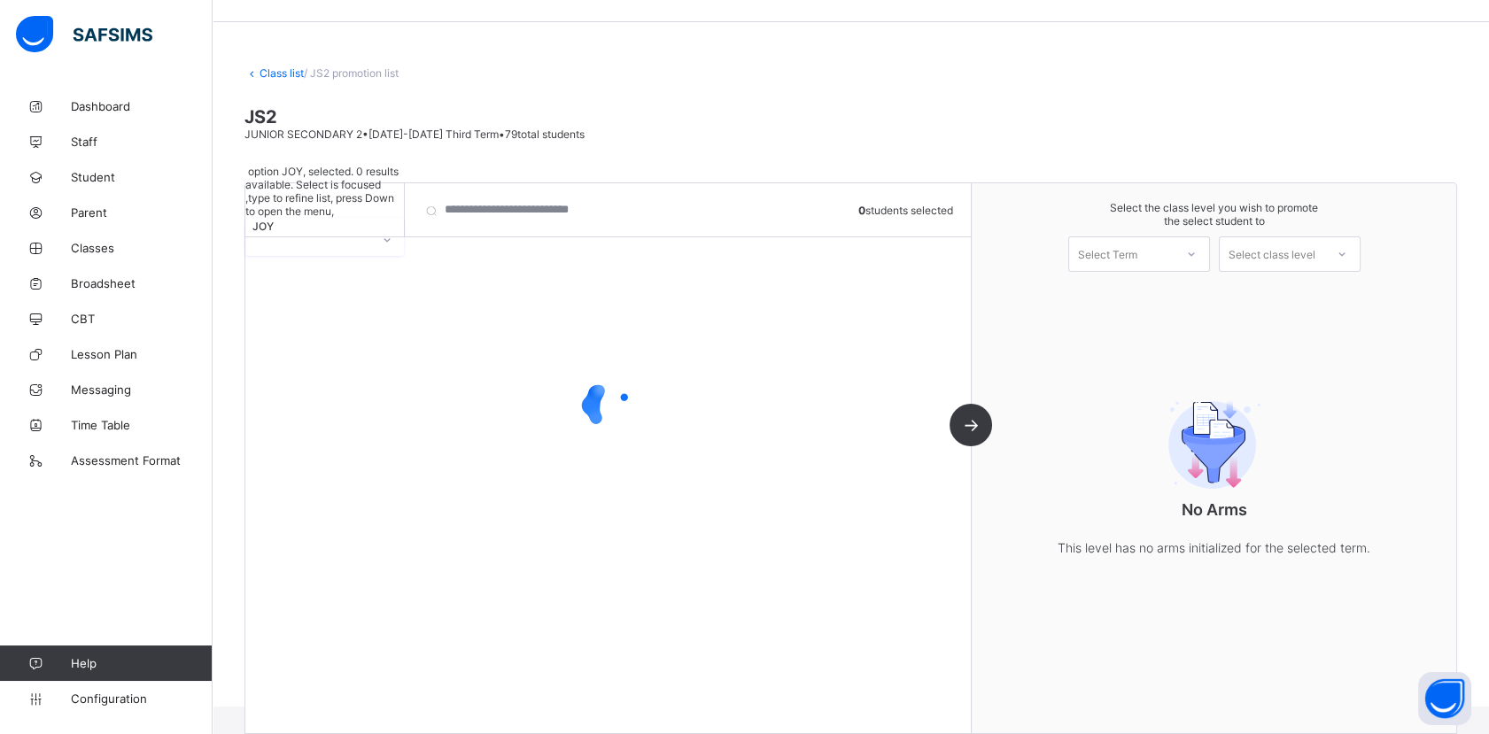
click at [451, 386] on div at bounding box center [607, 405] width 725 height 71
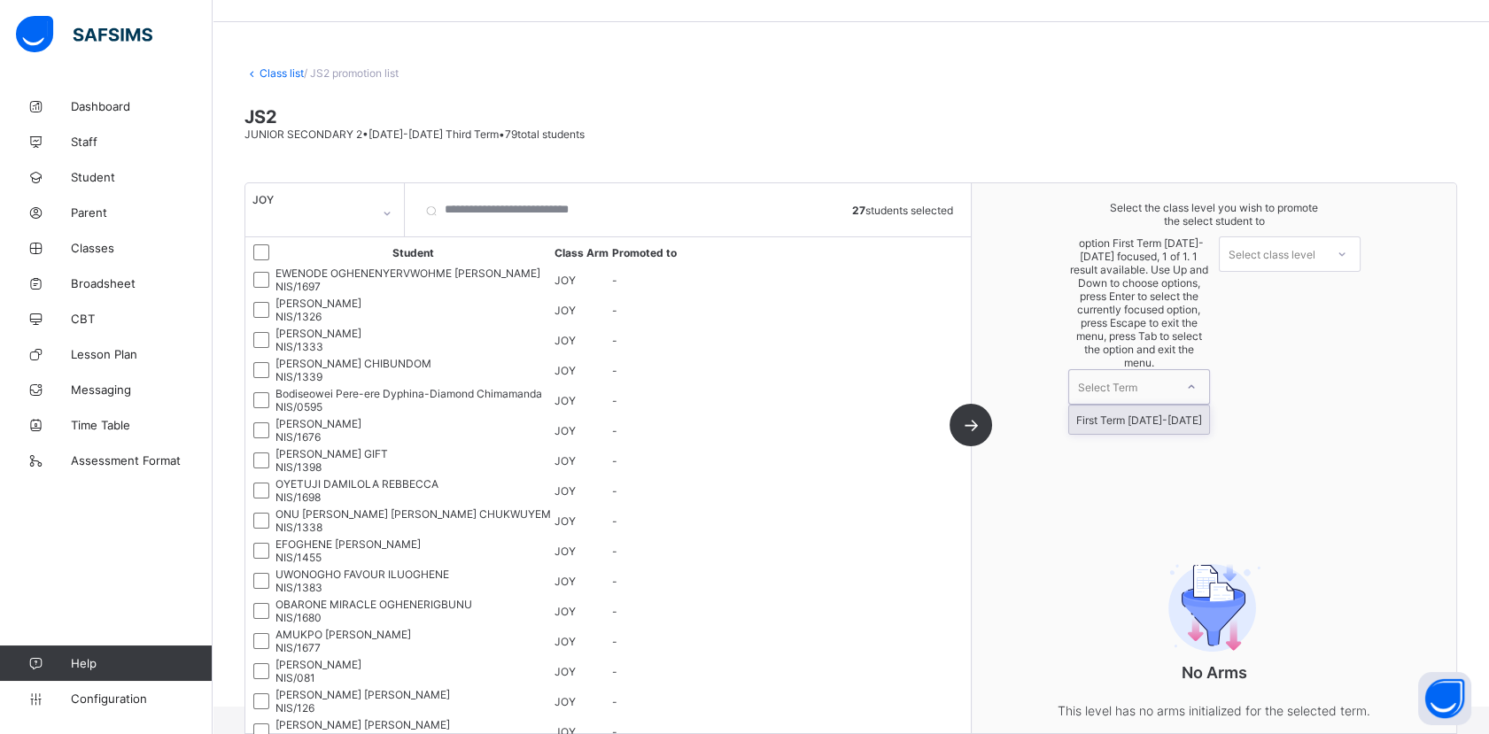
click at [1157, 370] on div "Select Term" at bounding box center [1121, 387] width 104 height 34
click at [1153, 406] on div "First Term [DATE]-[DATE]" at bounding box center [1139, 420] width 140 height 28
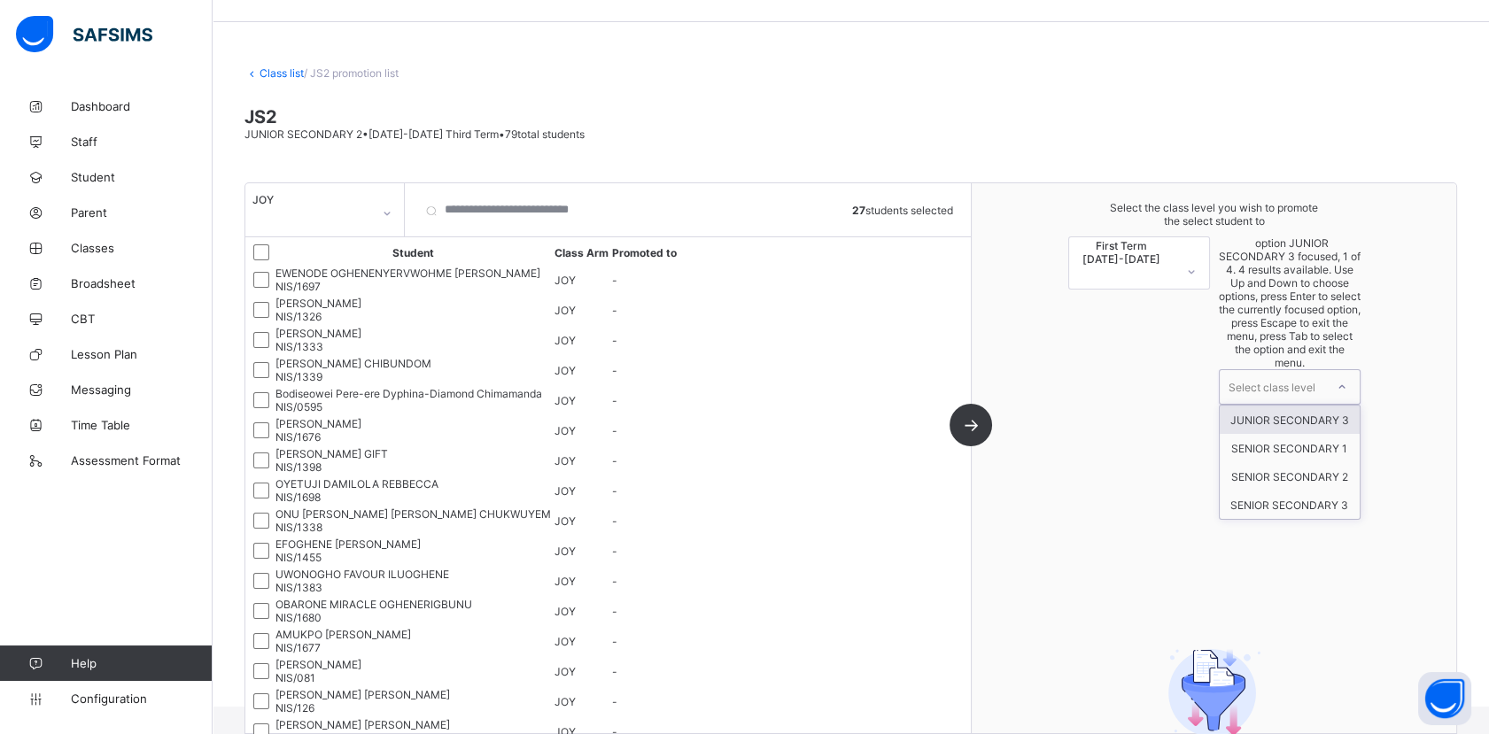
click at [1304, 369] on div "Select class level" at bounding box center [1271, 386] width 87 height 35
click at [1308, 406] on div "JUNIOR SECONDARY 3" at bounding box center [1289, 420] width 140 height 28
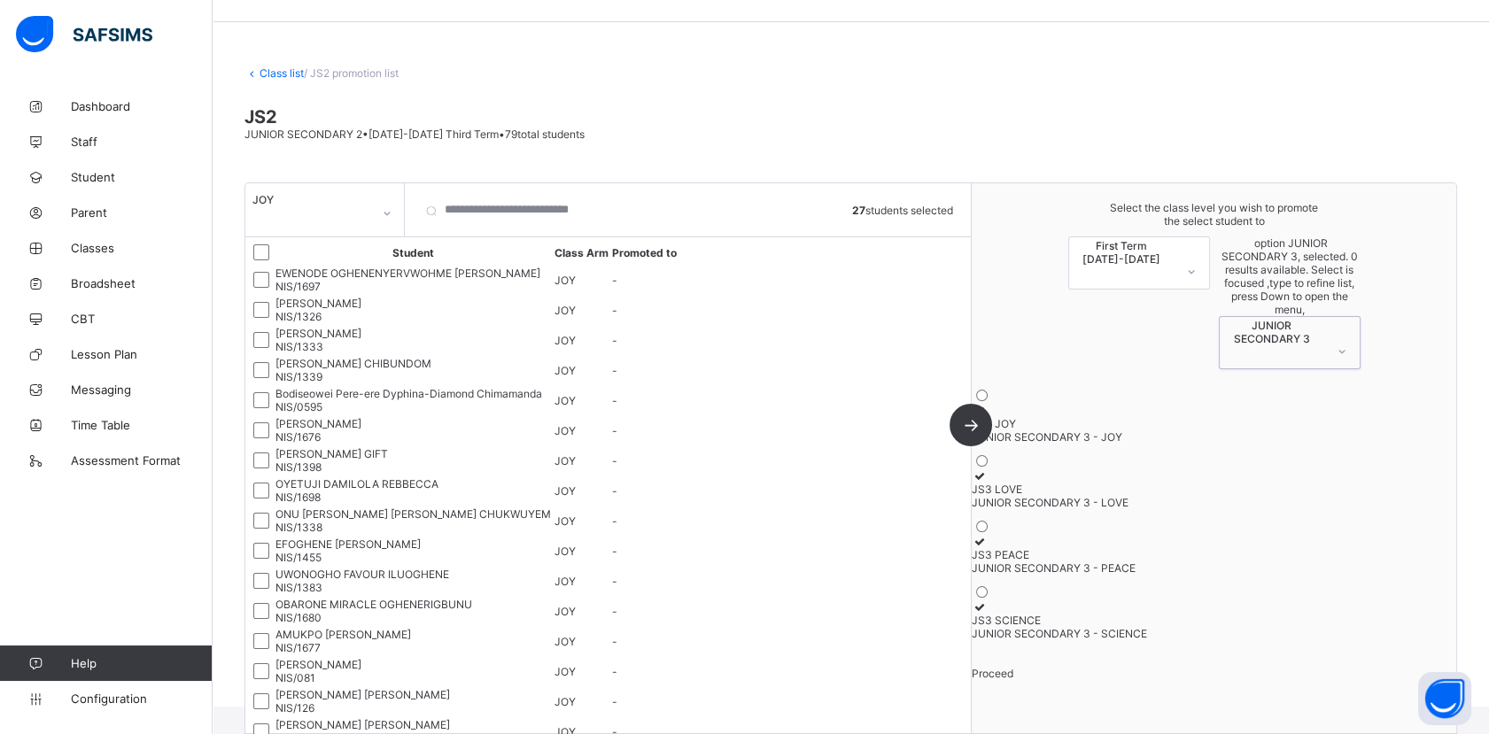
click at [986, 404] on icon at bounding box center [978, 410] width 15 height 13
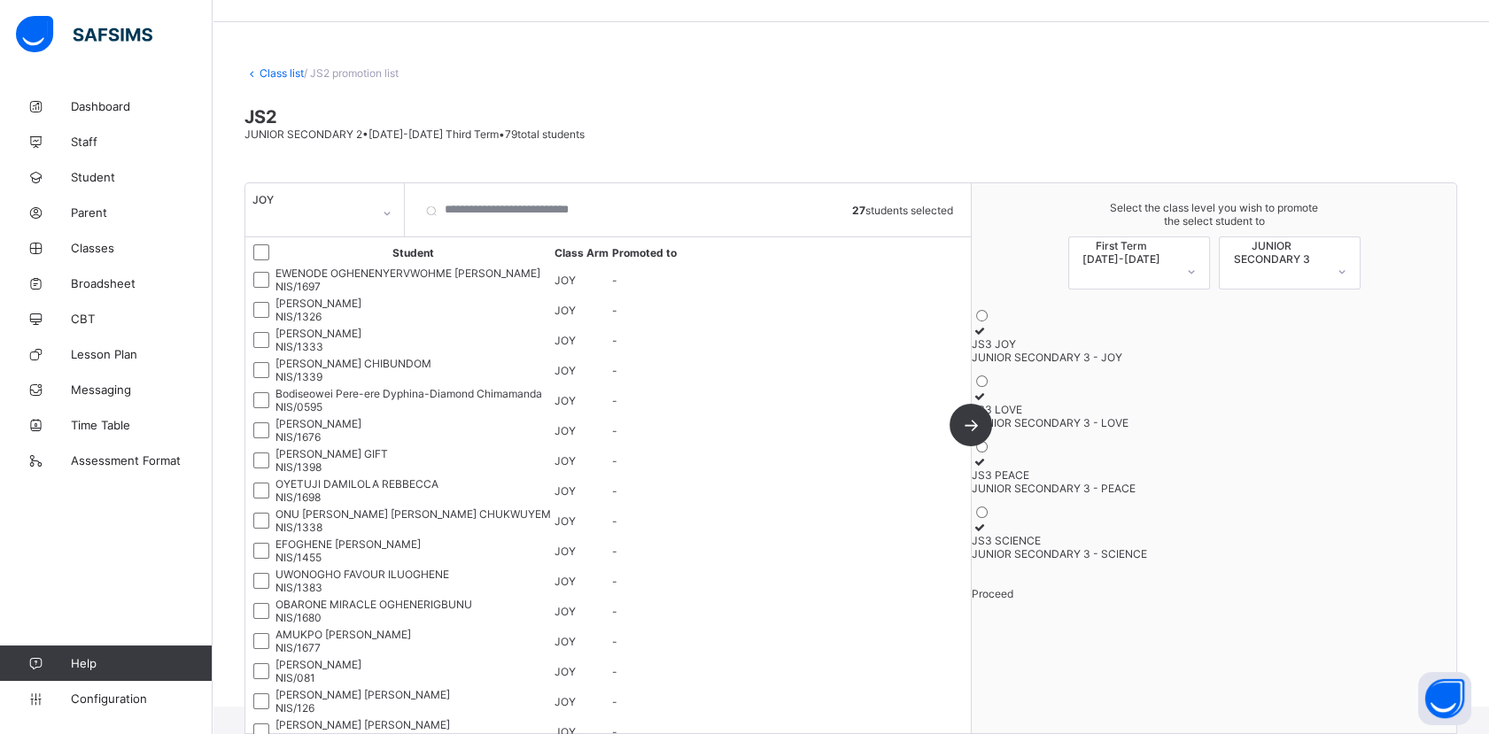
click at [1013, 600] on span "Proceed" at bounding box center [992, 593] width 42 height 13
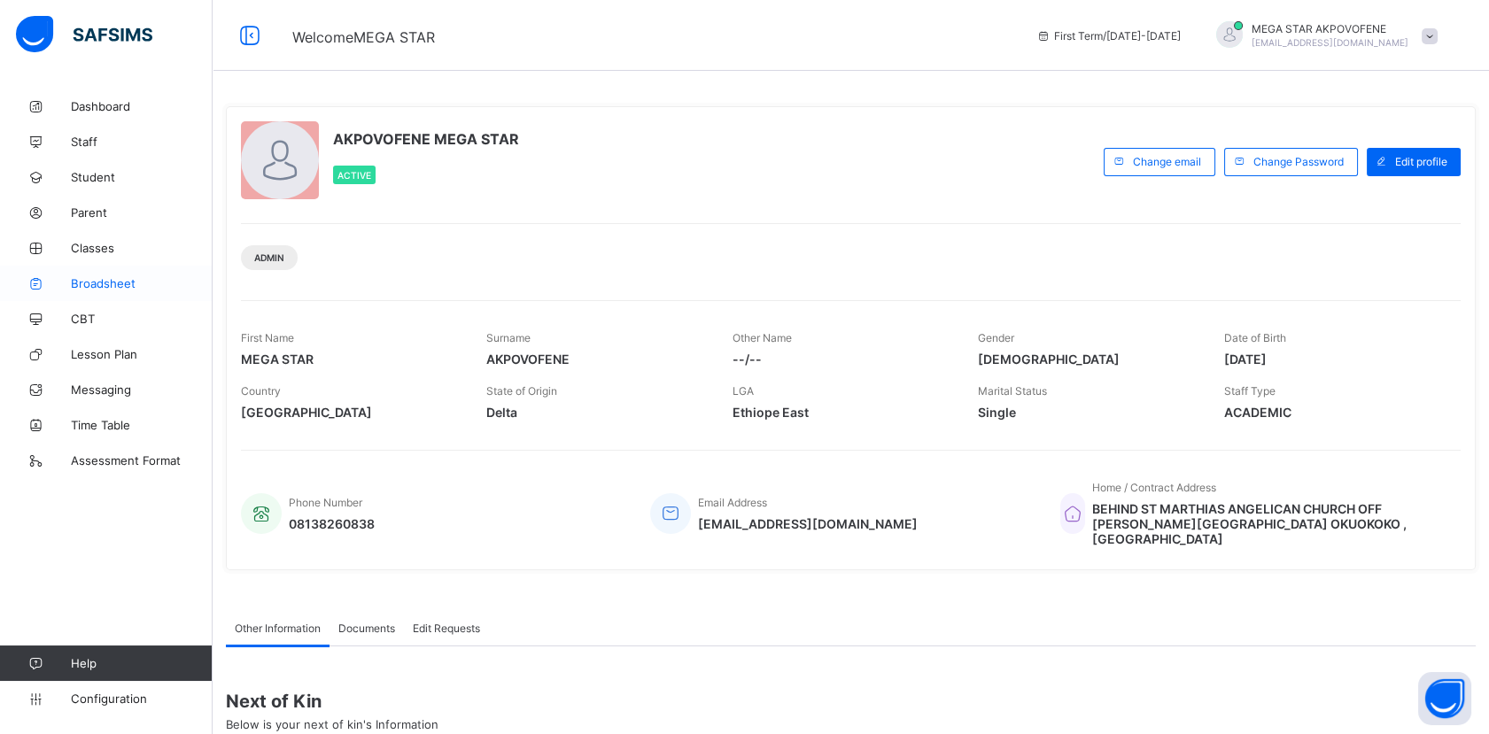
click at [117, 280] on span "Broadsheet" at bounding box center [142, 283] width 142 height 14
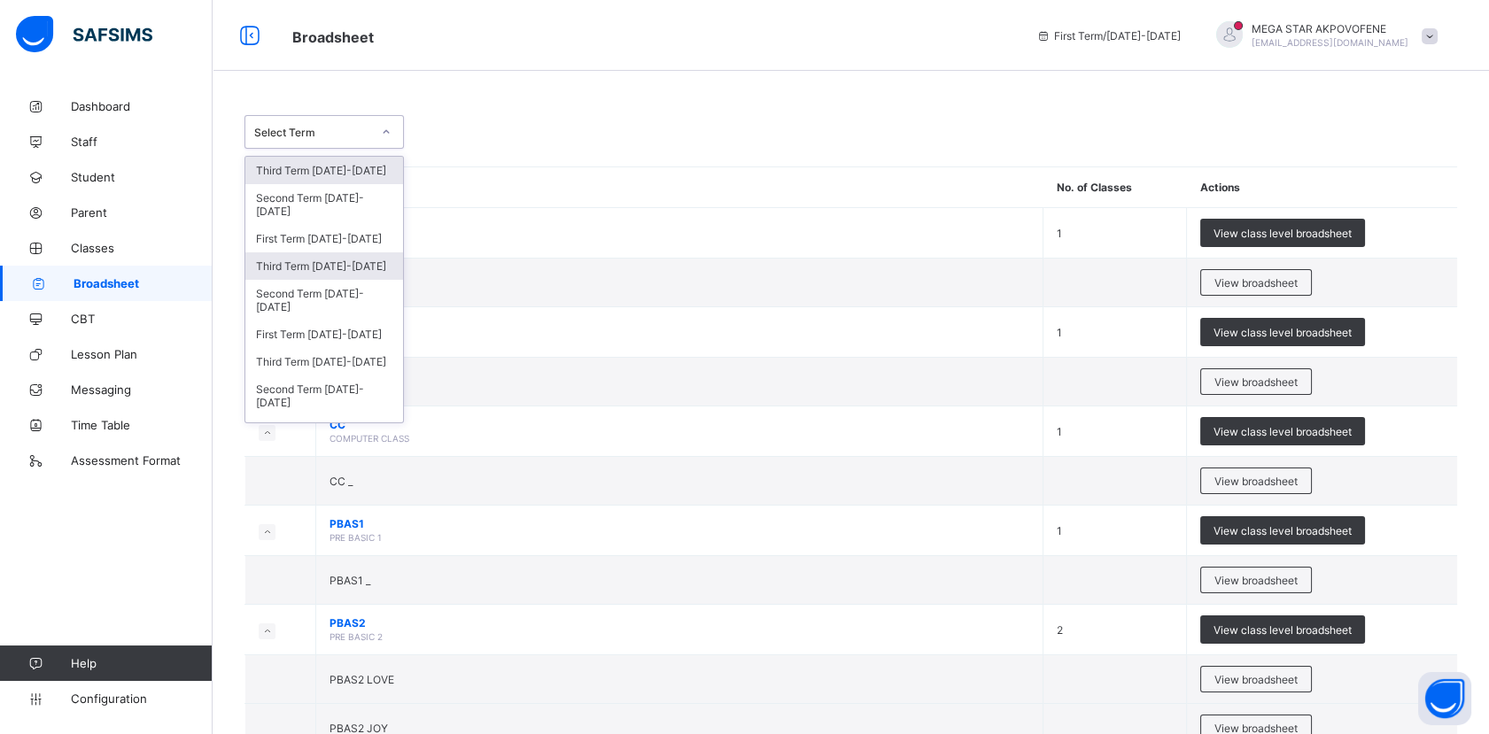
click at [319, 262] on div "Third Term [DATE]-[DATE]" at bounding box center [324, 265] width 158 height 27
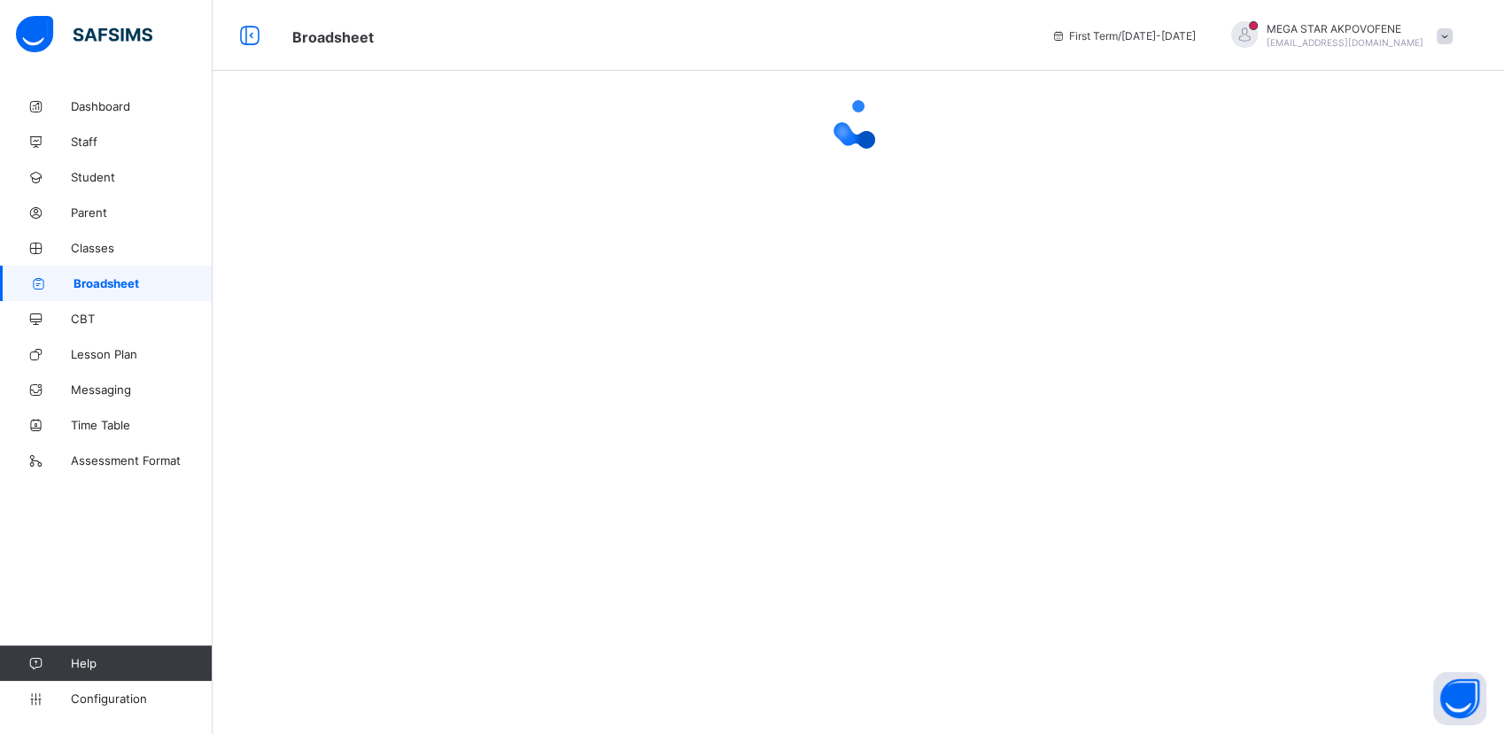
click at [1118, 34] on span "First Term / [DATE]-[DATE]" at bounding box center [1123, 35] width 144 height 13
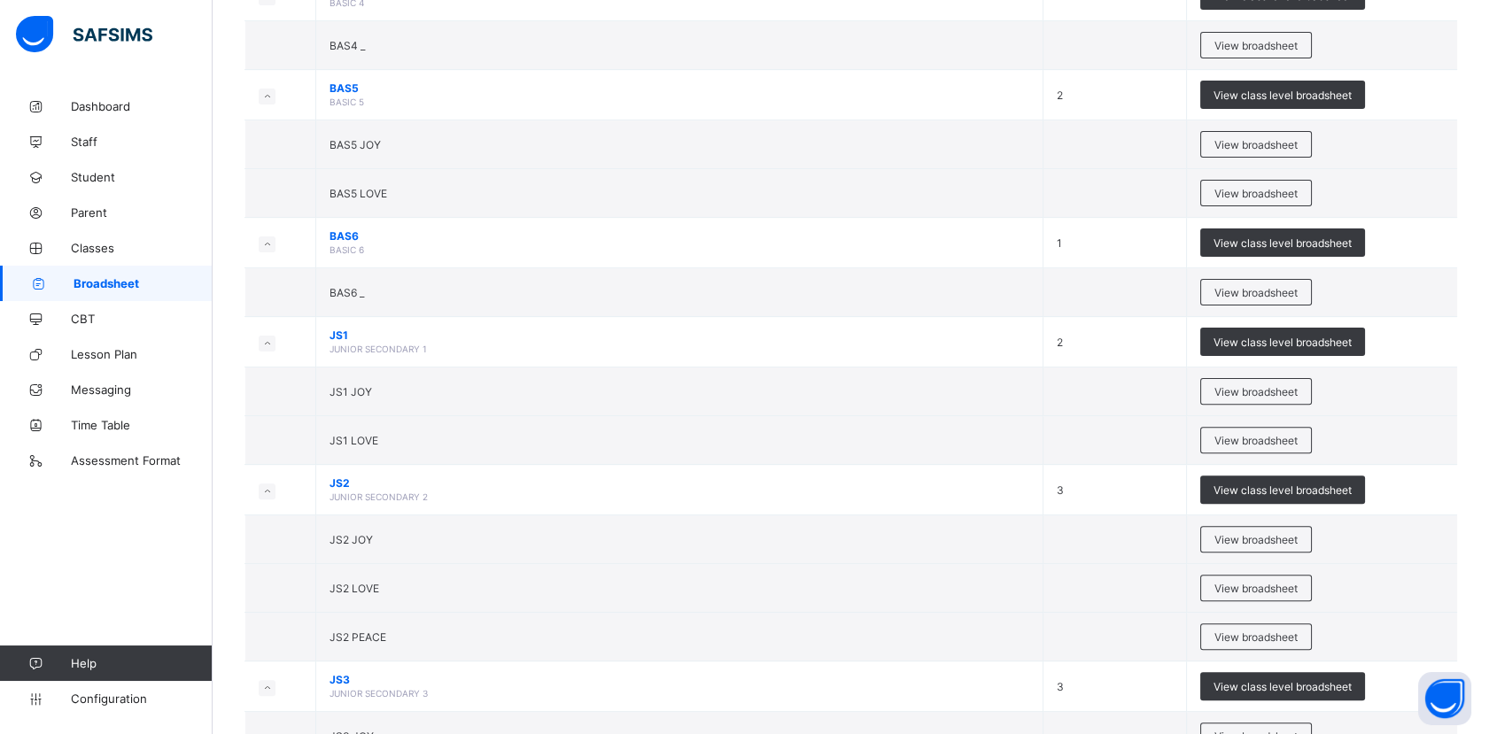
scroll to position [1296, 0]
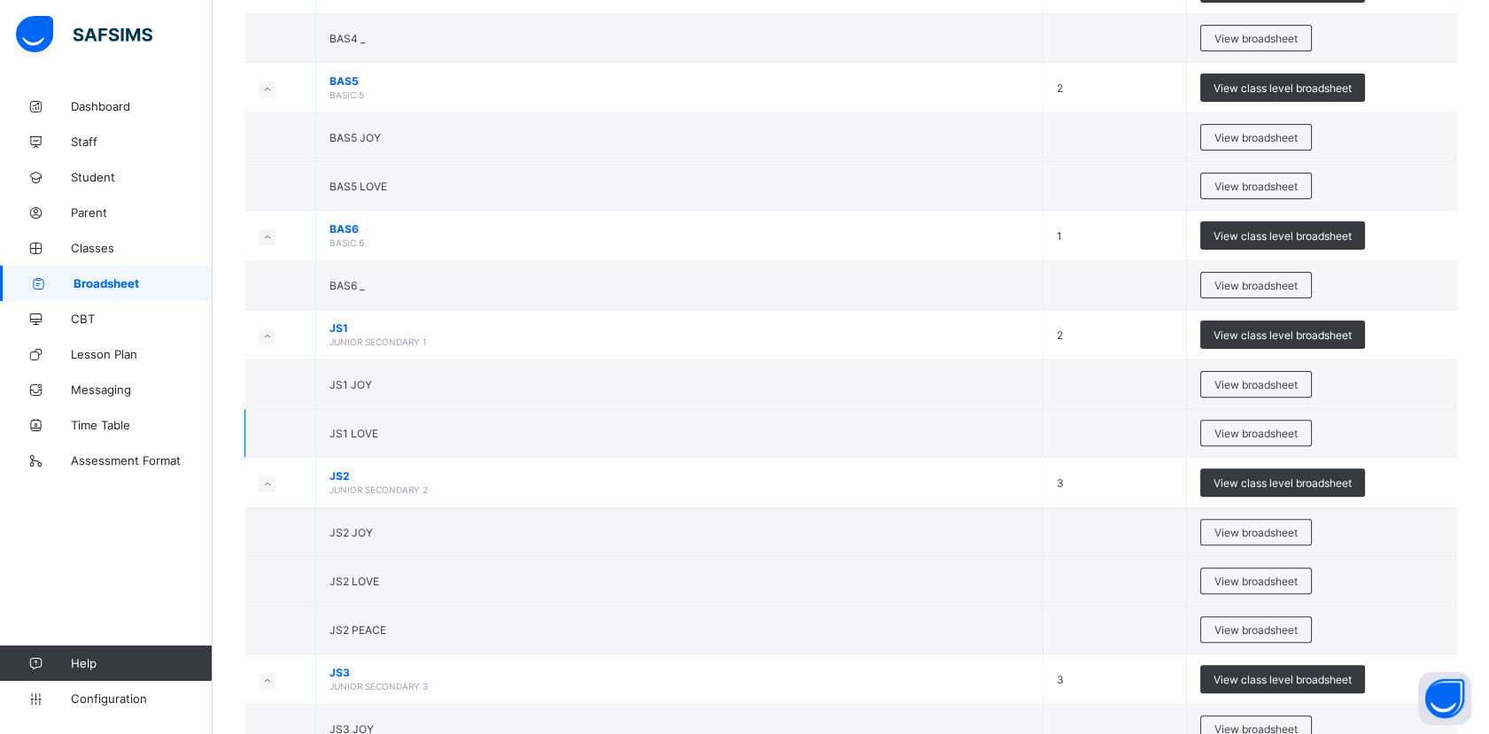
click at [383, 434] on td "JS1 LOVE" at bounding box center [679, 433] width 727 height 49
click at [1260, 427] on span "View broadsheet" at bounding box center [1255, 433] width 83 height 13
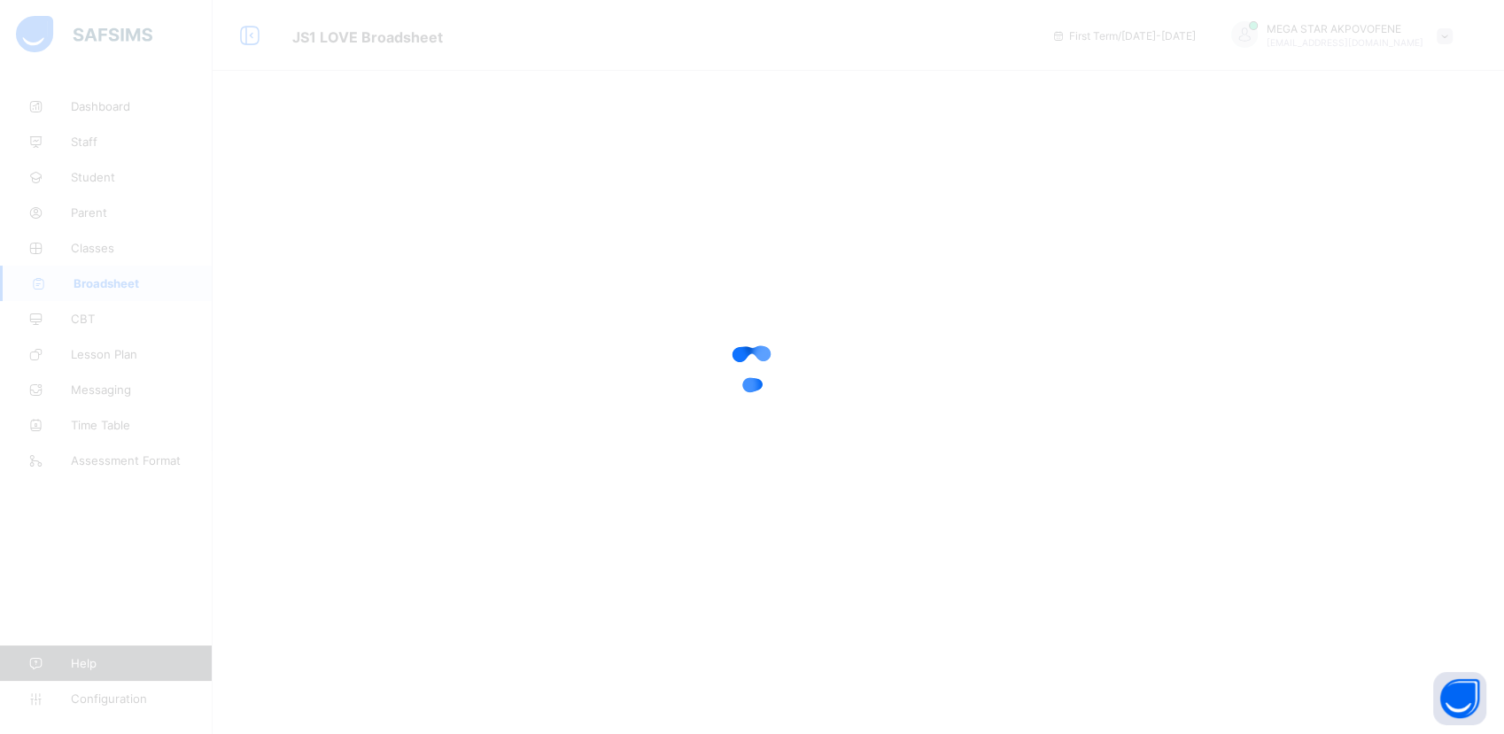
click at [117, 280] on div at bounding box center [752, 367] width 1504 height 734
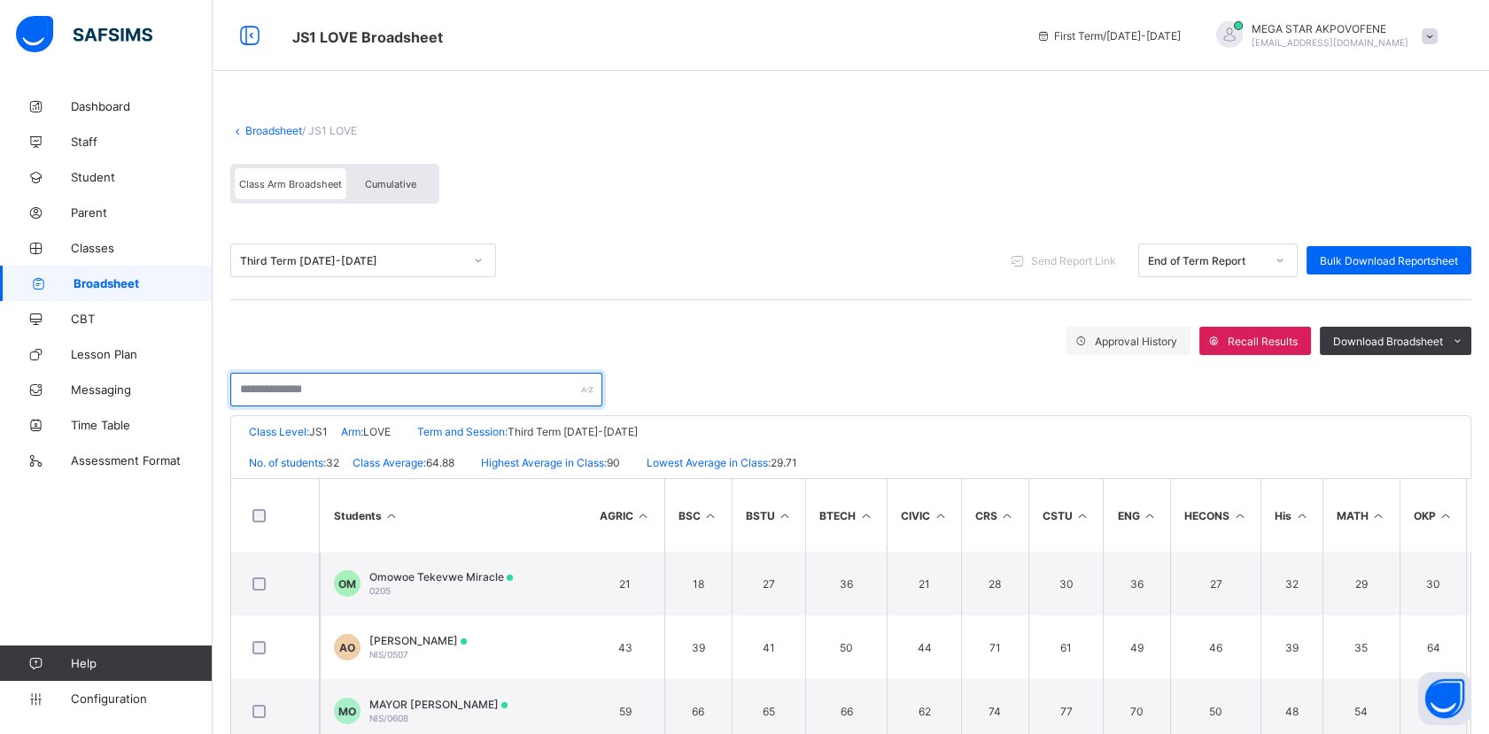
click at [361, 385] on input "text" at bounding box center [416, 390] width 372 height 34
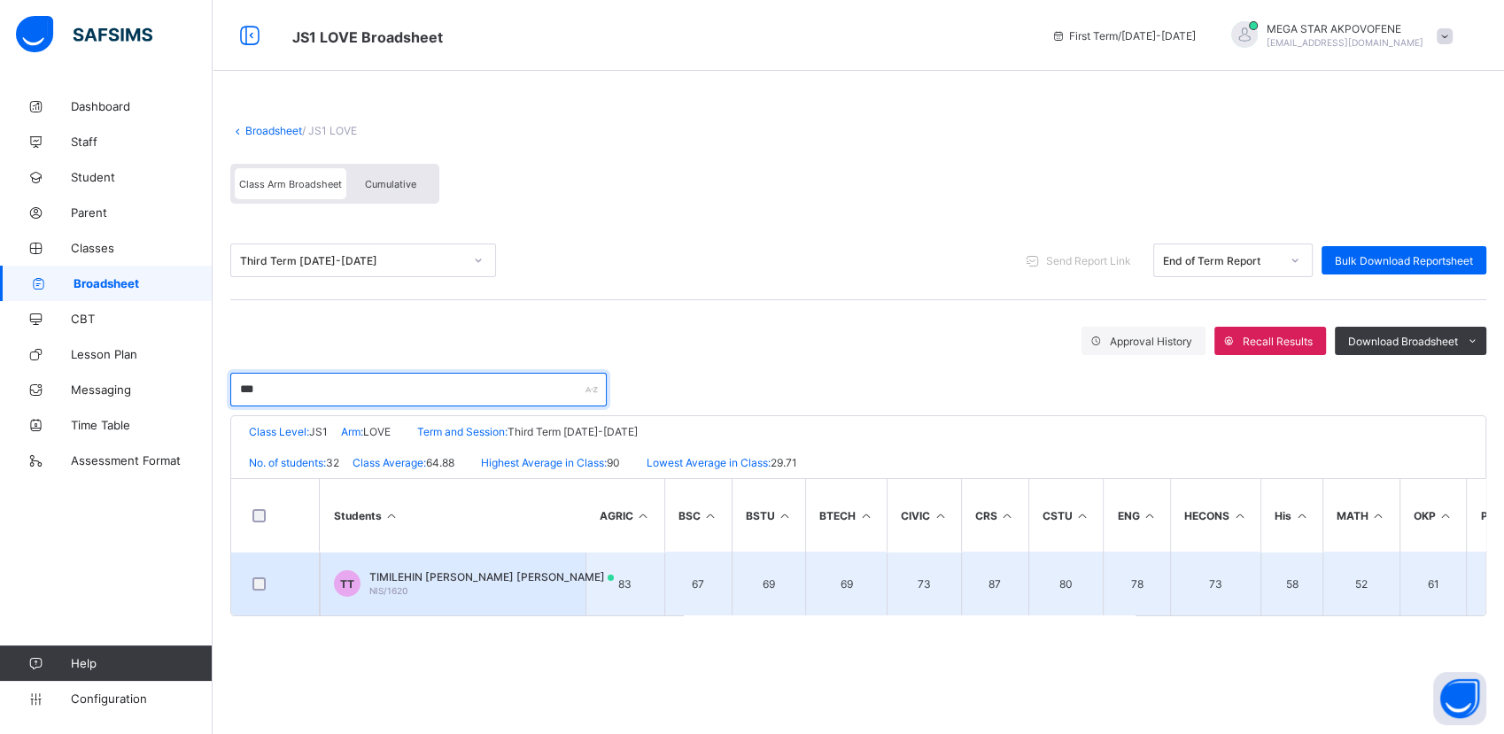
type input "***"
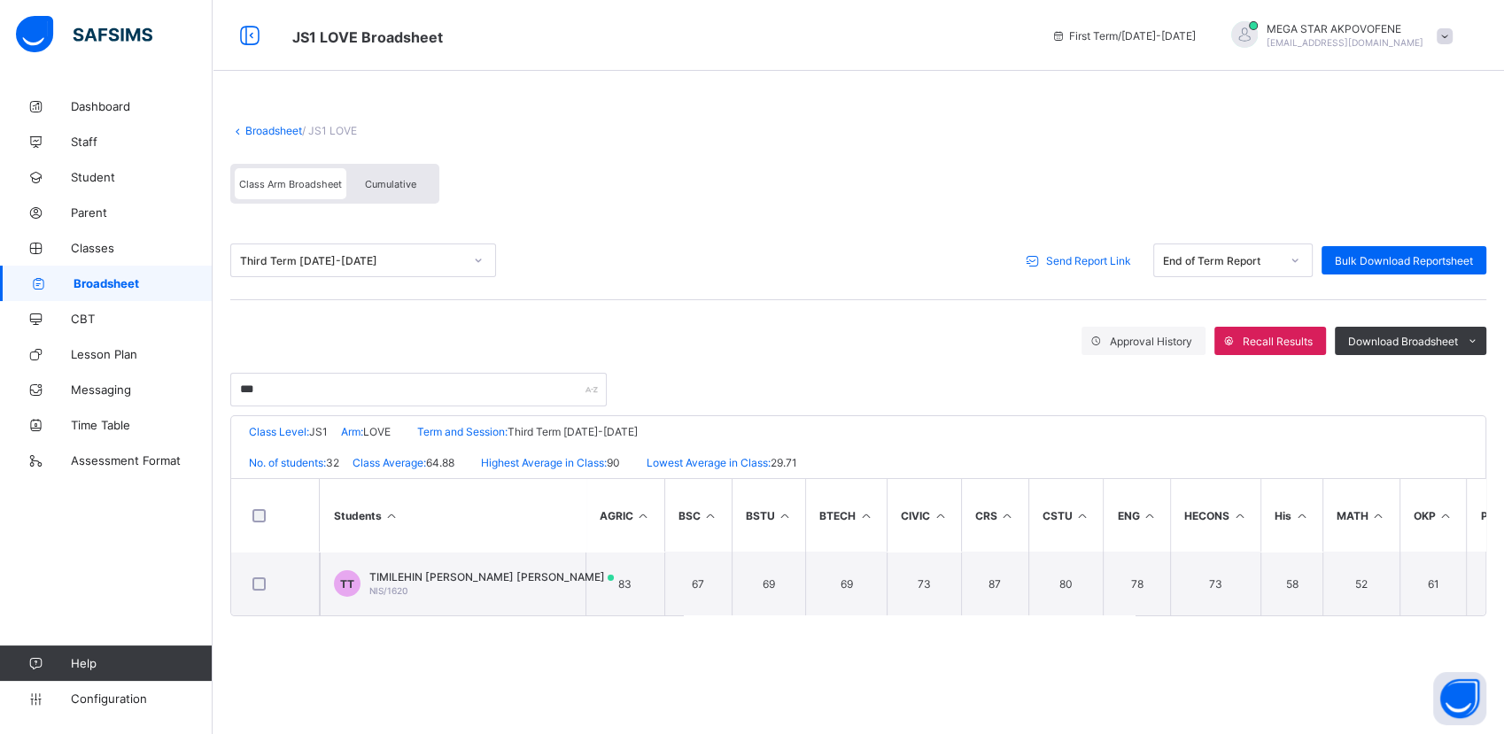
click at [1067, 258] on span "Send Report Link" at bounding box center [1088, 260] width 85 height 13
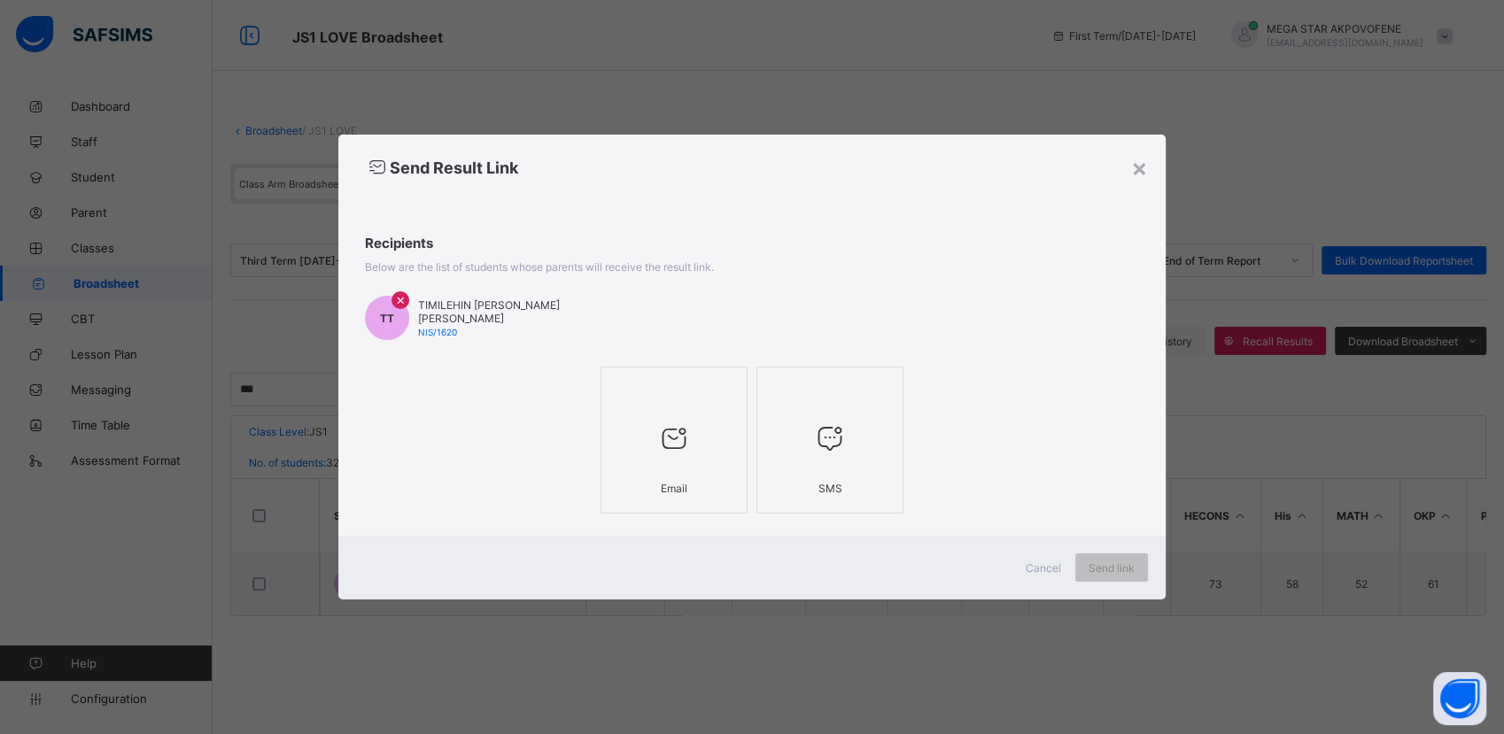
click at [727, 403] on div at bounding box center [674, 438] width 128 height 70
click at [1126, 573] on span "Send link" at bounding box center [1111, 567] width 46 height 13
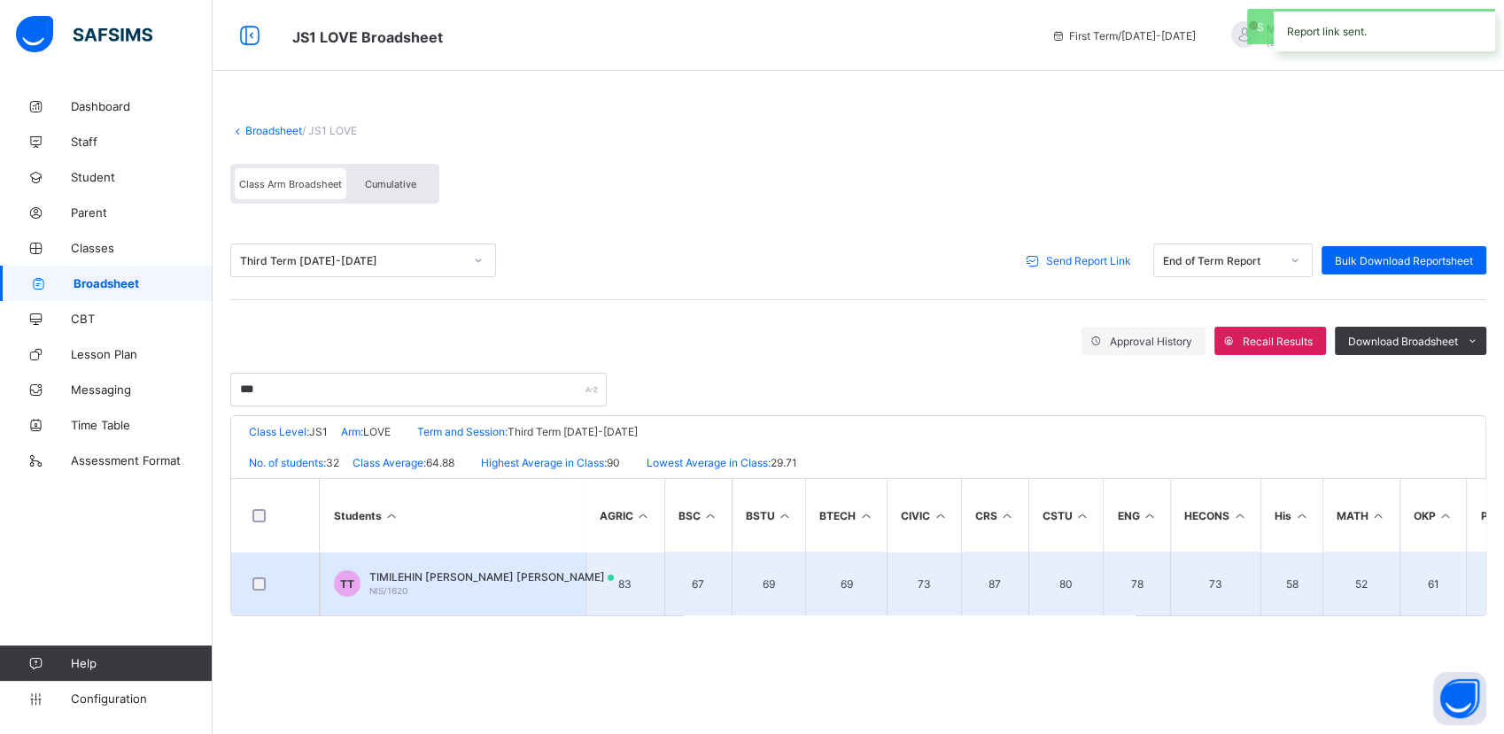
click at [345, 577] on span "TT" at bounding box center [347, 583] width 14 height 13
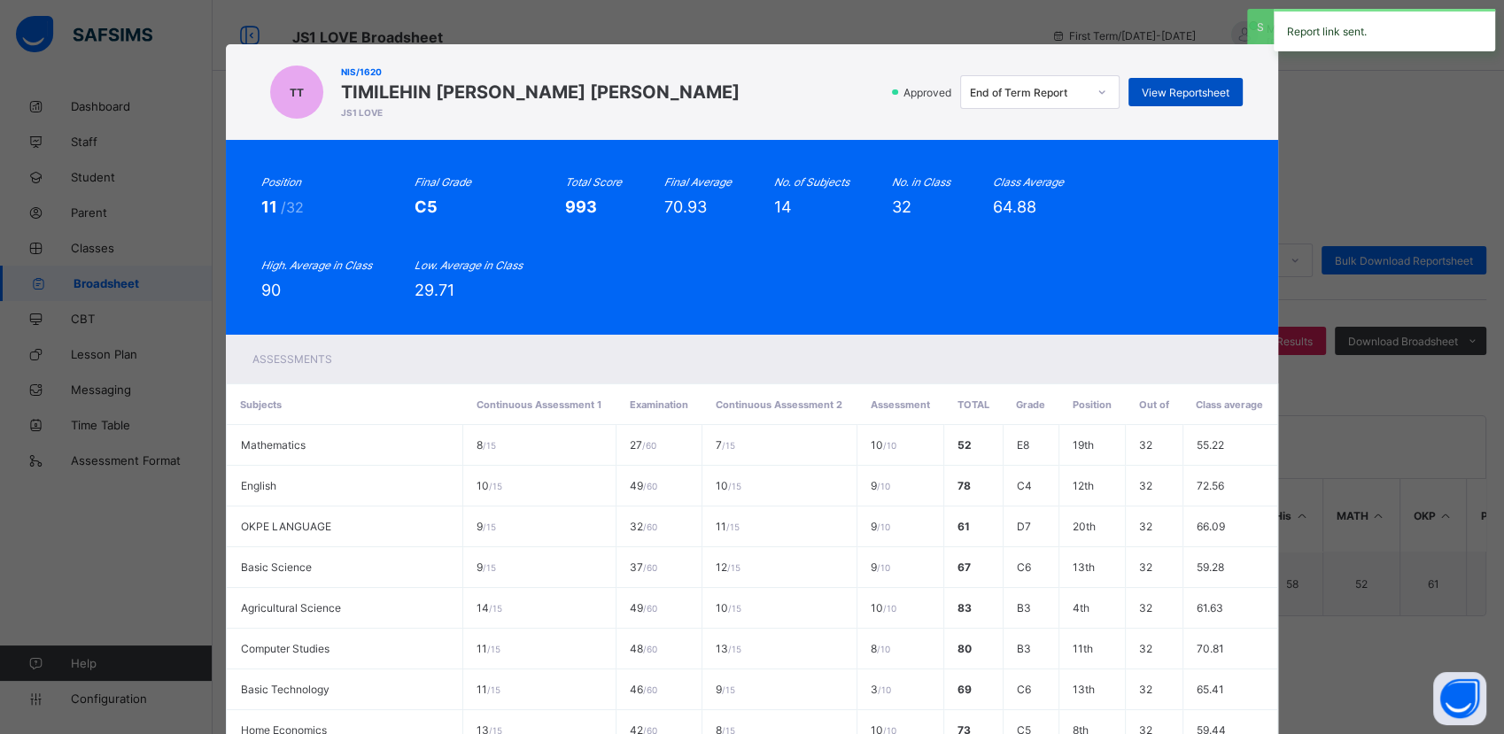
click at [1164, 91] on span "View Reportsheet" at bounding box center [1185, 92] width 88 height 13
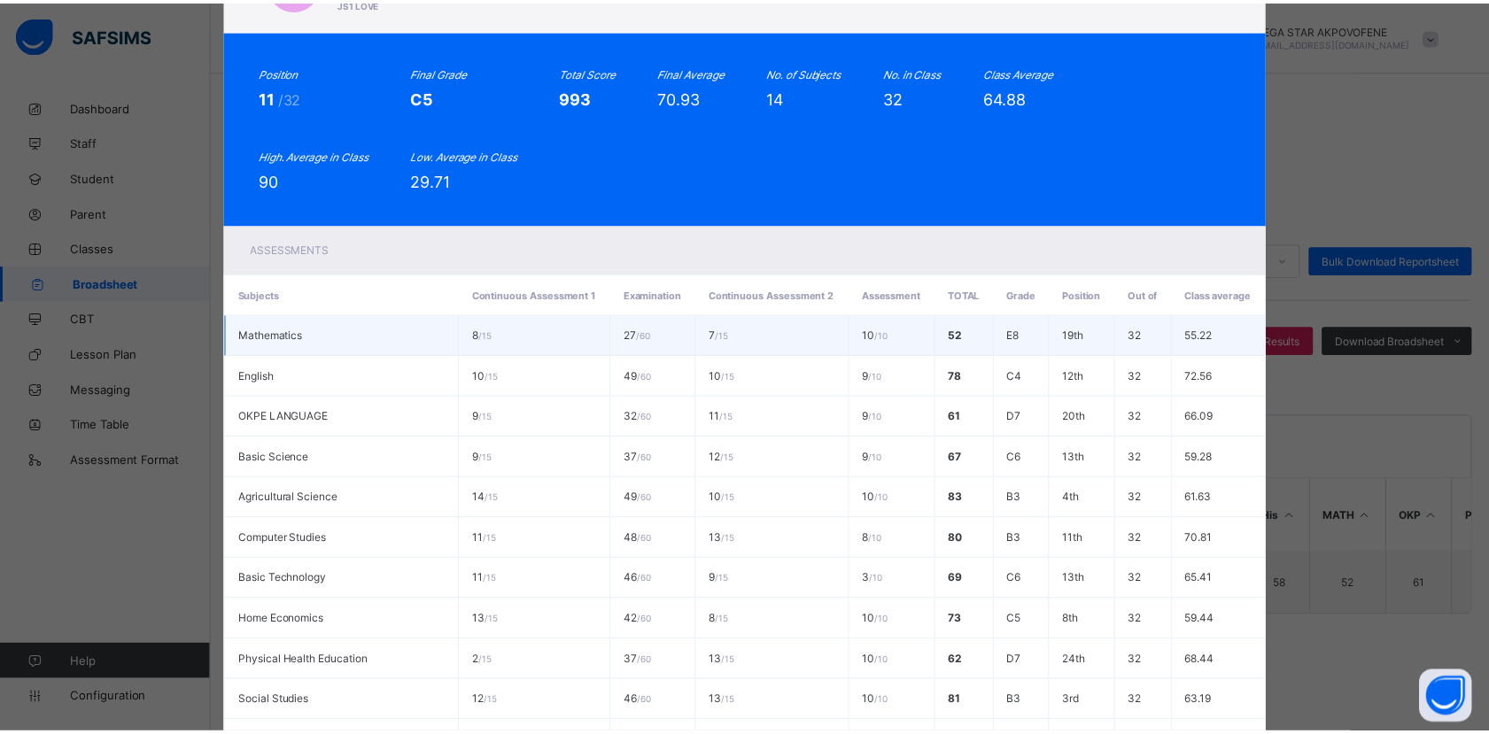
scroll to position [422, 0]
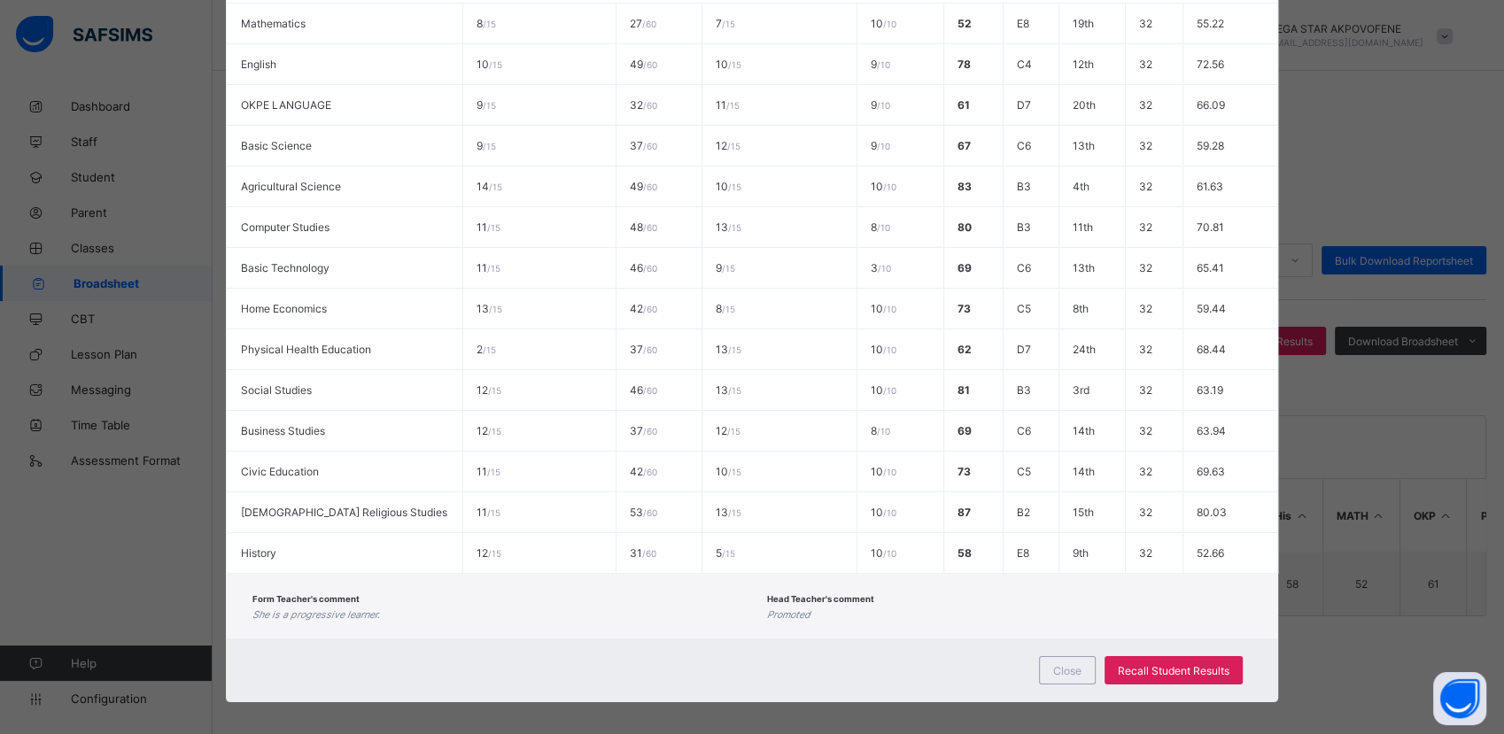
click at [881, 654] on div "Close Recall Student Results" at bounding box center [752, 670] width 1053 height 64
click at [1079, 662] on div "Close" at bounding box center [1067, 670] width 57 height 28
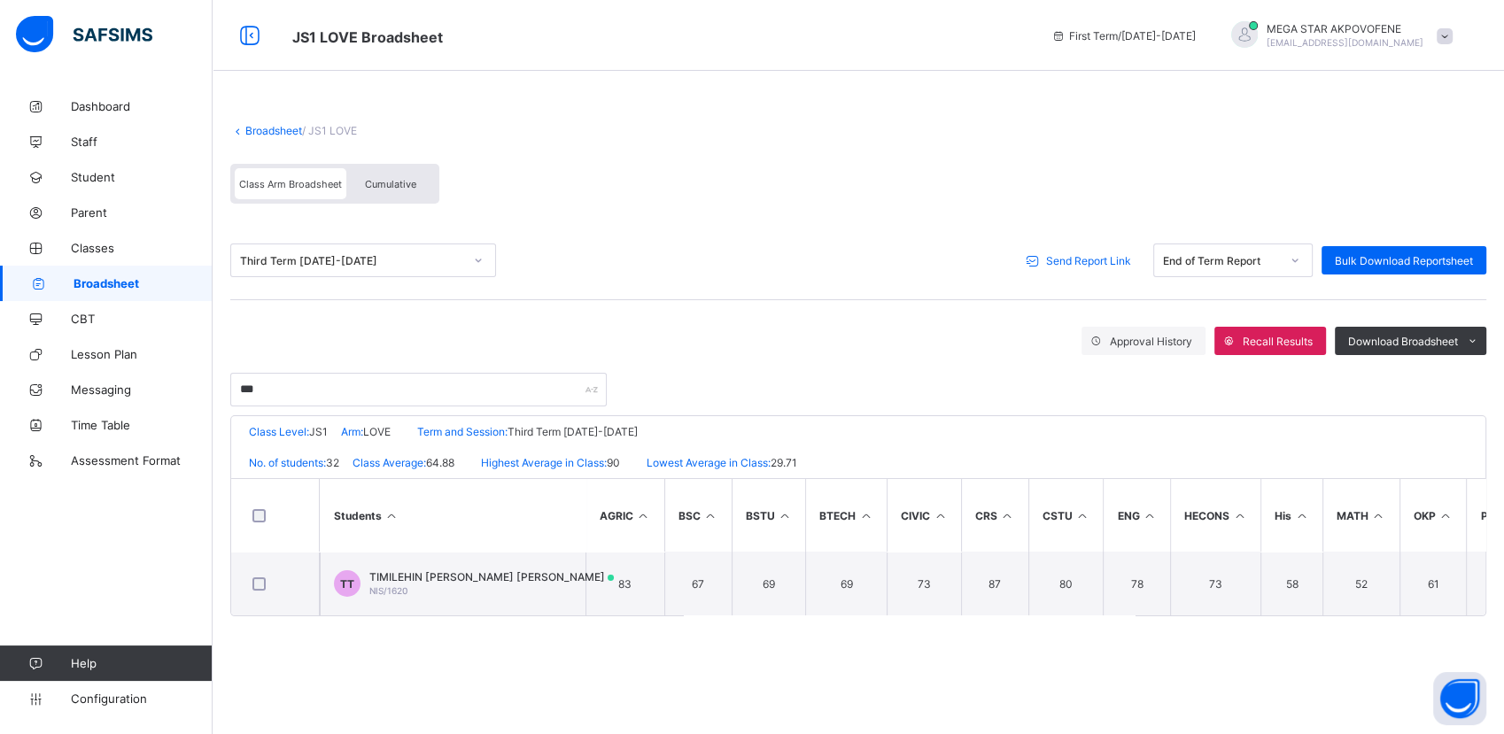
click at [280, 131] on link "Broadsheet" at bounding box center [273, 130] width 57 height 13
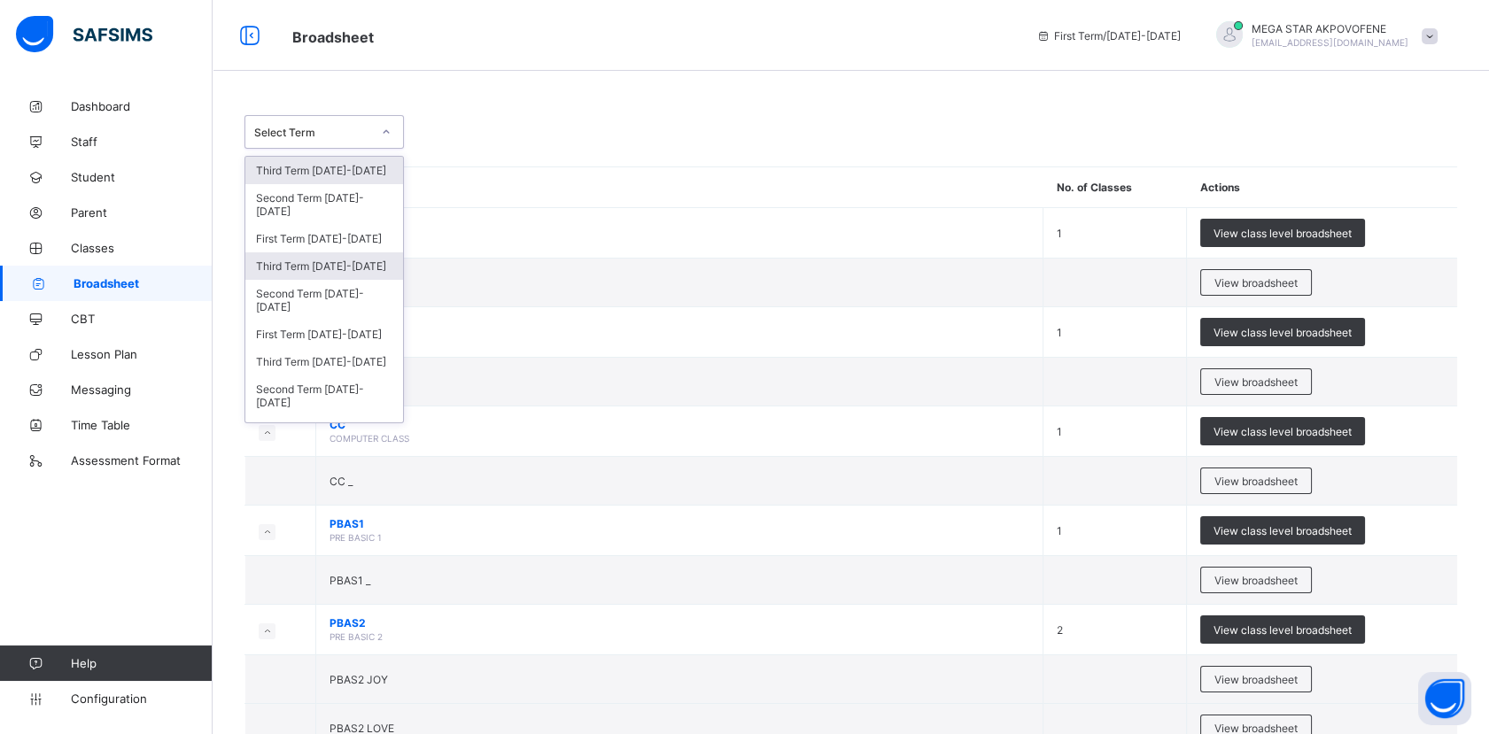
click at [313, 268] on div "Third Term [DATE]-[DATE]" at bounding box center [324, 265] width 158 height 27
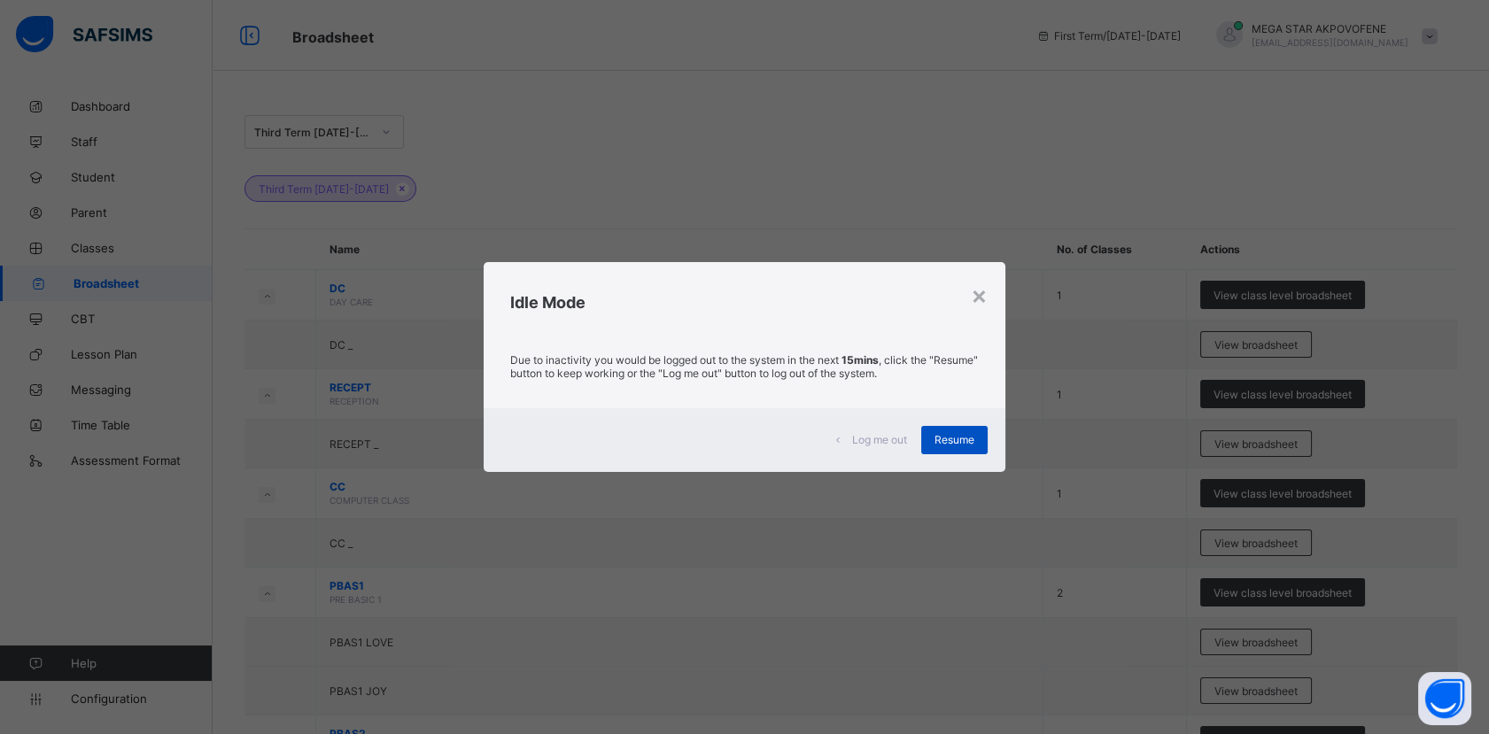
click at [959, 440] on span "Resume" at bounding box center [954, 439] width 40 height 13
click at [947, 439] on span "Resume" at bounding box center [954, 439] width 40 height 13
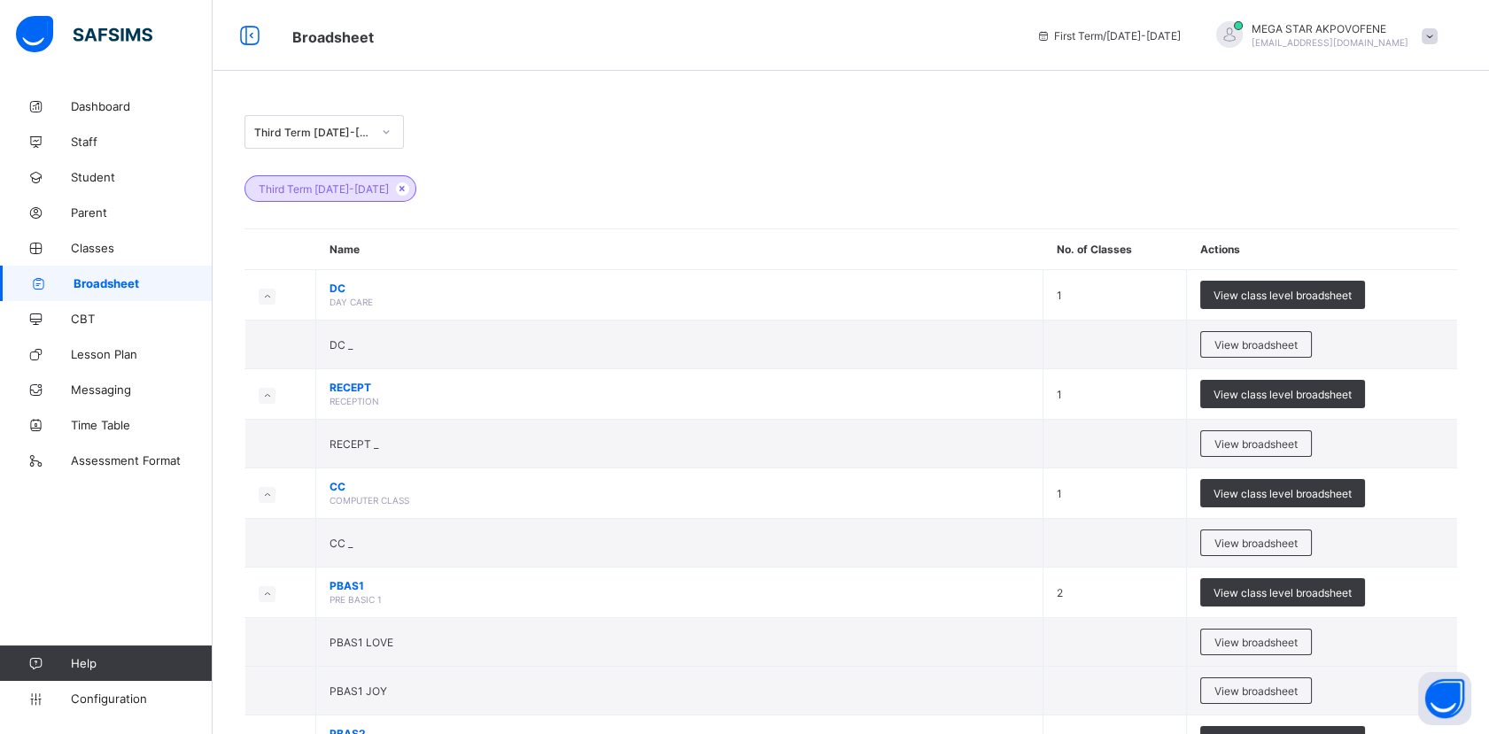
click at [510, 172] on div "Third Term [DATE]-[DATE]" at bounding box center [850, 180] width 1212 height 62
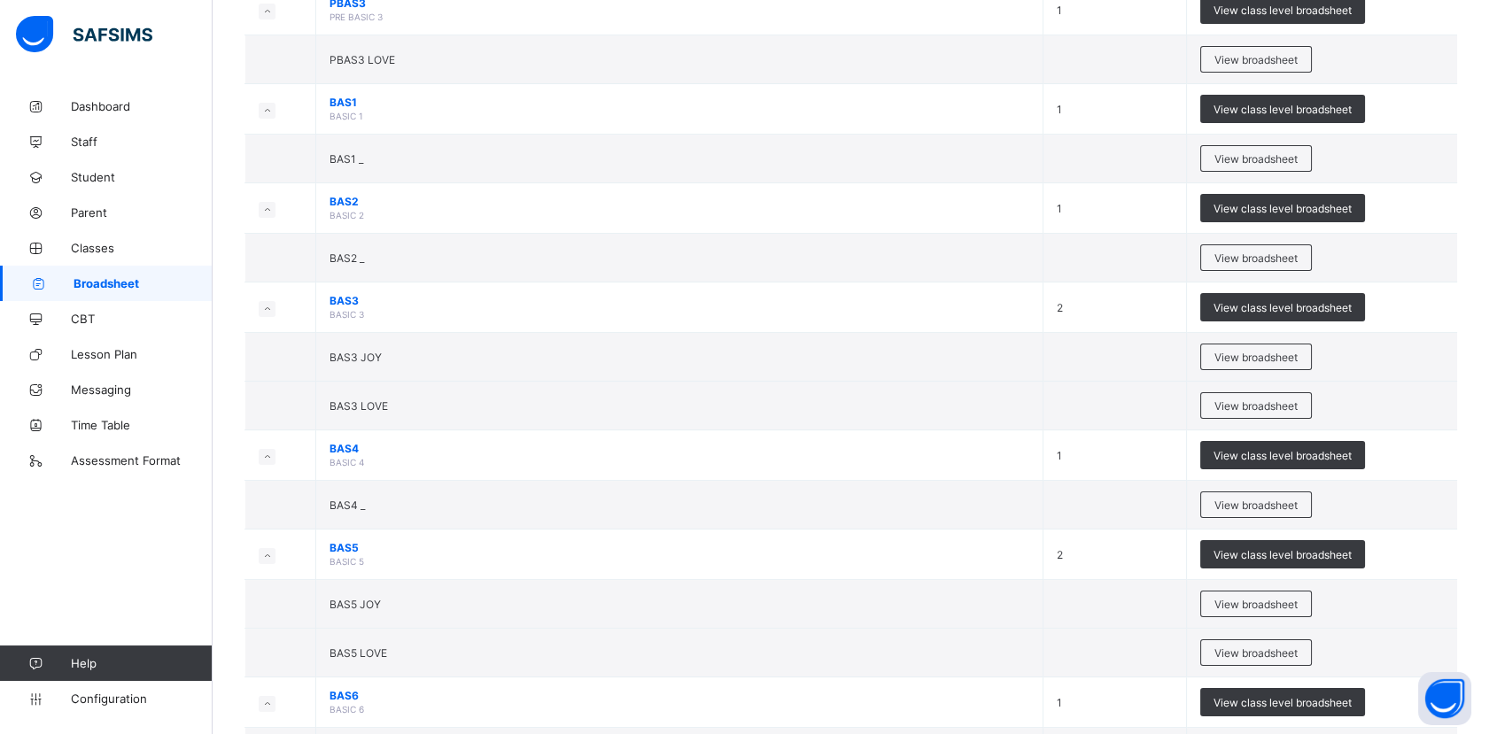
scroll to position [890, 0]
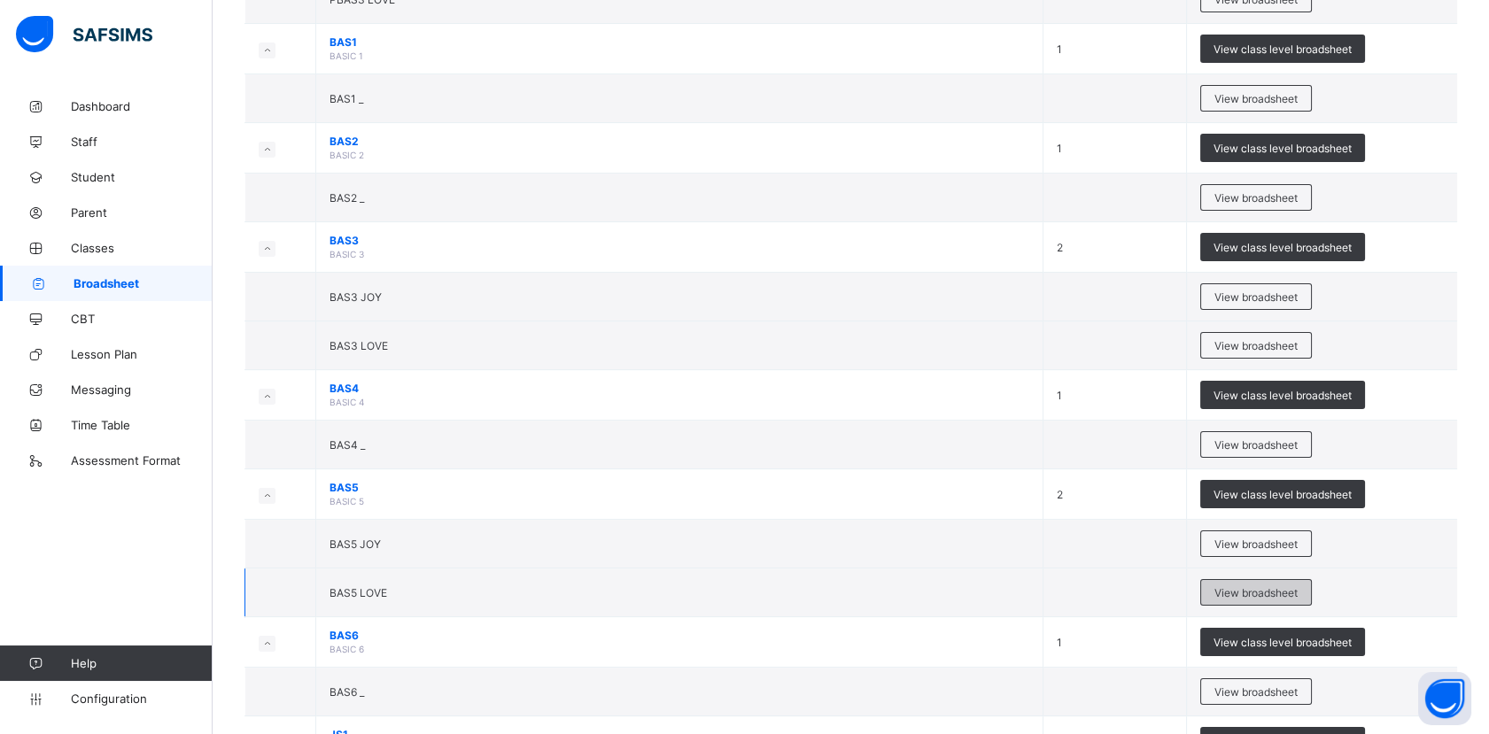
click at [1264, 592] on span "View broadsheet" at bounding box center [1255, 592] width 83 height 13
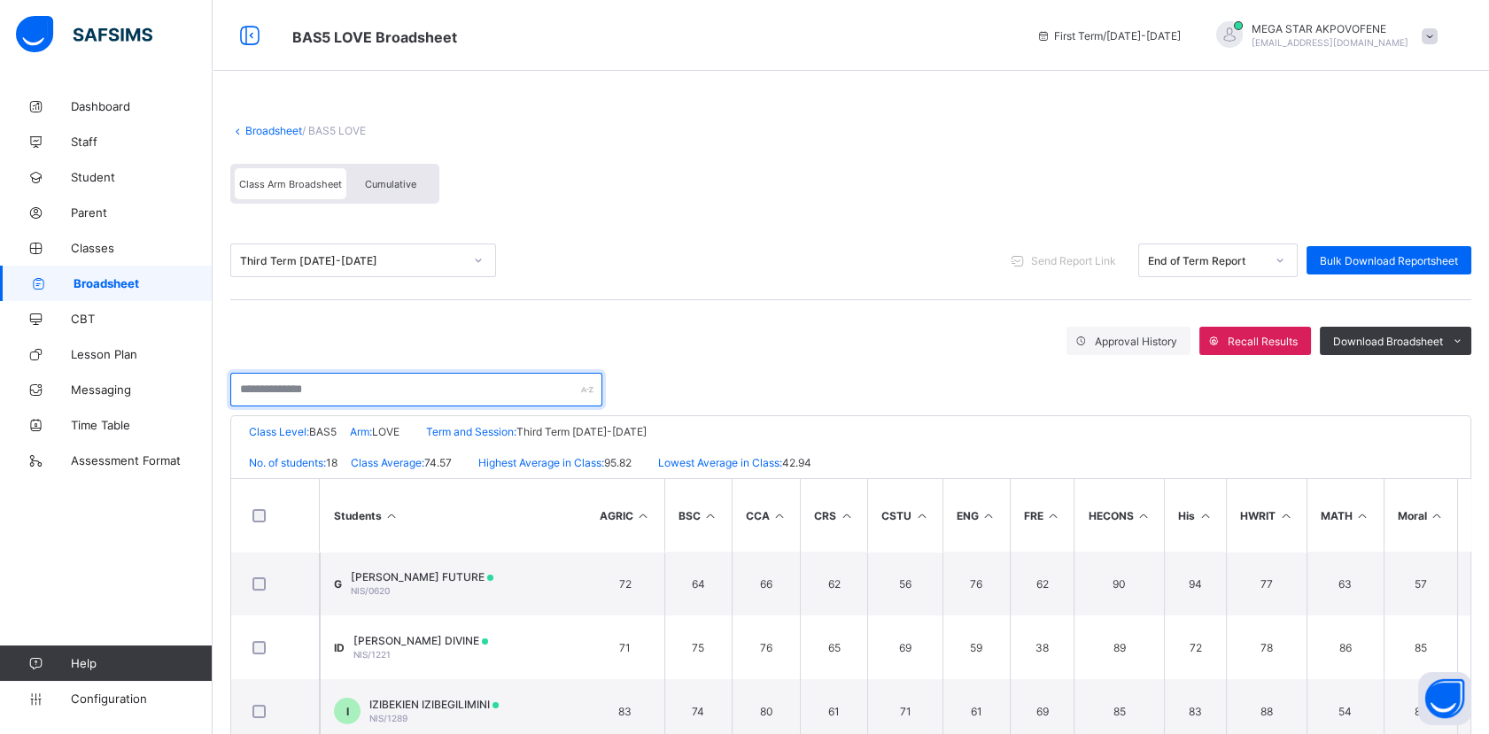
click at [331, 390] on input "text" at bounding box center [416, 390] width 372 height 34
paste input "**********"
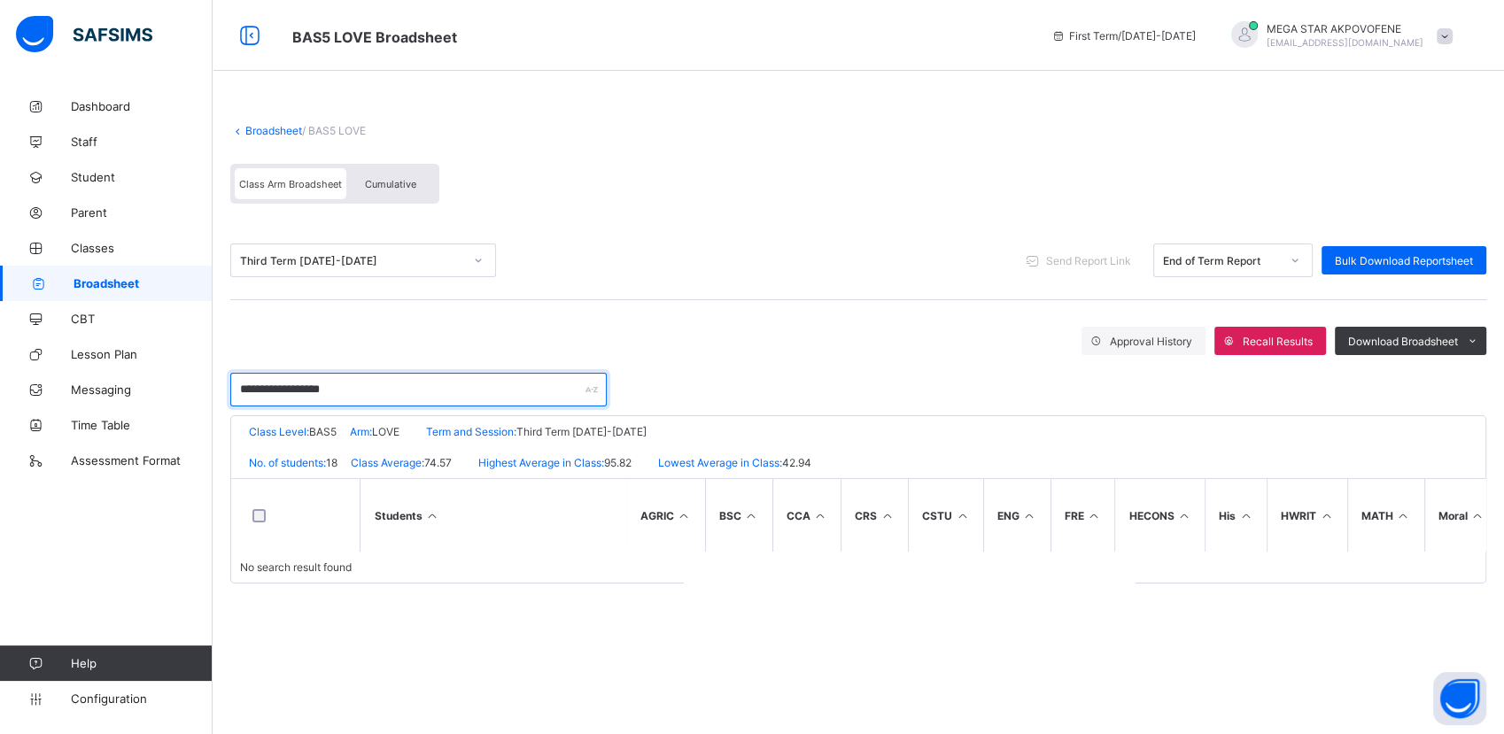
drag, startPoint x: 351, startPoint y: 393, endPoint x: 234, endPoint y: 393, distance: 116.9
click at [234, 393] on input "**********" at bounding box center [418, 390] width 376 height 34
type input "**********"
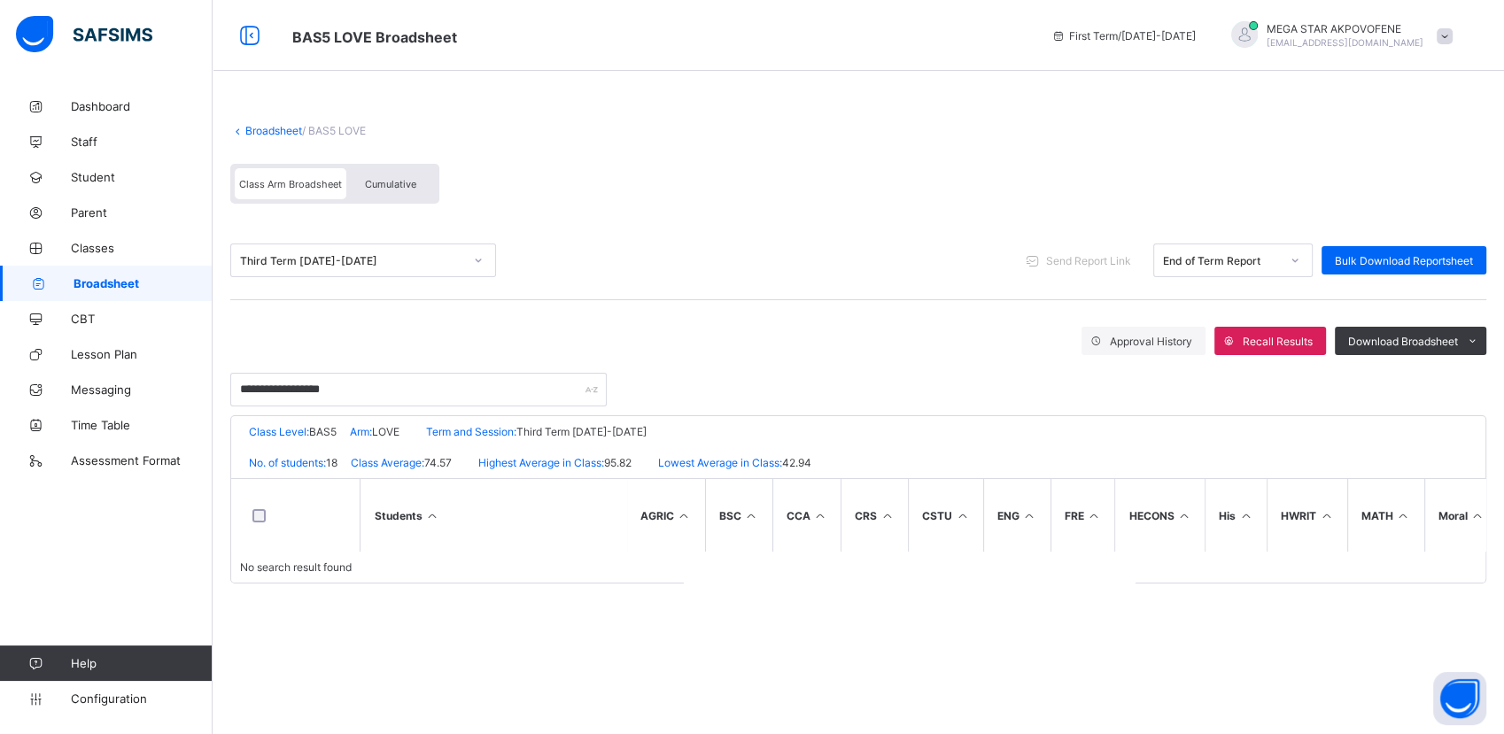
click at [276, 131] on link "Broadsheet" at bounding box center [273, 130] width 57 height 13
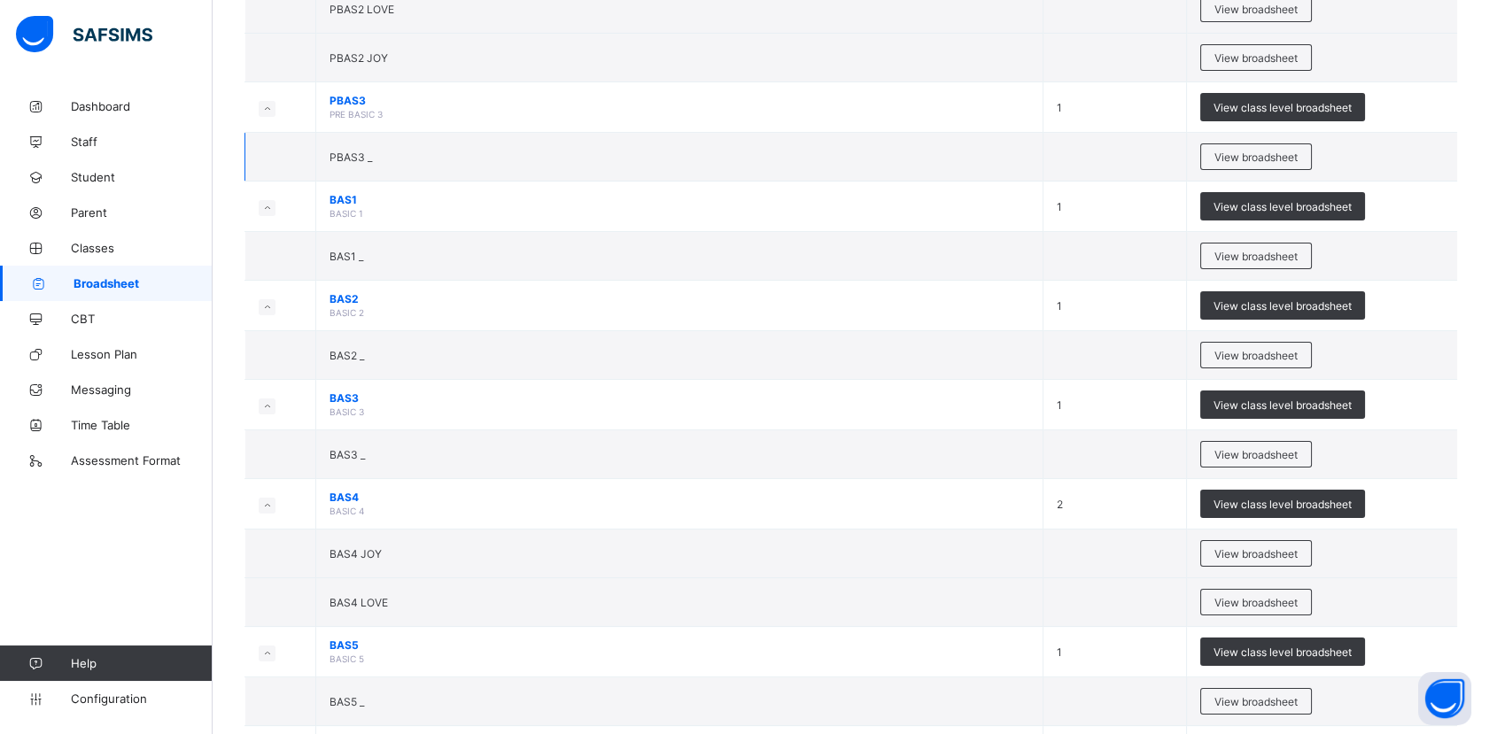
scroll to position [676, 0]
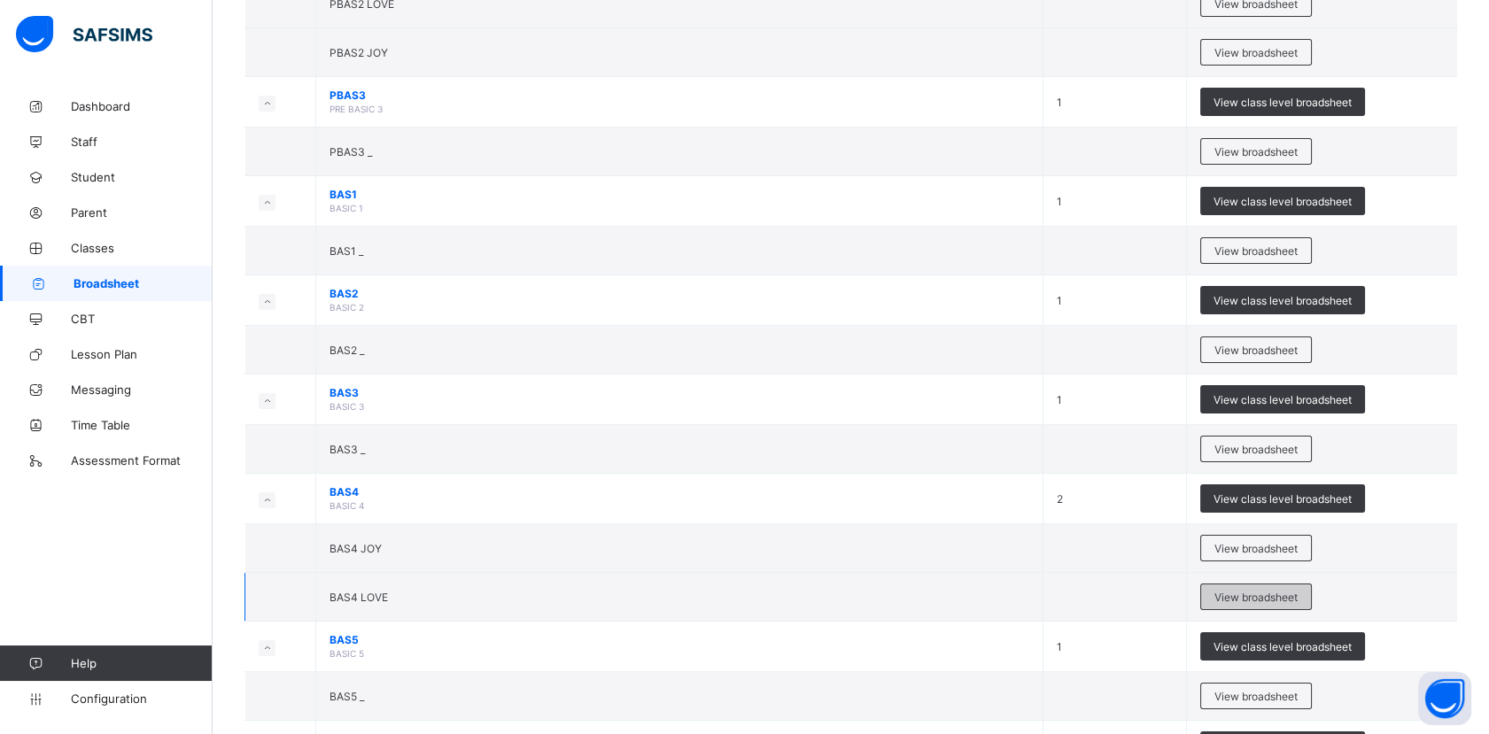
click at [1273, 601] on div "View broadsheet" at bounding box center [1256, 597] width 112 height 27
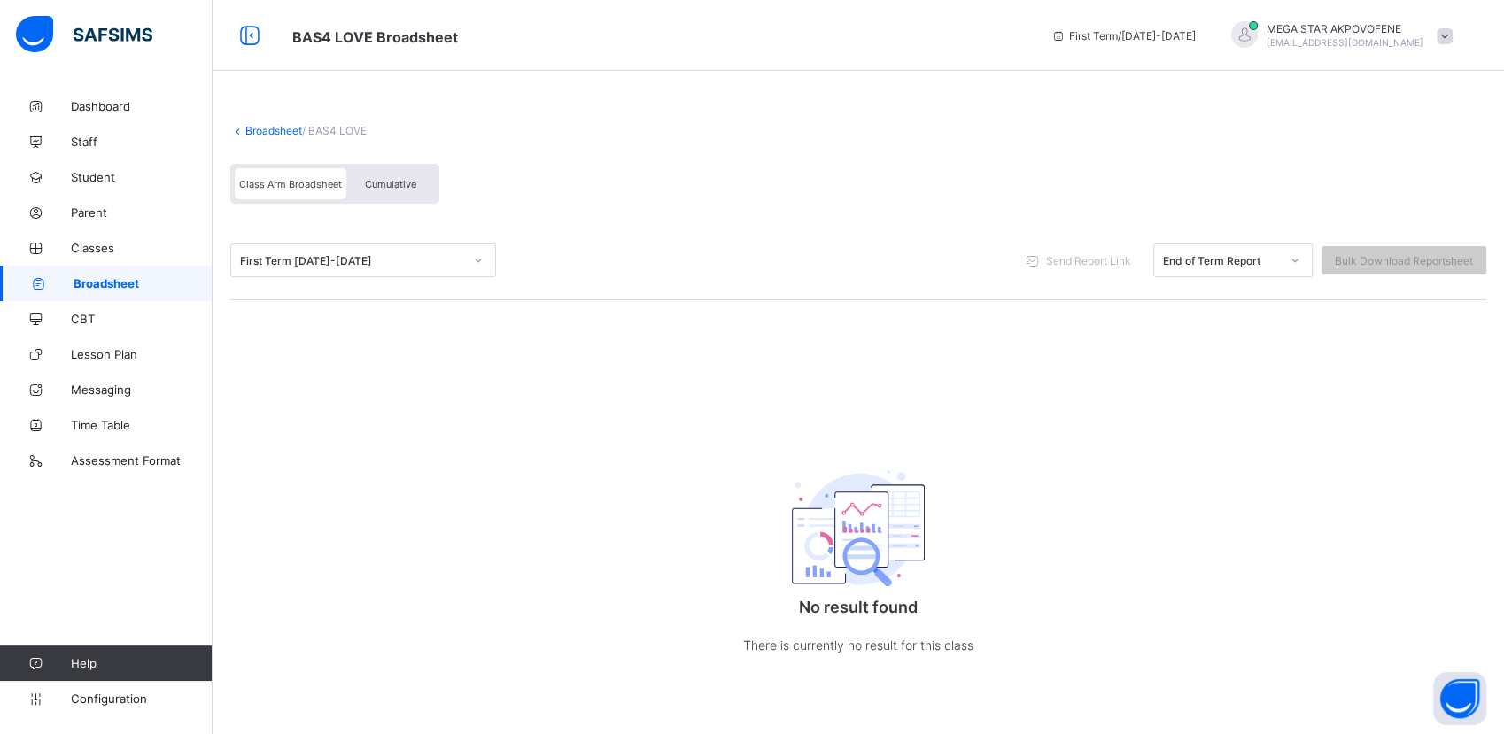
click at [273, 129] on link "Broadsheet" at bounding box center [273, 130] width 57 height 13
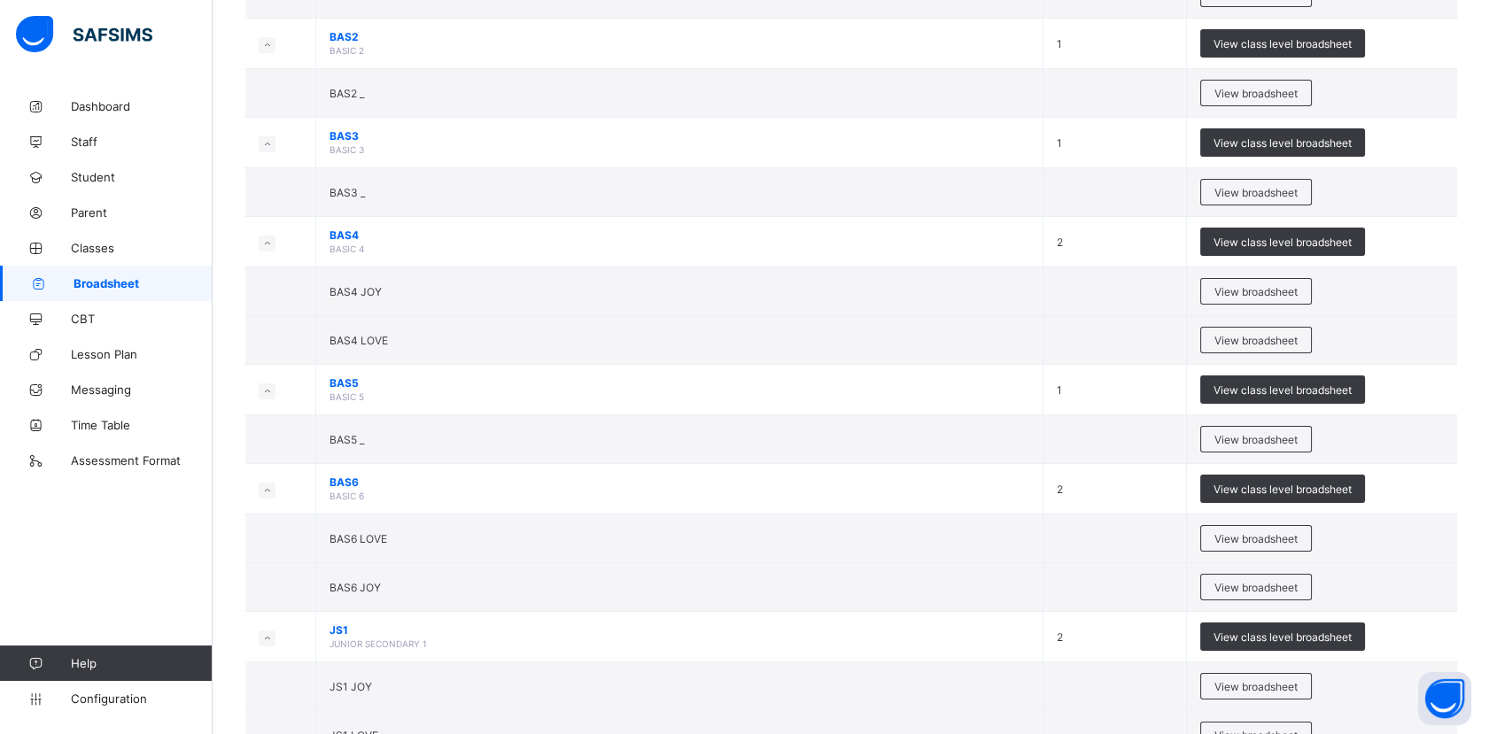
scroll to position [933, 0]
click at [1284, 334] on span "View broadsheet" at bounding box center [1255, 339] width 83 height 13
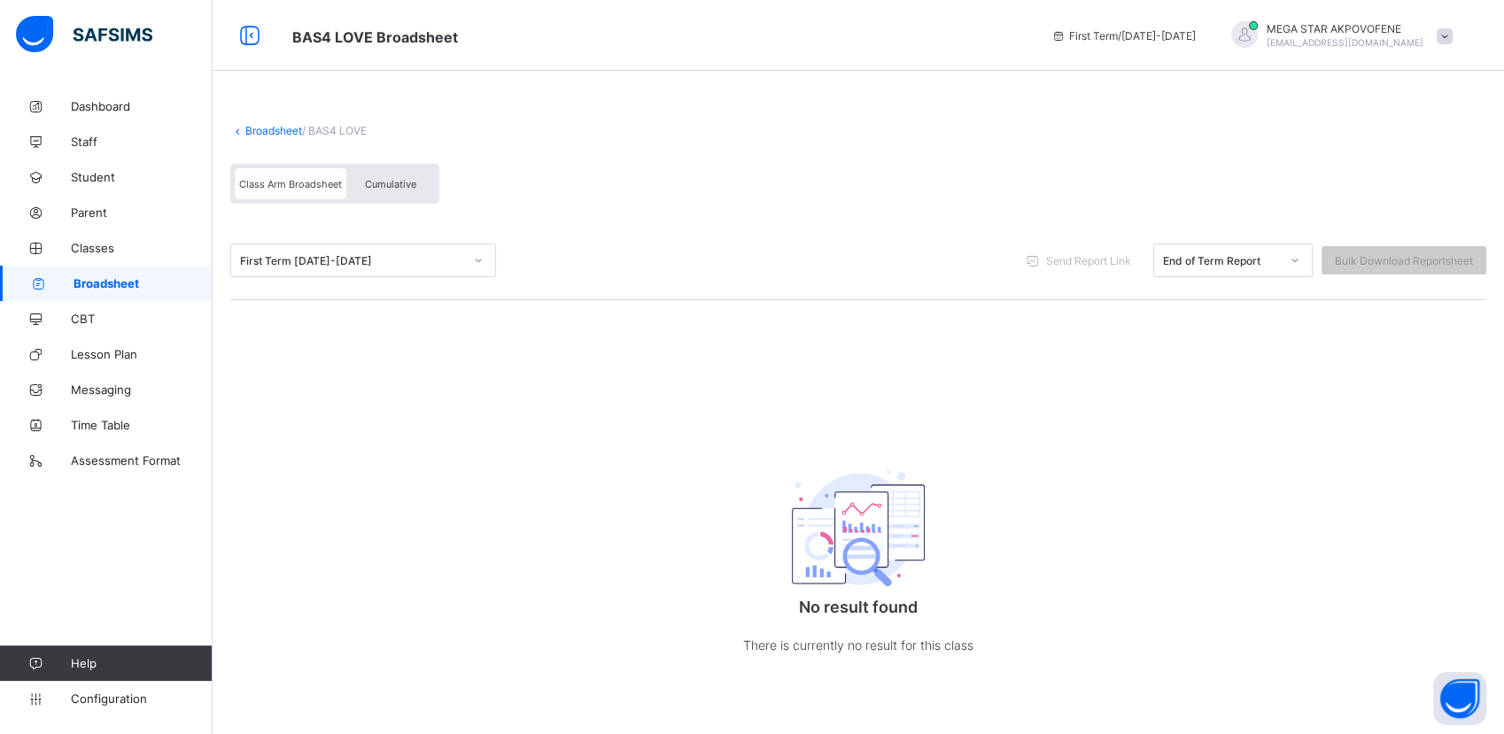
click at [276, 126] on link "Broadsheet" at bounding box center [273, 130] width 57 height 13
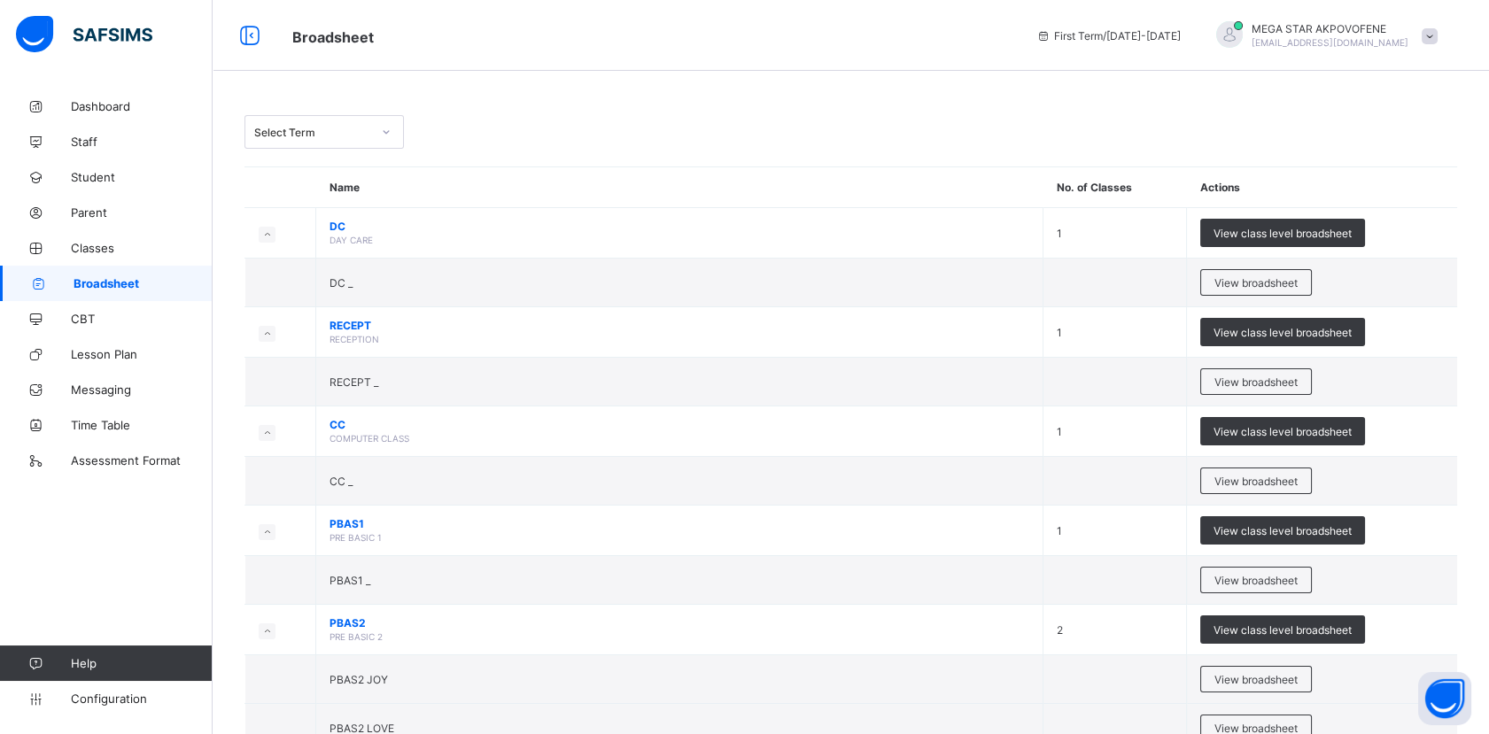
click at [378, 128] on div at bounding box center [386, 132] width 30 height 28
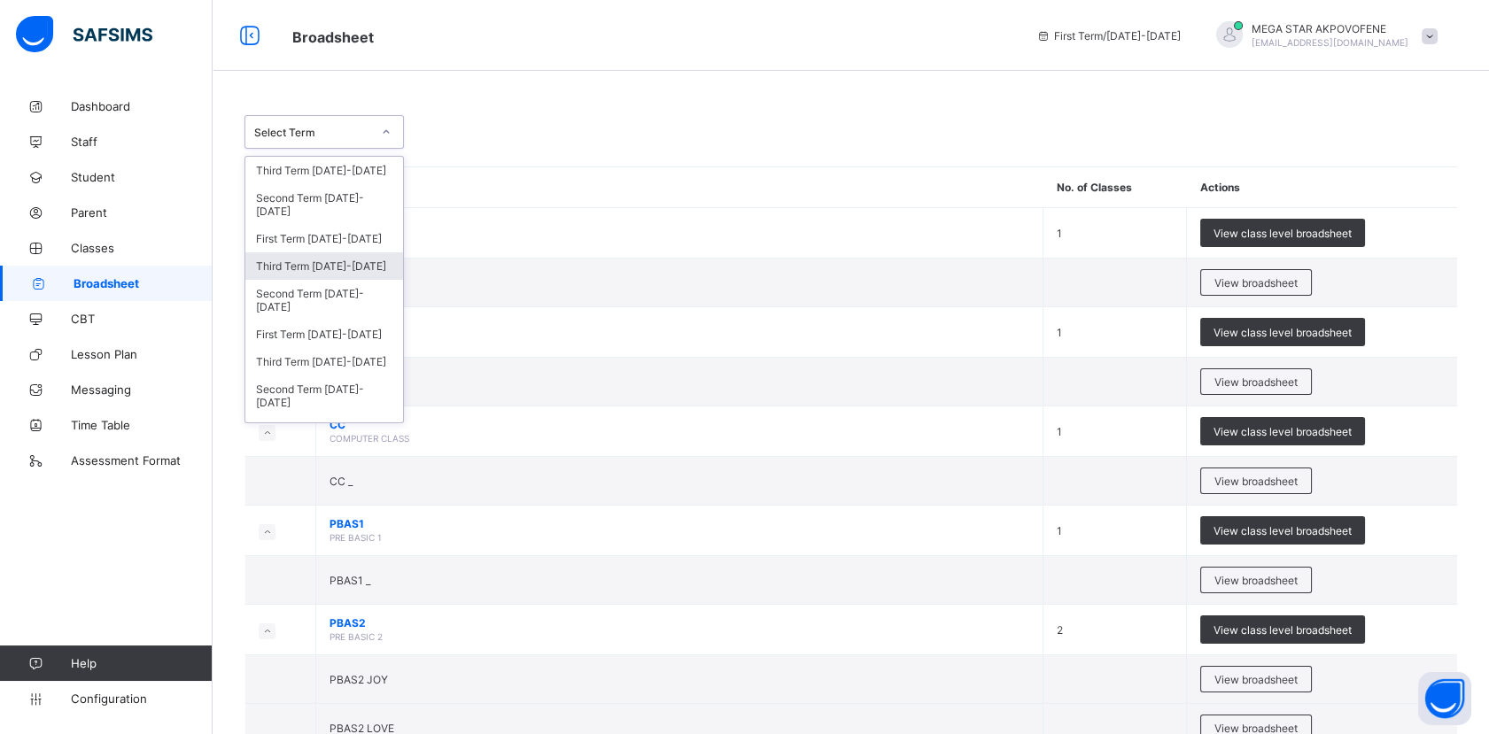
click at [301, 272] on div "Third Term [DATE]-[DATE]" at bounding box center [324, 265] width 158 height 27
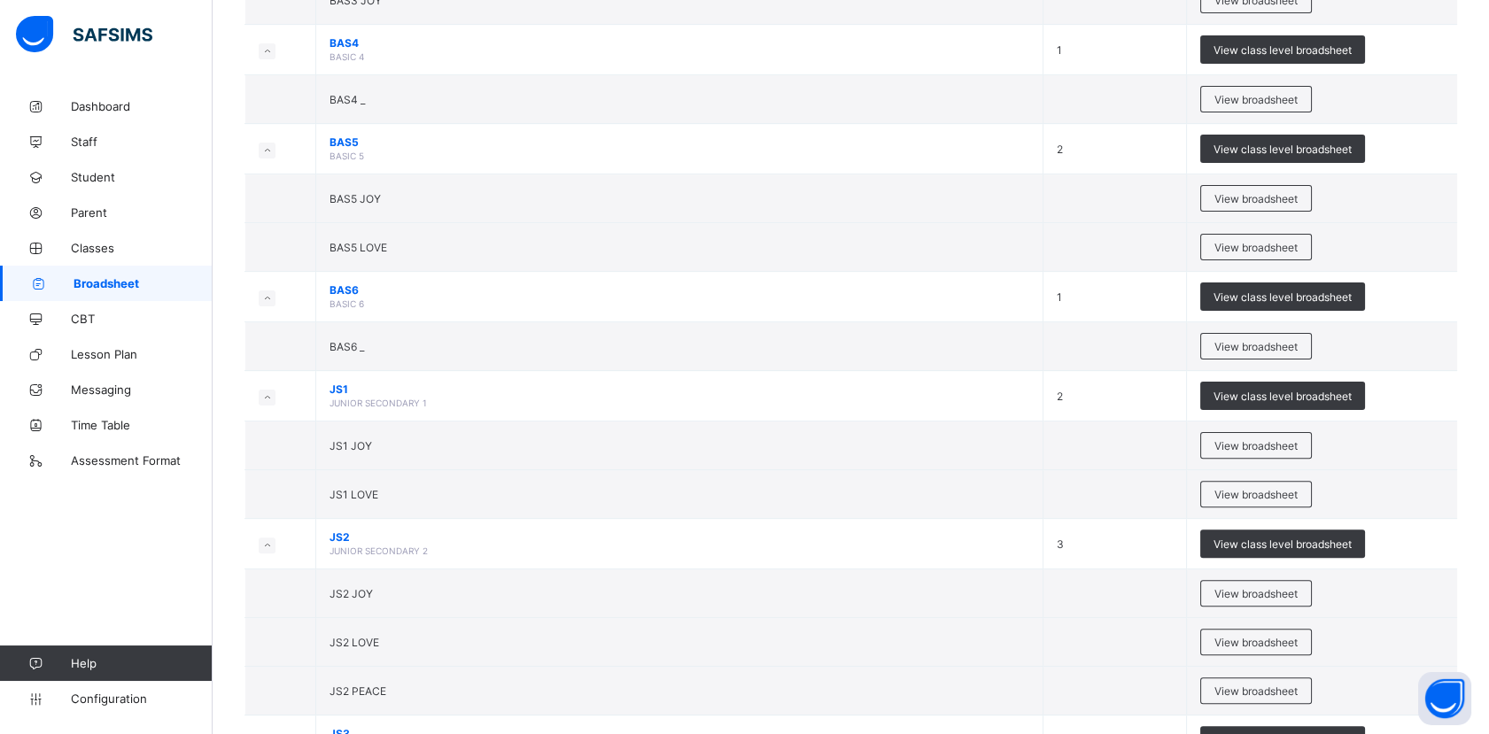
scroll to position [1209, 0]
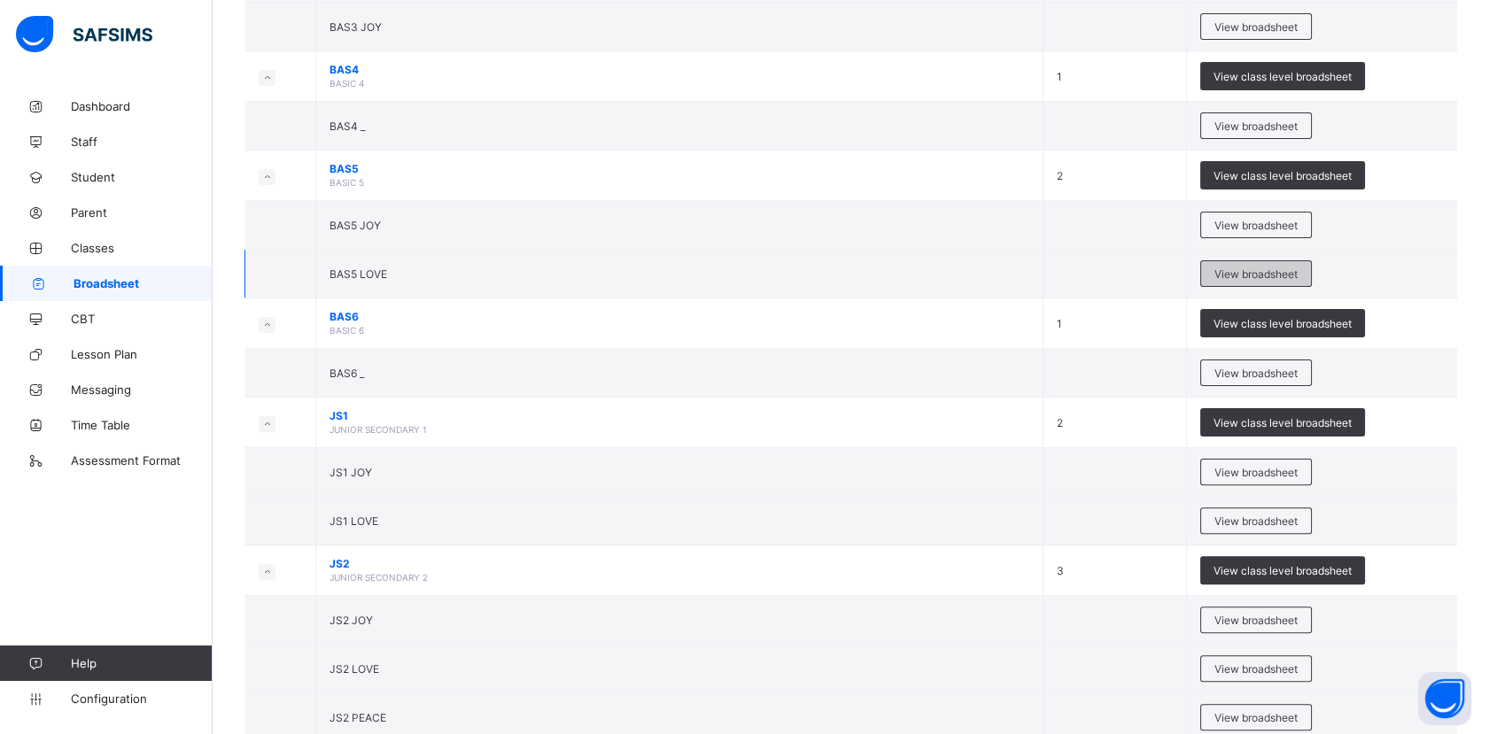
click at [1242, 267] on span "View broadsheet" at bounding box center [1255, 273] width 83 height 13
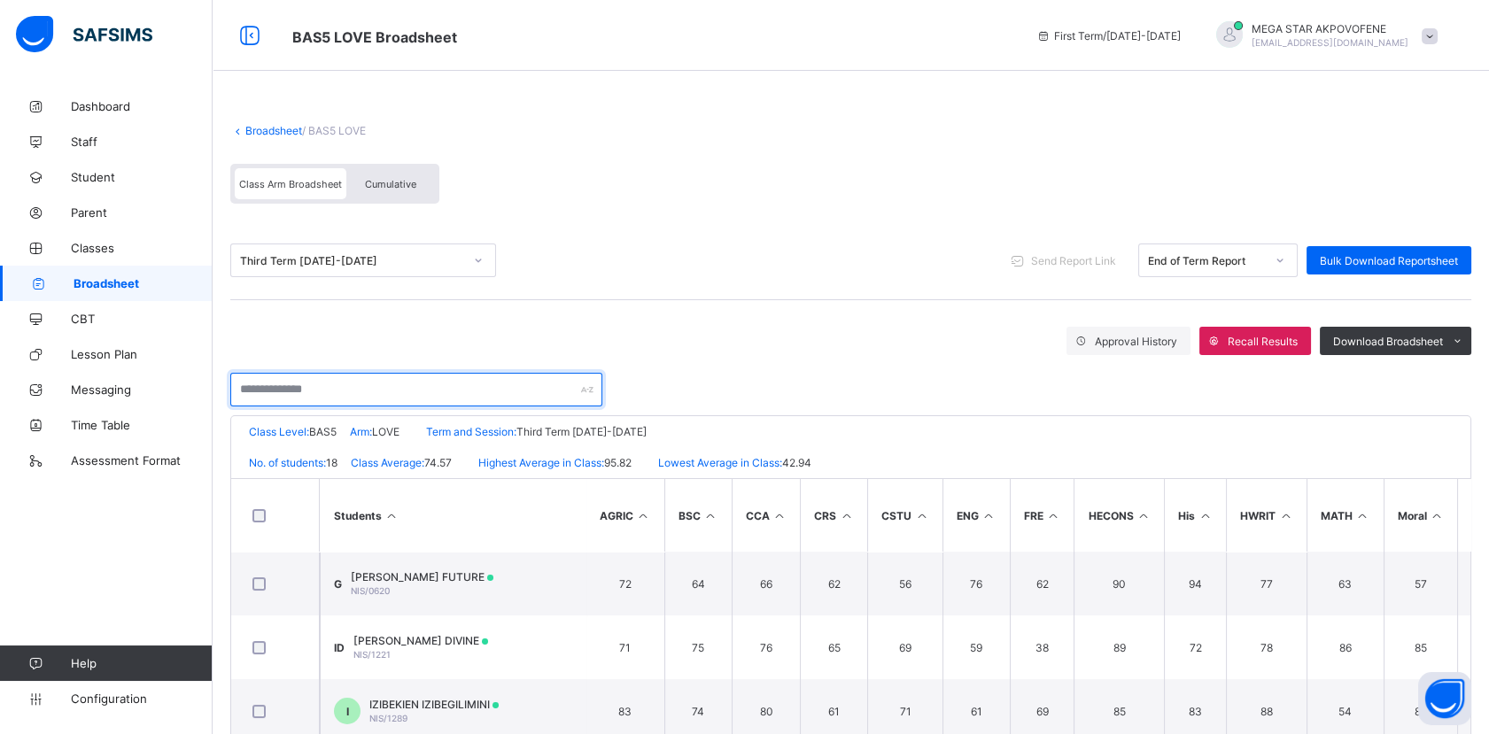
click at [350, 393] on input "text" at bounding box center [416, 390] width 372 height 34
paste input "**********"
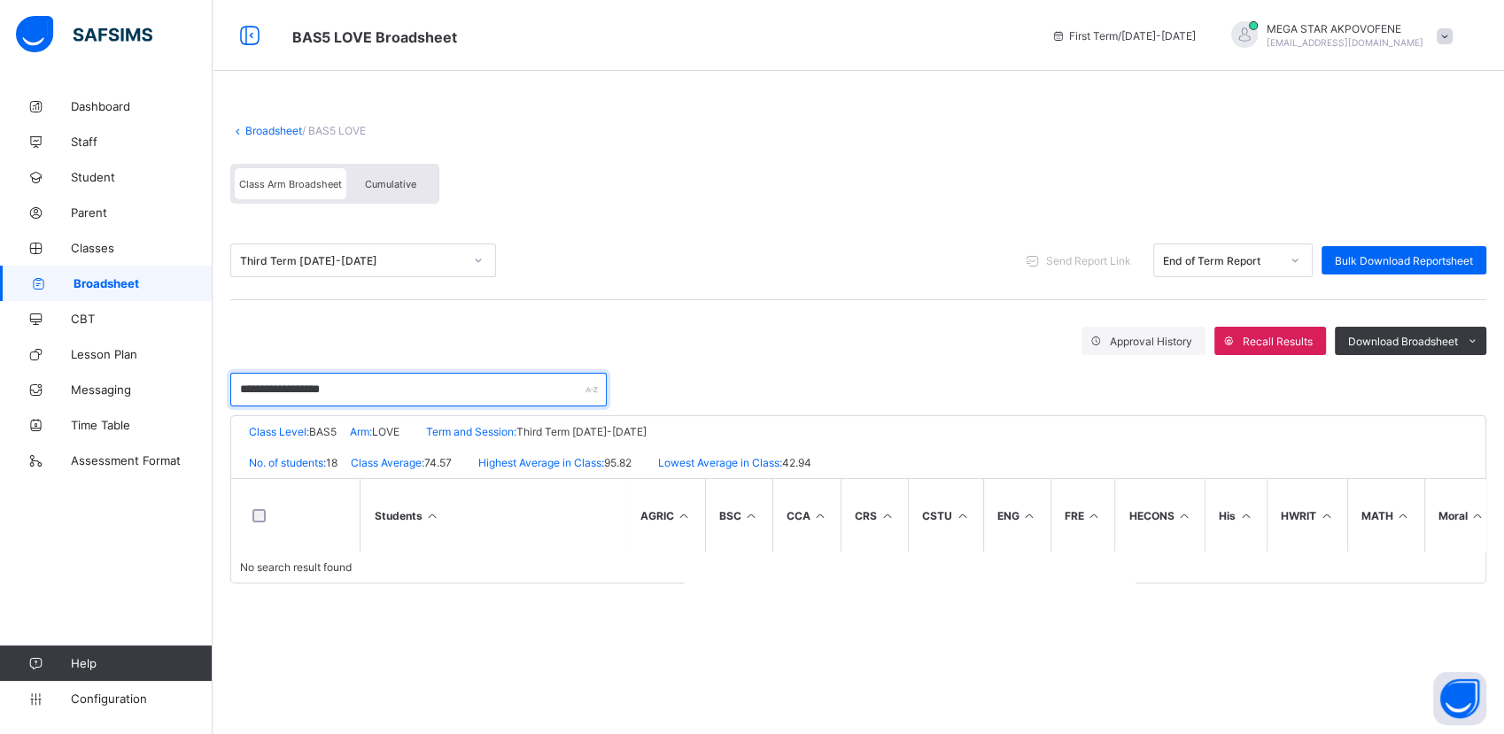
type input "**********"
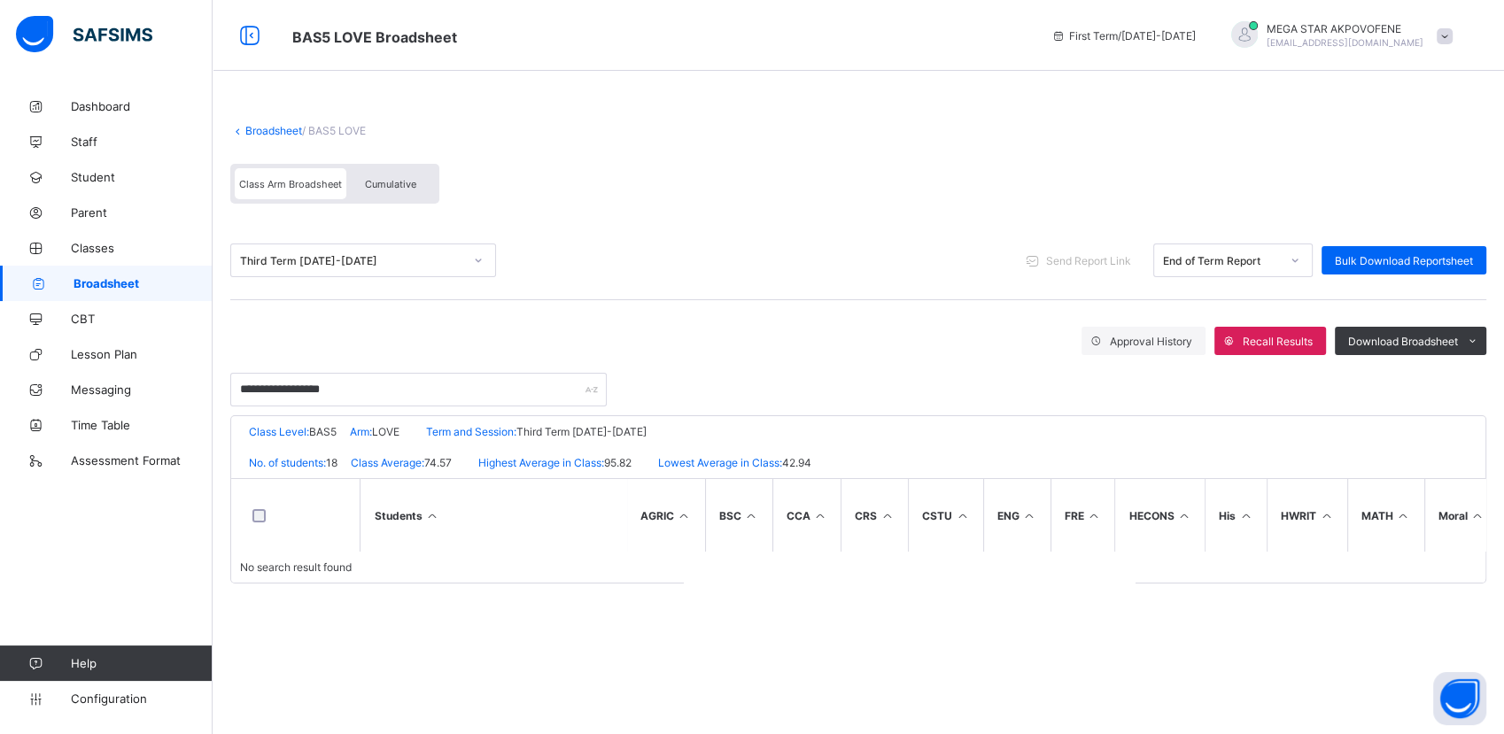
click at [272, 125] on link "Broadsheet" at bounding box center [273, 130] width 57 height 13
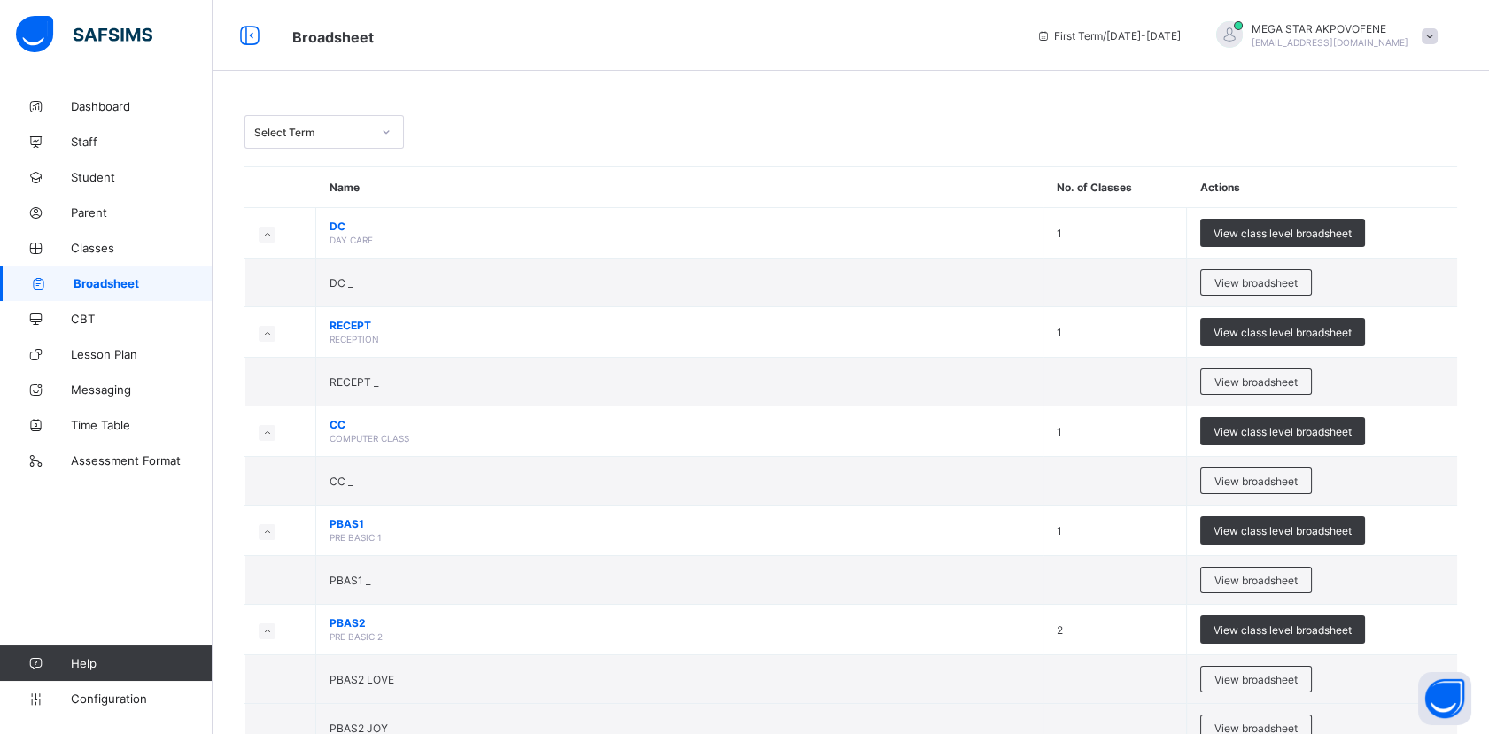
click at [371, 132] on div at bounding box center [386, 132] width 30 height 28
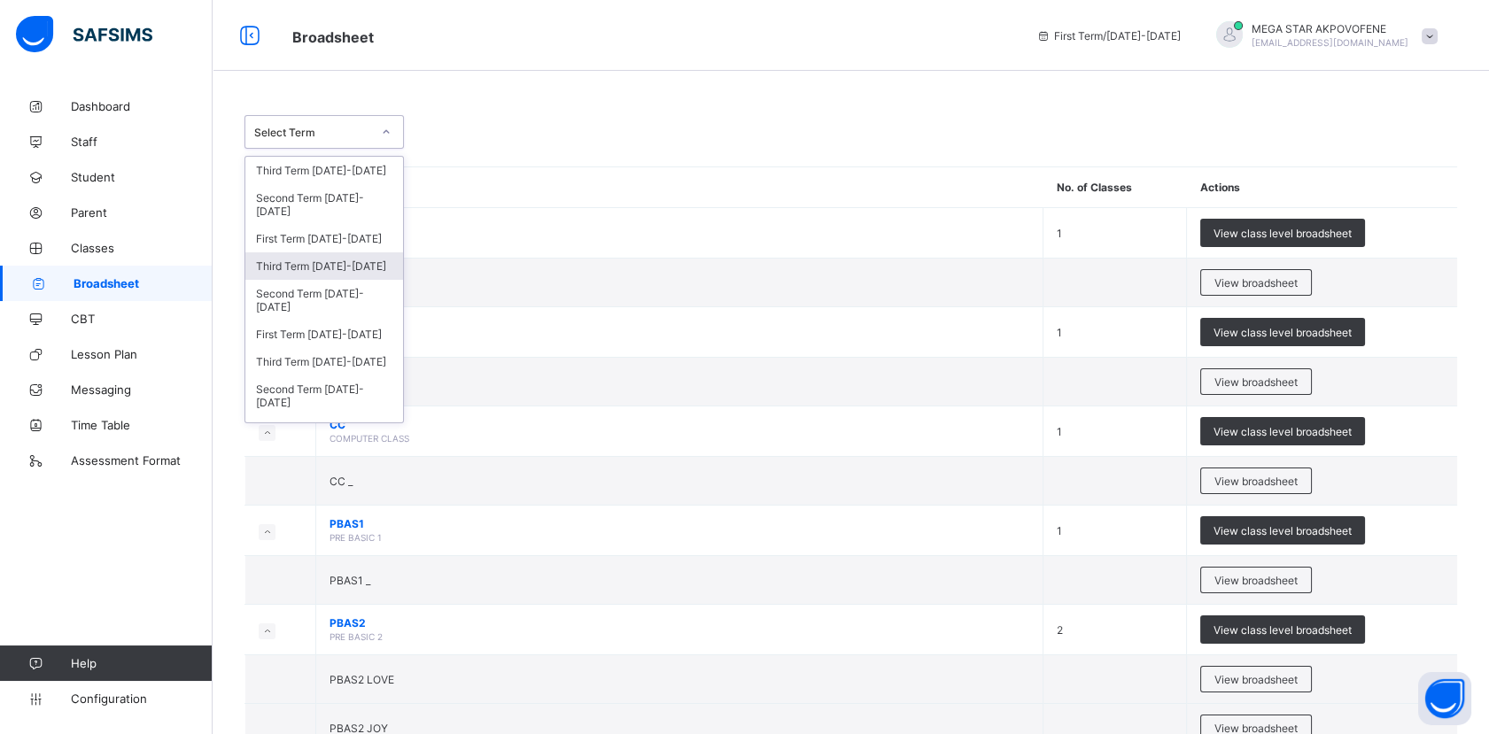
click at [295, 268] on div "Third Term [DATE]-[DATE]" at bounding box center [324, 265] width 158 height 27
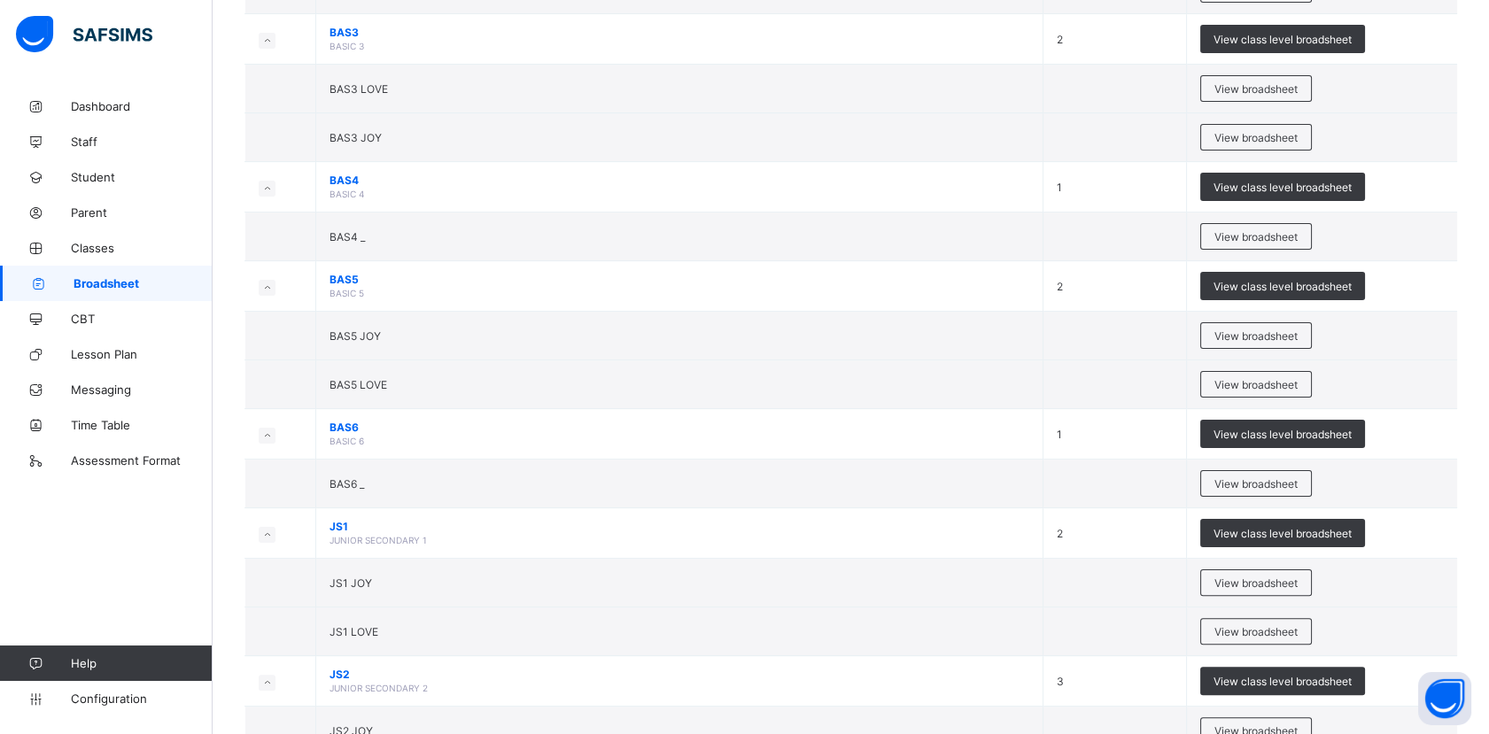
scroll to position [1062, 0]
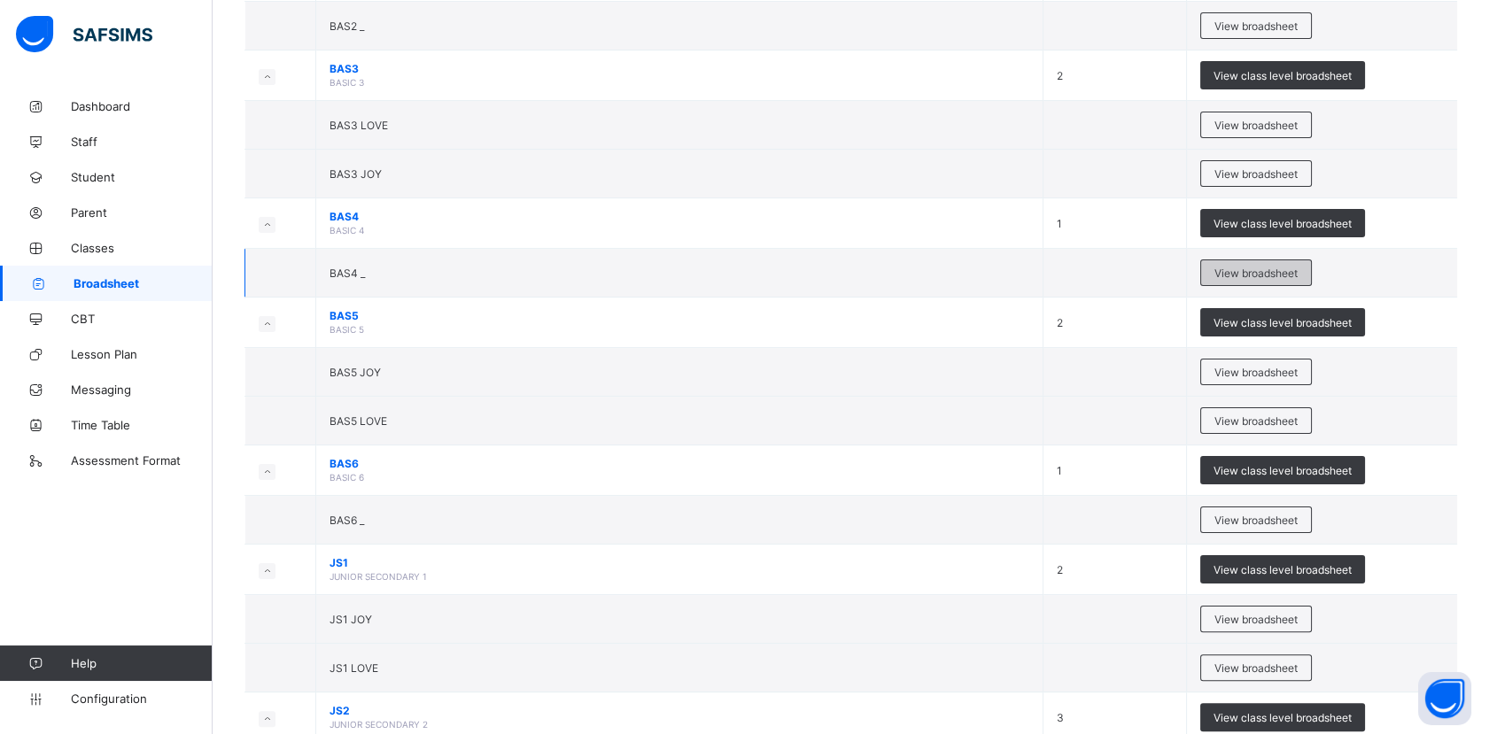
click at [1249, 273] on span "View broadsheet" at bounding box center [1255, 273] width 83 height 13
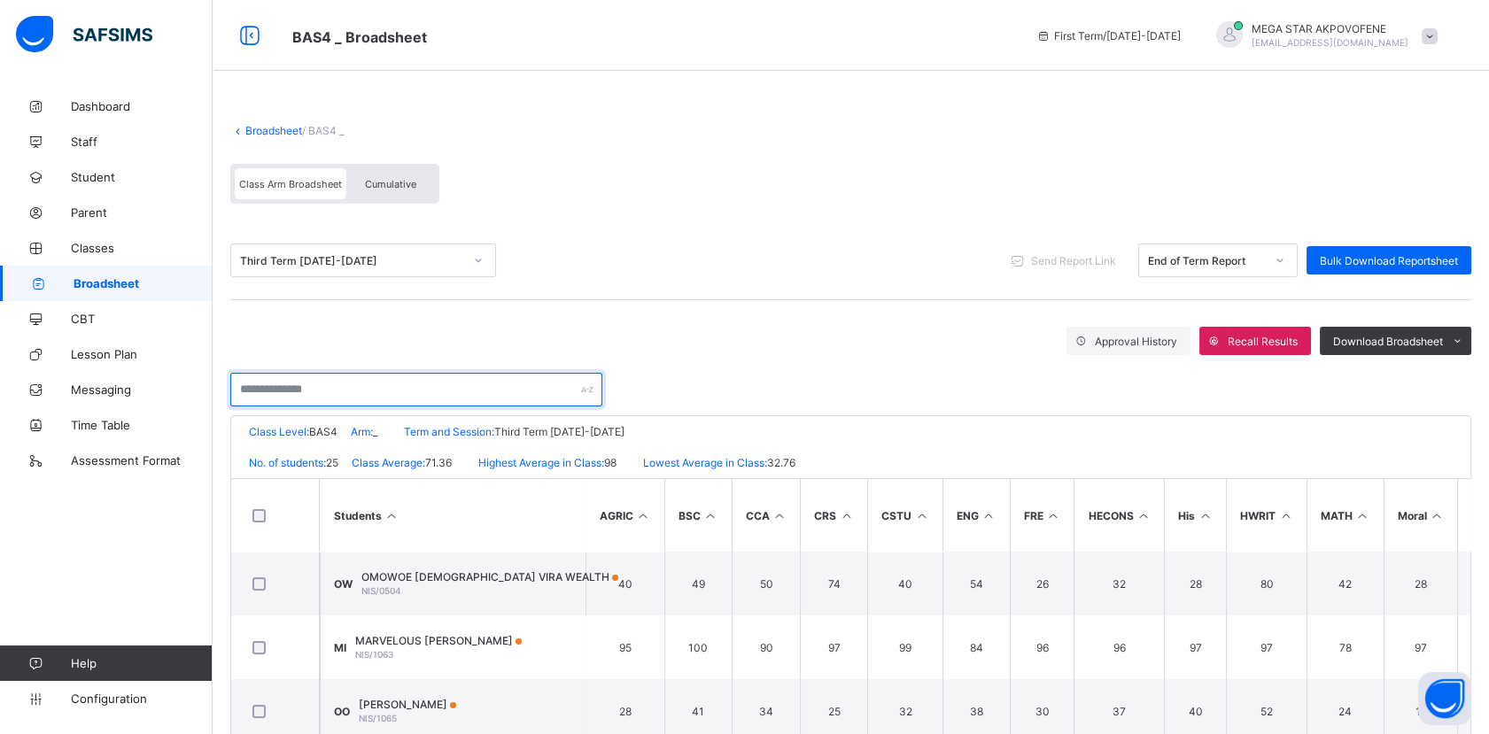
click at [356, 402] on input "text" at bounding box center [416, 390] width 372 height 34
paste input "**********"
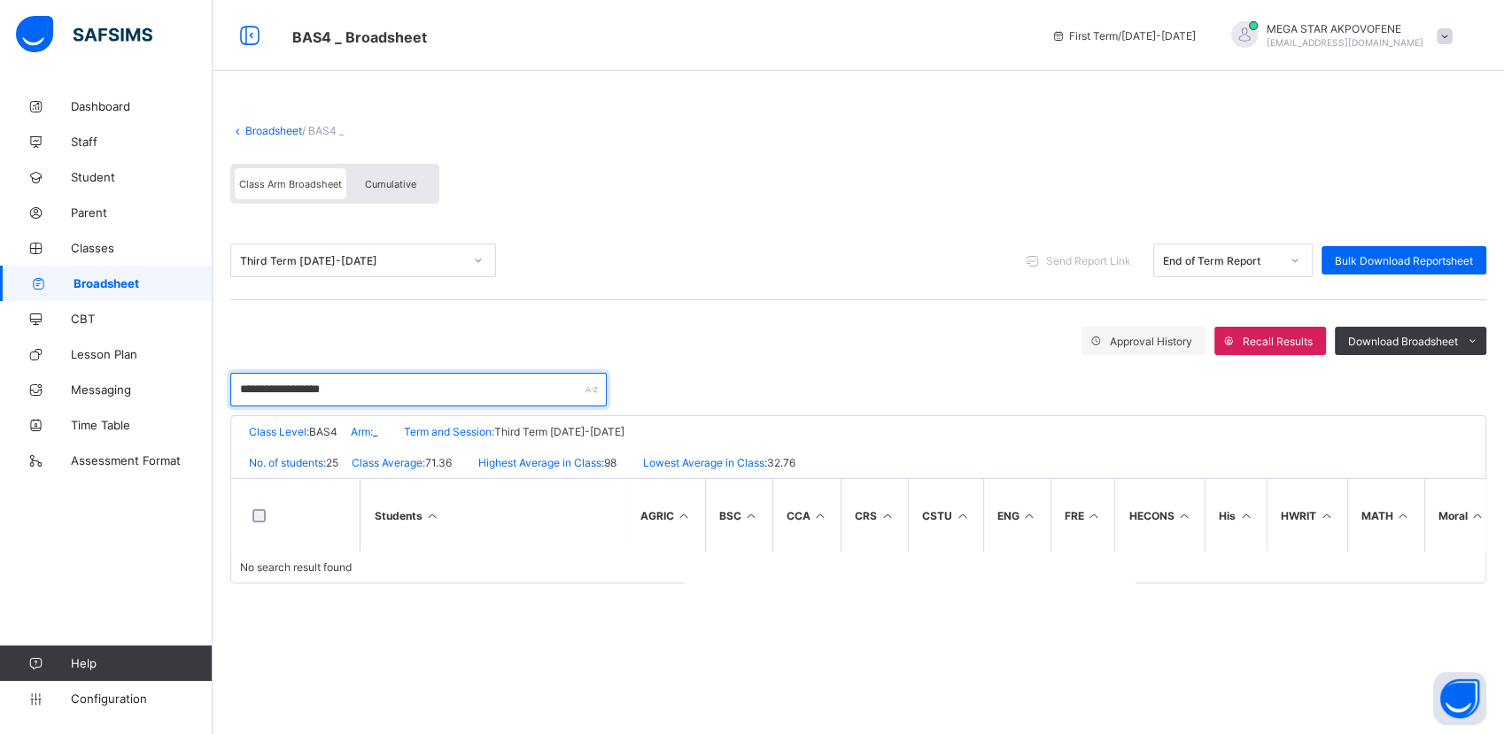
type input "**********"
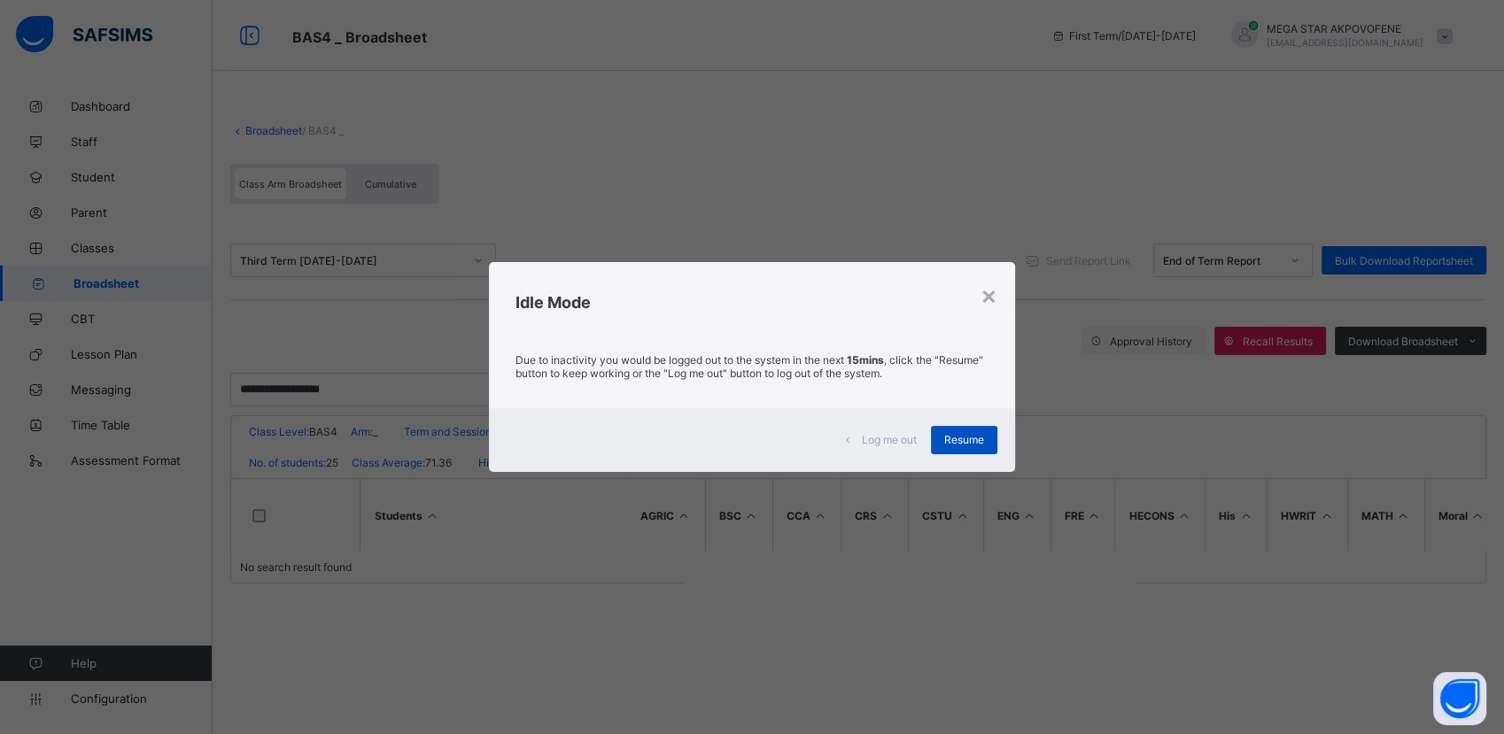
click at [959, 441] on span "Resume" at bounding box center [964, 439] width 40 height 13
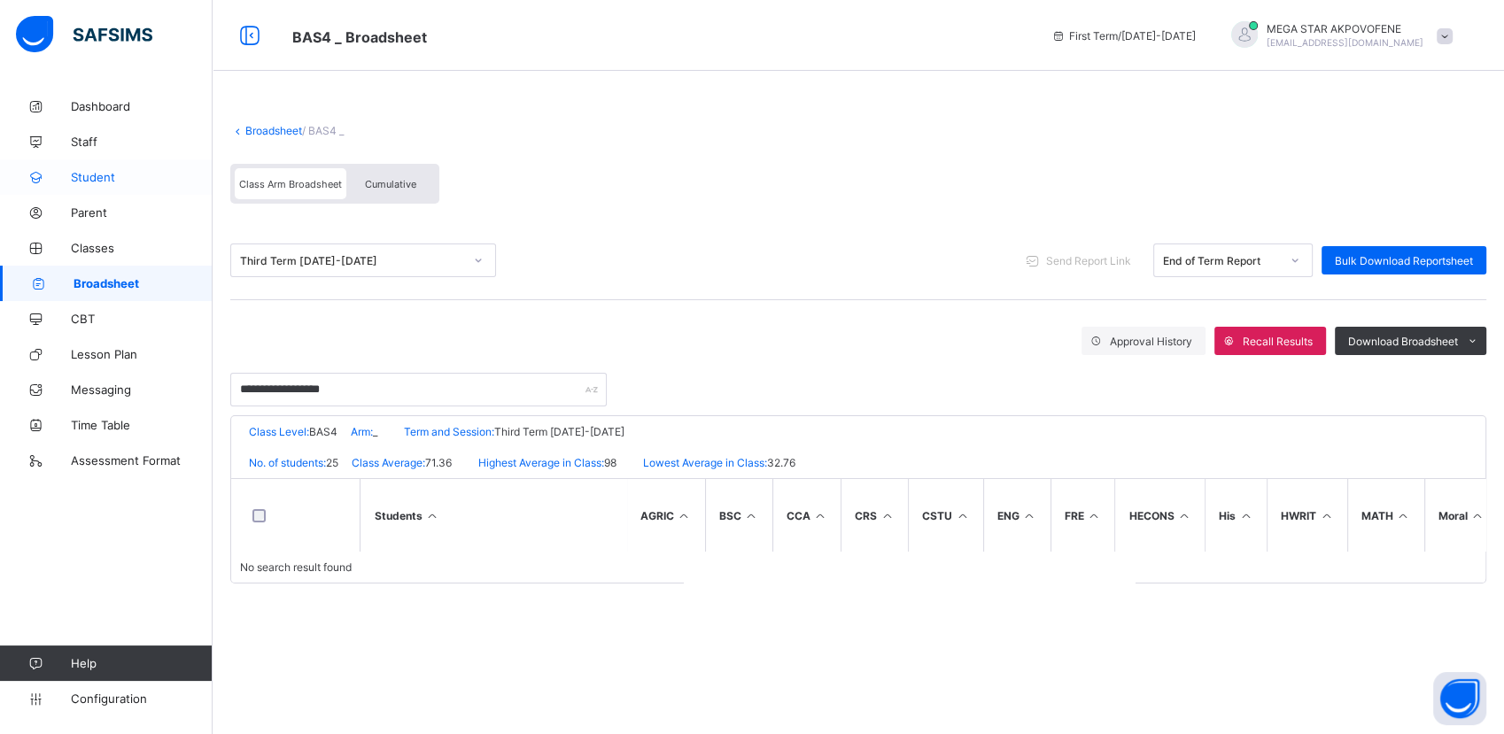
click at [99, 178] on span "Student" at bounding box center [142, 177] width 142 height 14
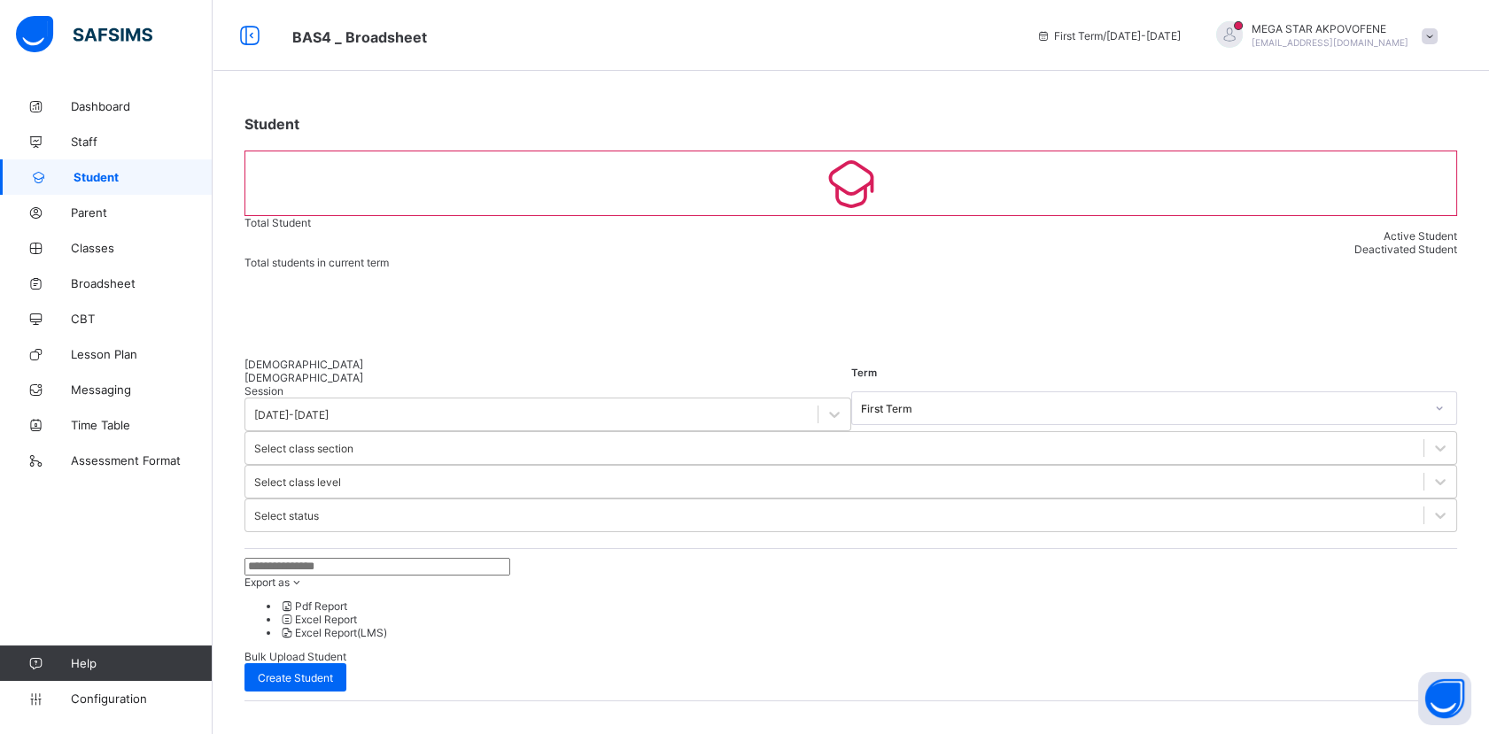
click at [369, 558] on input "text" at bounding box center [377, 567] width 266 height 18
paste input "**********"
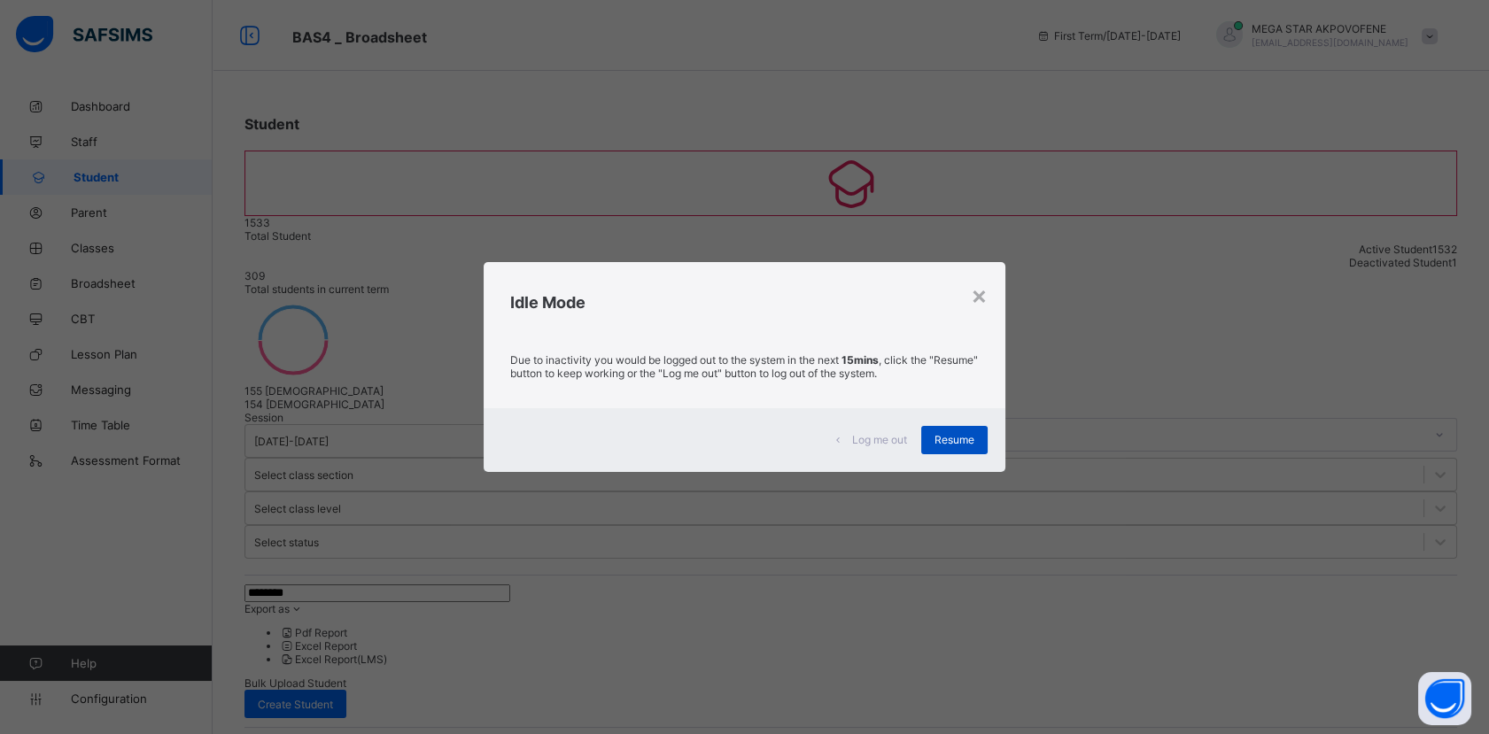
click at [968, 449] on div "Resume" at bounding box center [954, 440] width 66 height 28
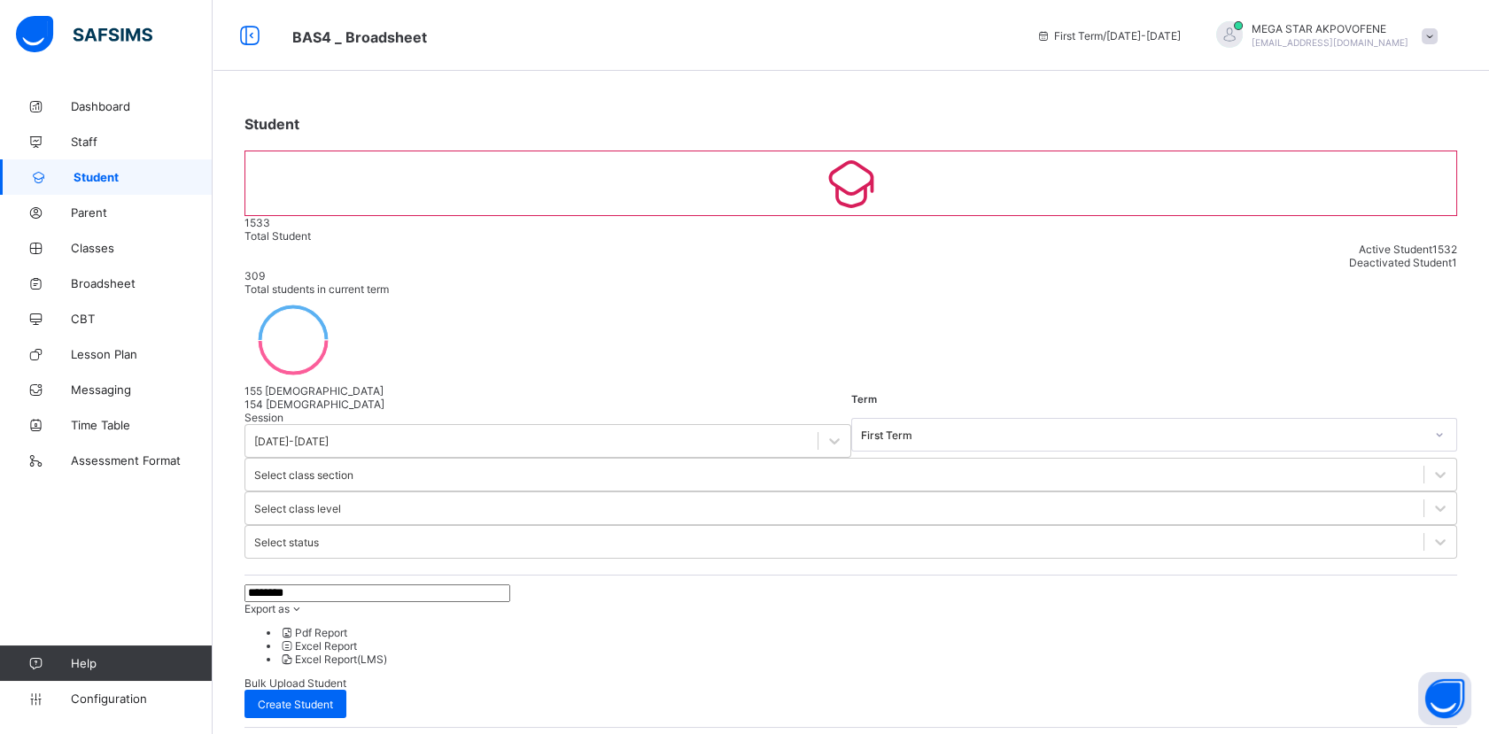
drag, startPoint x: 327, startPoint y: 388, endPoint x: 217, endPoint y: 398, distance: 110.2
click at [217, 398] on div "Student 1533 Total Student Active Student 1532 Deactivated Student 1 309 Total …" at bounding box center [851, 605] width 1276 height 1032
type input "*******"
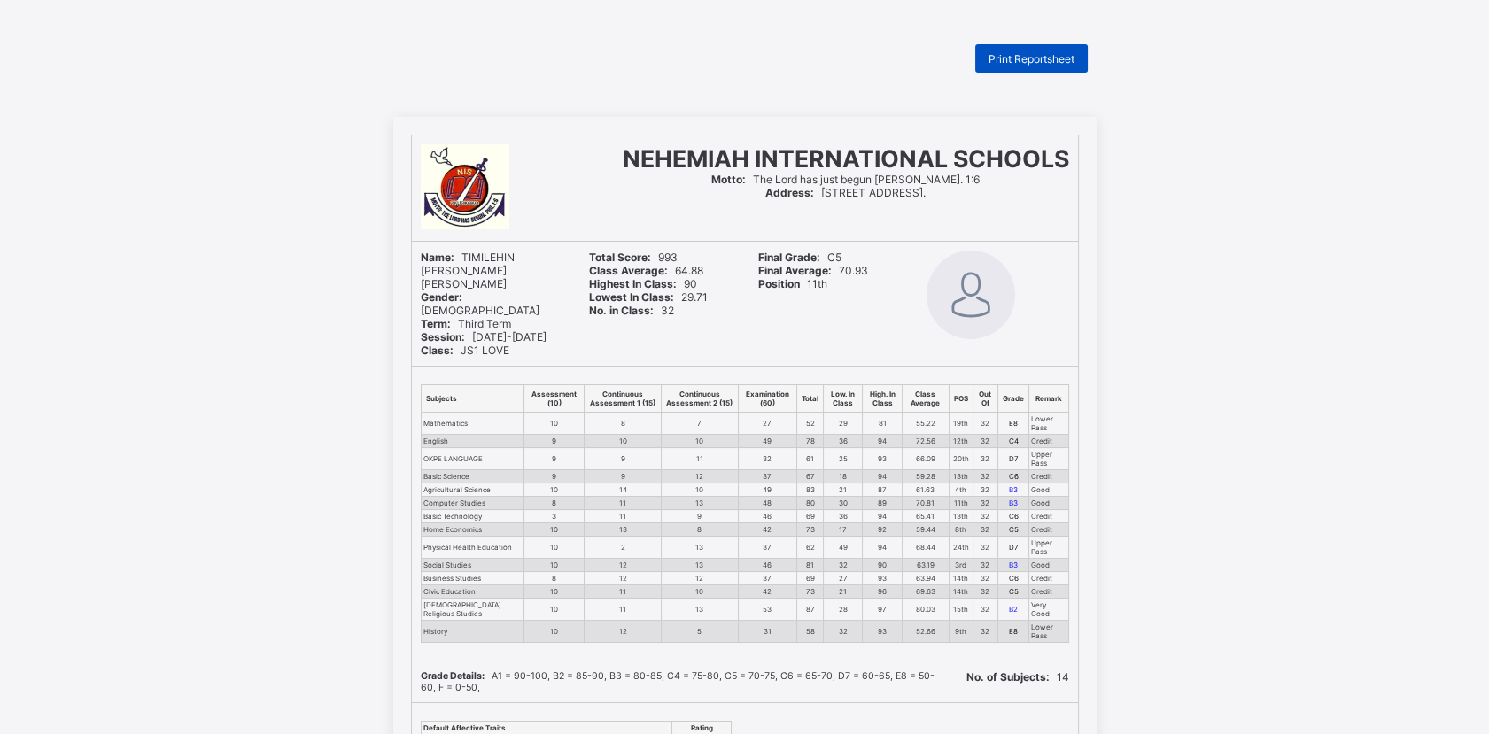
click at [1060, 58] on span "Print Reportsheet" at bounding box center [1031, 58] width 86 height 13
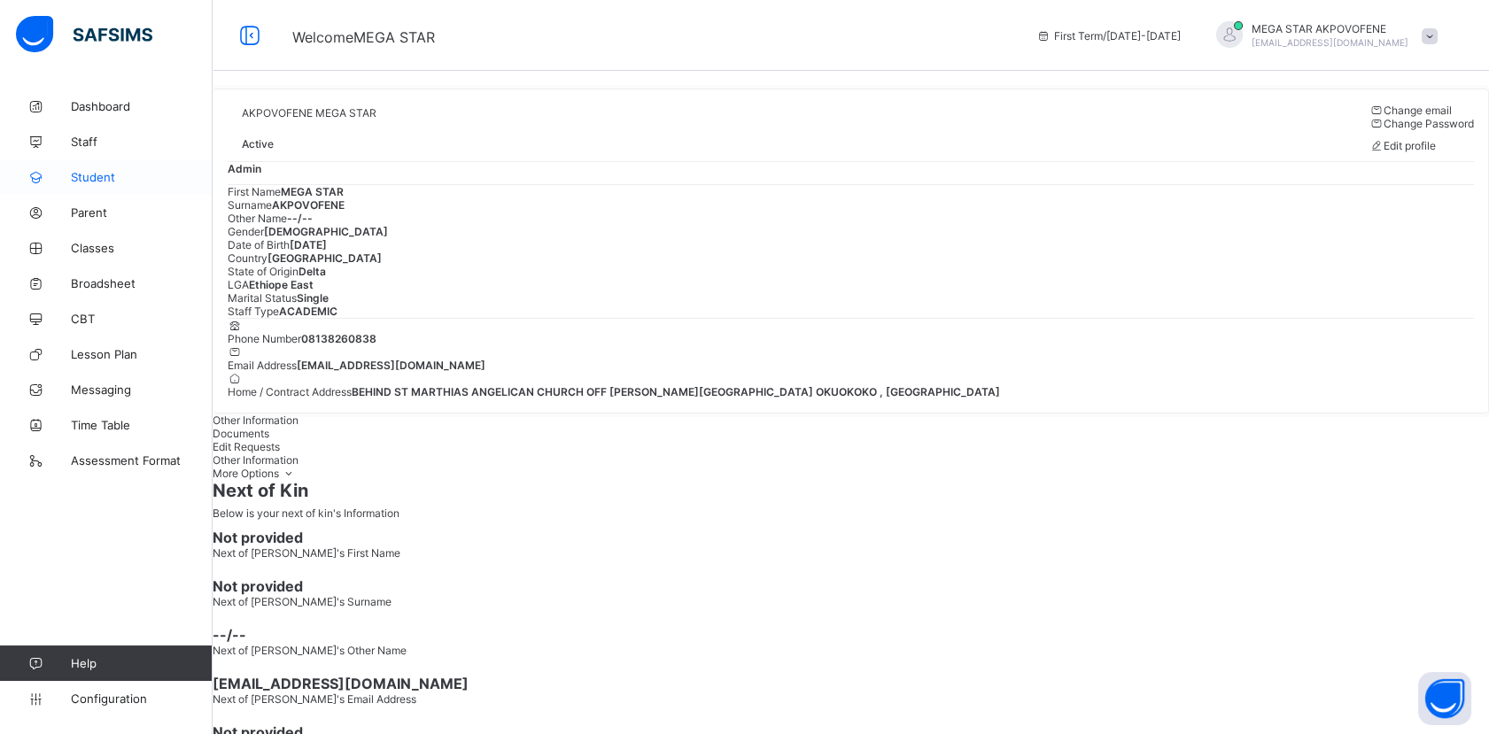
click at [101, 181] on span "Student" at bounding box center [142, 177] width 142 height 14
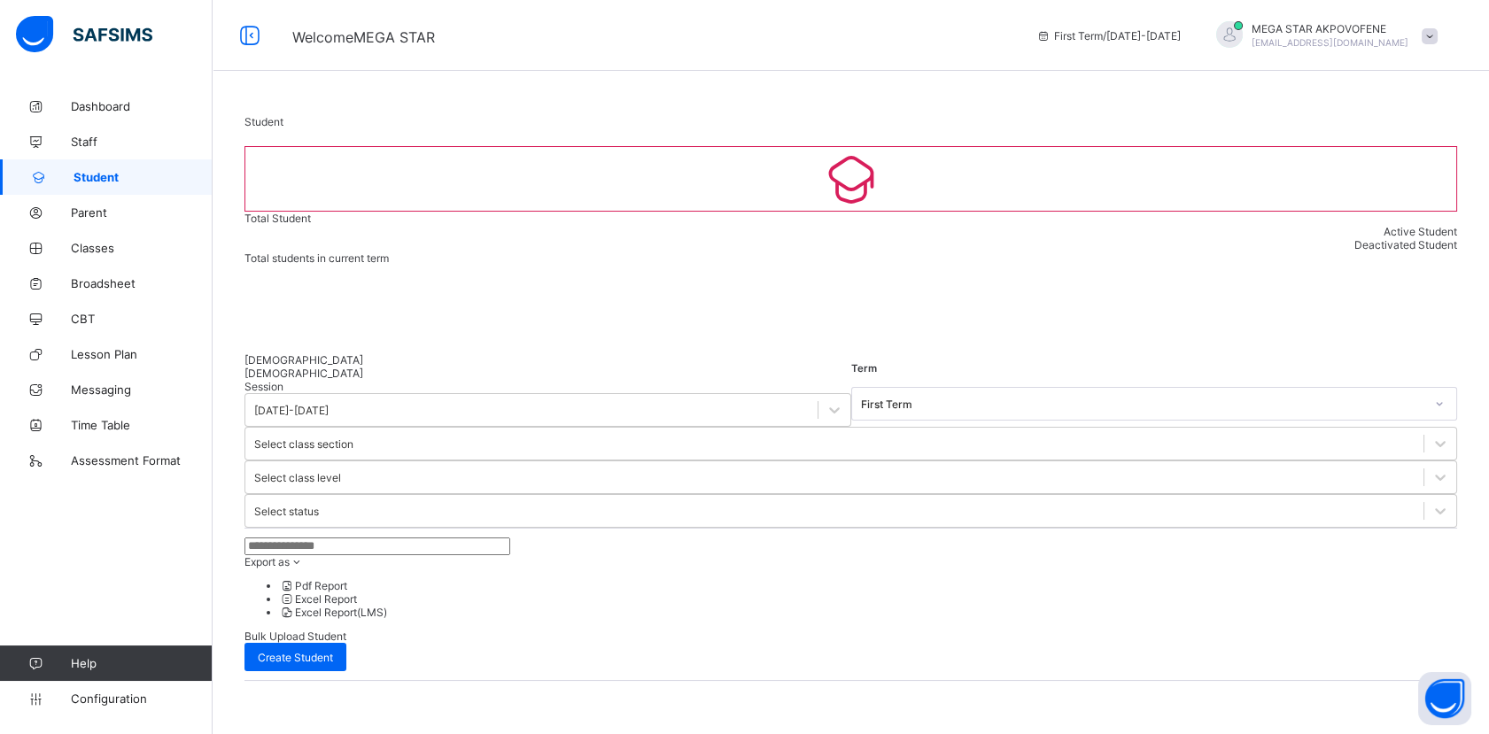
click at [388, 538] on input "text" at bounding box center [377, 547] width 266 height 18
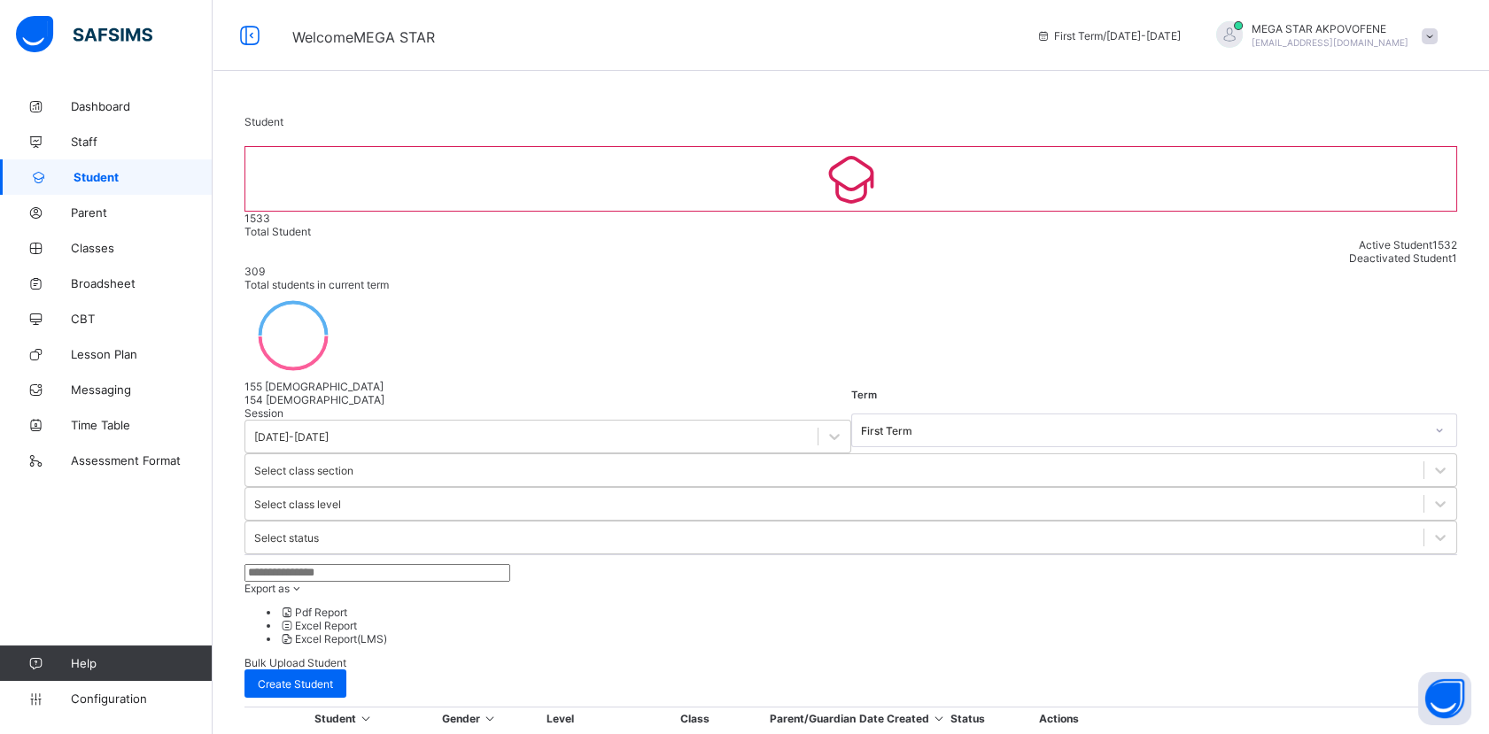
paste input "**********"
type input "**********"
click at [572, 564] on div "**********" at bounding box center [850, 631] width 1212 height 134
click at [356, 40] on span "Welcome MEGA STAR" at bounding box center [363, 37] width 143 height 18
click at [97, 282] on span "Broadsheet" at bounding box center [142, 283] width 142 height 14
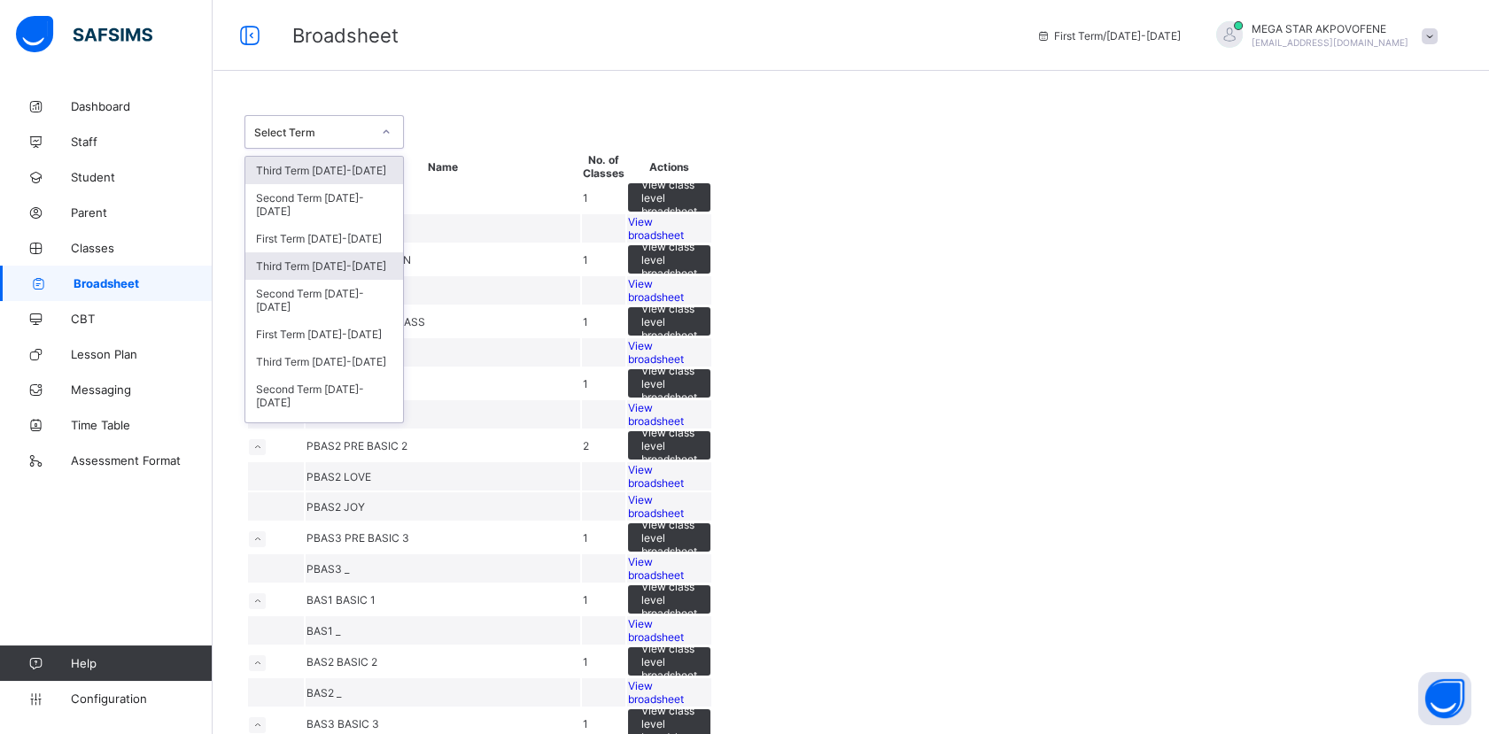
click at [321, 262] on div "Third Term 2024-2025" at bounding box center [324, 265] width 158 height 27
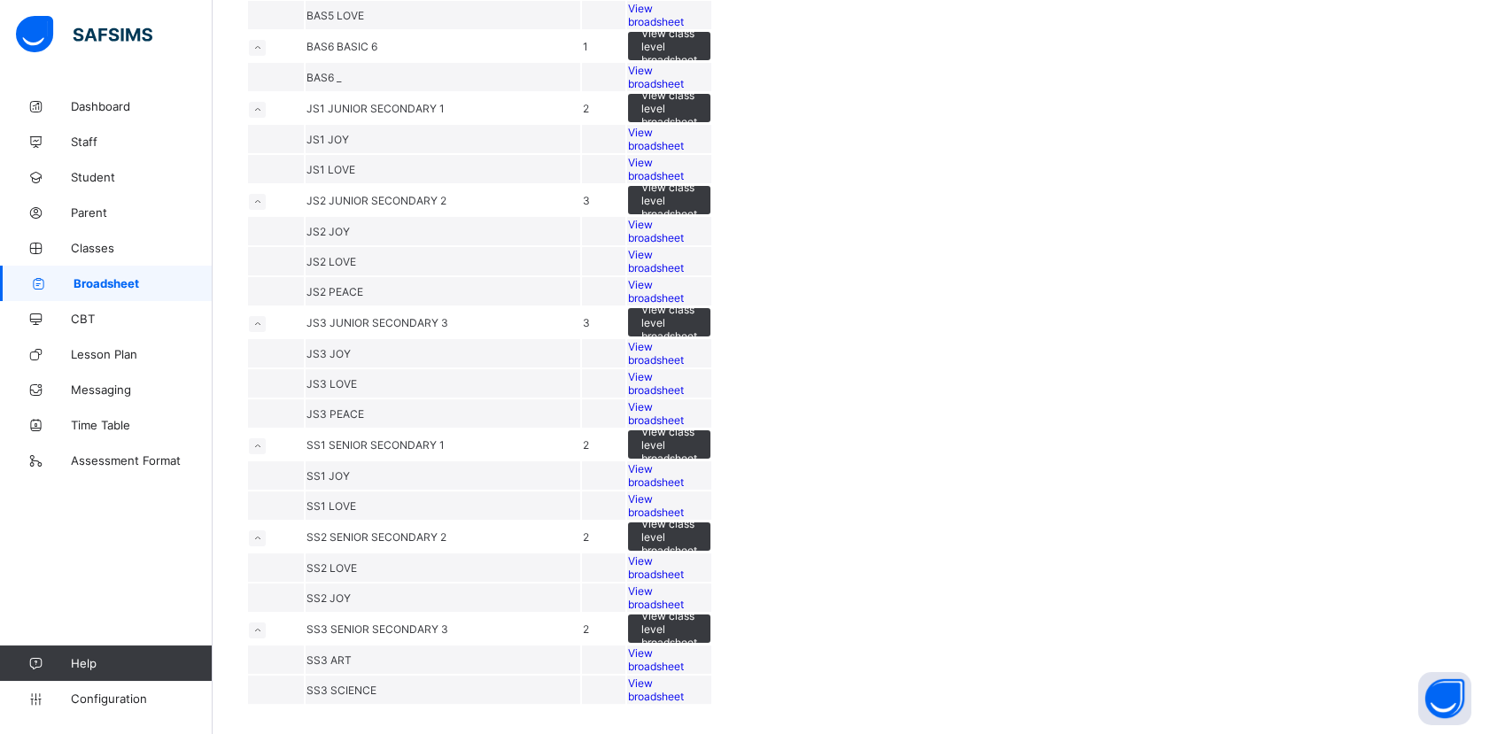
scroll to position [1027, 0]
click at [684, 28] on span "View broadsheet" at bounding box center [656, 15] width 56 height 27
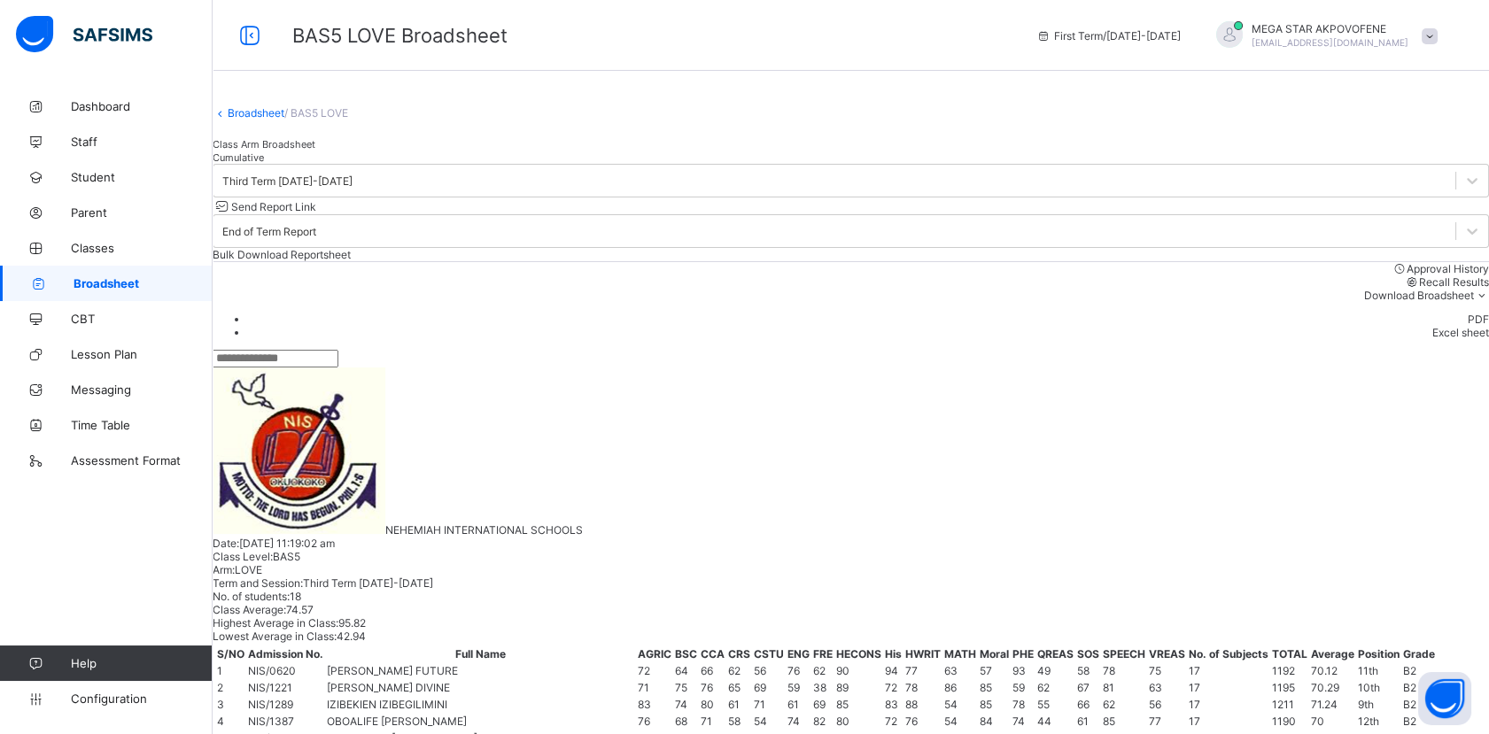
click at [338, 367] on input "text" at bounding box center [276, 359] width 126 height 18
paste input "**********"
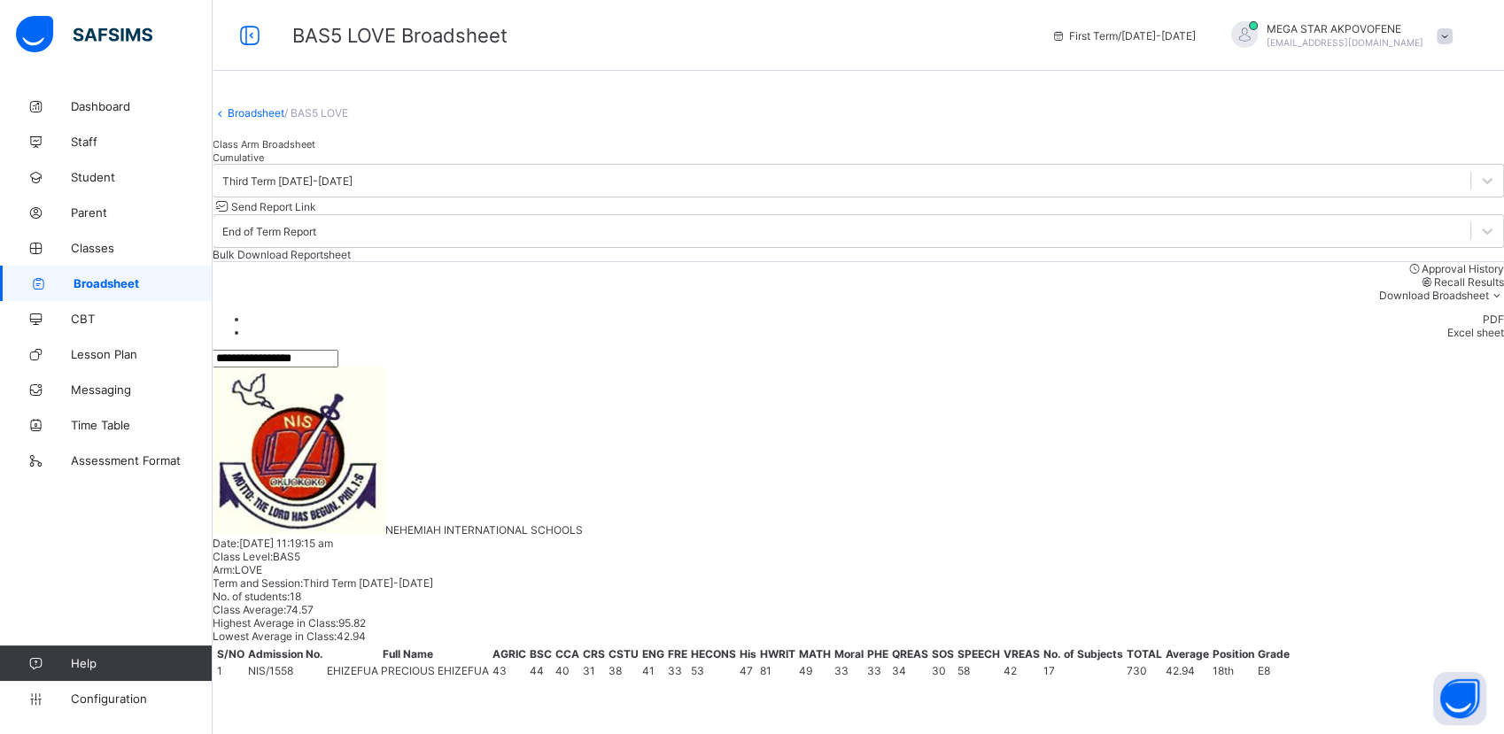
type input "**********"
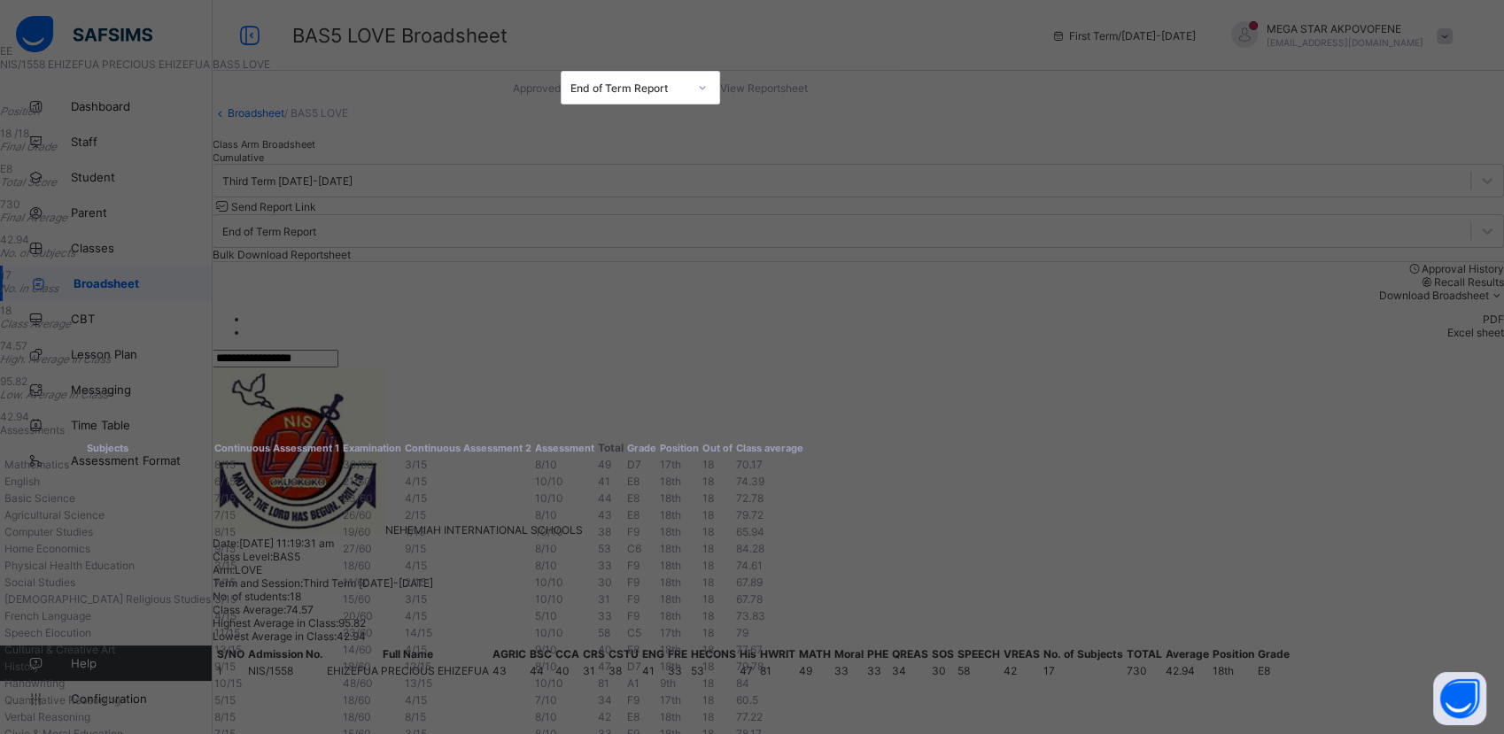
click at [808, 95] on div "View Reportsheet" at bounding box center [764, 87] width 88 height 13
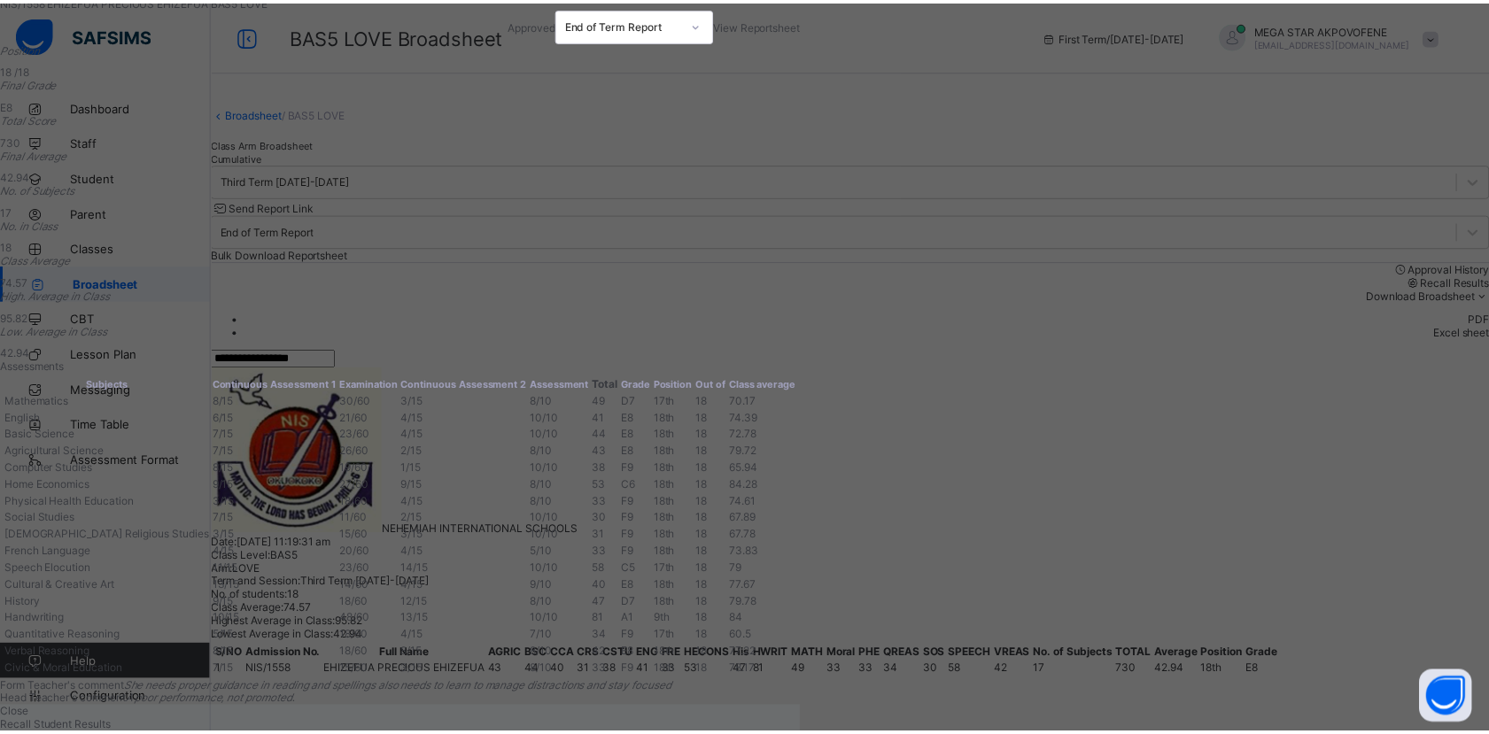
scroll to position [542, 0]
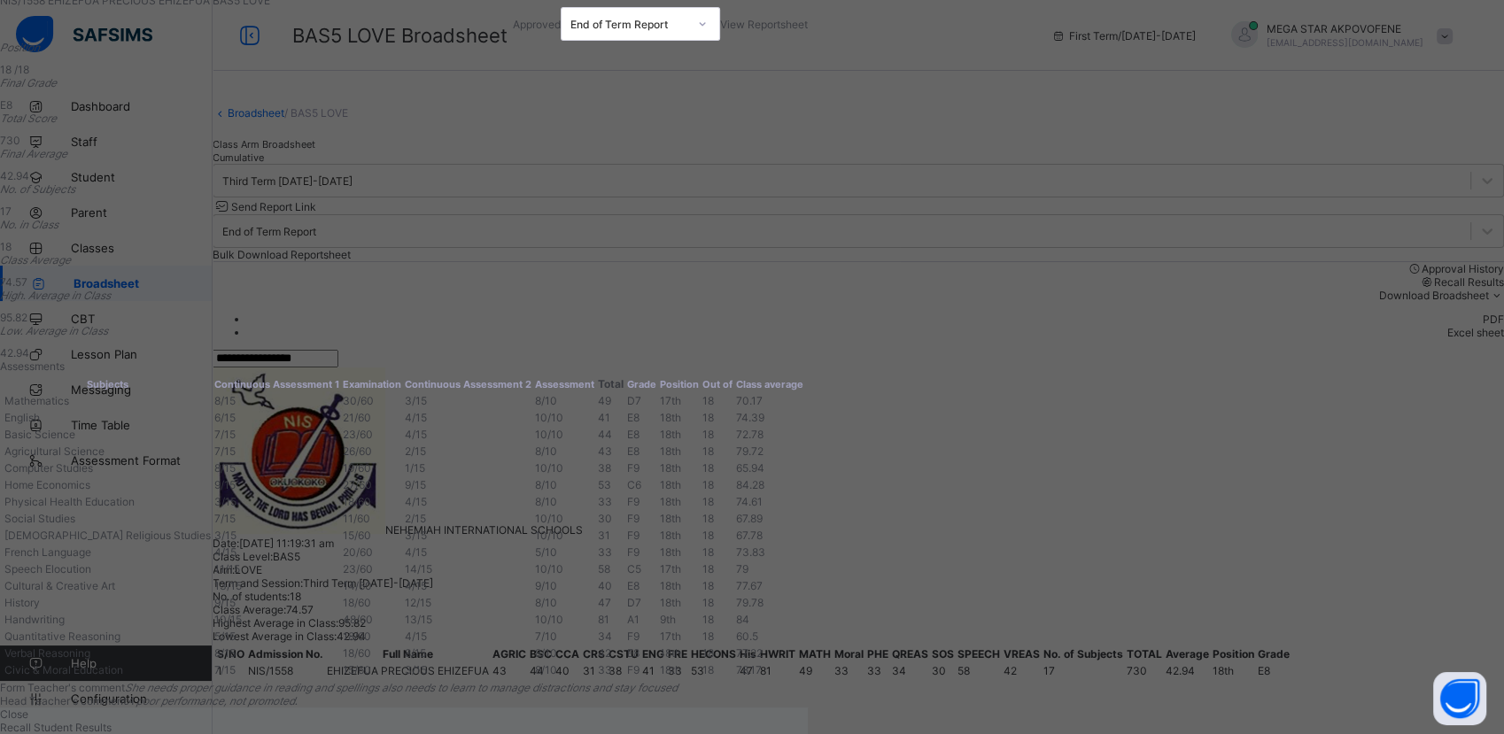
click at [808, 708] on div "Close" at bounding box center [404, 714] width 808 height 13
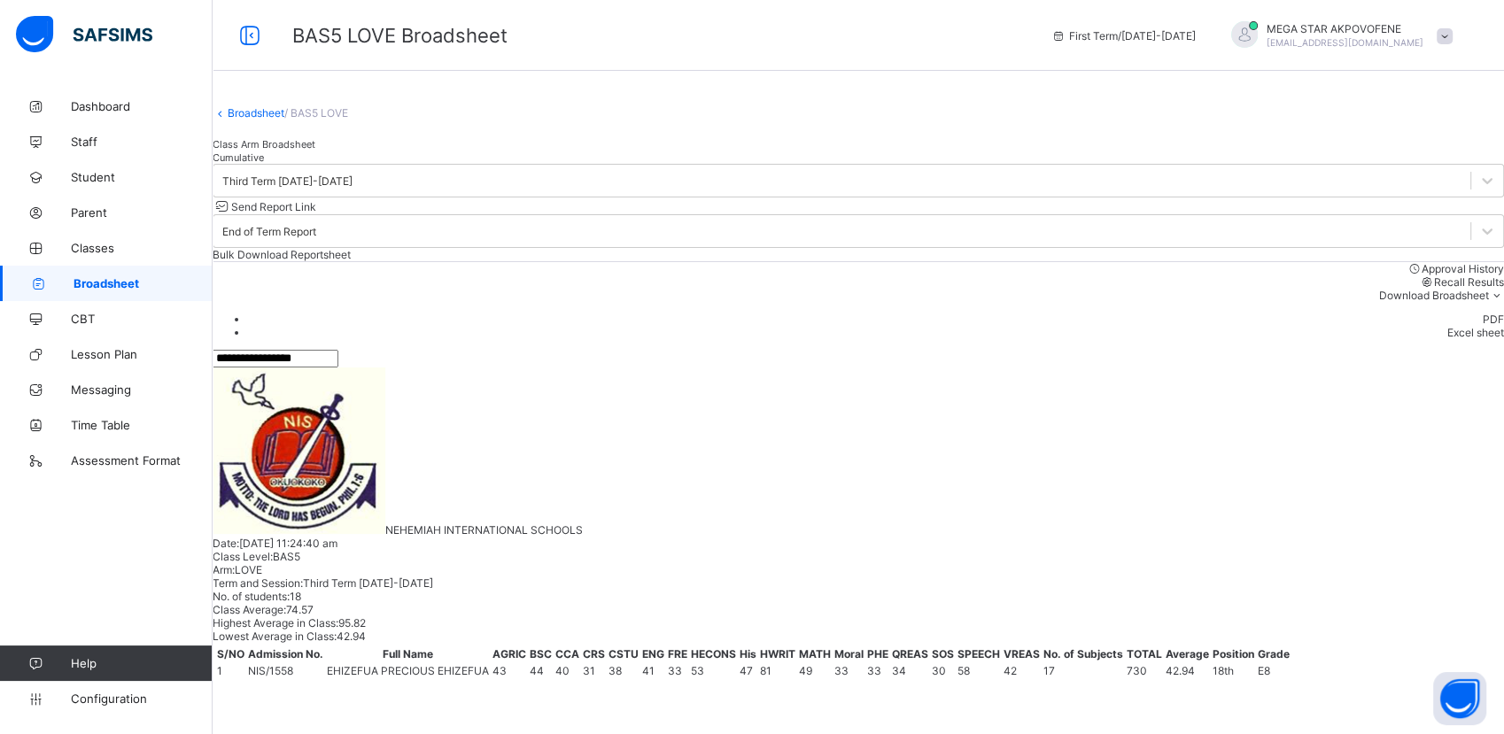
click at [283, 120] on link "Broadsheet" at bounding box center [256, 112] width 57 height 13
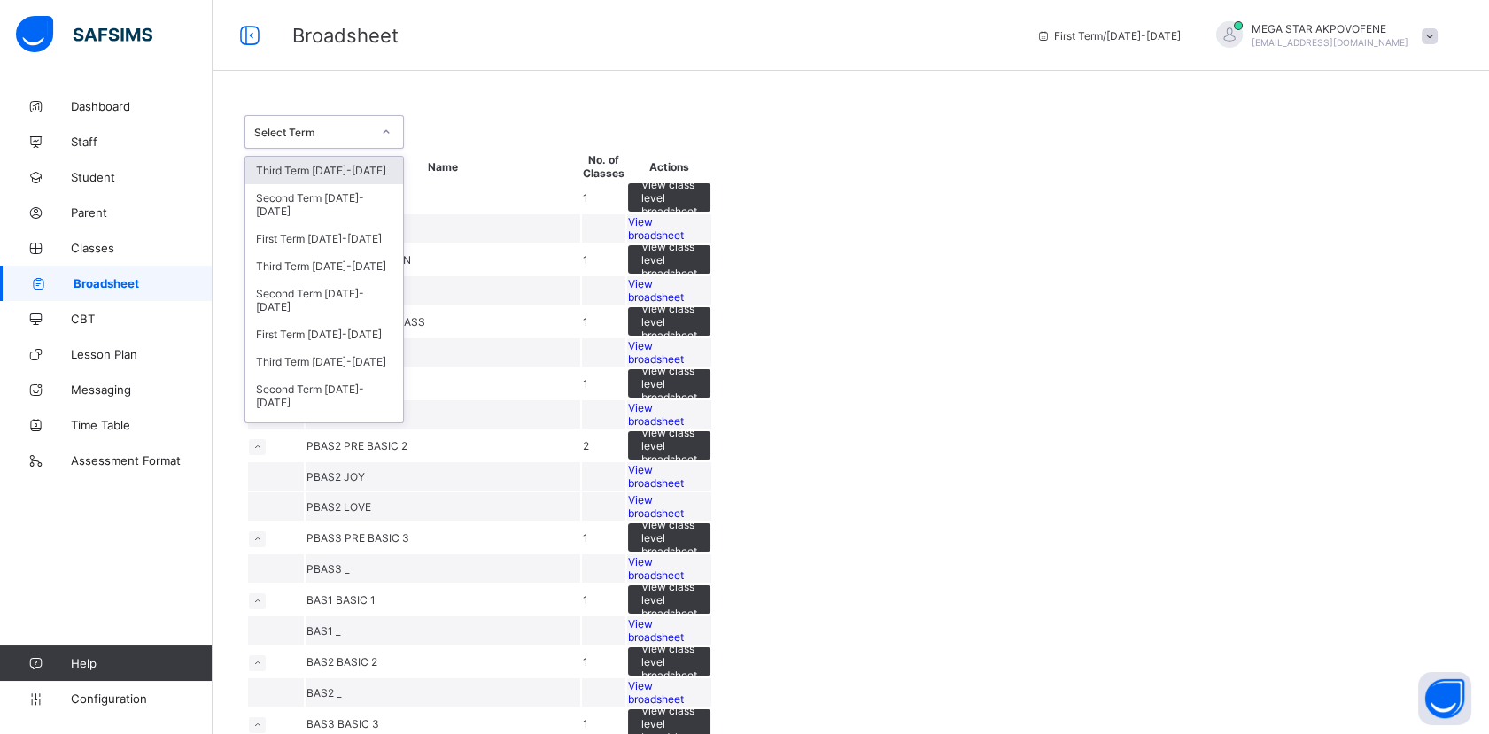
click at [373, 127] on div at bounding box center [386, 132] width 30 height 28
click at [321, 260] on div "Third Term 2024-2025" at bounding box center [324, 265] width 158 height 27
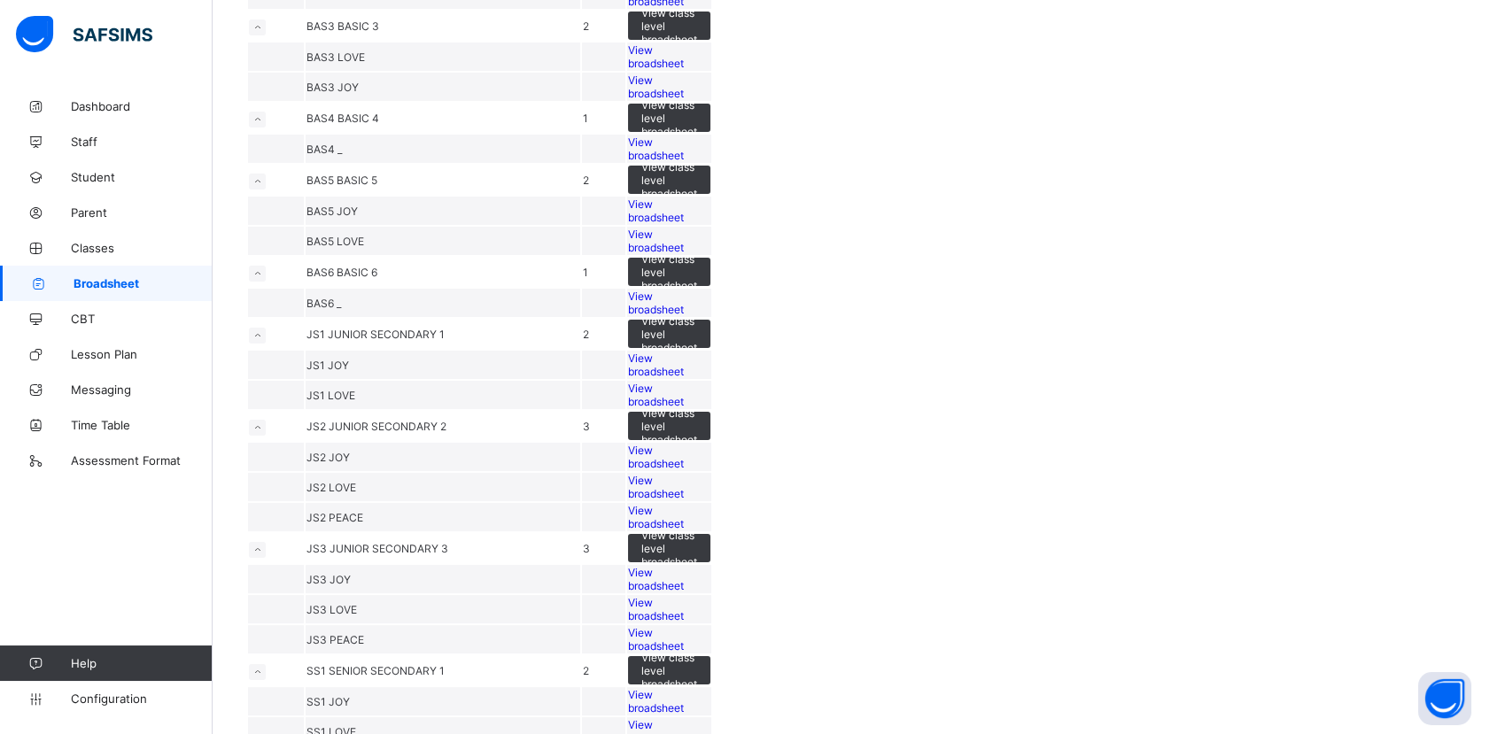
scroll to position [715, 0]
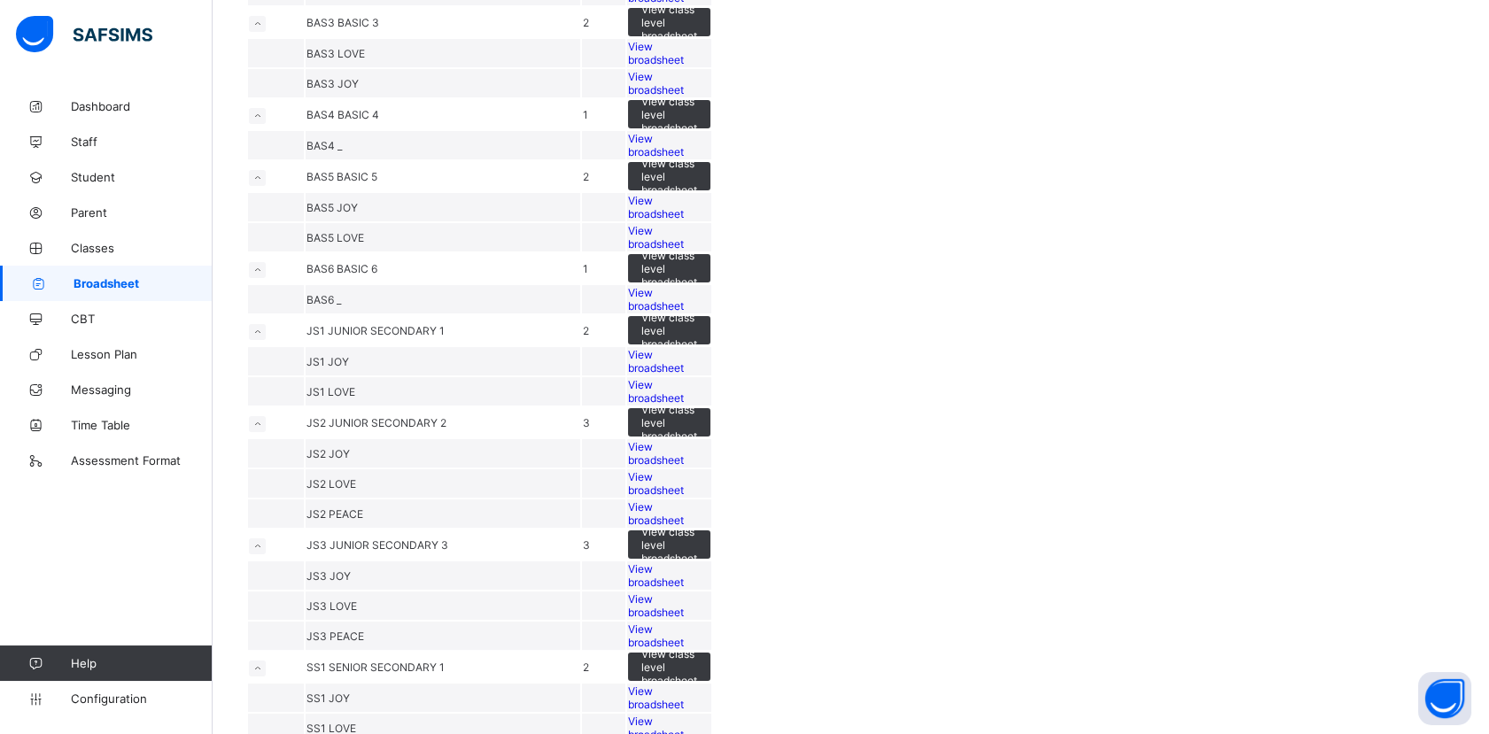
click at [684, 66] on span "View broadsheet" at bounding box center [656, 53] width 56 height 27
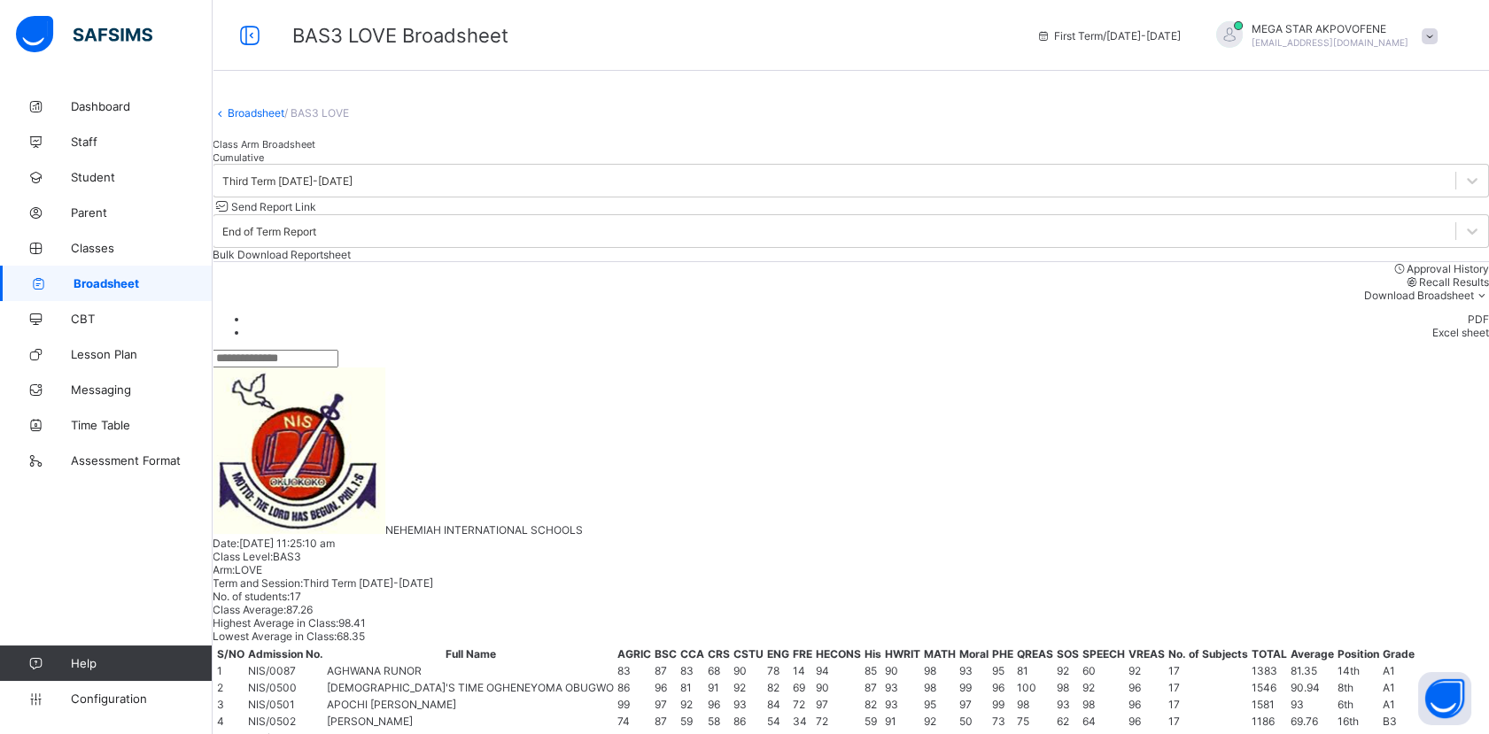
click at [338, 367] on input "text" at bounding box center [276, 359] width 126 height 18
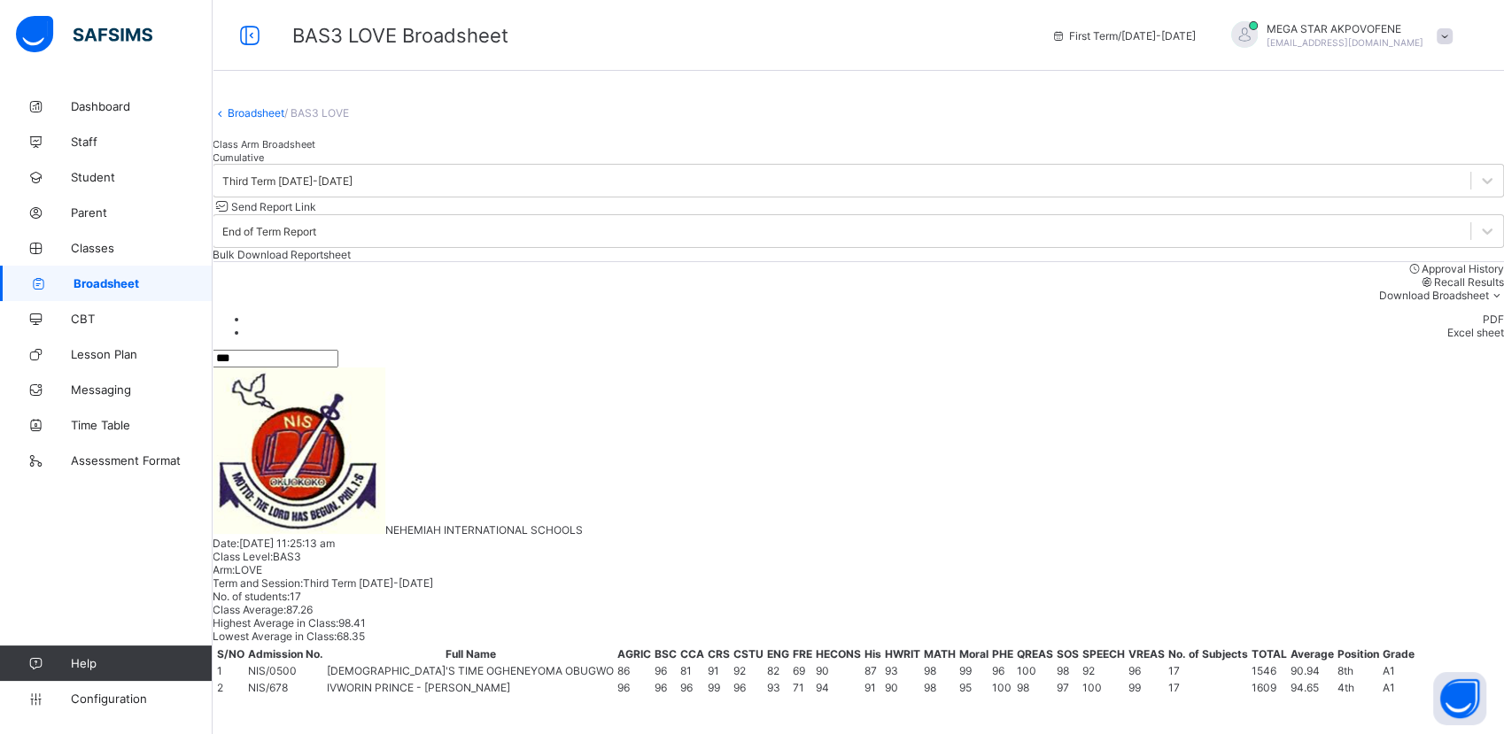
type input "***"
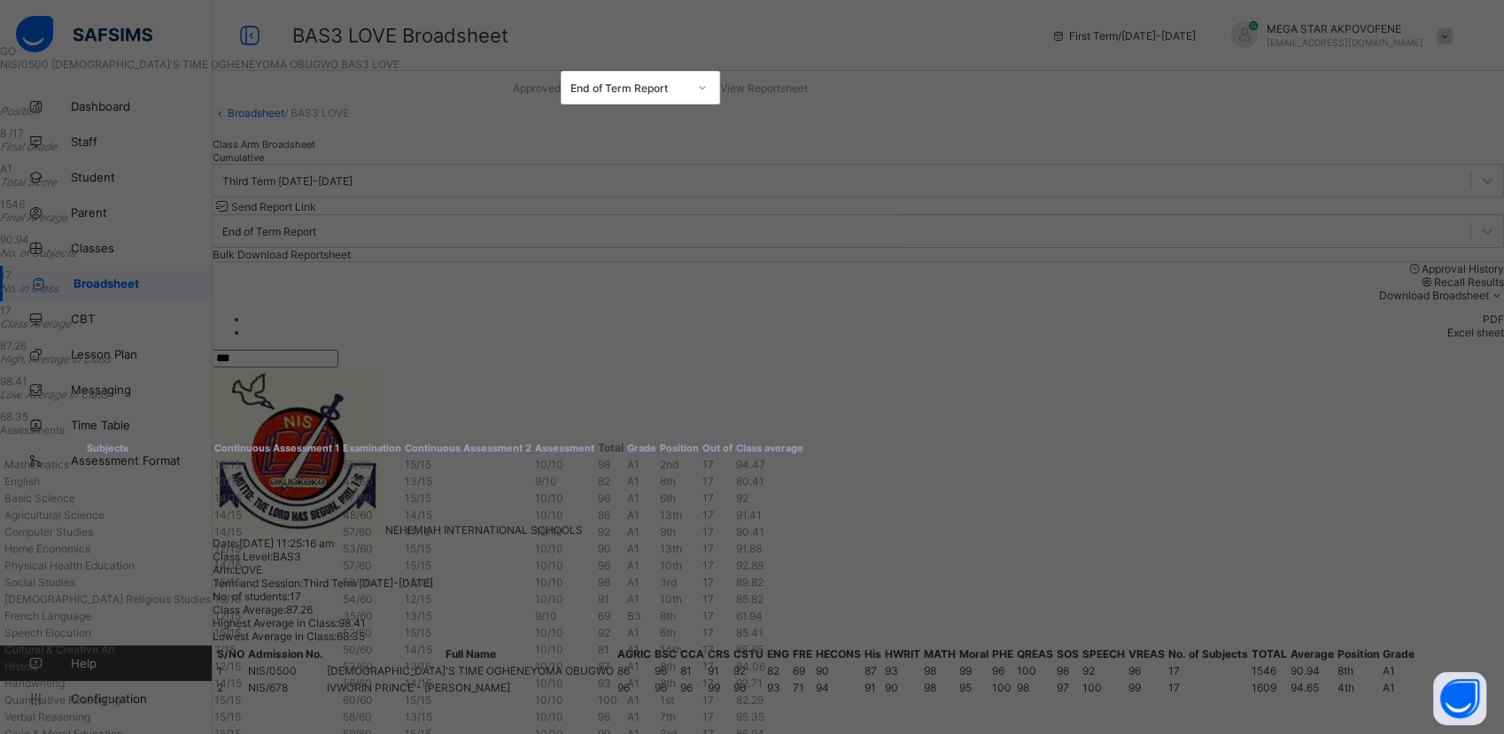
click at [808, 93] on span "View Reportsheet" at bounding box center [764, 87] width 88 height 13
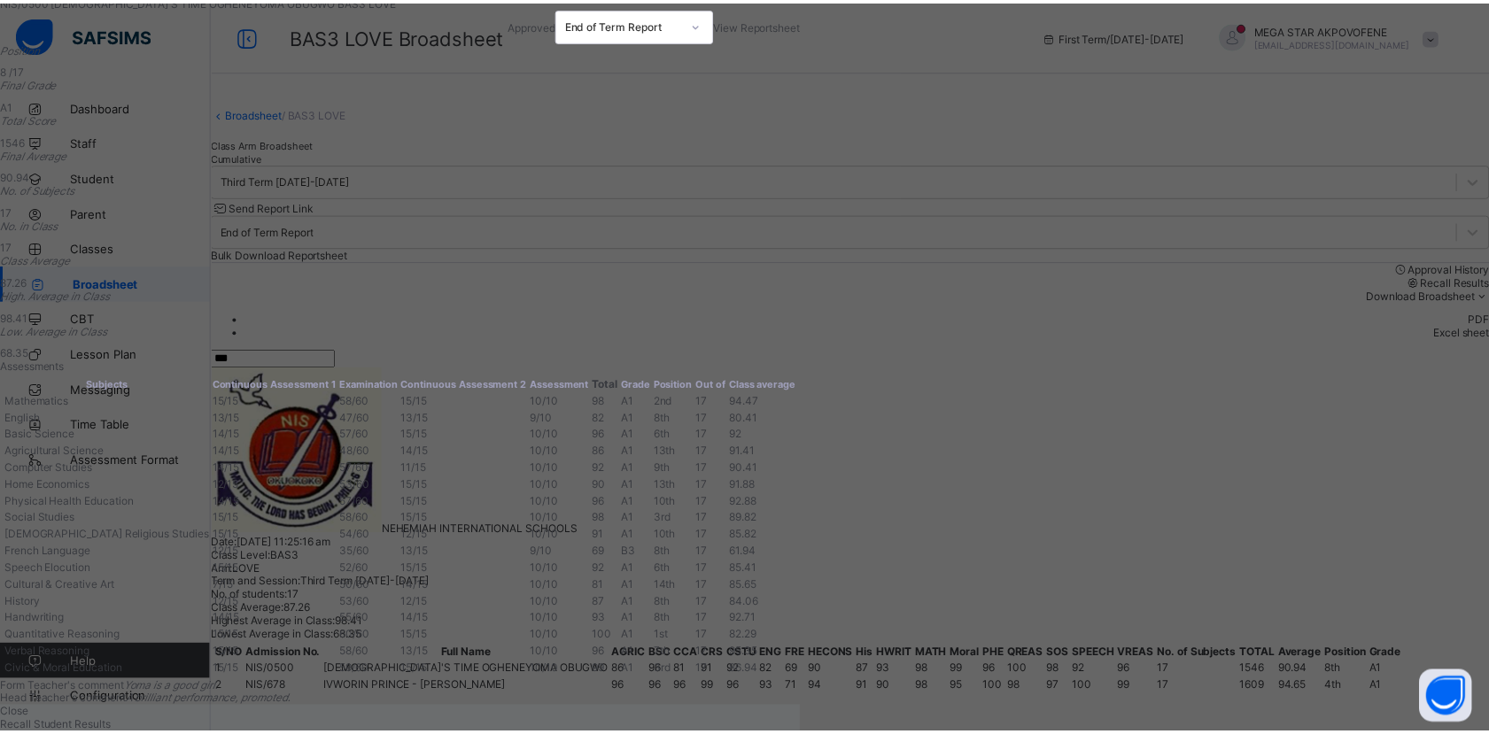
scroll to position [542, 0]
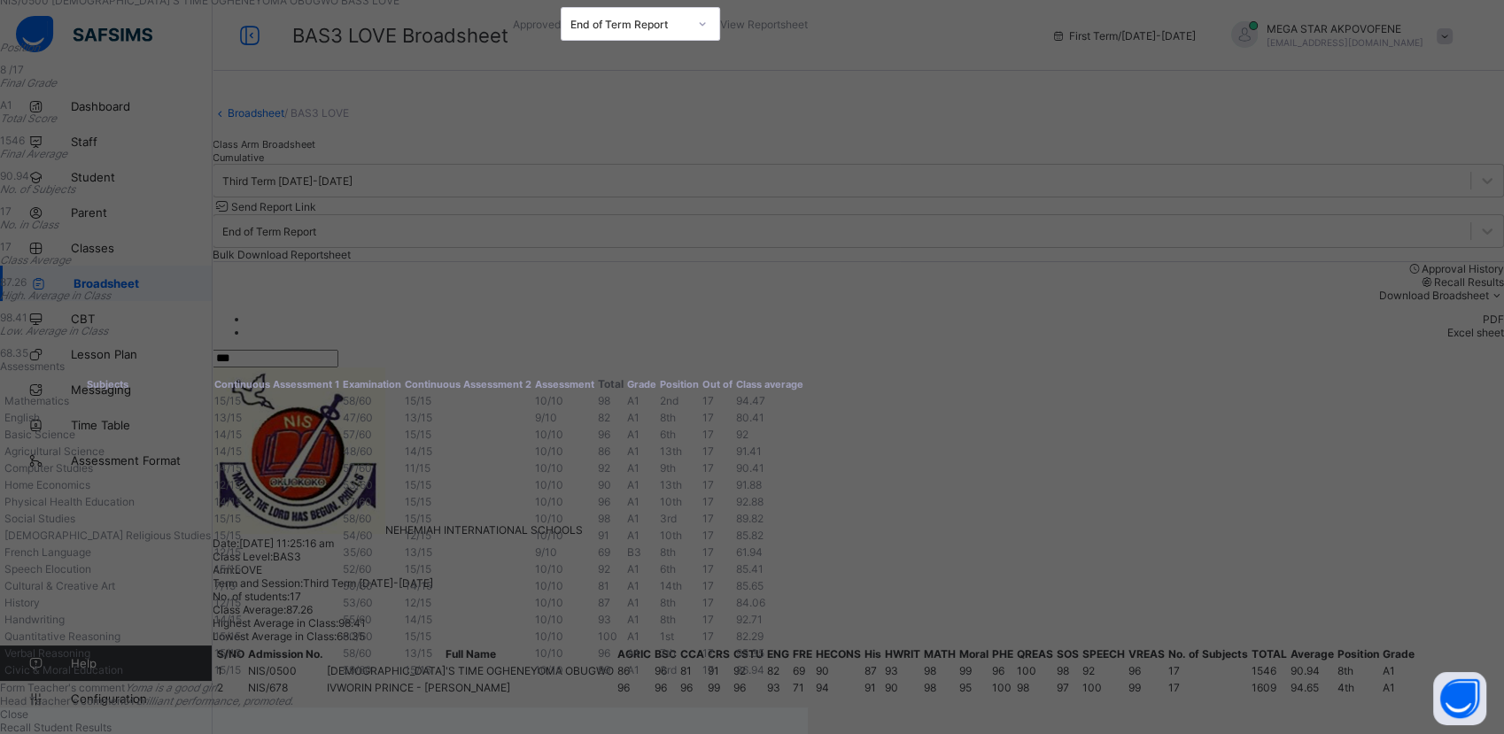
click at [28, 708] on span "Close" at bounding box center [14, 714] width 28 height 13
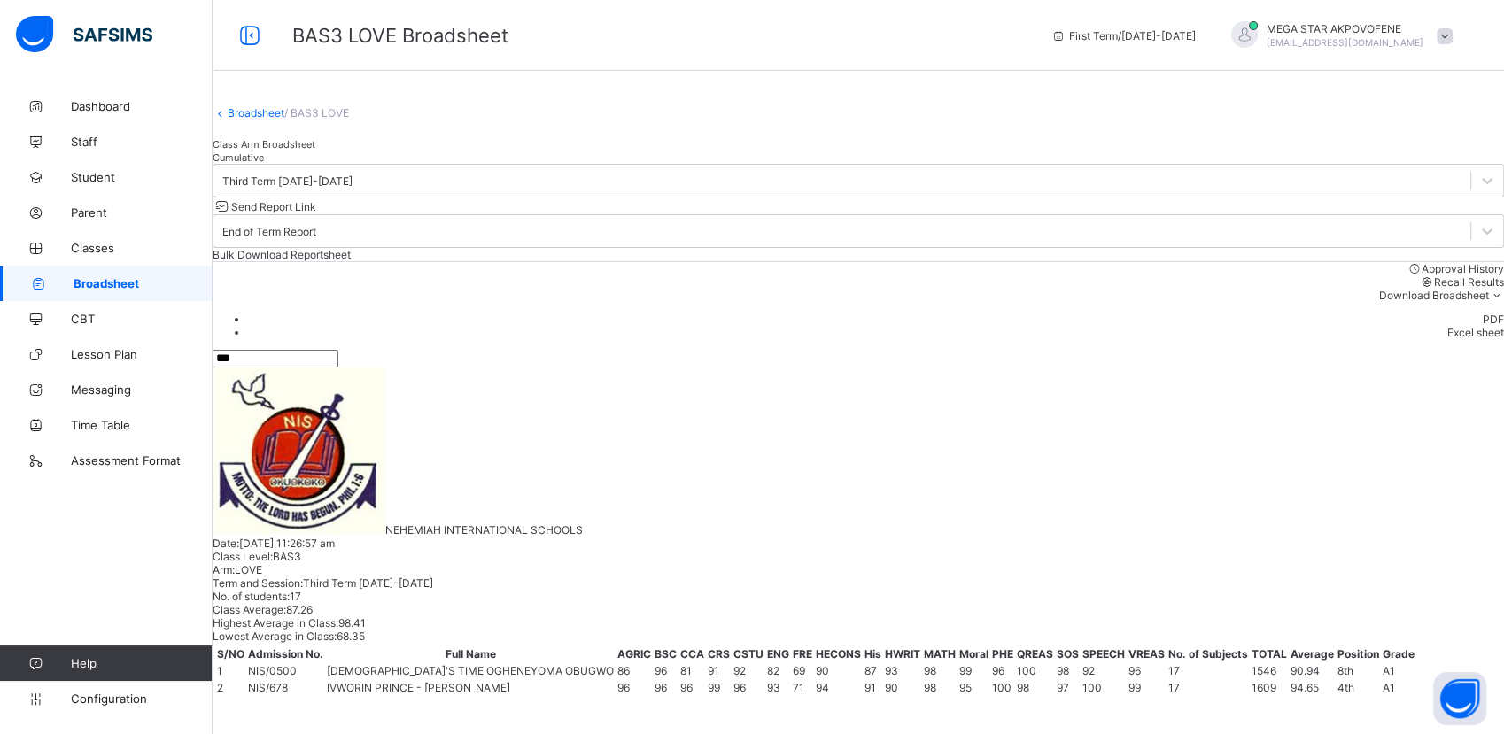
click at [271, 120] on link "Broadsheet" at bounding box center [256, 112] width 57 height 13
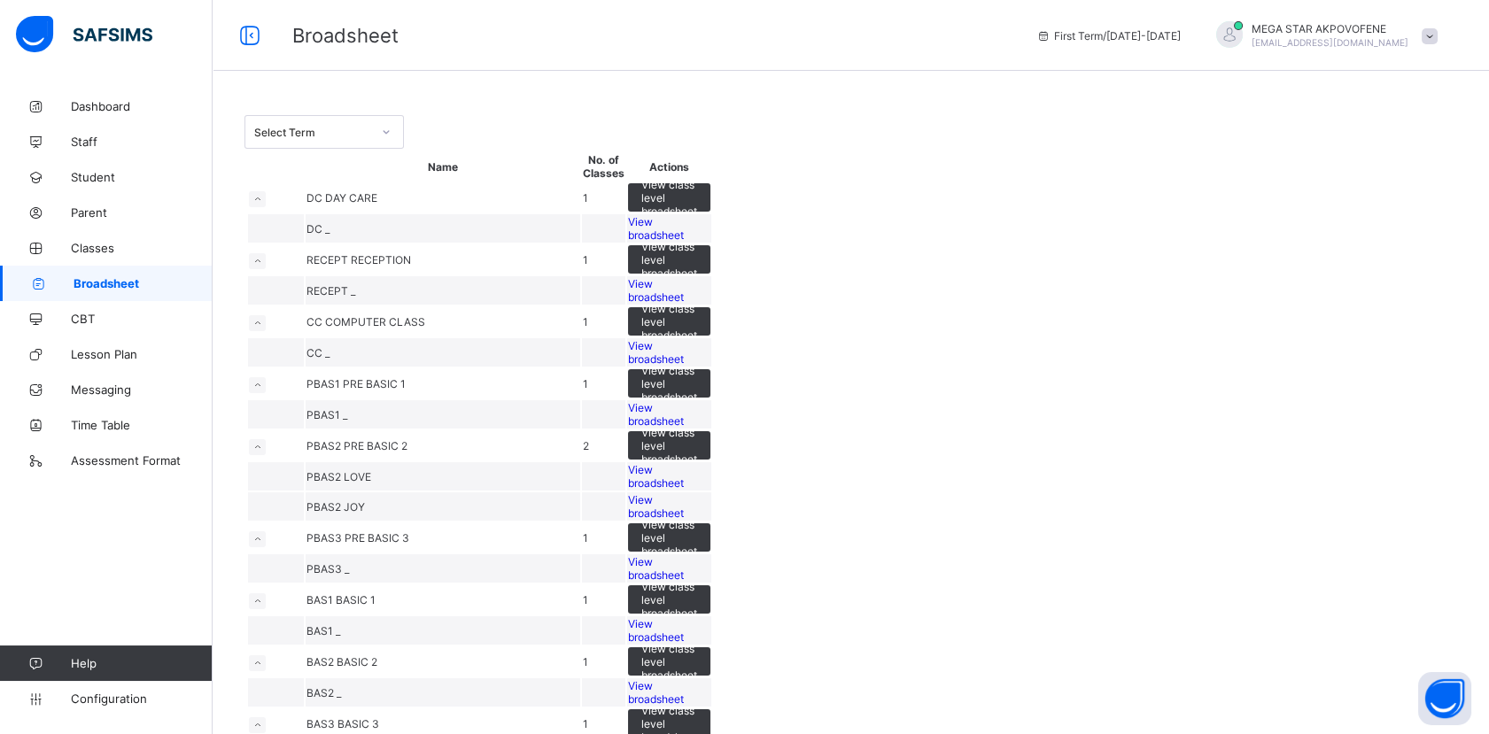
click at [326, 126] on div "Select Term" at bounding box center [312, 132] width 117 height 13
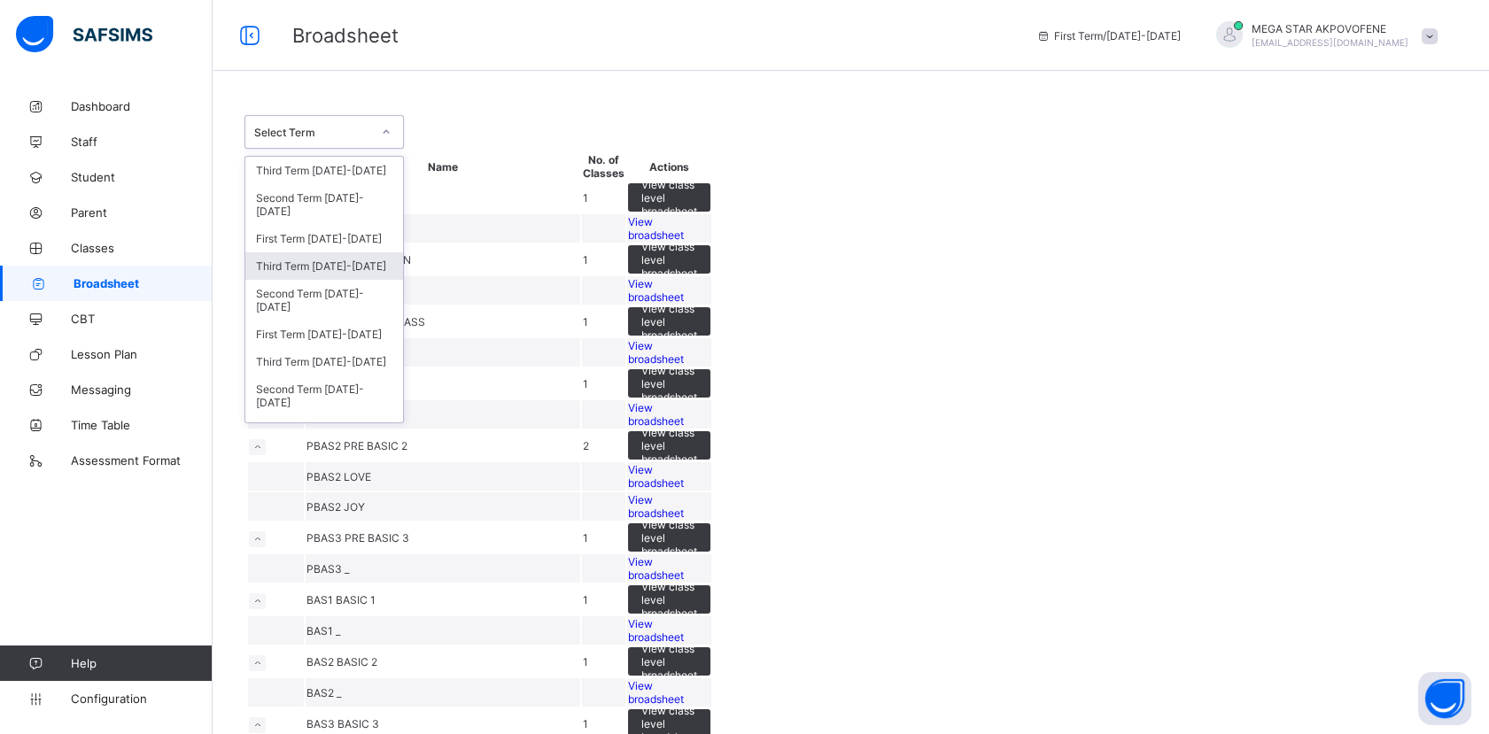
click at [297, 266] on div "Third Term 2024-2025" at bounding box center [324, 265] width 158 height 27
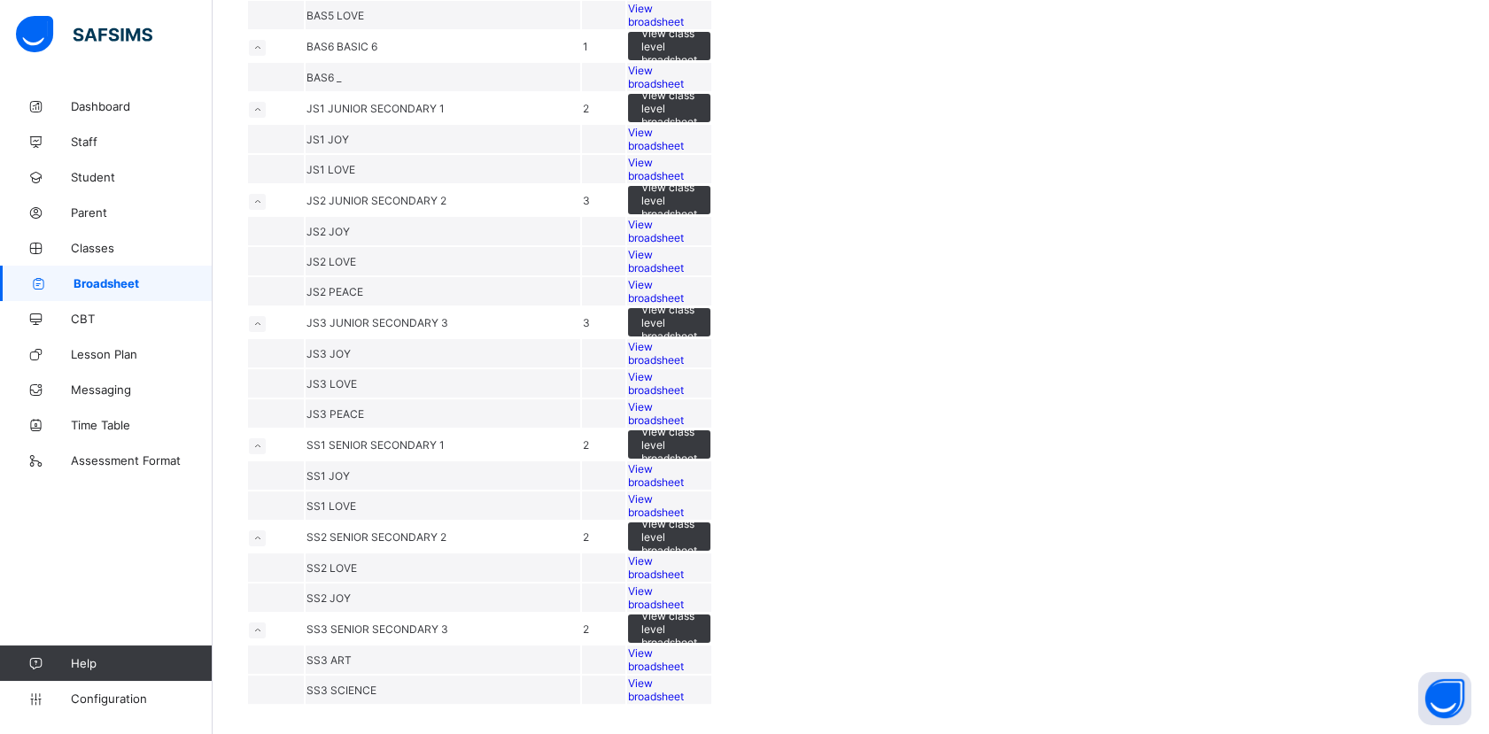
scroll to position [1725, 0]
click at [684, 519] on span "View broadsheet" at bounding box center [656, 505] width 56 height 27
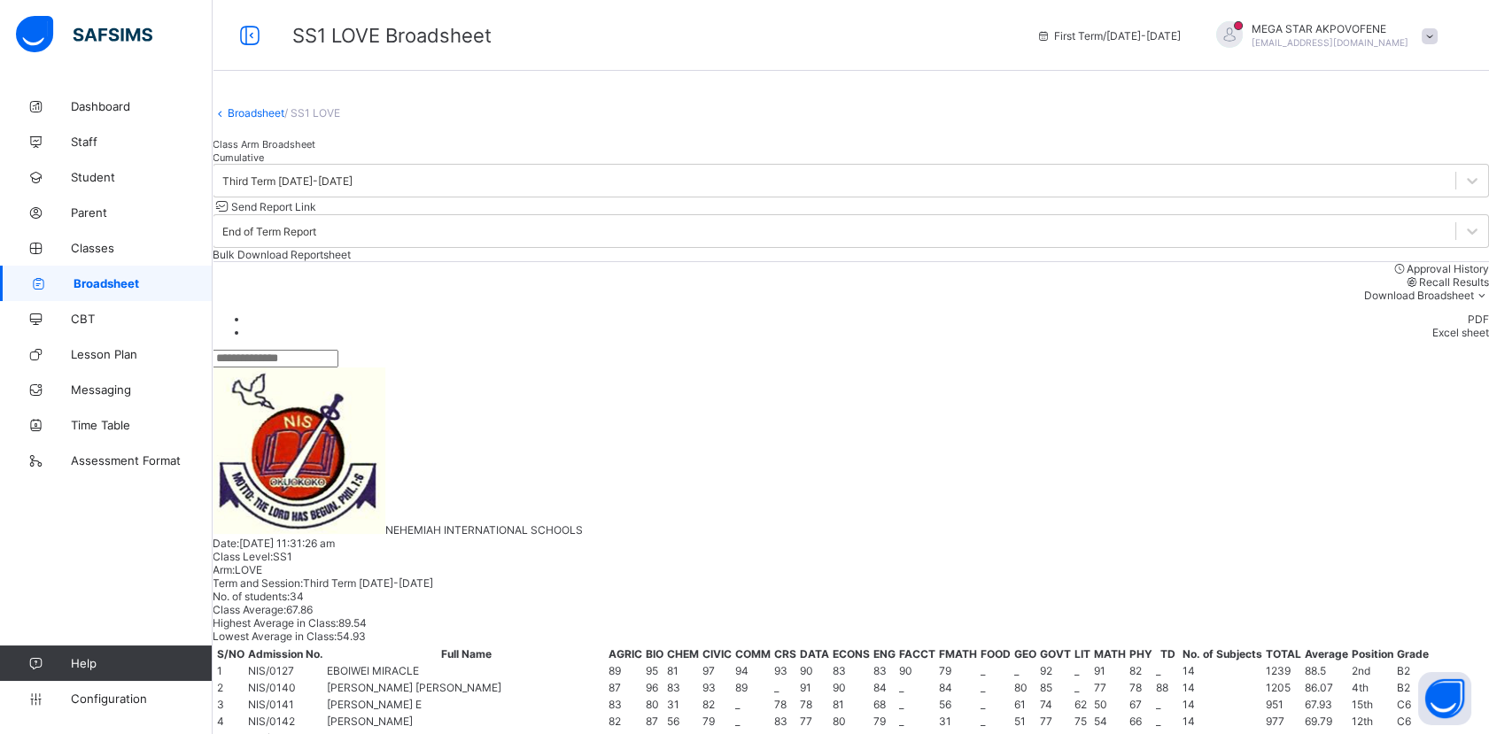
click at [298, 367] on input "text" at bounding box center [276, 359] width 126 height 18
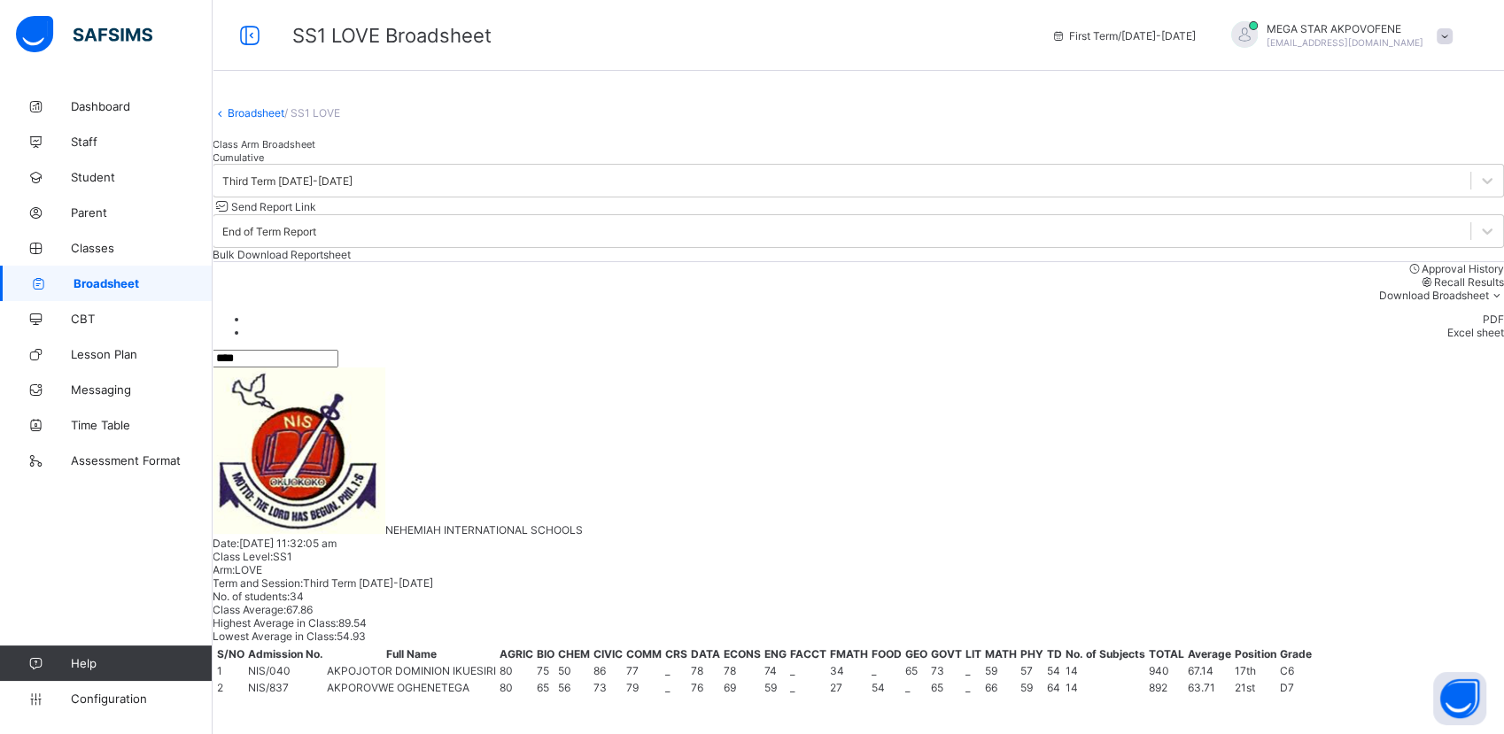
type input "****"
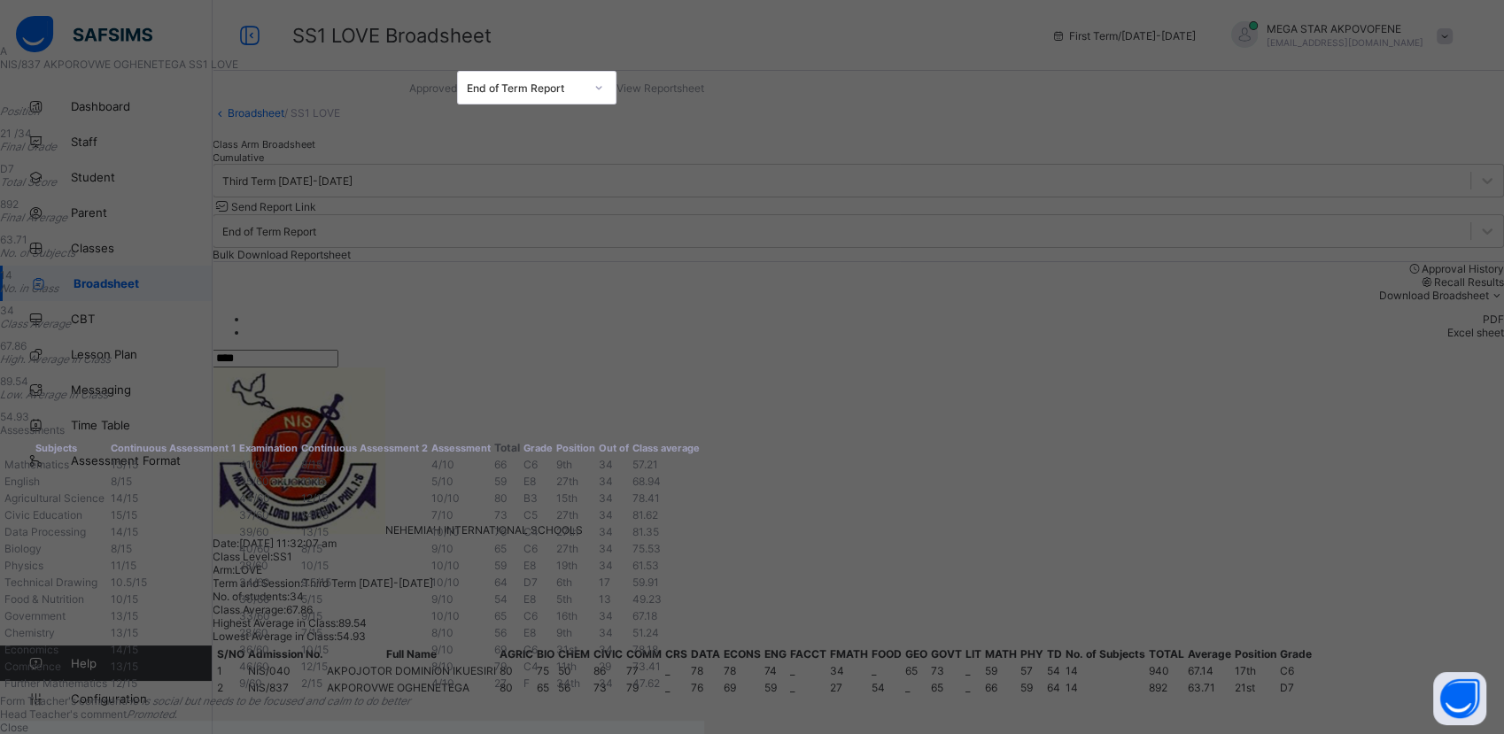
click at [704, 95] on span "View Reportsheet" at bounding box center [660, 87] width 88 height 13
click at [704, 95] on div "View Reportsheet" at bounding box center [660, 87] width 88 height 13
click at [704, 95] on span "View Reportsheet" at bounding box center [660, 87] width 88 height 13
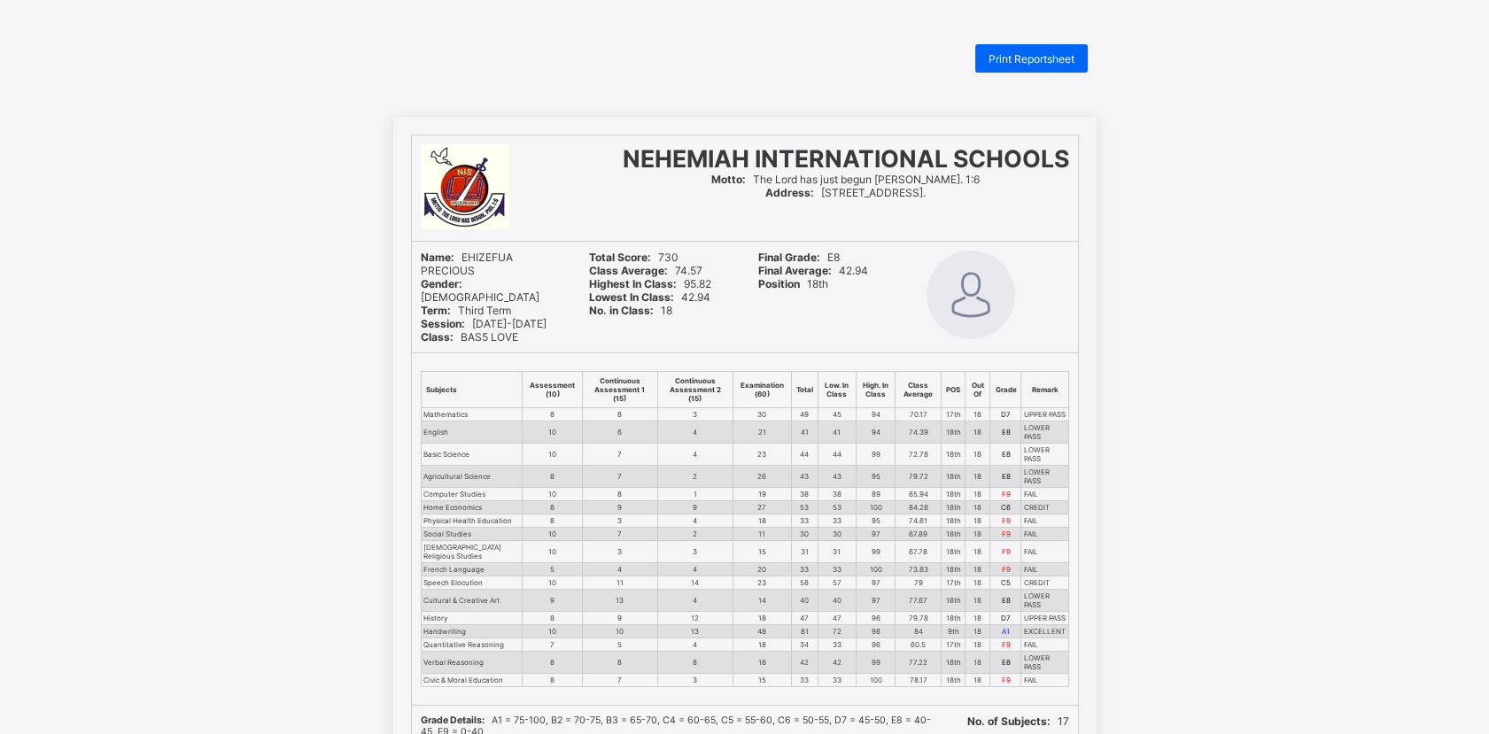
click at [370, 674] on div "NEHEMIAH INTERNATIONAL SCHOOLS Motto: [DEMOGRAPHIC_DATA] has just begun Phil. 1…" at bounding box center [744, 608] width 1489 height 983
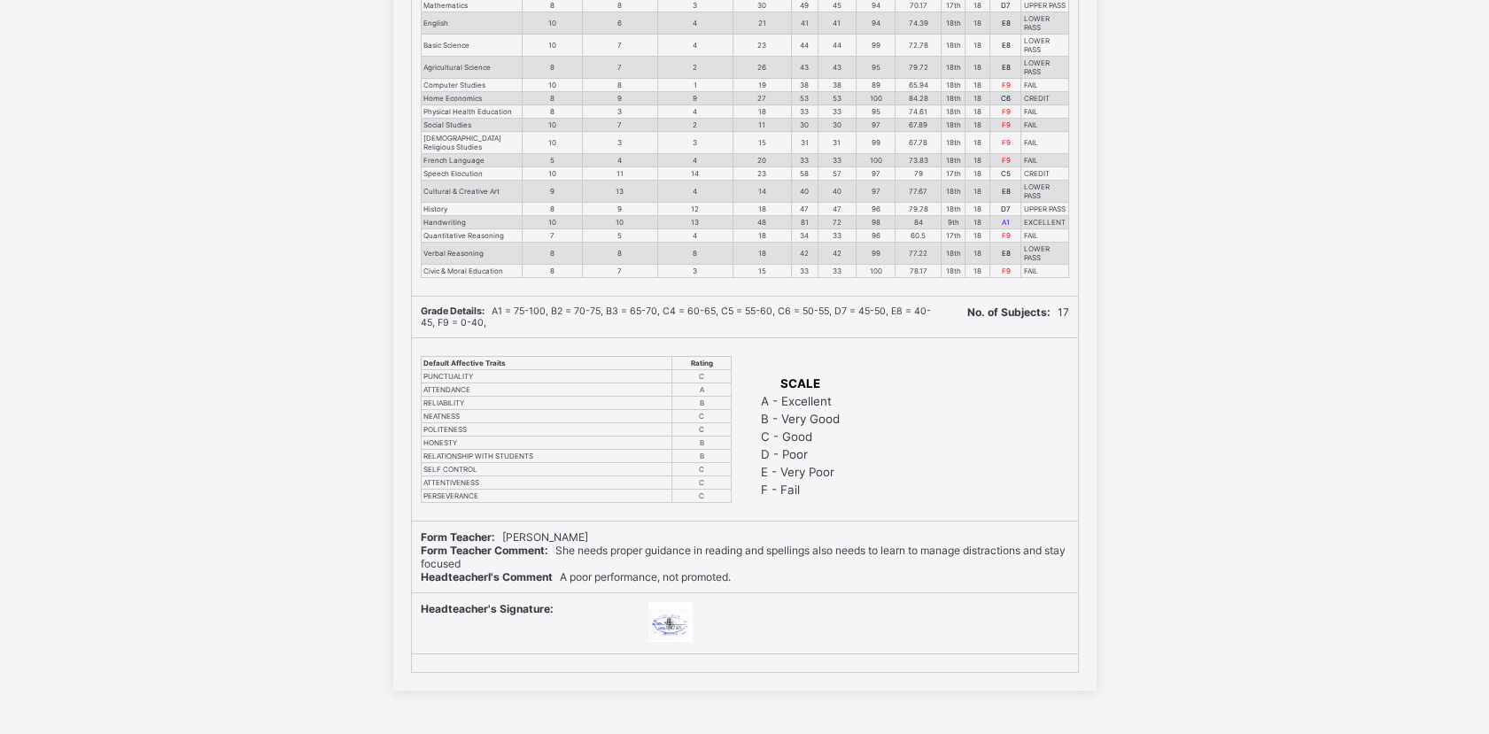
scroll to position [410, 0]
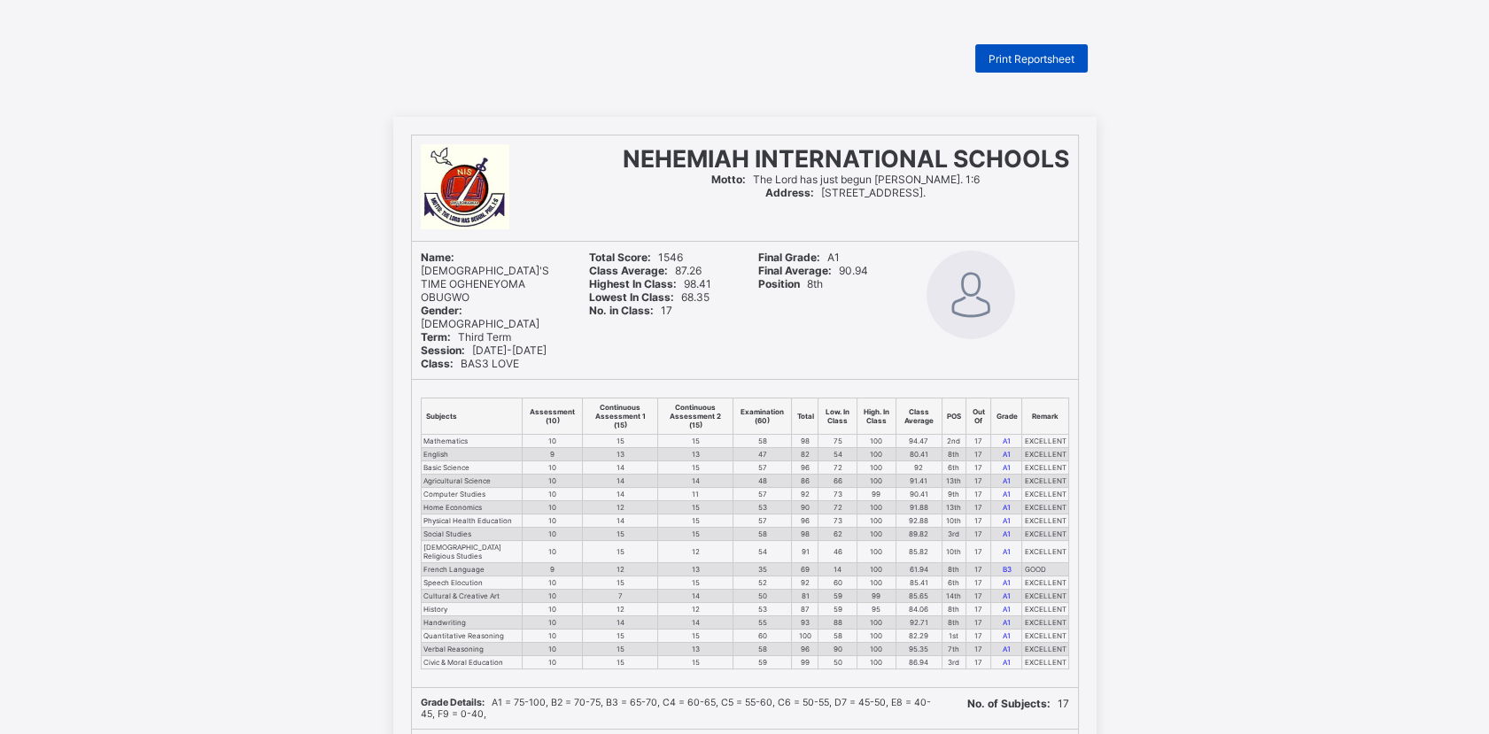
click at [1021, 60] on span "Print Reportsheet" at bounding box center [1031, 58] width 86 height 13
